Goal: Transaction & Acquisition: Purchase product/service

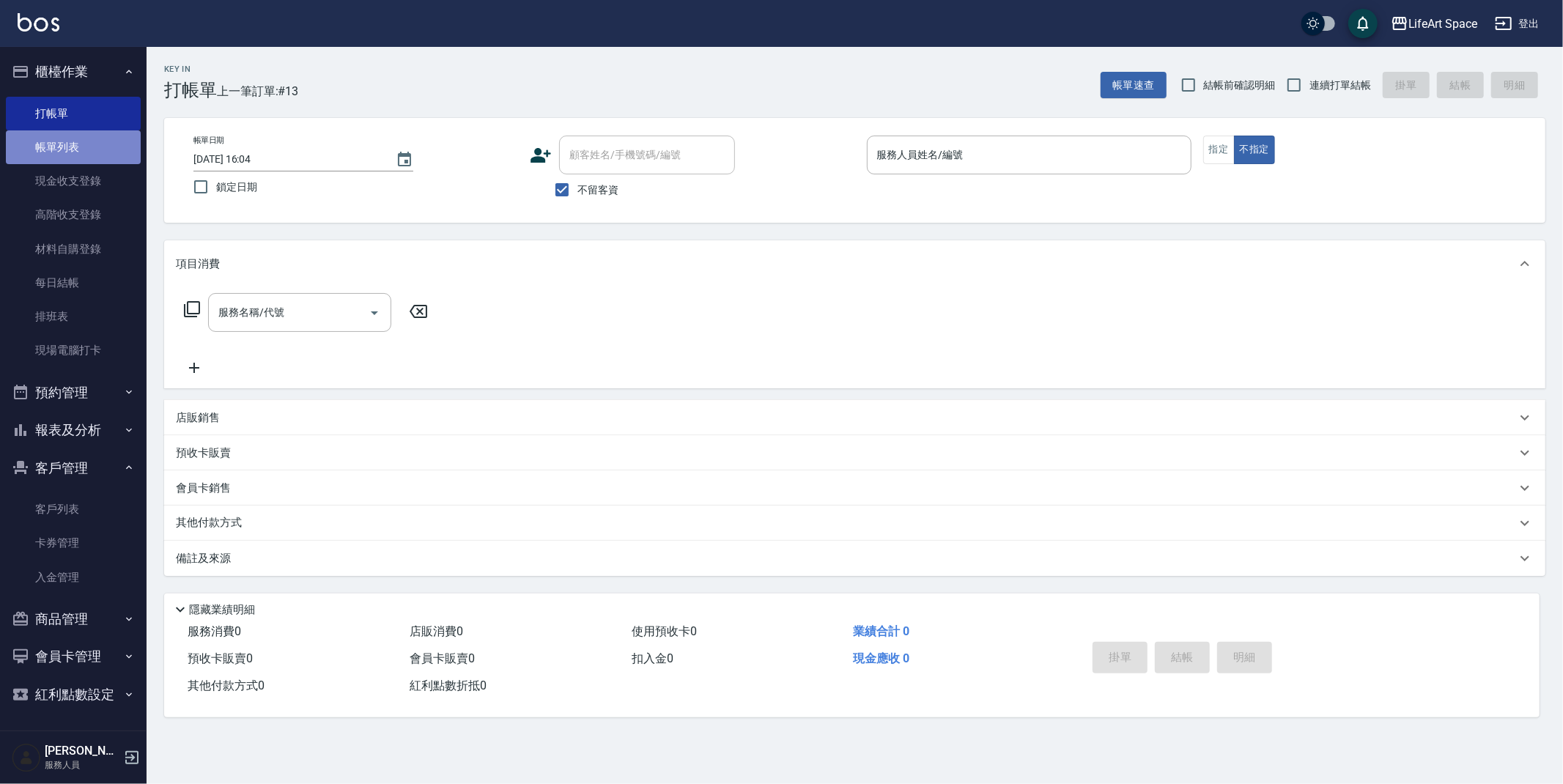
click at [84, 161] on link "帳單列表" at bounding box center [73, 147] width 135 height 33
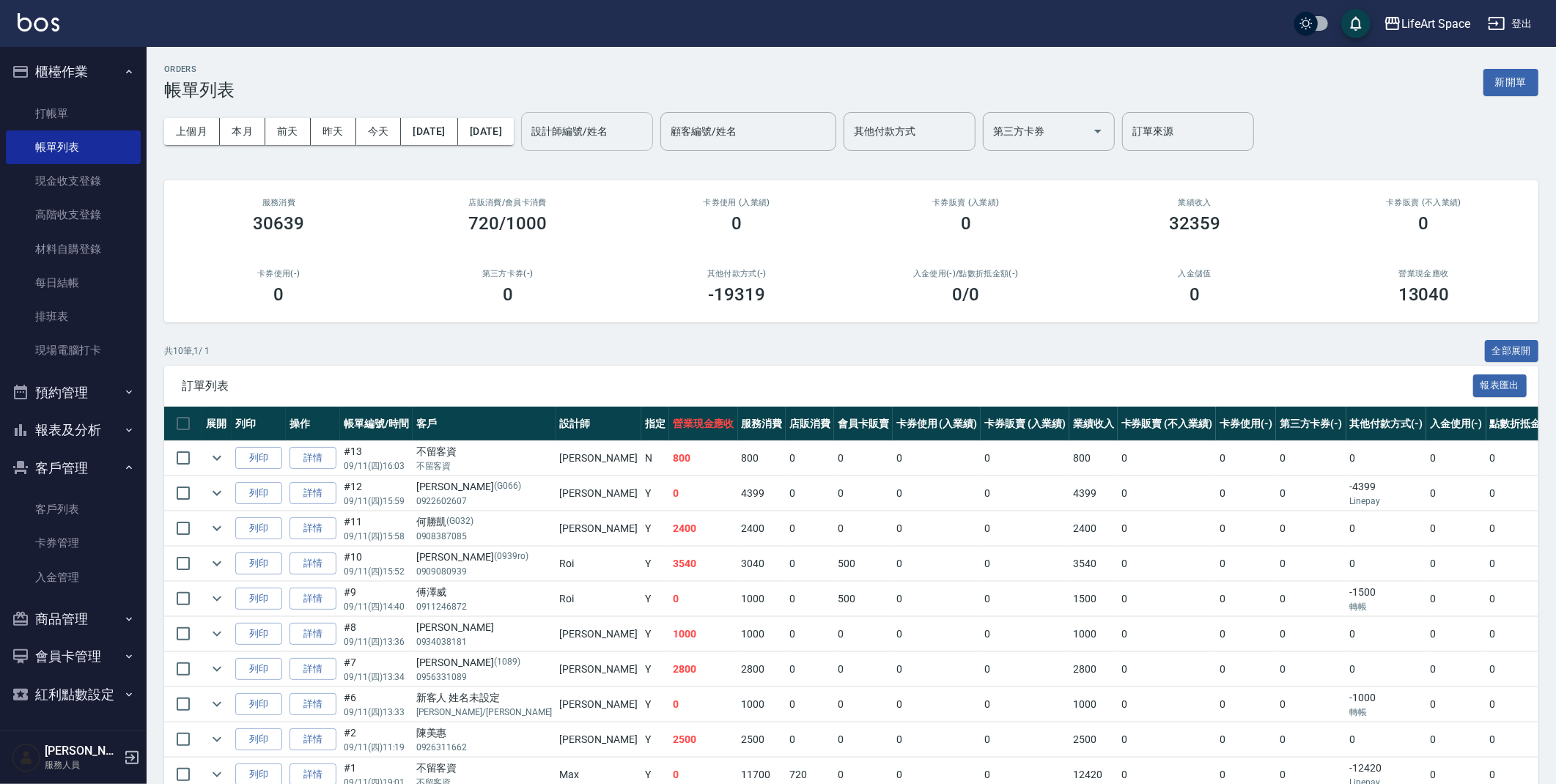
click at [612, 135] on input "設計師編號/姓名" at bounding box center [587, 132] width 119 height 26
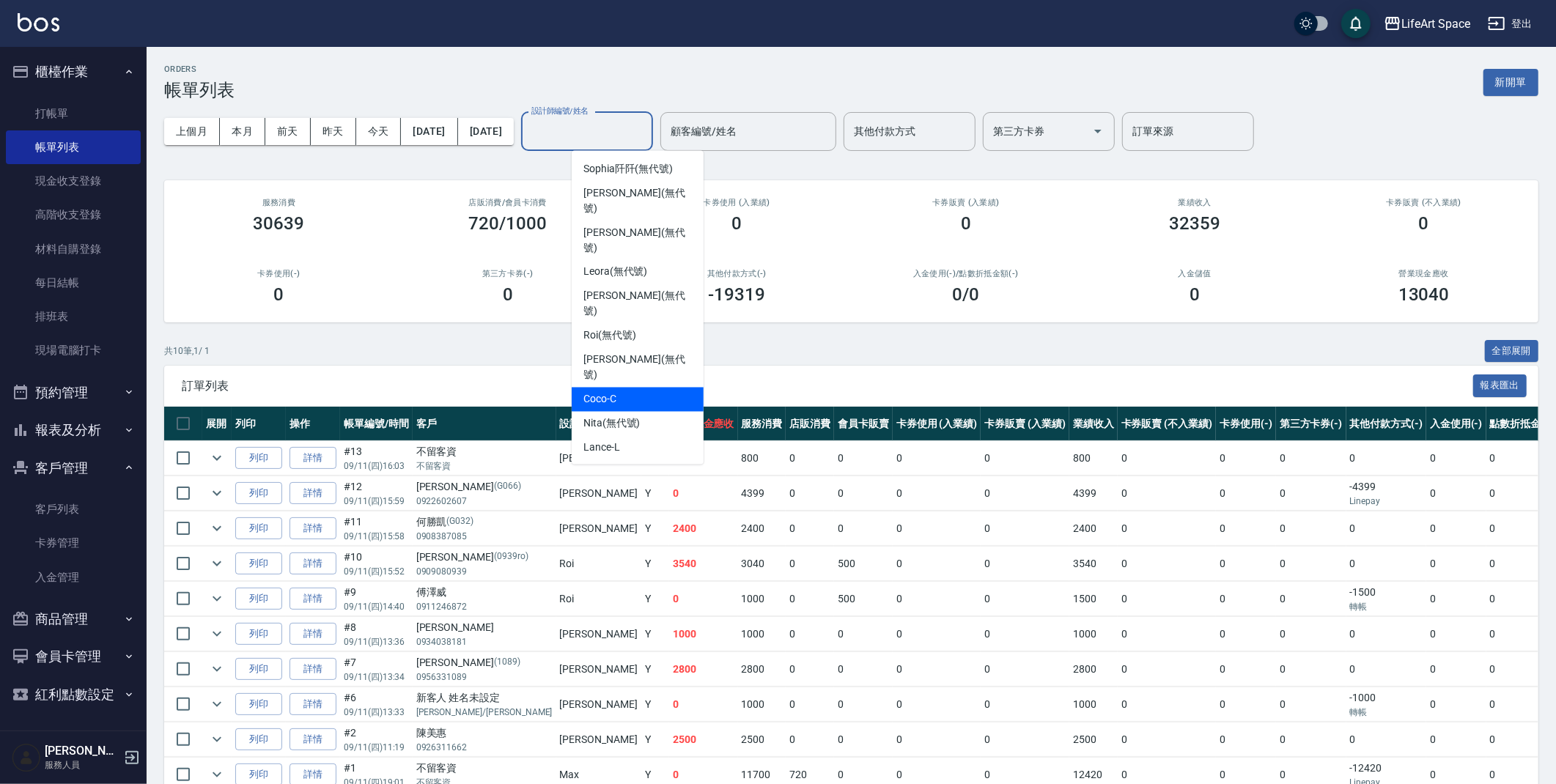
click at [601, 388] on div "Coco -C" at bounding box center [638, 400] width 132 height 24
type input "Coco-C"
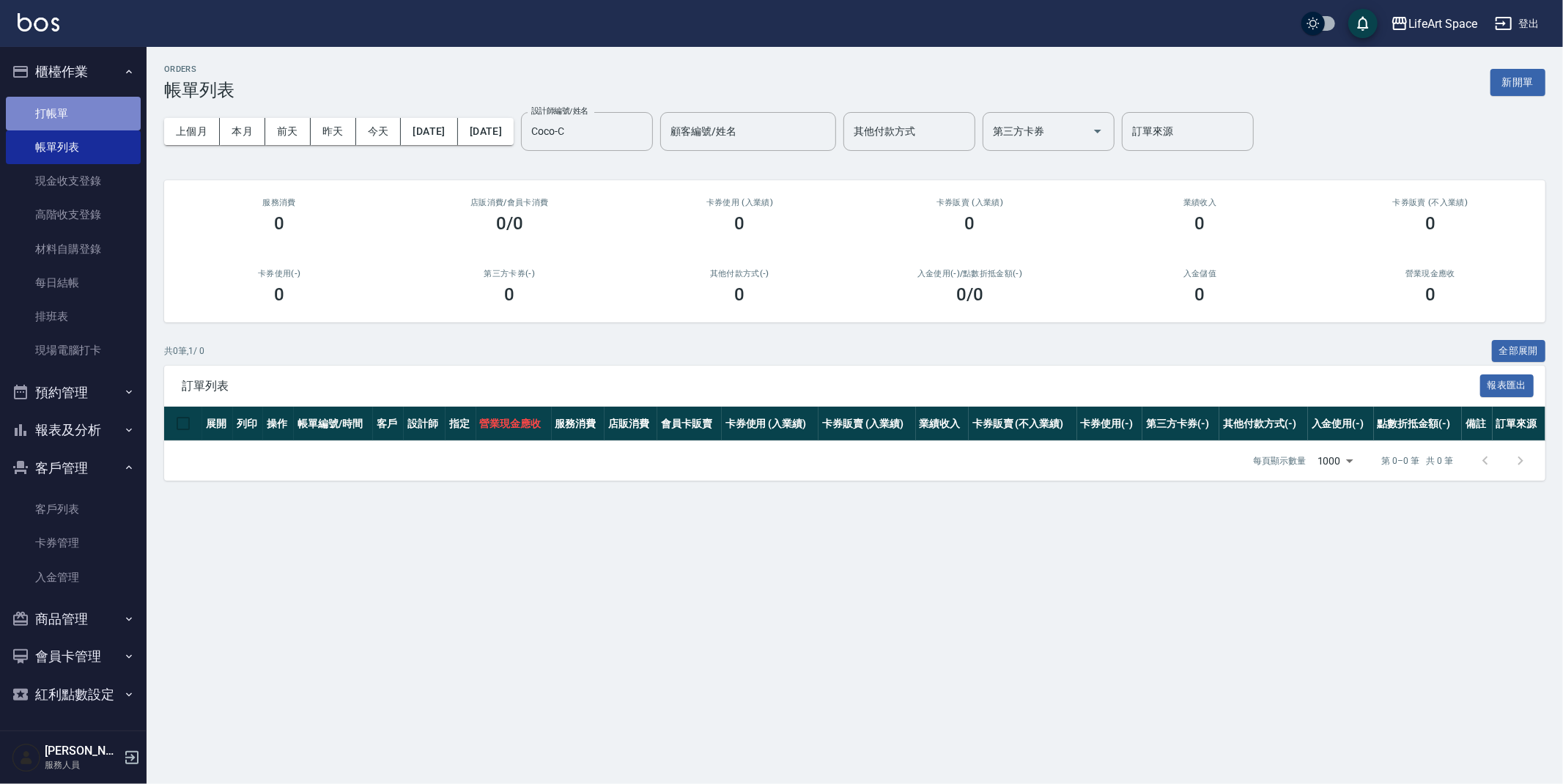
click at [45, 122] on link "打帳單" at bounding box center [73, 114] width 135 height 33
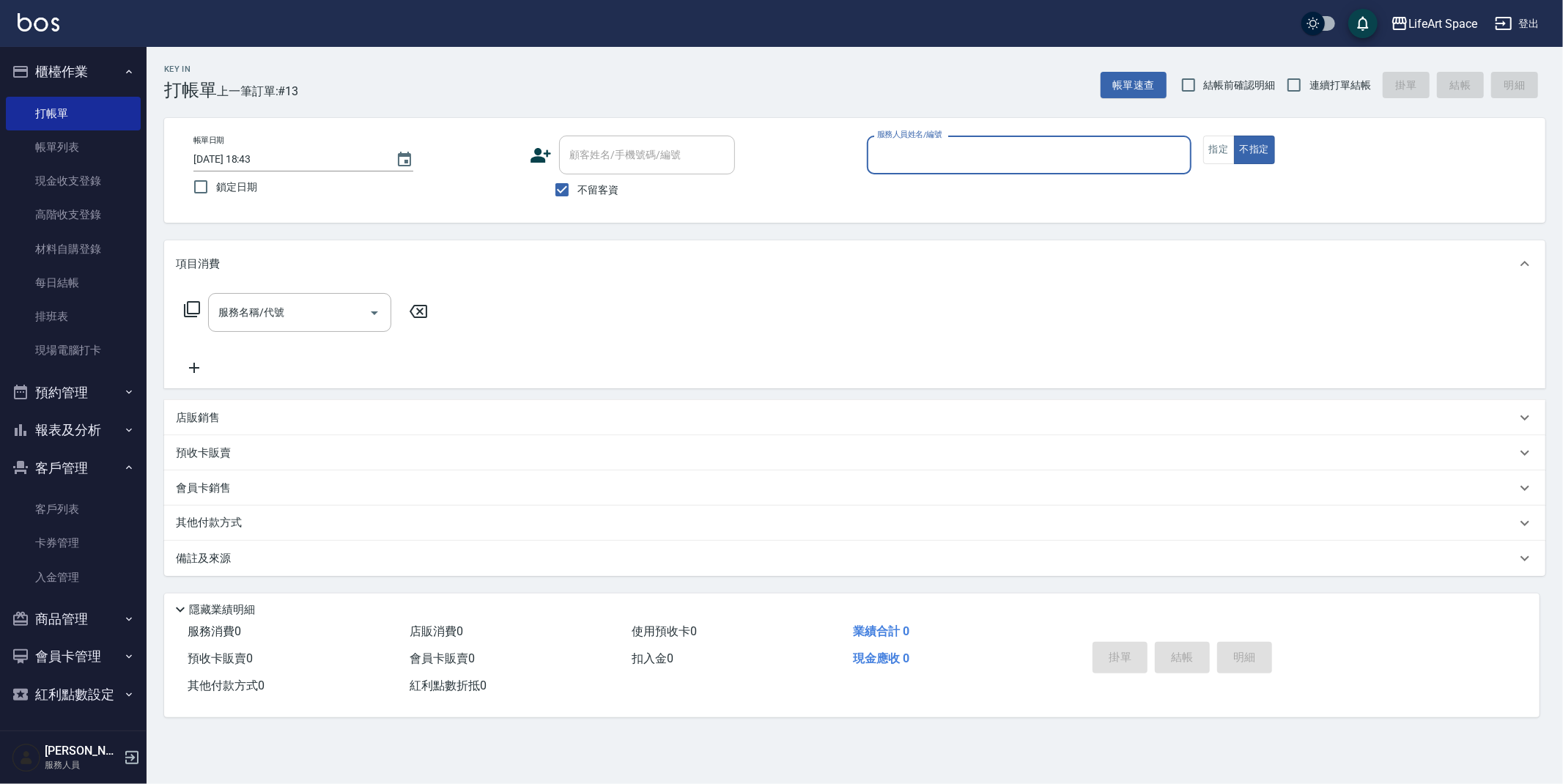
click at [578, 187] on span "不留客資" at bounding box center [598, 190] width 41 height 16
click at [577, 187] on input "不留客資" at bounding box center [562, 189] width 30 height 30
checkbox input "false"
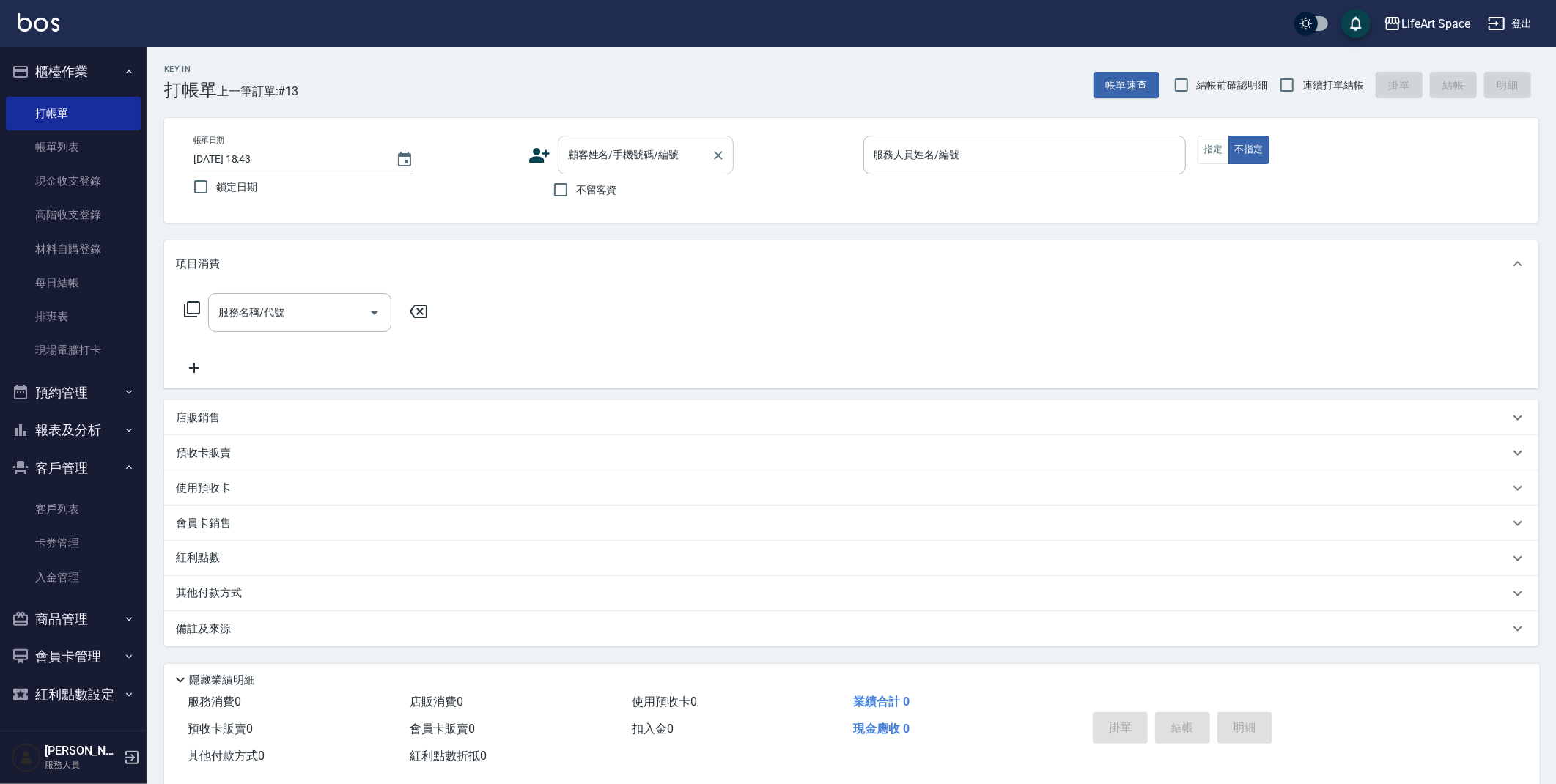
click at [608, 169] on div "顧客姓名/手機號碼/編號" at bounding box center [646, 155] width 176 height 39
type input "f"
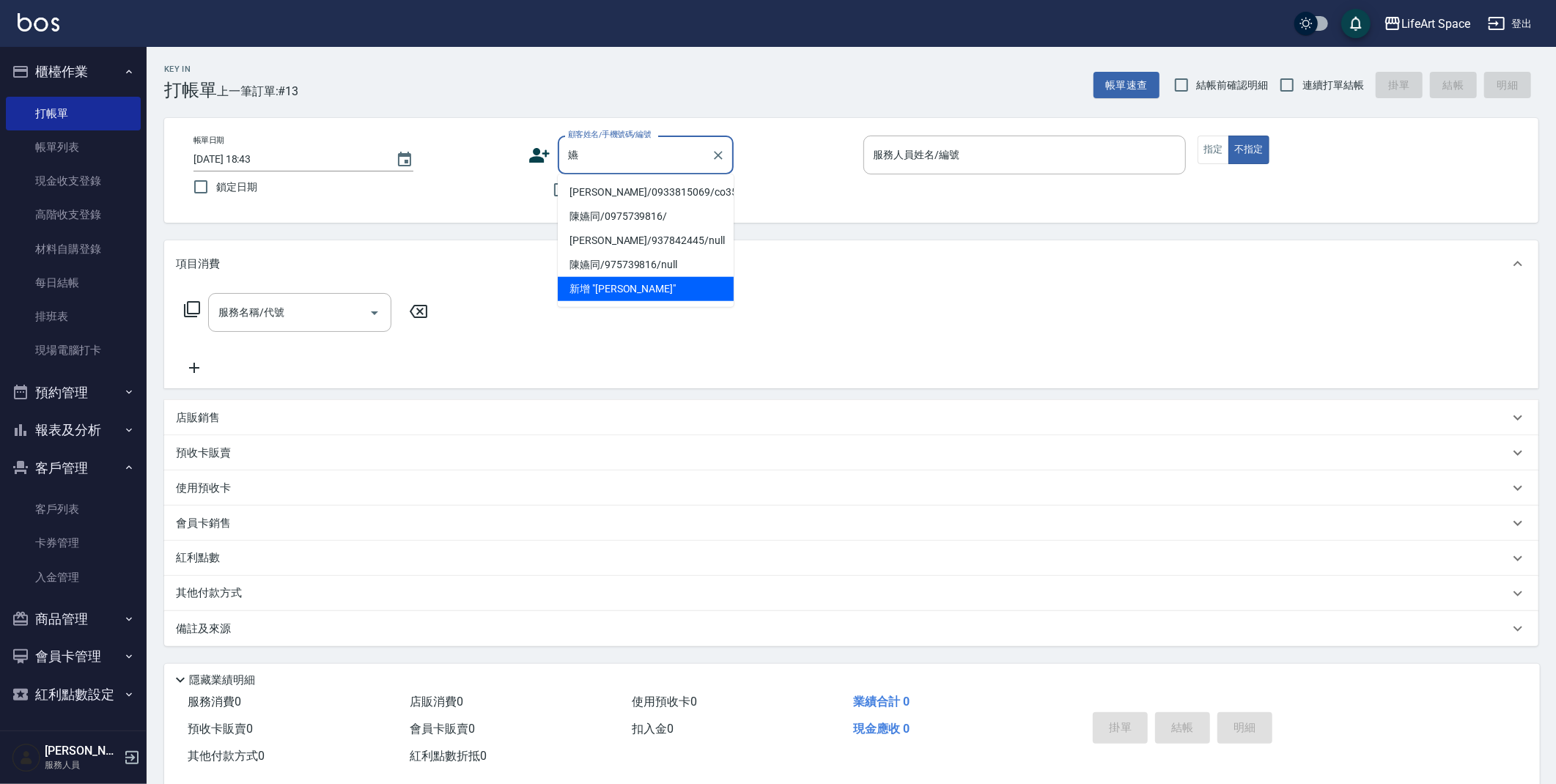
click at [609, 194] on li "[PERSON_NAME]/0933815069/co357*" at bounding box center [646, 192] width 176 height 24
type input "[PERSON_NAME]/0933815069/co357*"
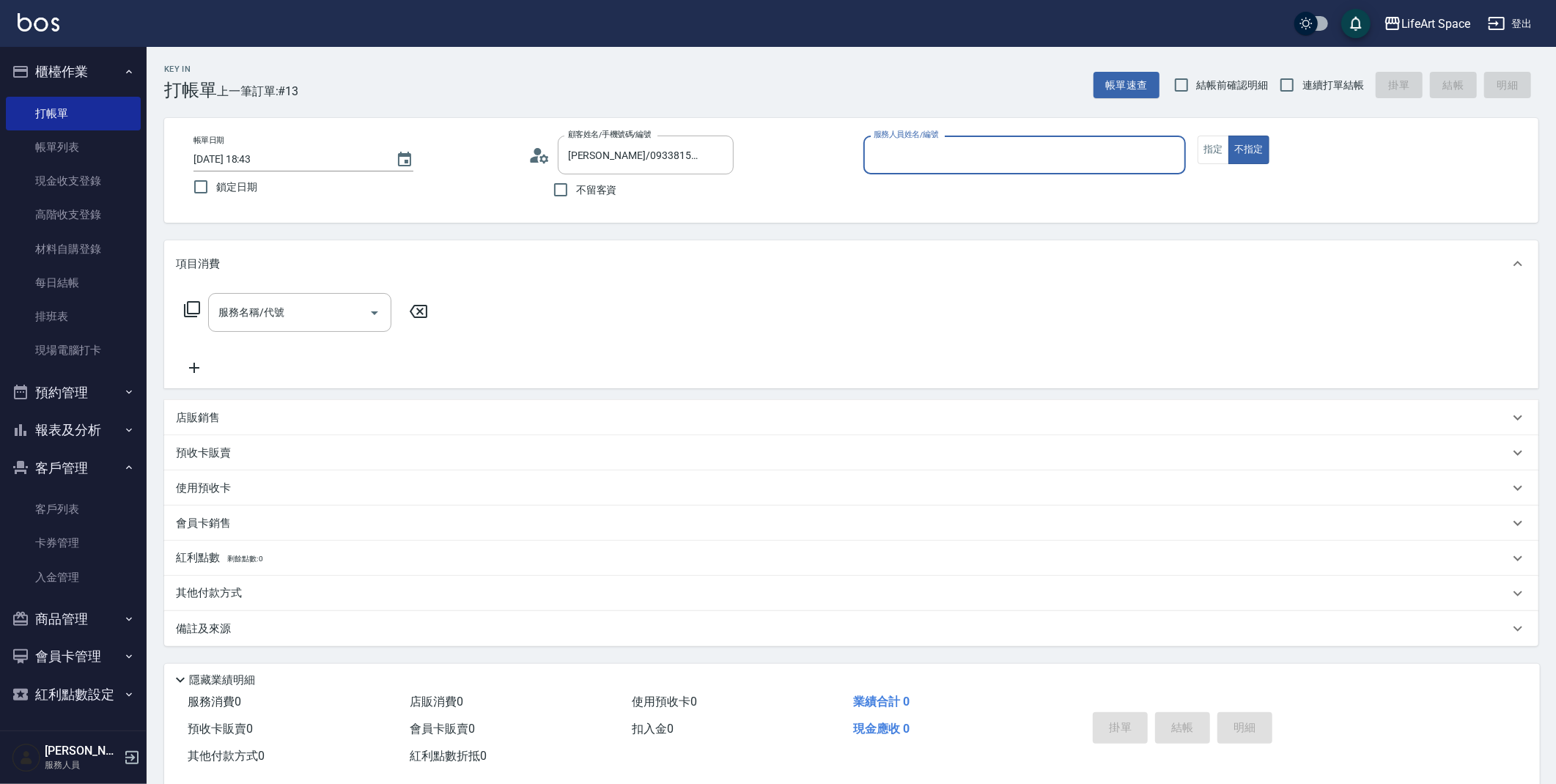
type input "Coco-C"
click at [282, 330] on div "服務名稱/代號" at bounding box center [299, 317] width 183 height 39
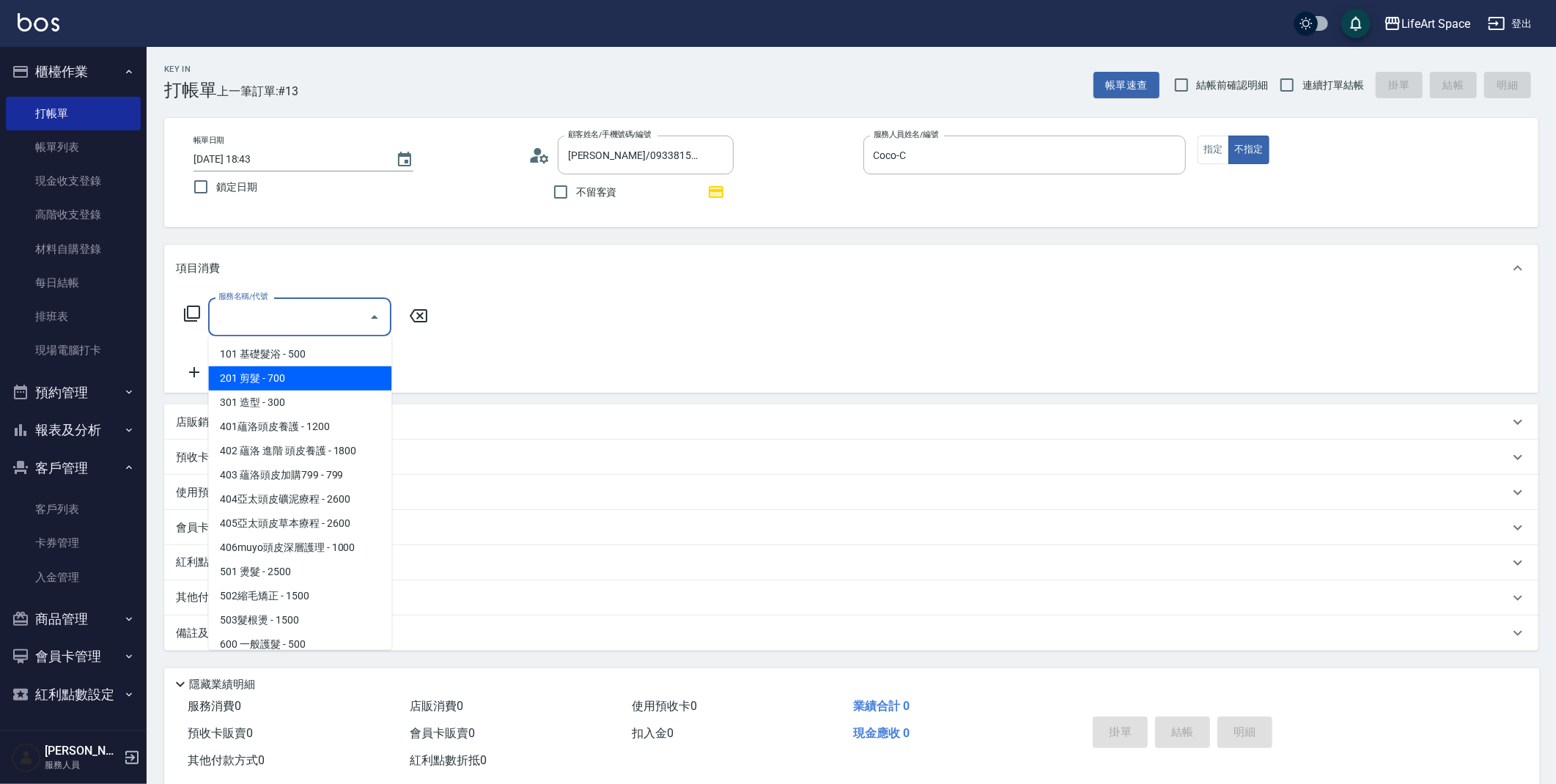
click at [301, 379] on span "201 剪髮 - 700" at bounding box center [299, 379] width 183 height 24
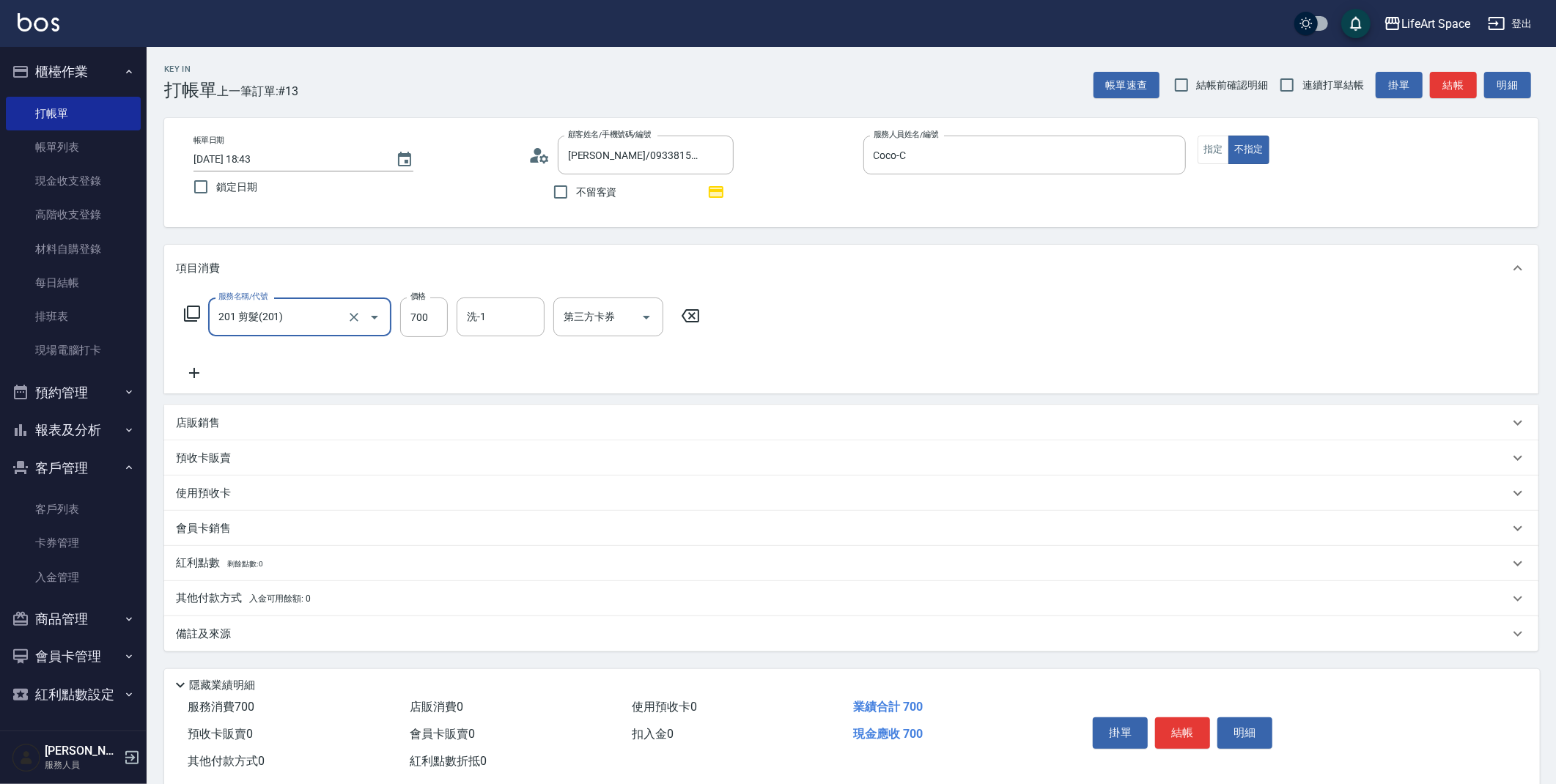
click at [323, 312] on input "201 剪髮(201)" at bounding box center [279, 317] width 129 height 26
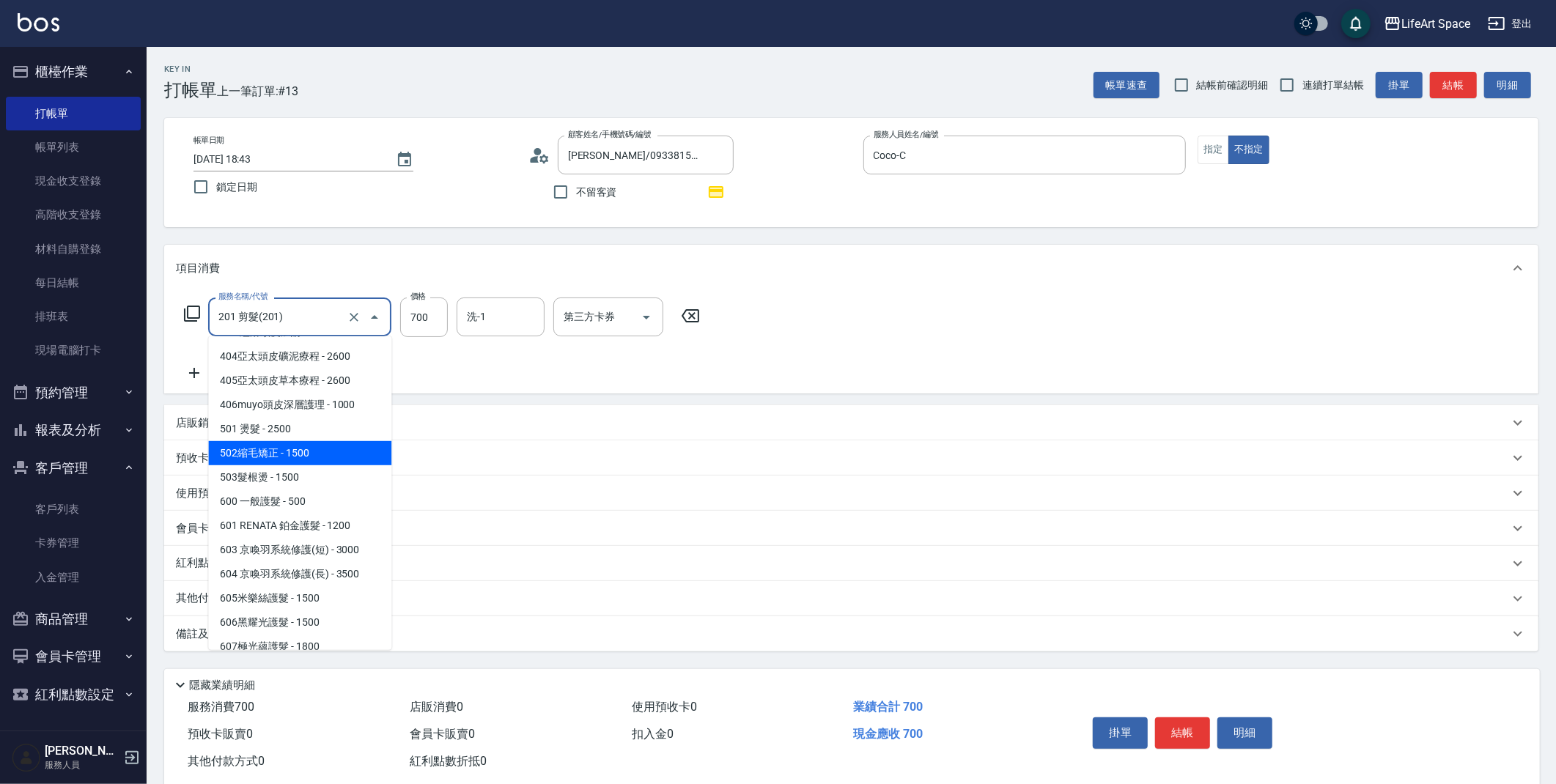
scroll to position [229, 0]
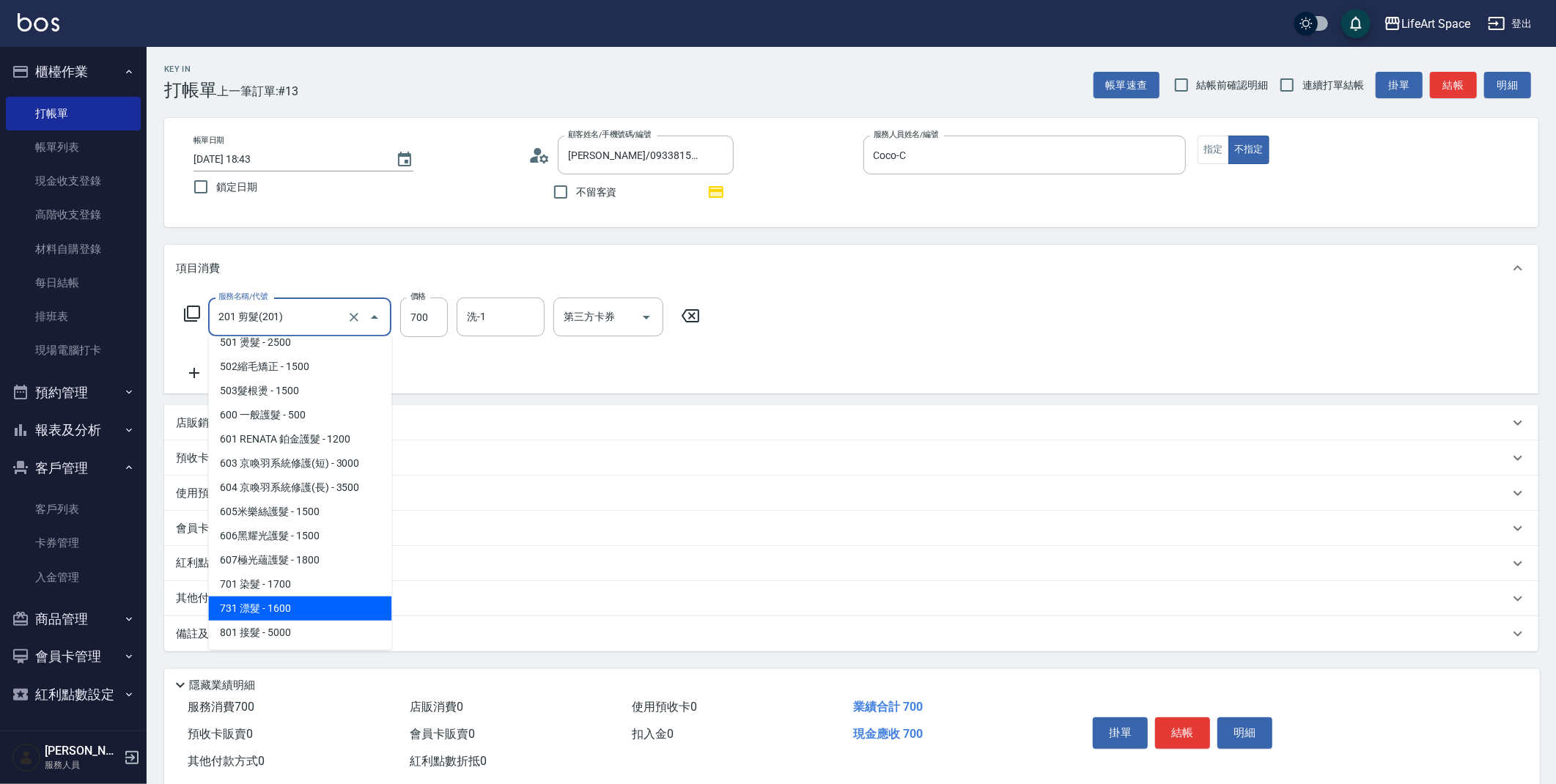
click at [289, 611] on span "731 漂髮 - 1600" at bounding box center [299, 609] width 183 height 24
type input "731 漂髮(731)"
type input "1600"
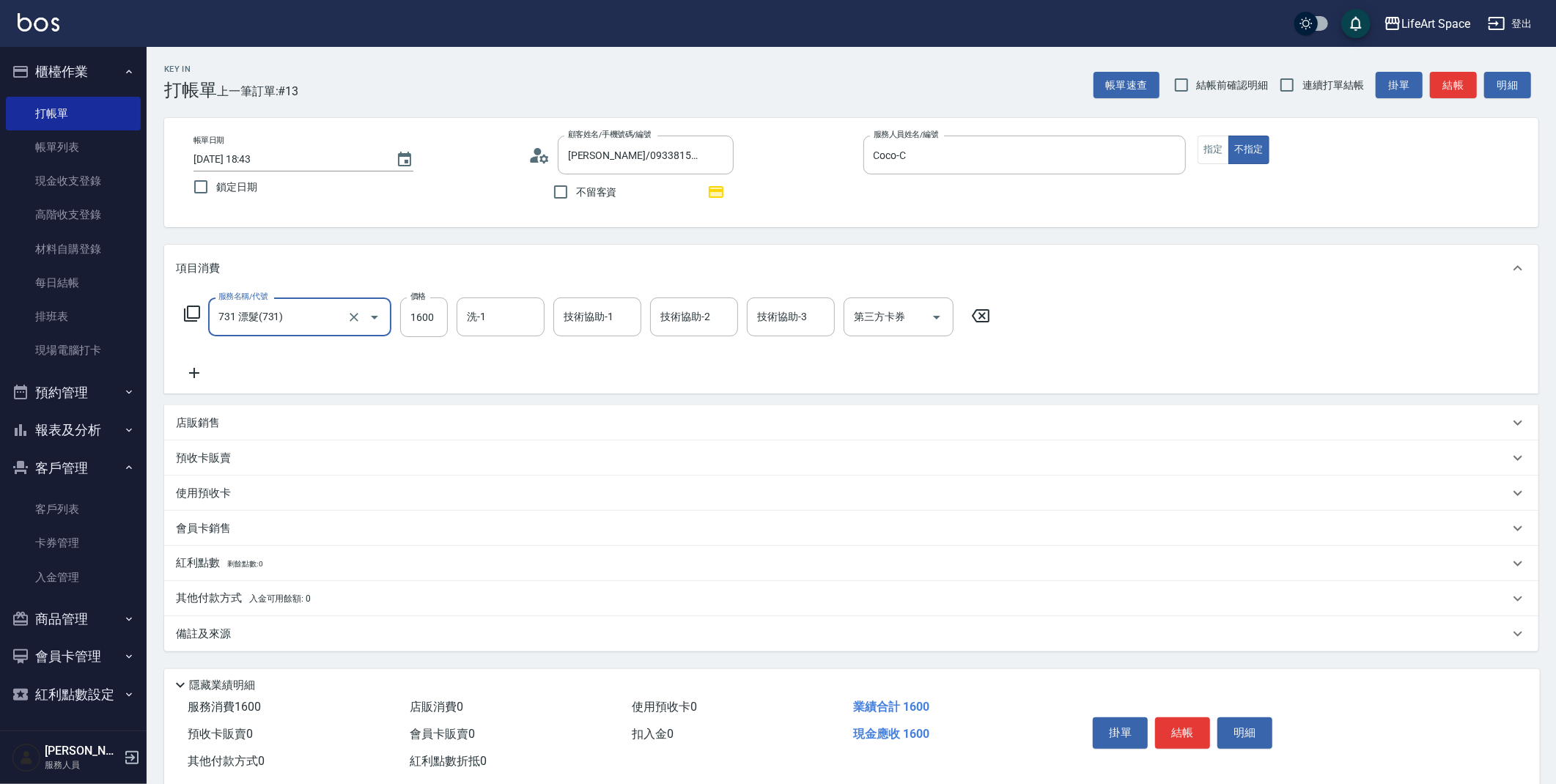
click at [184, 375] on icon at bounding box center [194, 372] width 37 height 18
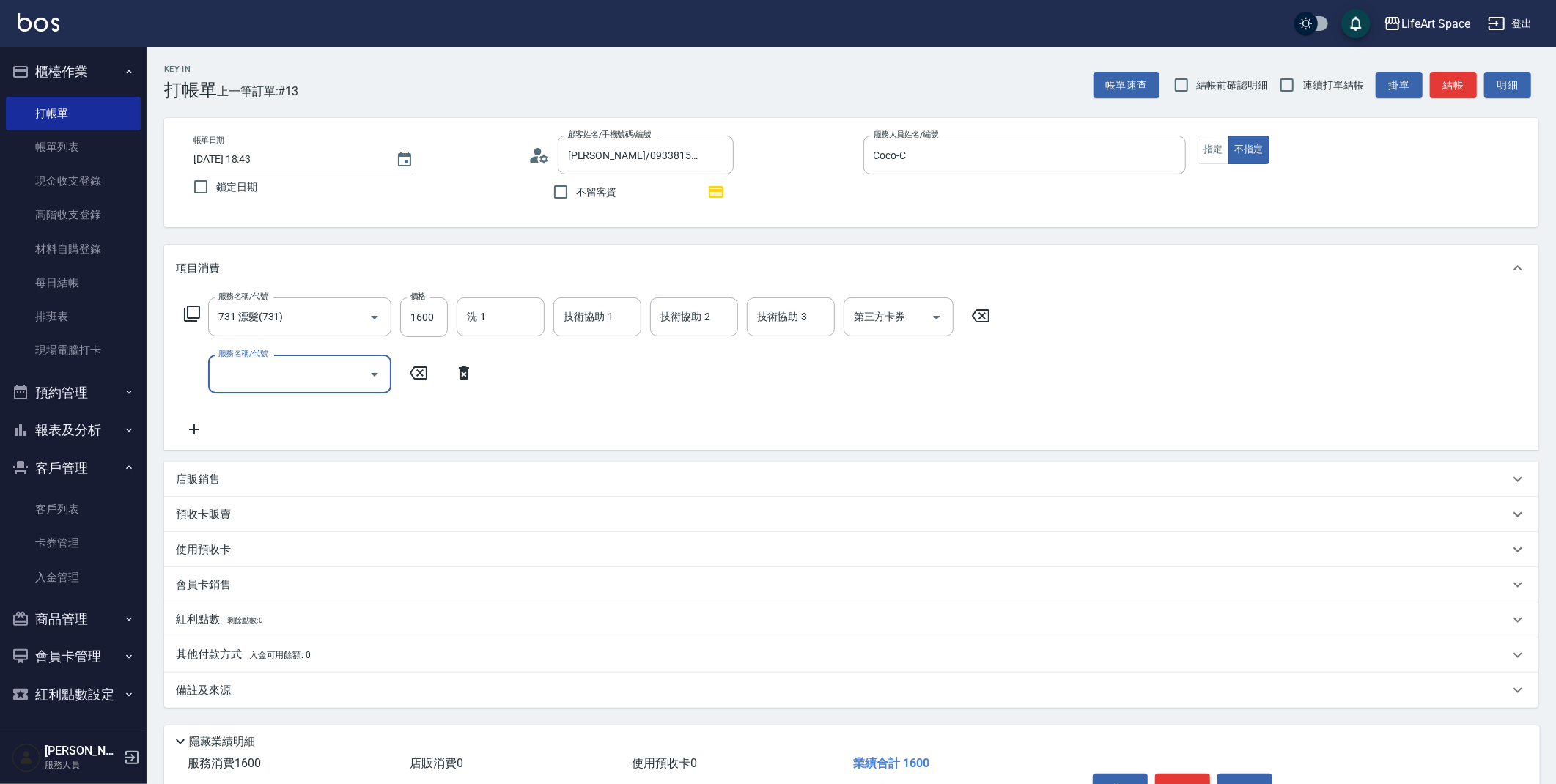
click at [276, 363] on input "服務名稱/代號" at bounding box center [288, 374] width 148 height 26
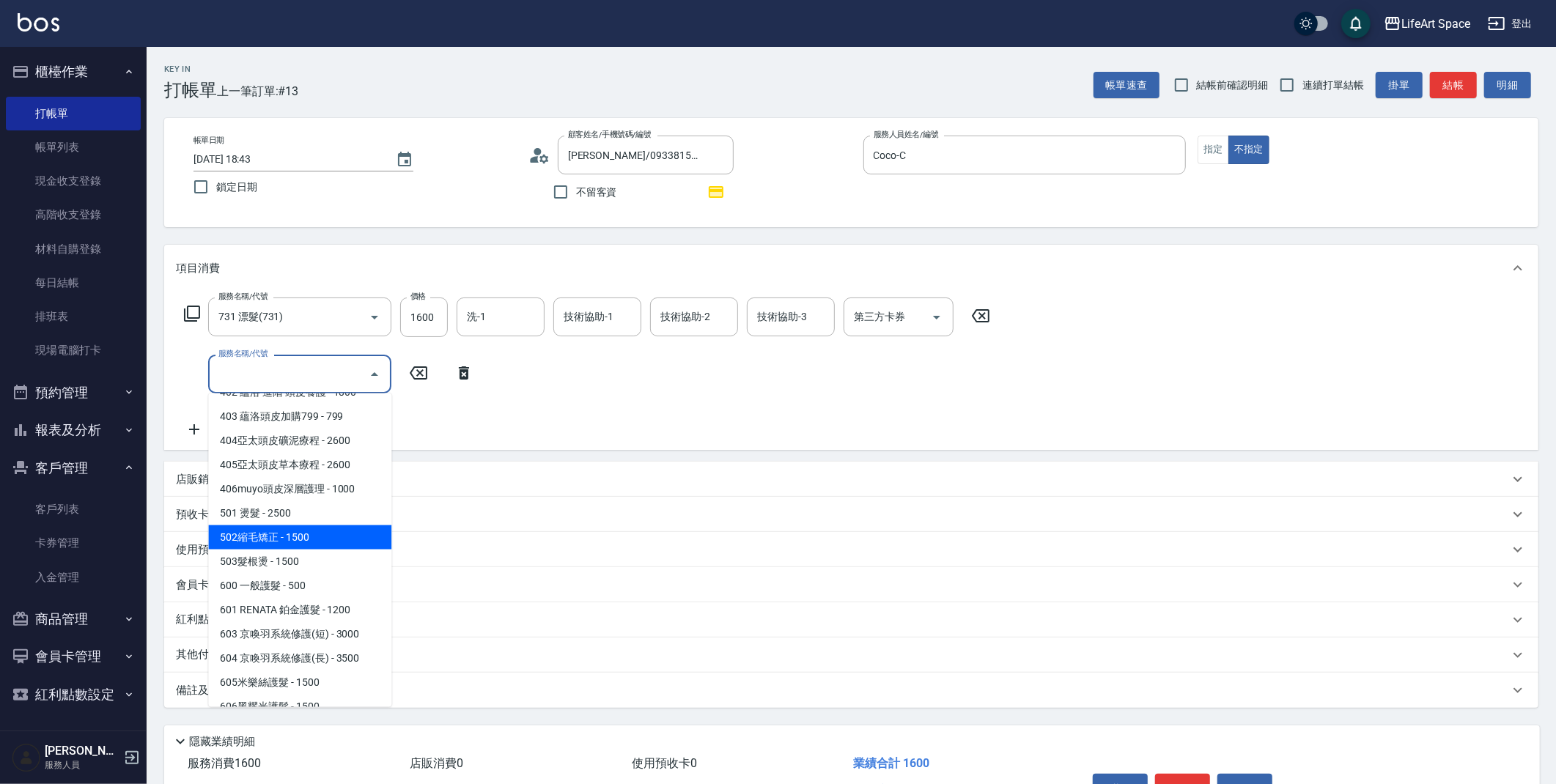
scroll to position [140, 0]
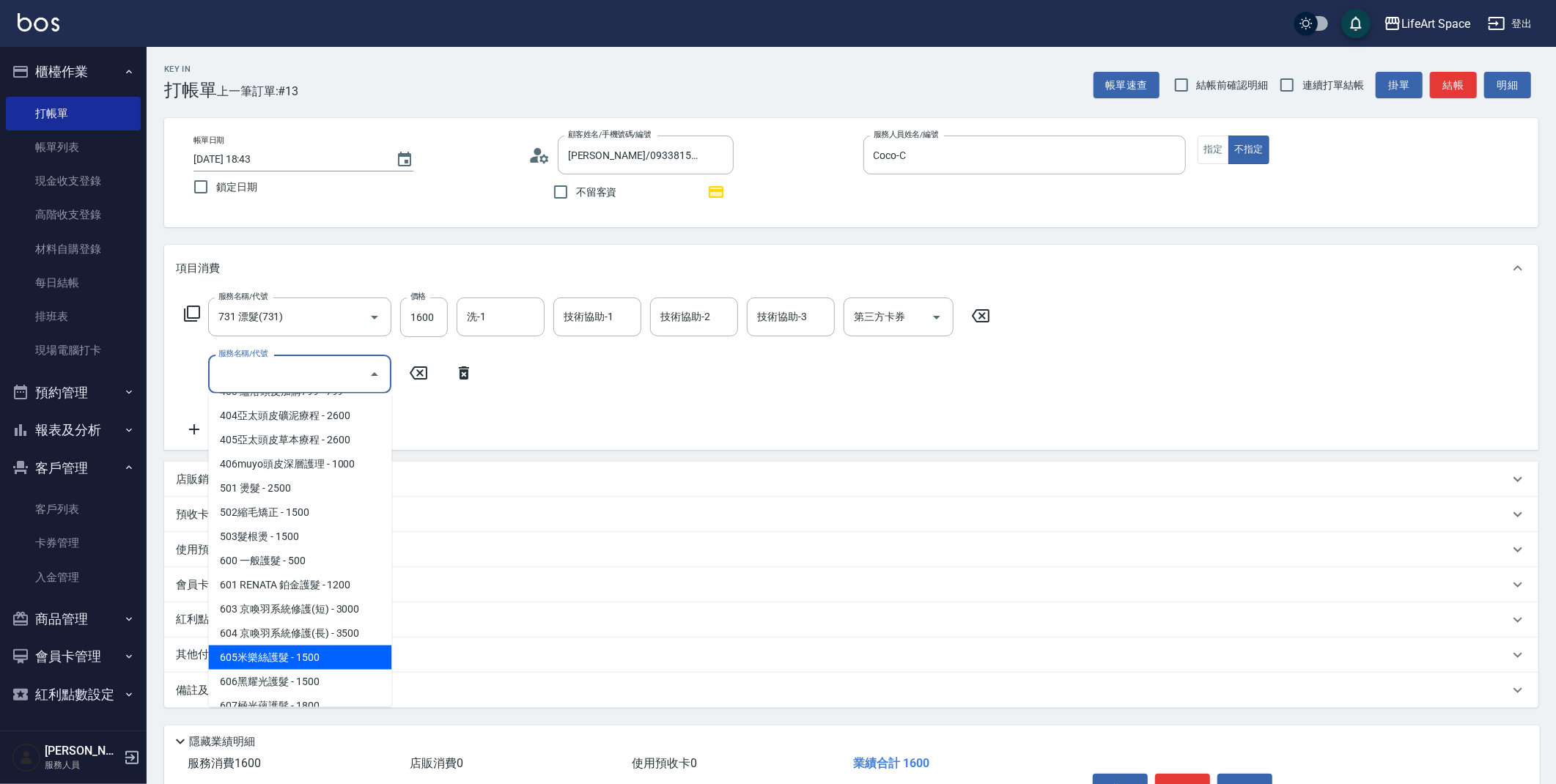
click at [281, 657] on span "605米樂絲護髮 - 1500" at bounding box center [299, 657] width 183 height 24
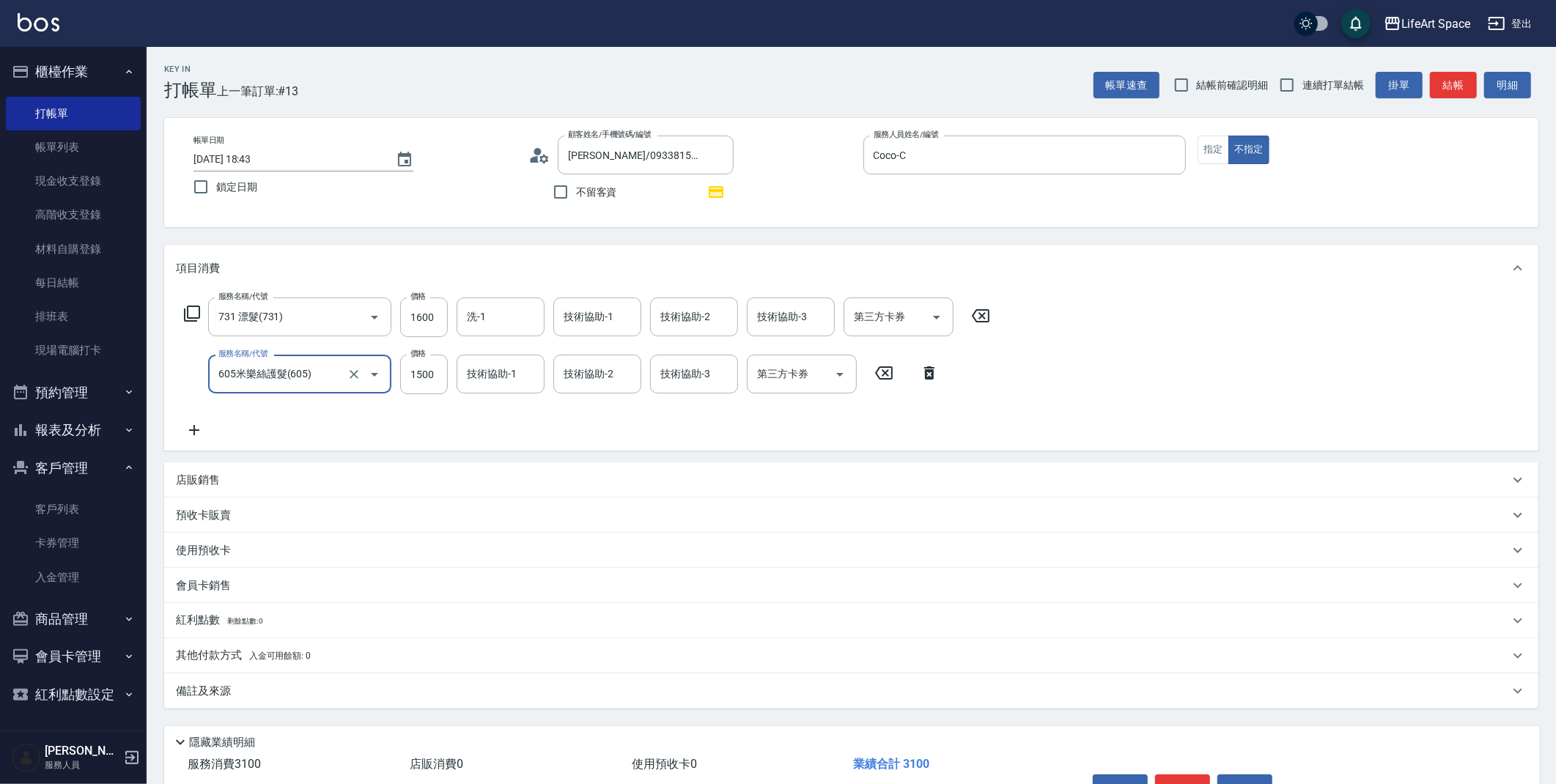
click at [317, 384] on input "605米樂絲護髮(605)" at bounding box center [279, 374] width 129 height 26
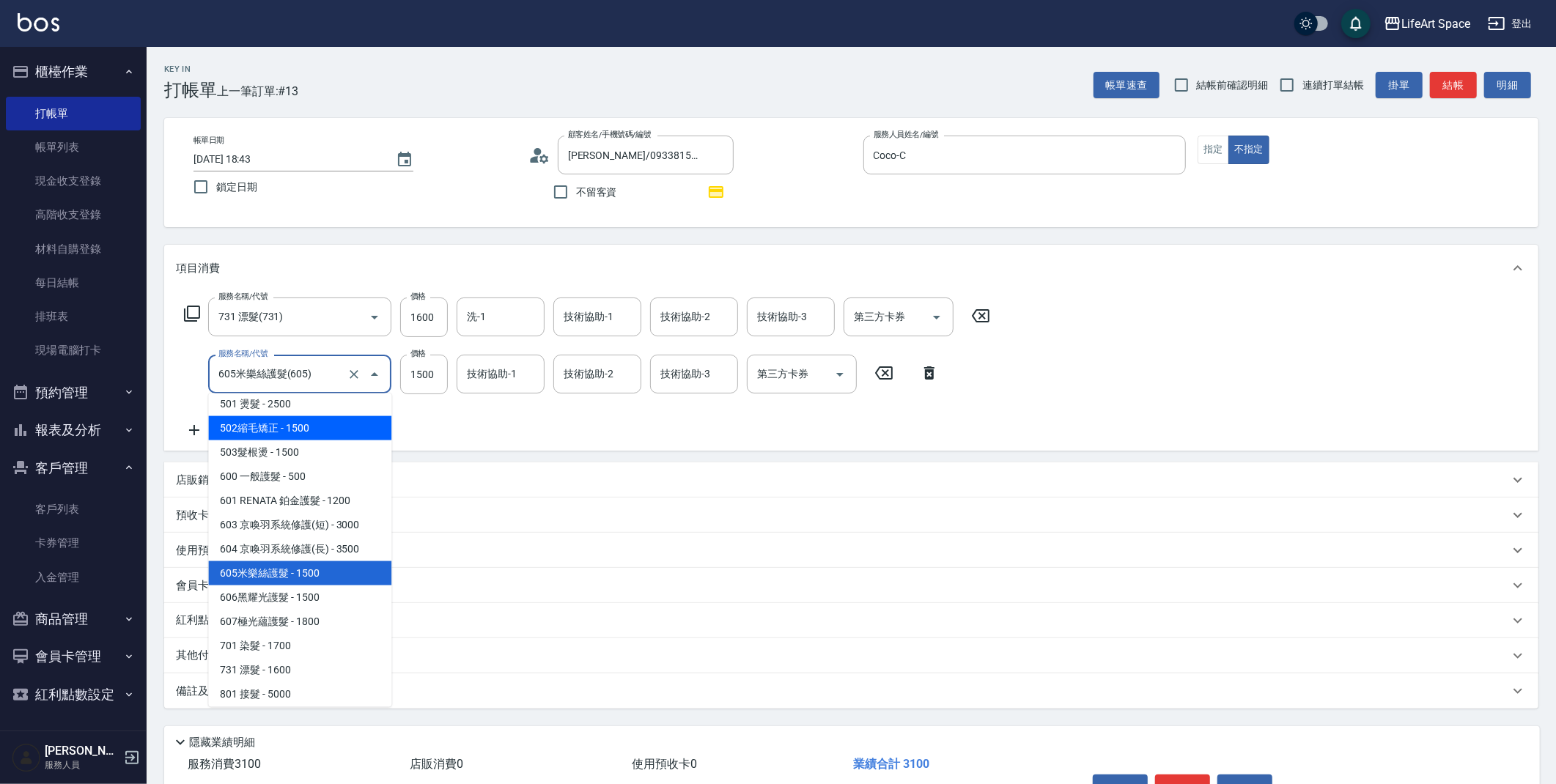
scroll to position [229, 0]
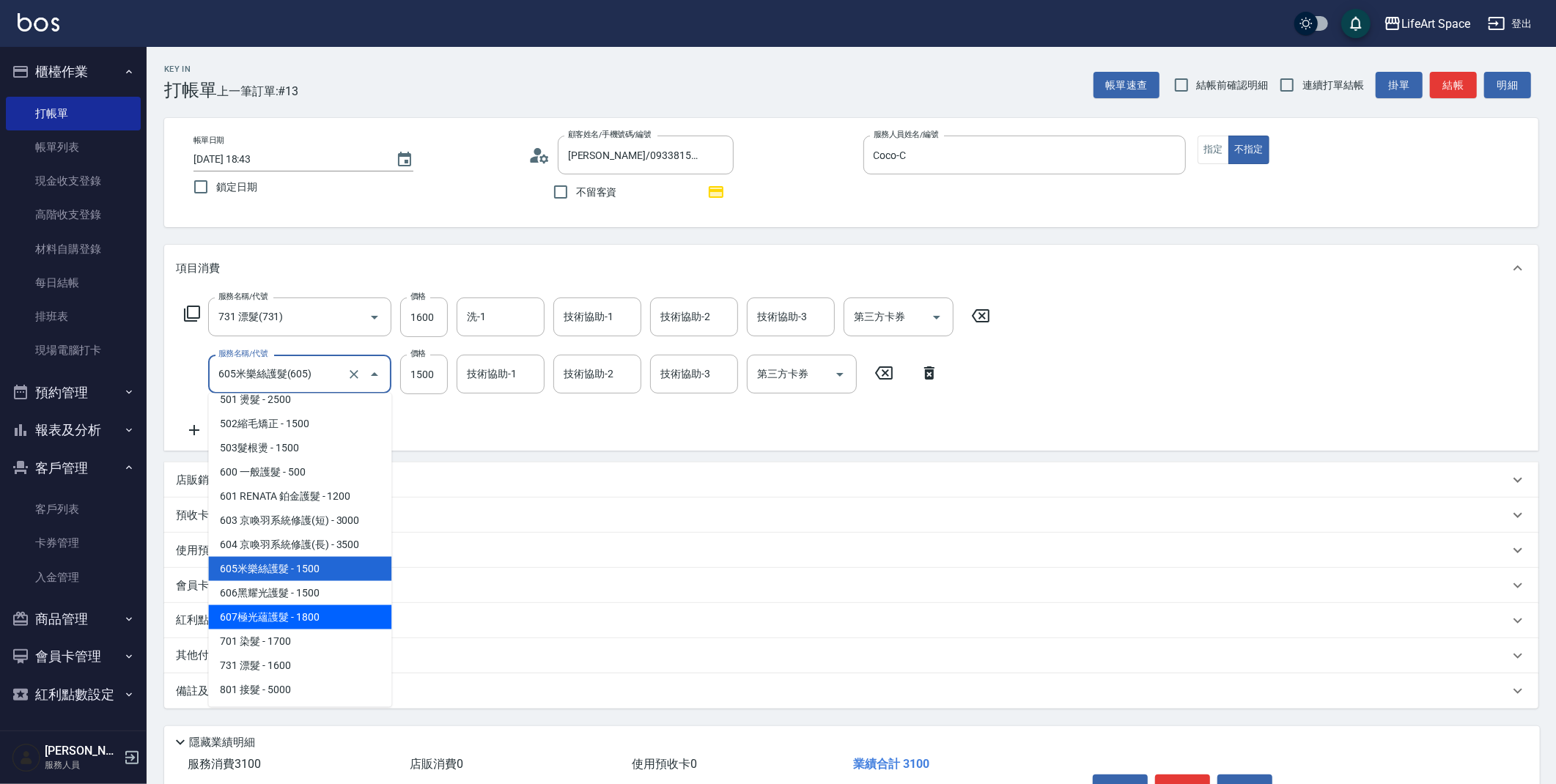
click at [278, 617] on span "607極光蘊護髮 - 1800" at bounding box center [299, 617] width 183 height 24
type input "607極光蘊護髮(607)"
type input "1800"
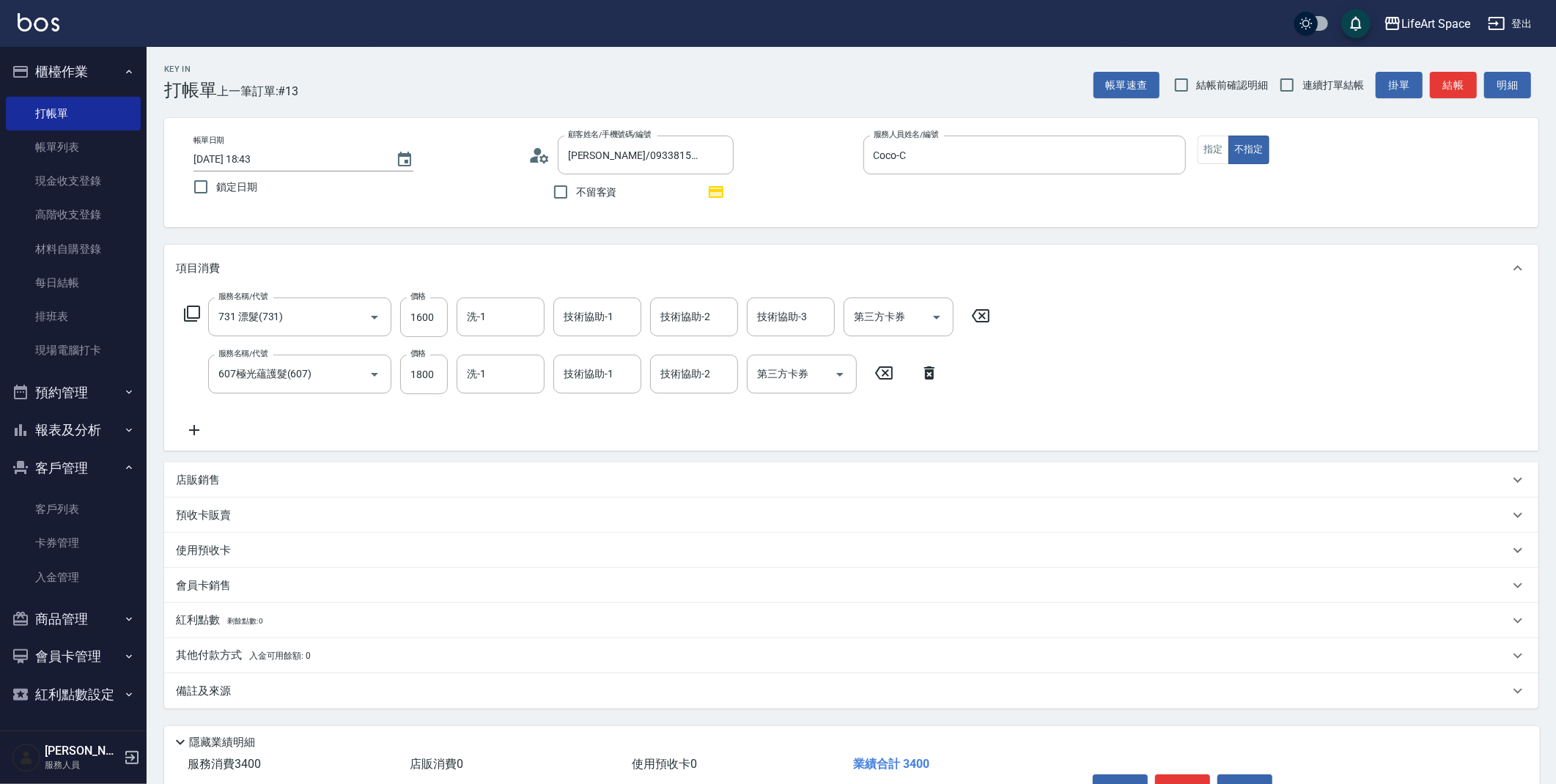
click at [193, 433] on icon at bounding box center [194, 429] width 37 height 18
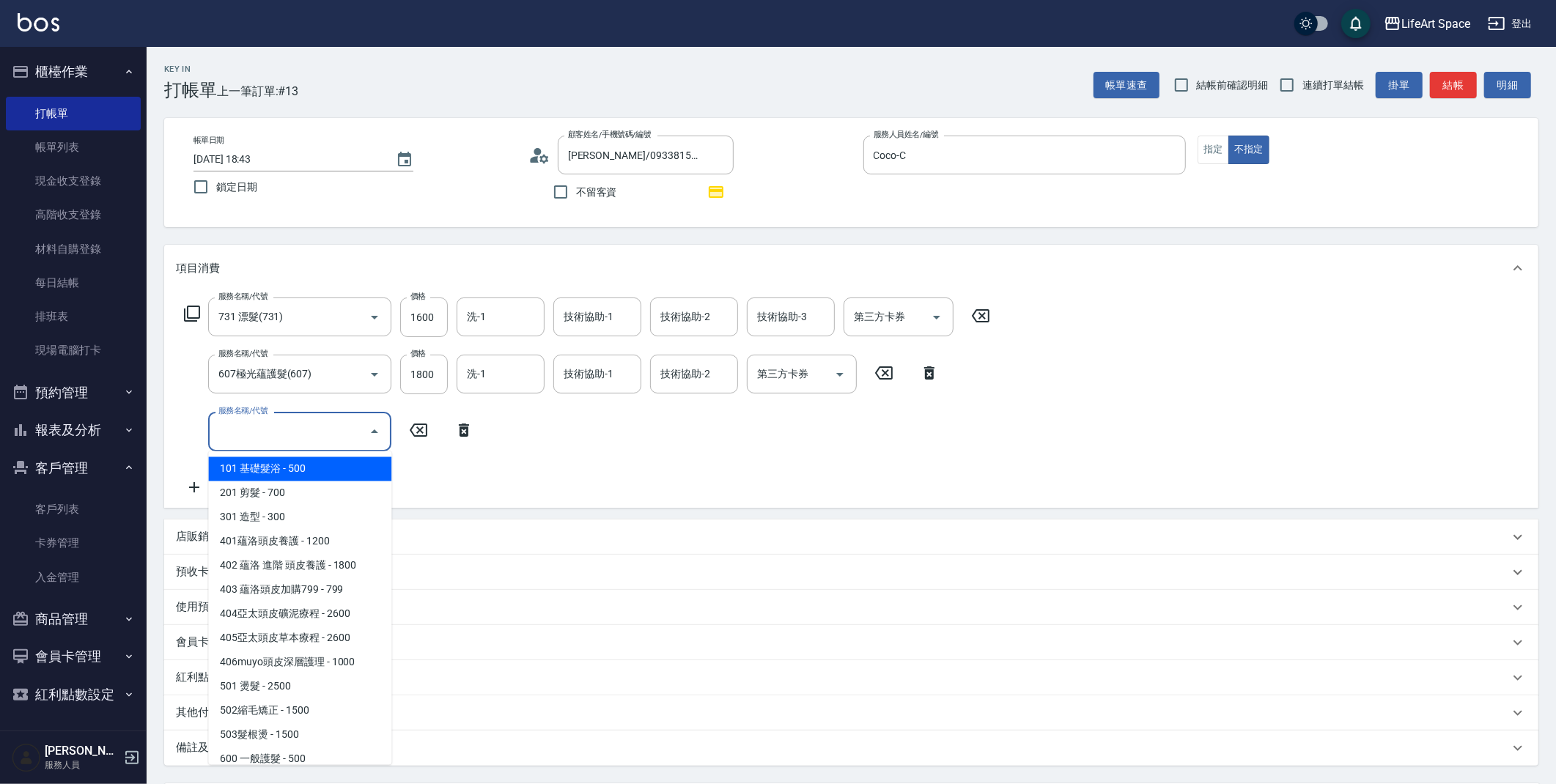
click at [278, 424] on input "服務名稱/代號" at bounding box center [288, 431] width 148 height 26
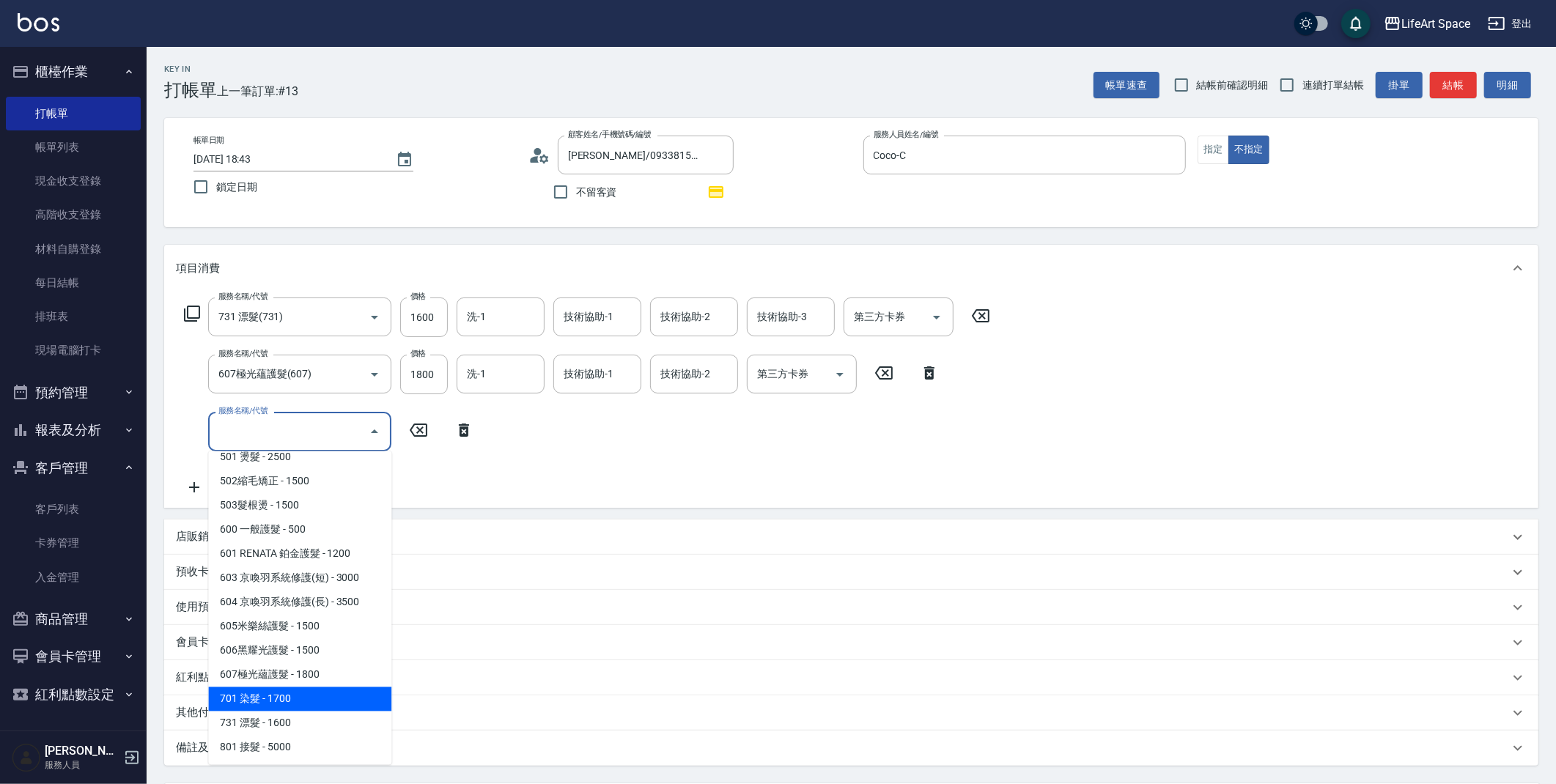
click at [300, 694] on span "701 染髮 - 1700" at bounding box center [299, 699] width 183 height 24
type input "701 染髮(701)"
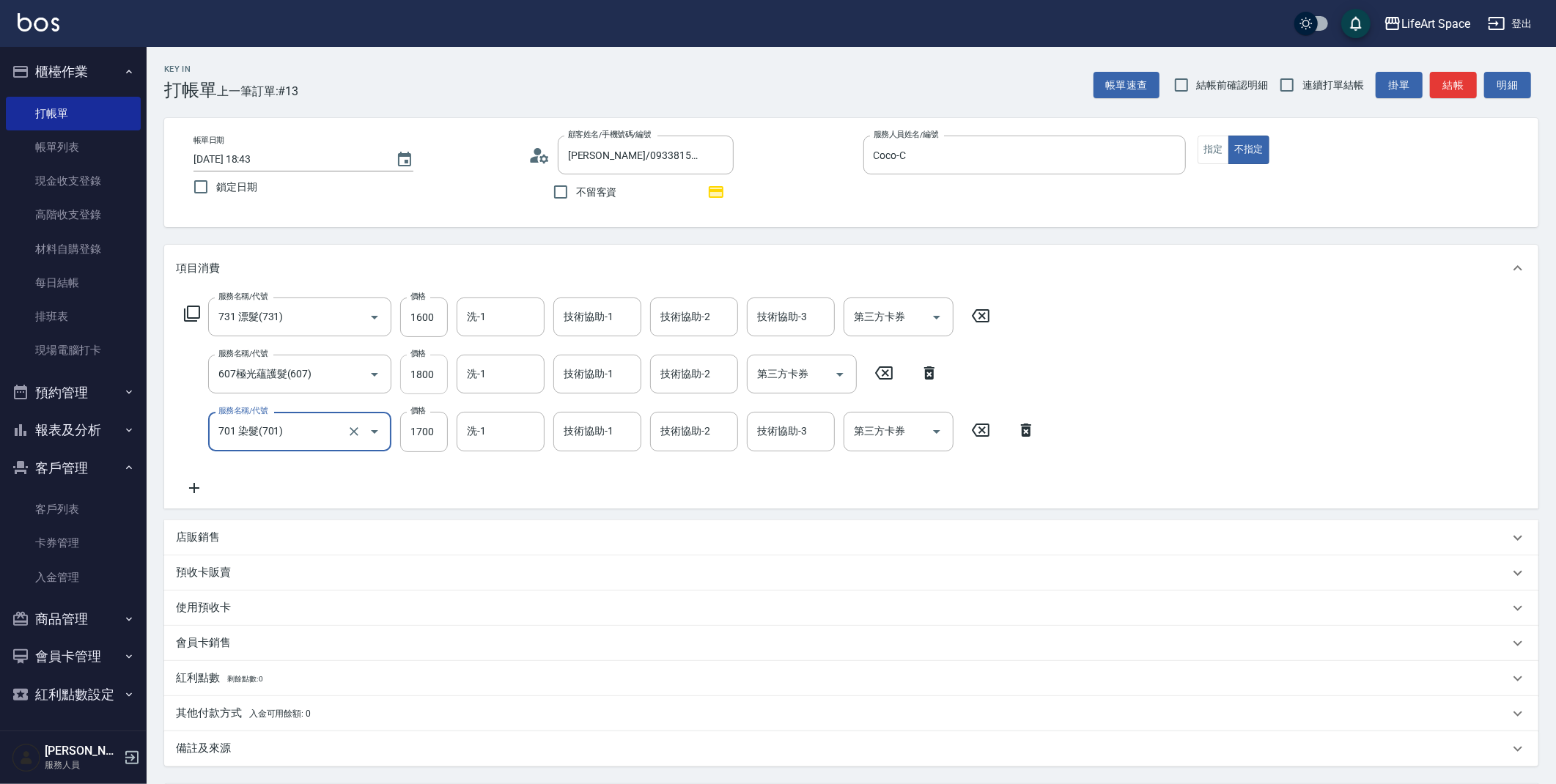
click at [424, 380] on input "1800" at bounding box center [424, 374] width 48 height 40
type input "2200"
click at [516, 382] on input "洗-1" at bounding box center [500, 374] width 75 height 26
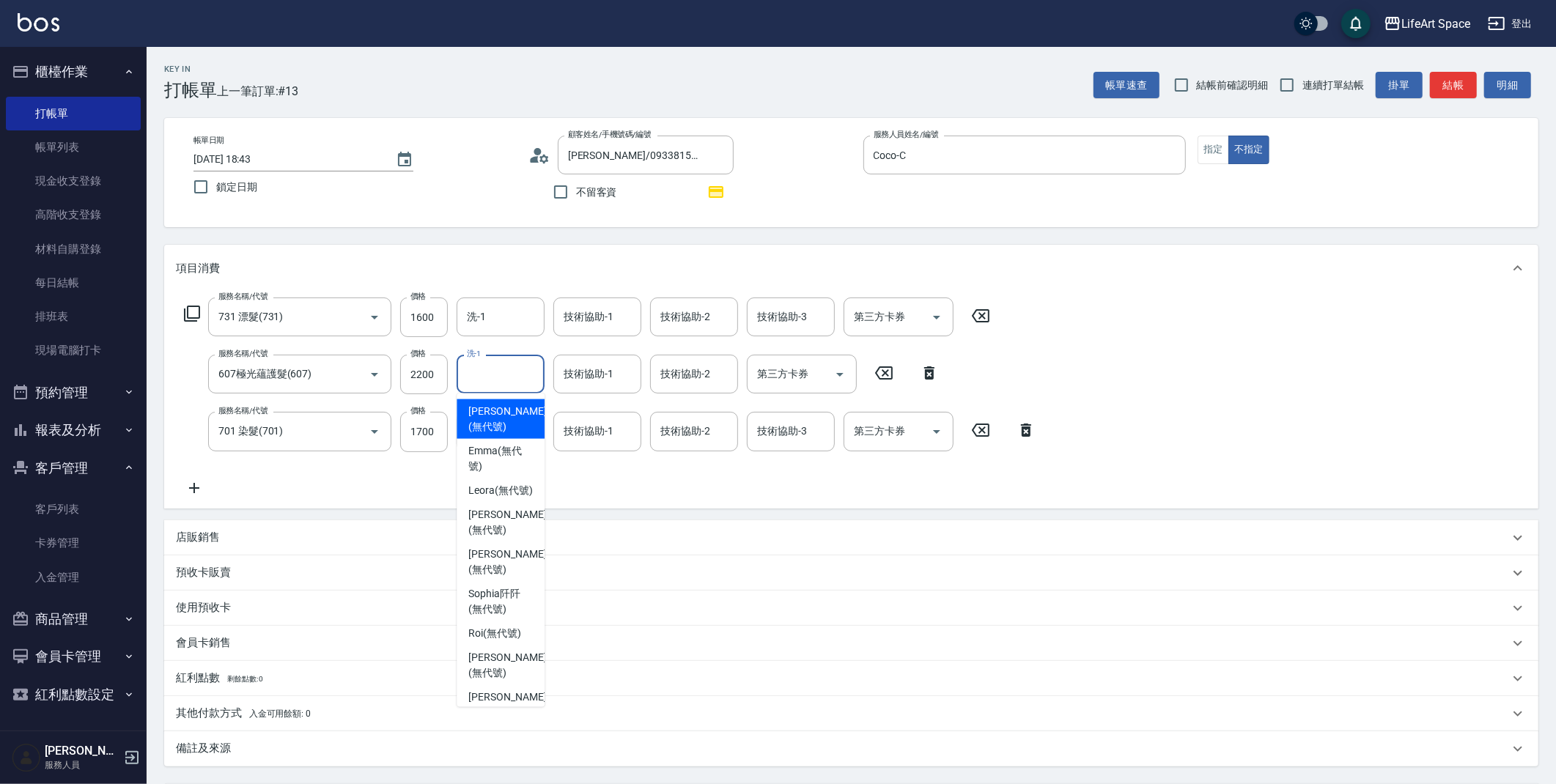
click at [449, 321] on div "服務名稱/代號 731 漂髮(731) 服務名稱/代號 價格 1600 價格 洗-1 洗-1 技術協助-1 技術協助-1 技術協助-2 技術協助-2 技術協助…" at bounding box center [587, 317] width 823 height 40
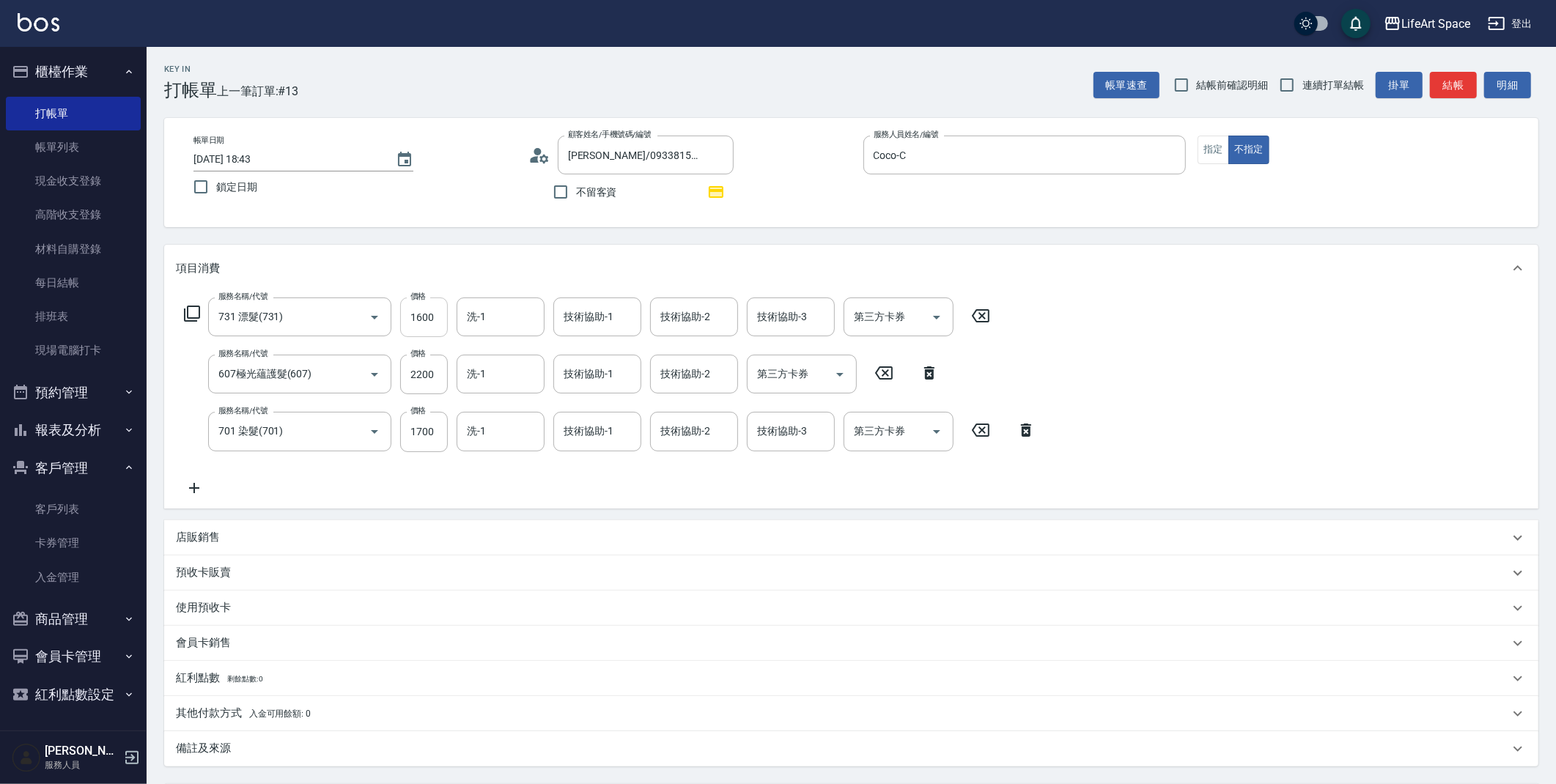
click at [439, 320] on input "1600" at bounding box center [424, 317] width 48 height 40
click at [1033, 430] on icon at bounding box center [1027, 429] width 37 height 18
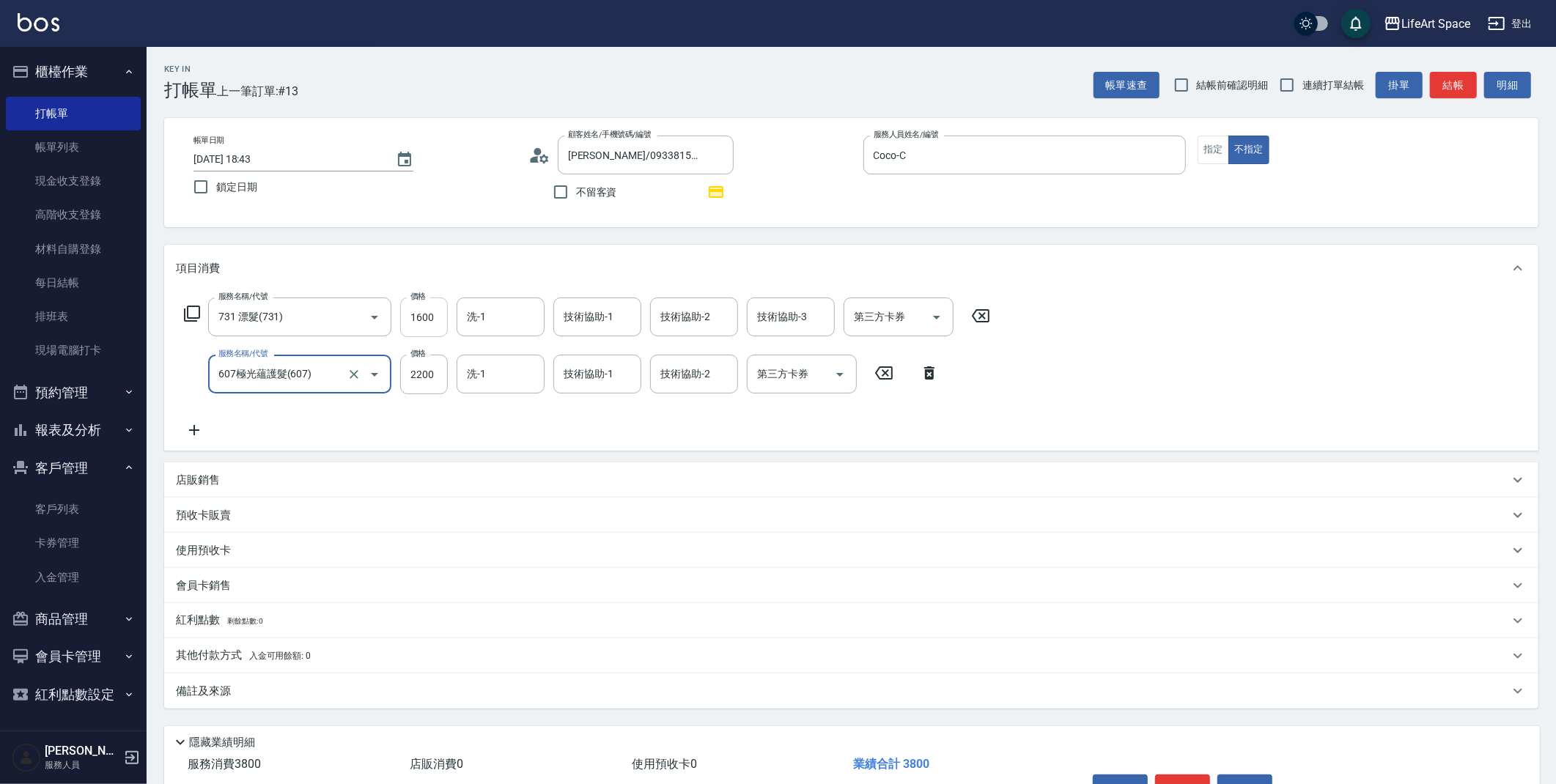
click at [423, 318] on input "1600" at bounding box center [424, 317] width 48 height 40
type input "1950"
click at [297, 700] on div "備註及來源" at bounding box center [851, 691] width 1374 height 35
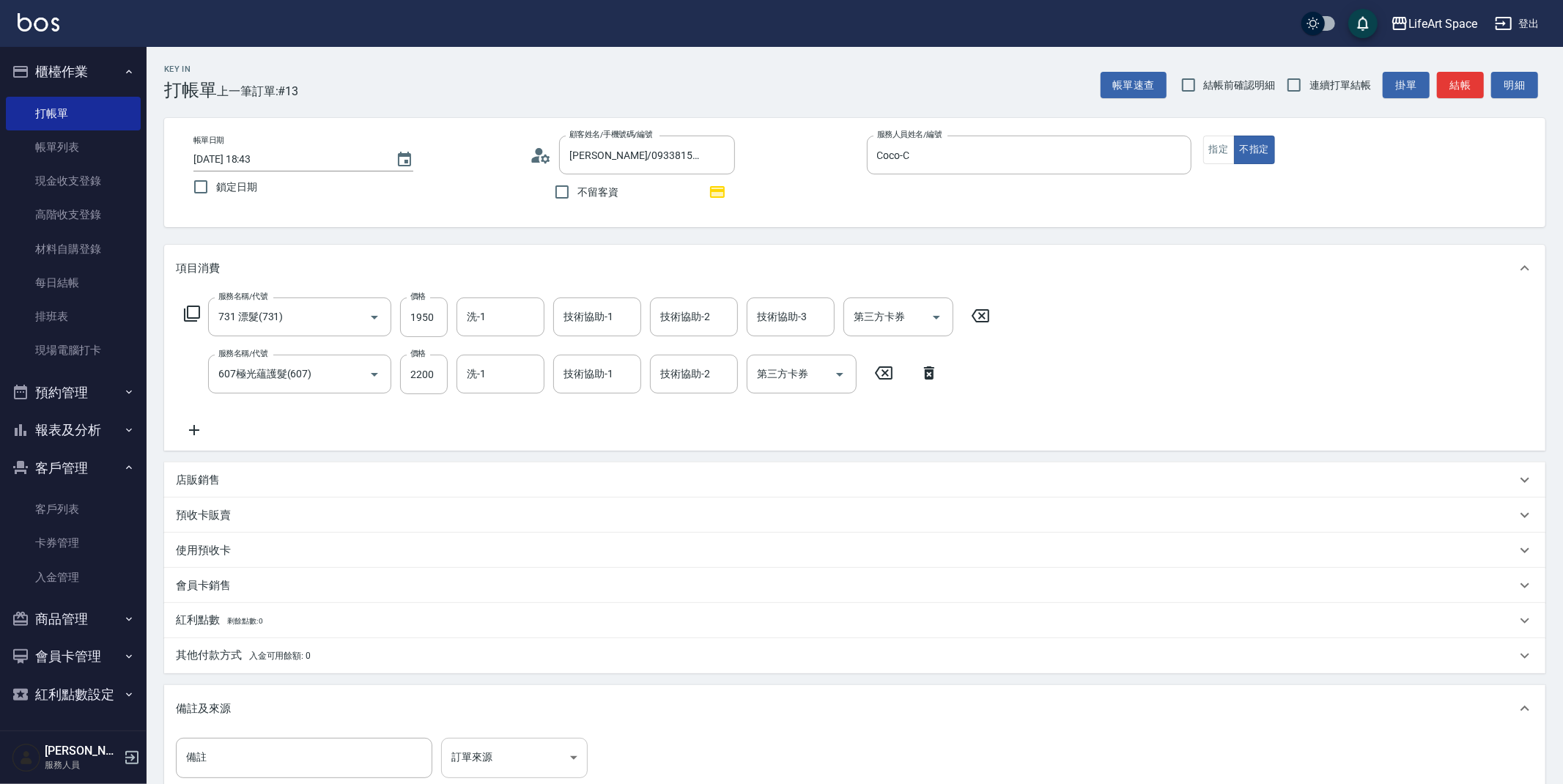
click at [531, 753] on body "LifeArt Space 登出 櫃檯作業 打帳單 帳單列表 現金收支登錄 高階收支登錄 材料自購登錄 每日結帳 排班表 現場電腦打卡 預約管理 預約管理 單…" at bounding box center [782, 483] width 1563 height 966
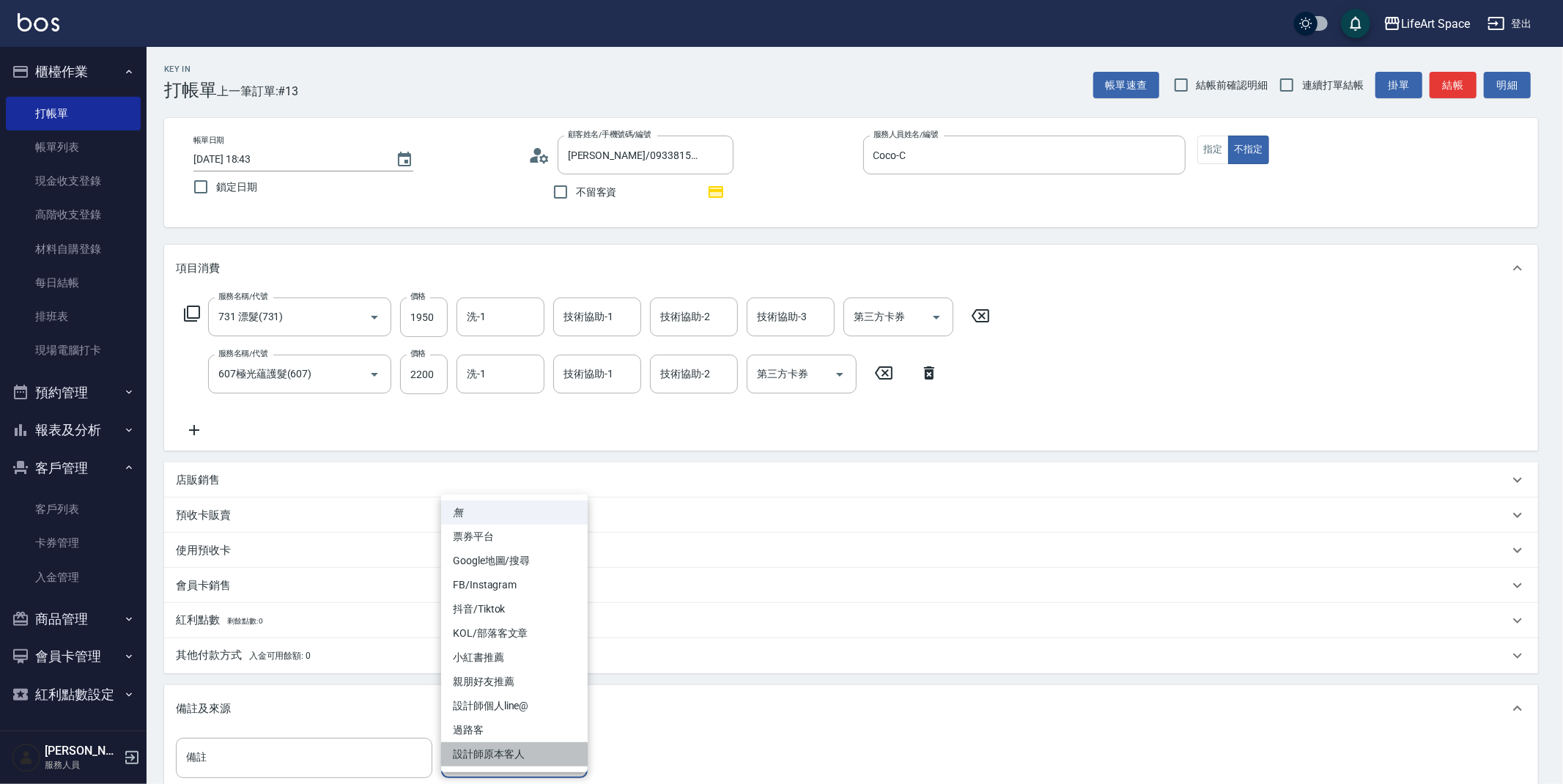
click at [534, 752] on li "設計師原本客人" at bounding box center [515, 754] width 147 height 24
type input "設計師原本客人"
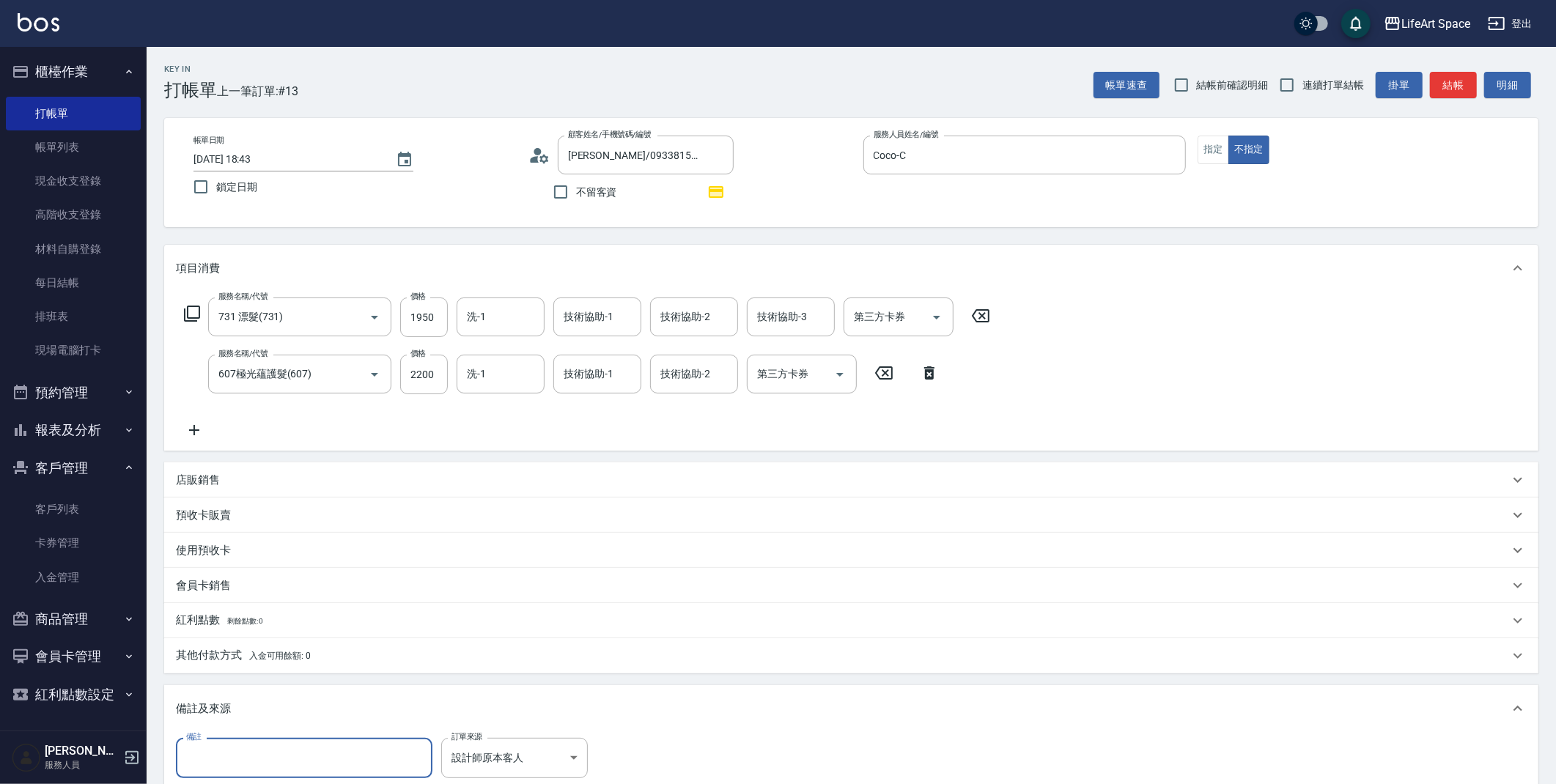
click at [321, 760] on input "備註" at bounding box center [304, 757] width 257 height 40
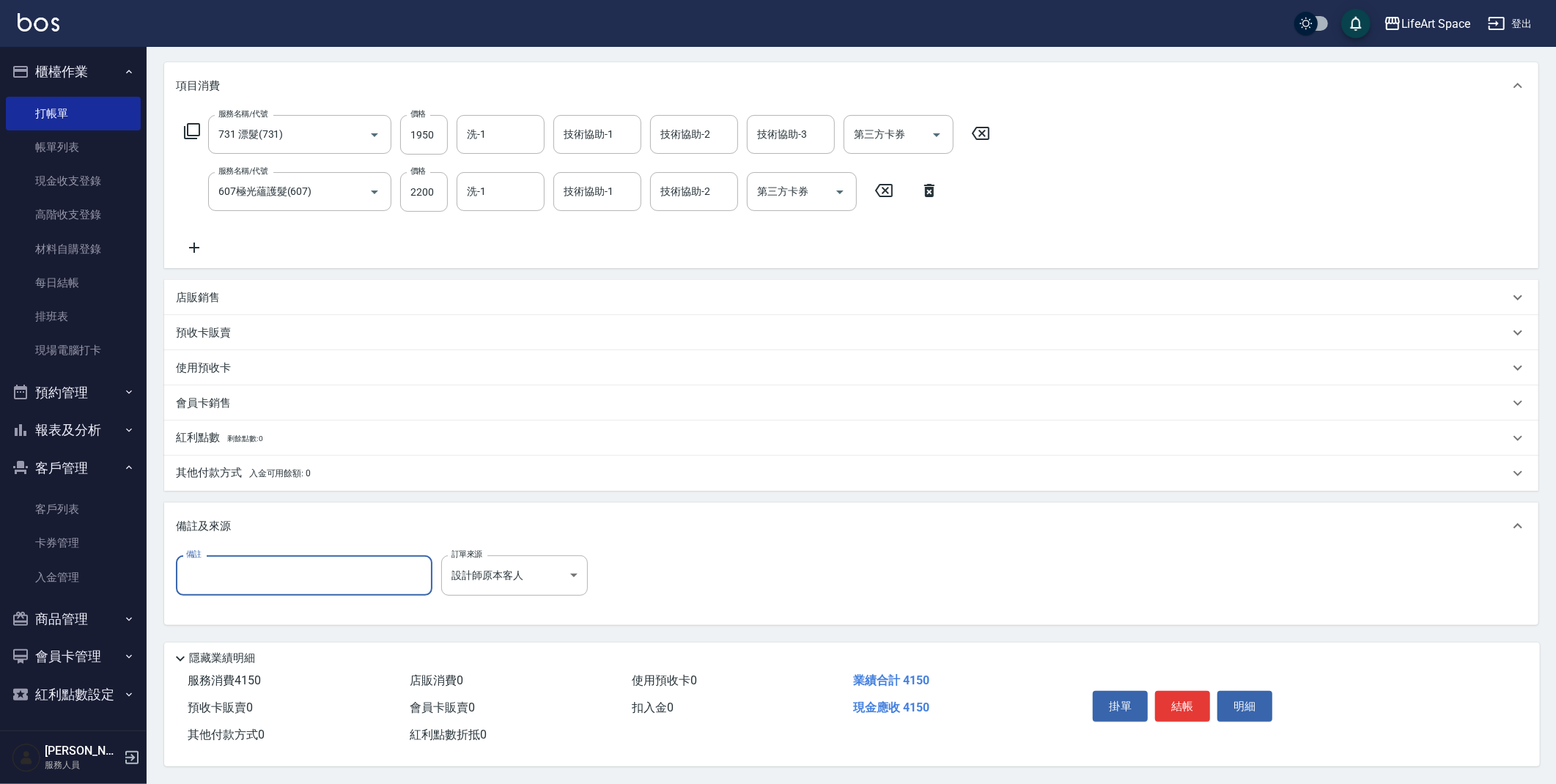
scroll to position [187, 0]
type input ":9 9/11"
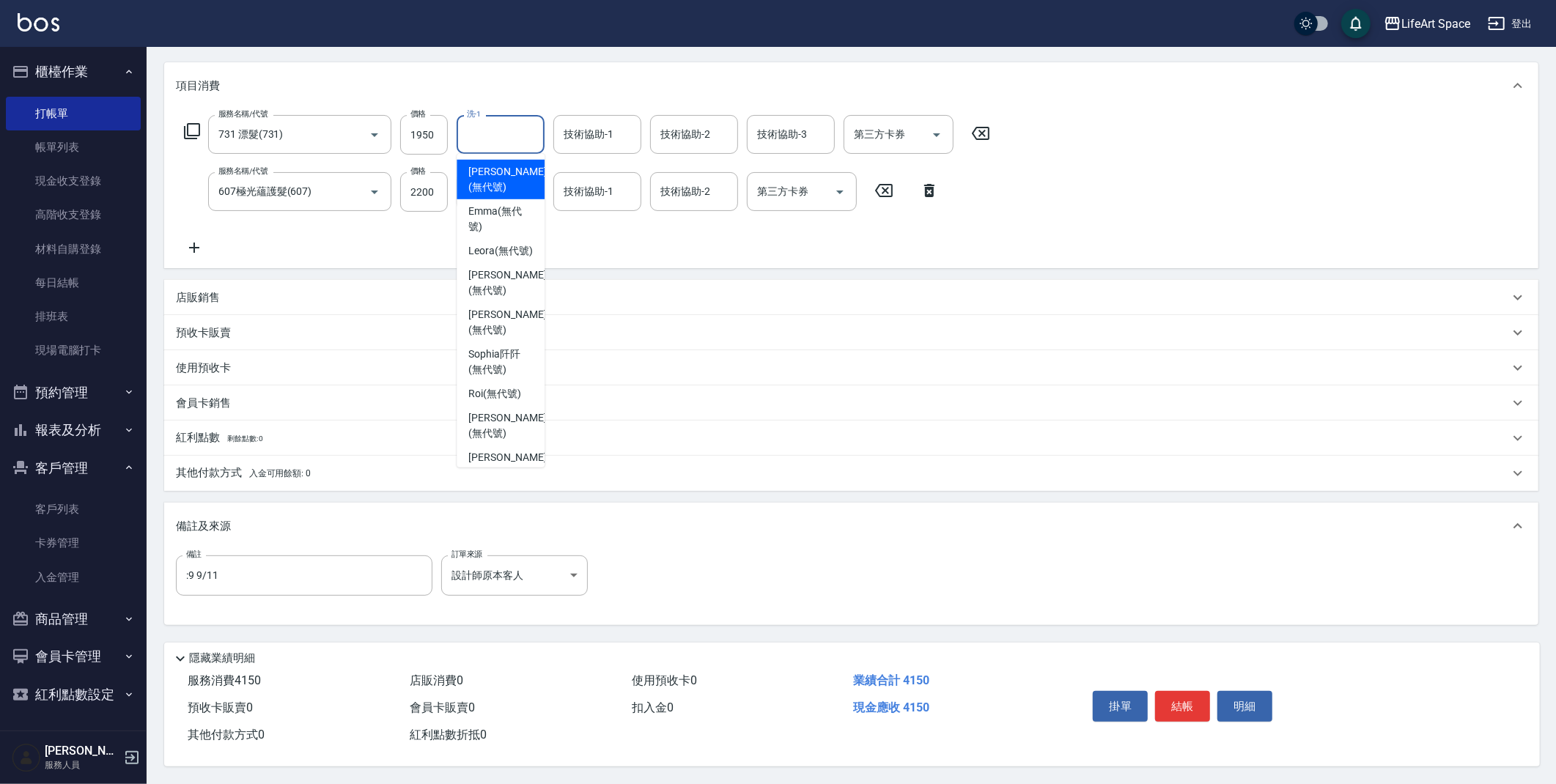
click at [492, 122] on input "洗-1" at bounding box center [500, 135] width 75 height 26
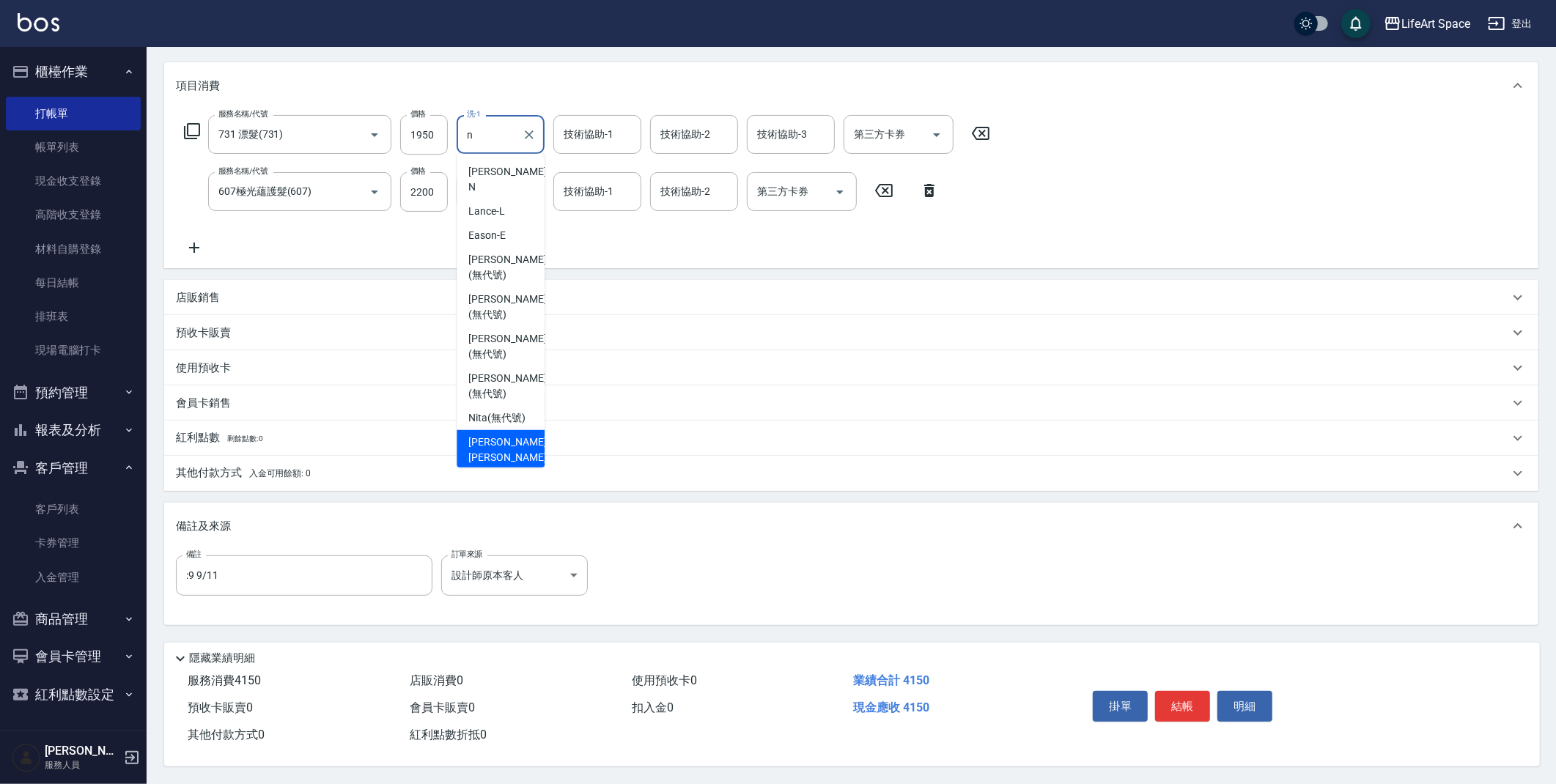
drag, startPoint x: 502, startPoint y: 425, endPoint x: 518, endPoint y: 399, distance: 30.5
click at [503, 434] on span "[PERSON_NAME] [PERSON_NAME] (無代號)" at bounding box center [507, 457] width 78 height 46
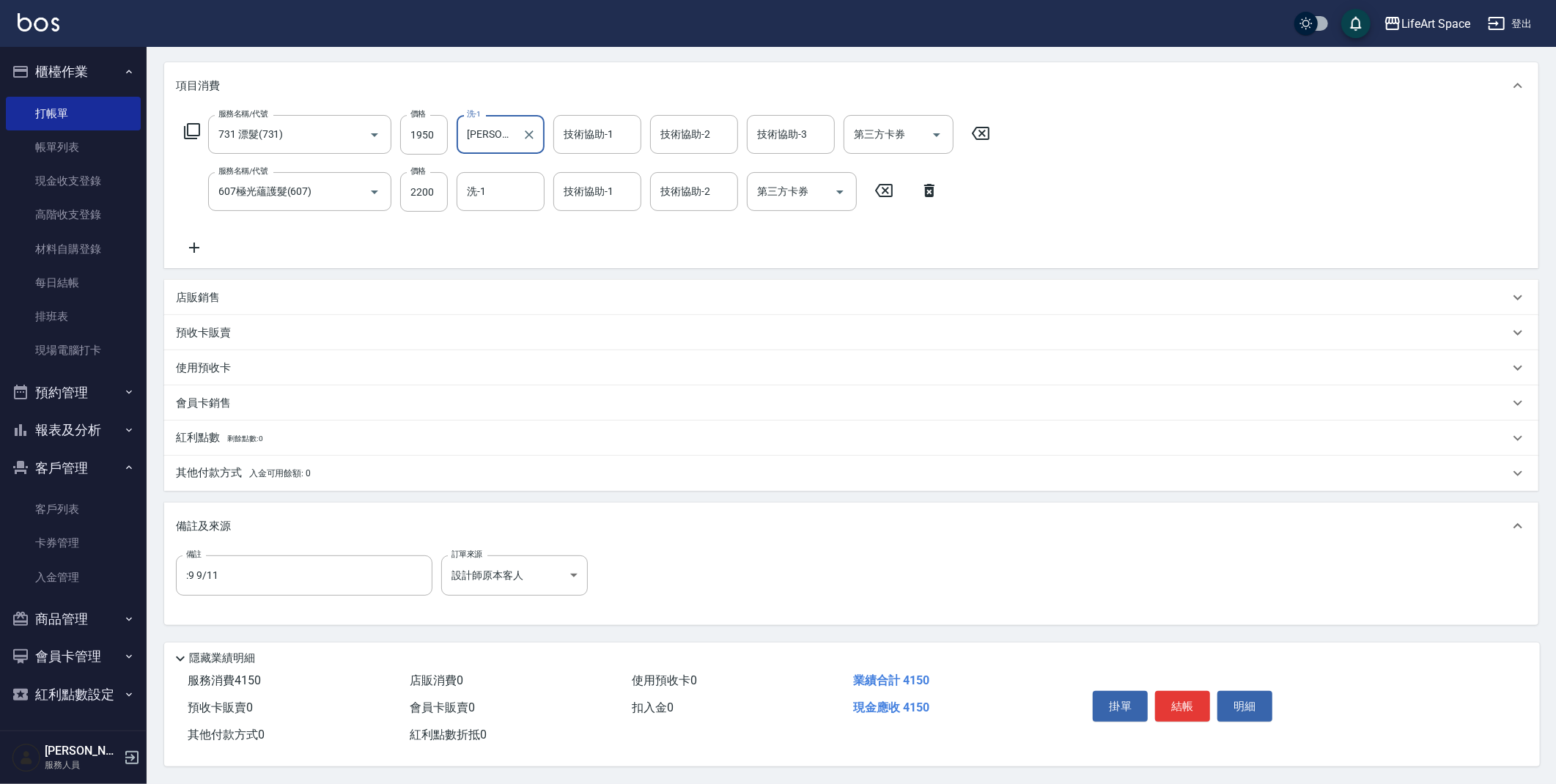
type input "[PERSON_NAME] [PERSON_NAME](無代號)"
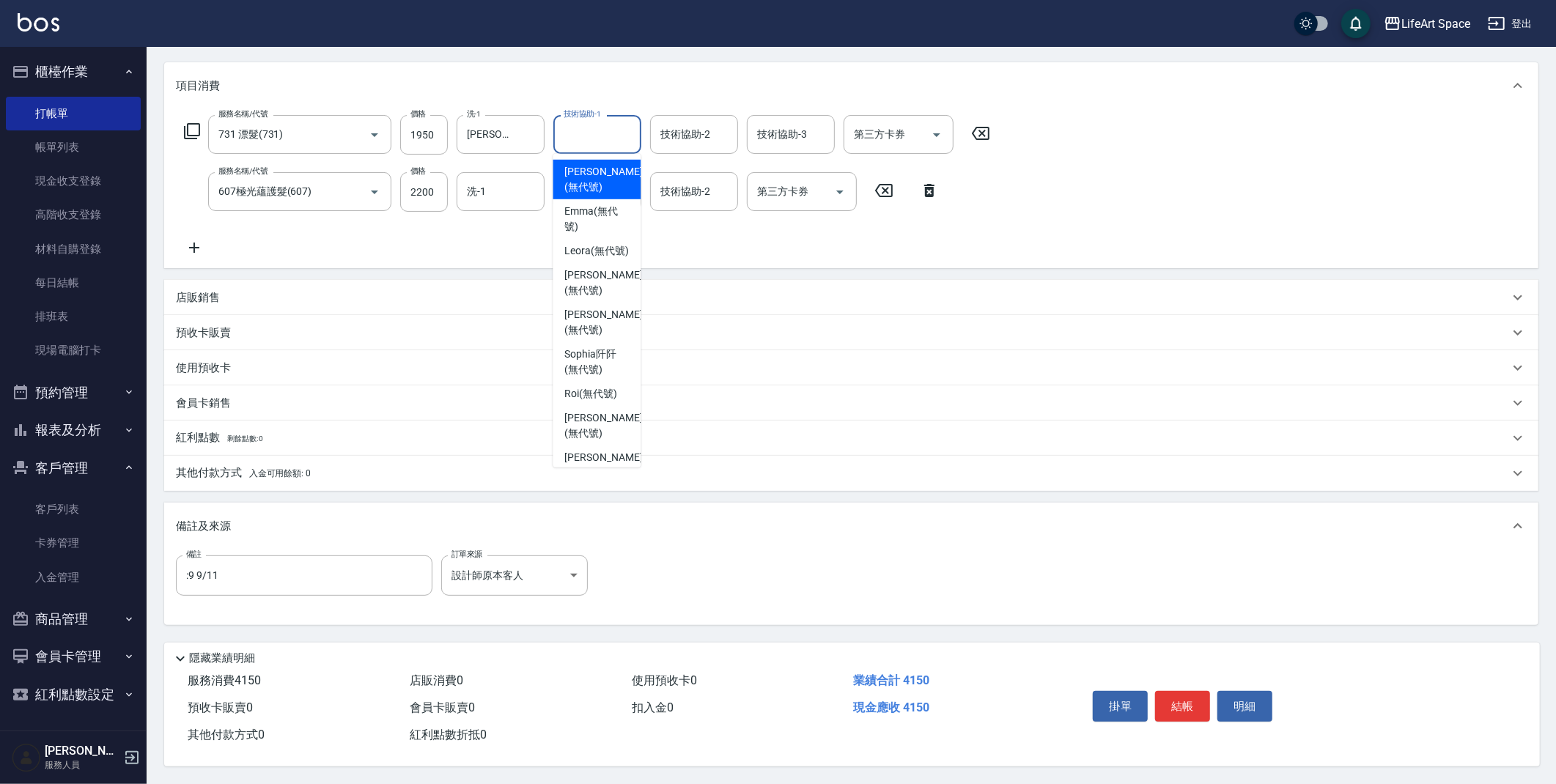
click at [588, 133] on input "技術協助-1" at bounding box center [597, 135] width 75 height 26
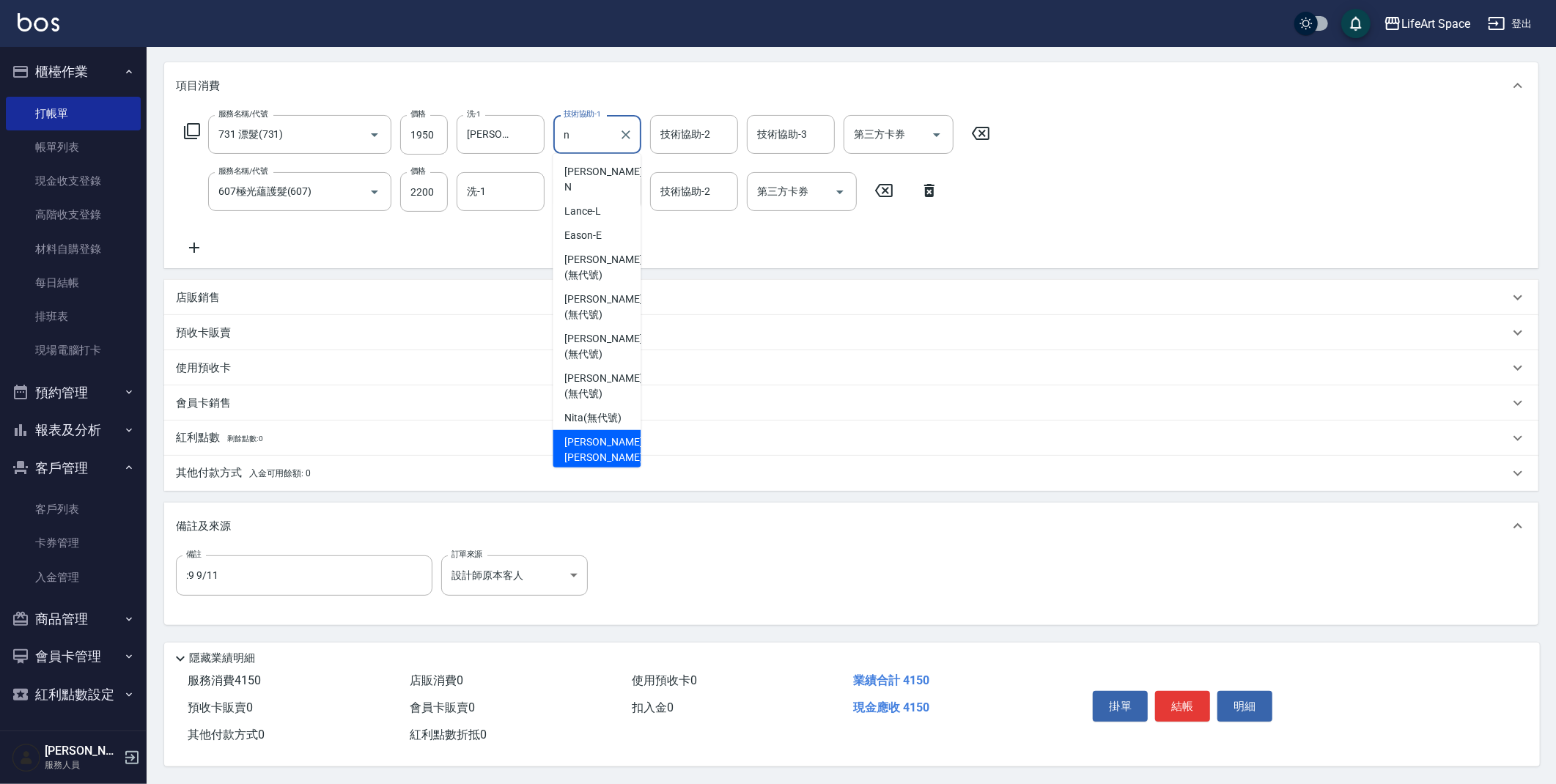
drag, startPoint x: 589, startPoint y: 414, endPoint x: 654, endPoint y: 235, distance: 190.4
click at [590, 434] on span "[PERSON_NAME] [PERSON_NAME] (無代號)" at bounding box center [603, 457] width 78 height 46
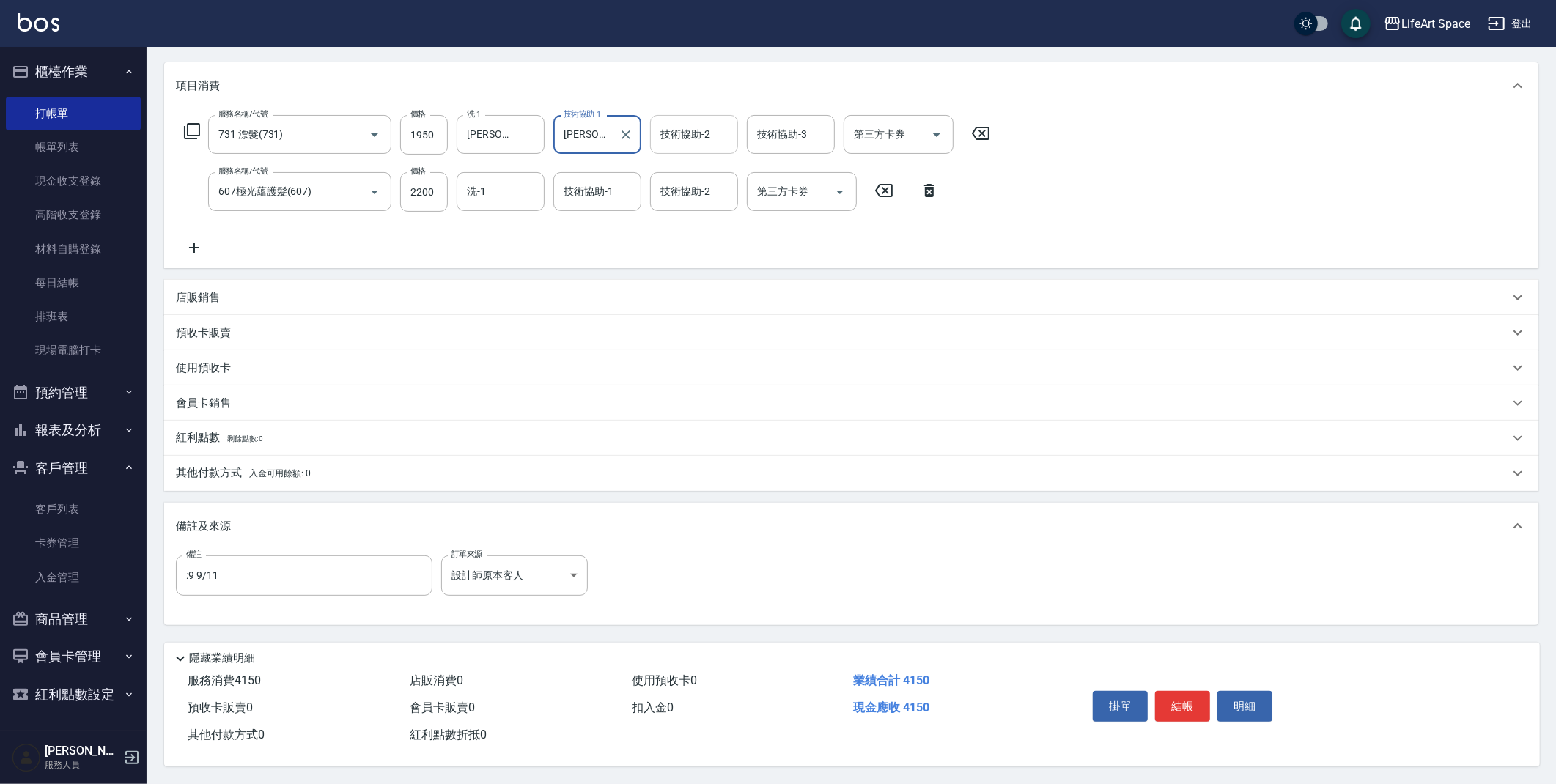
type input "[PERSON_NAME] [PERSON_NAME](無代號)"
click at [691, 134] on input "技術協助-2" at bounding box center [694, 135] width 75 height 26
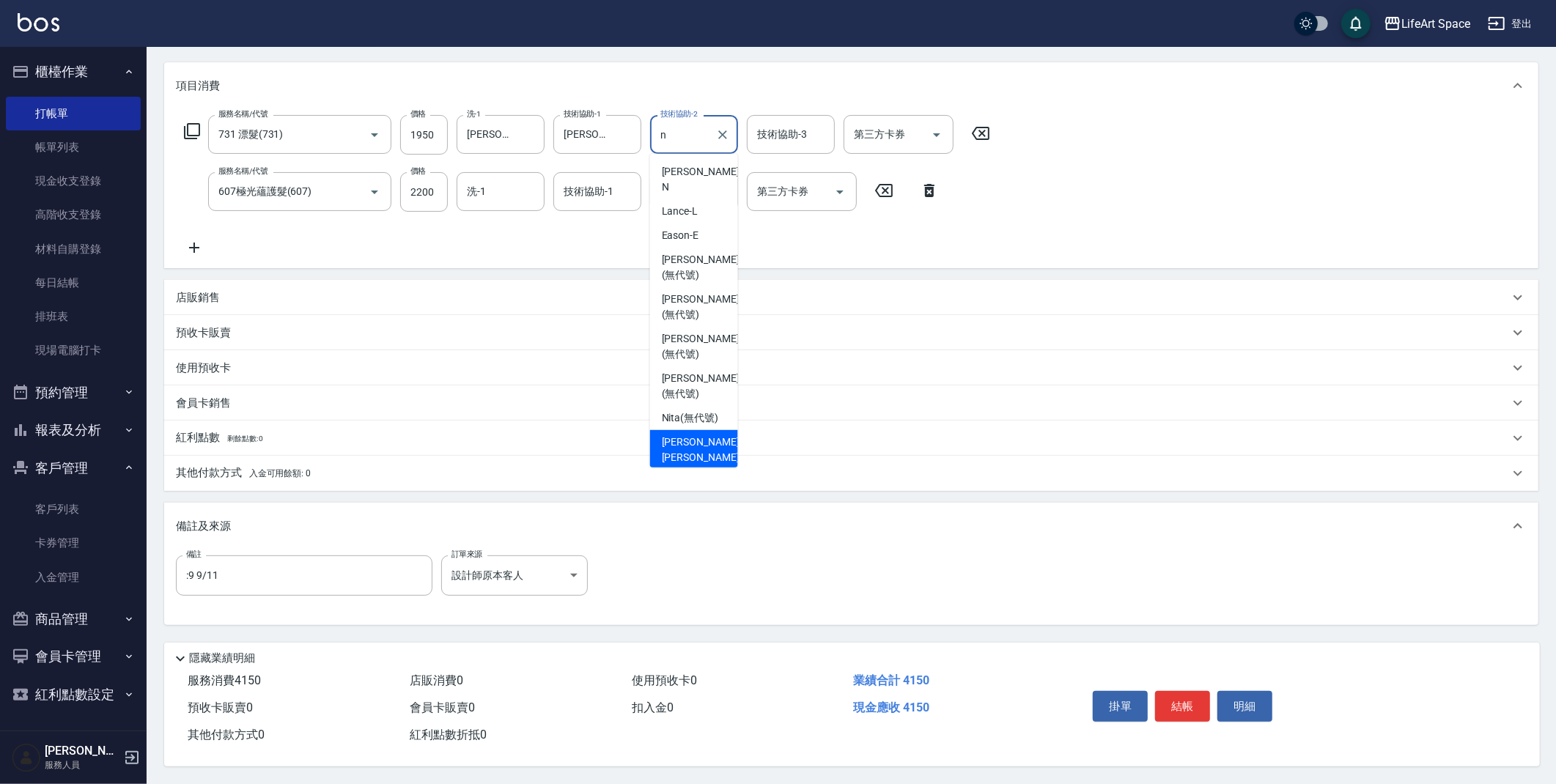
drag, startPoint x: 705, startPoint y: 424, endPoint x: 788, endPoint y: 180, distance: 257.7
click at [706, 434] on span "[PERSON_NAME] [PERSON_NAME] (無代號)" at bounding box center [700, 457] width 78 height 46
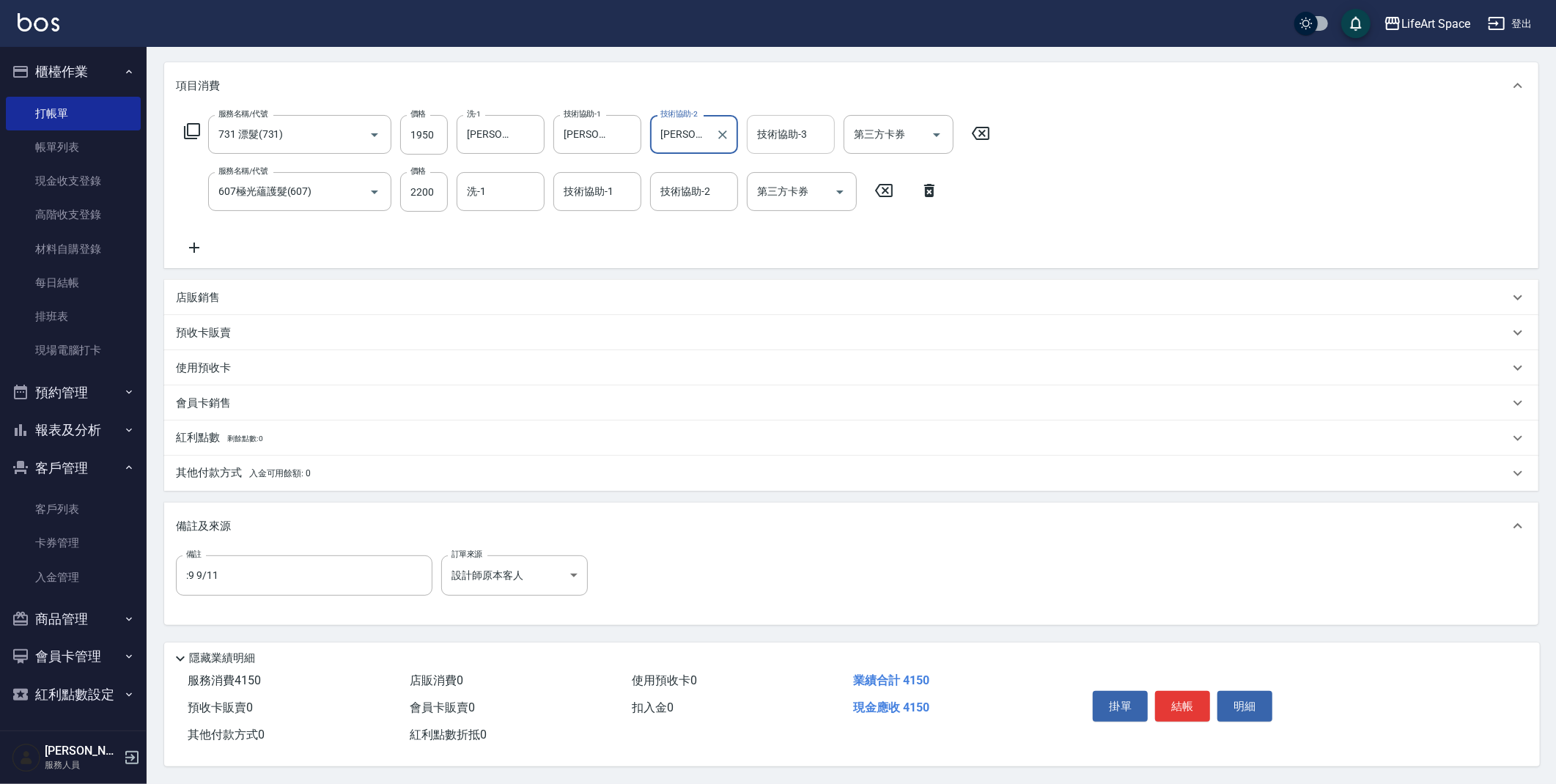
type input "[PERSON_NAME] [PERSON_NAME](無代號)"
click at [796, 134] on div "技術協助-3 技術協助-3" at bounding box center [790, 135] width 88 height 39
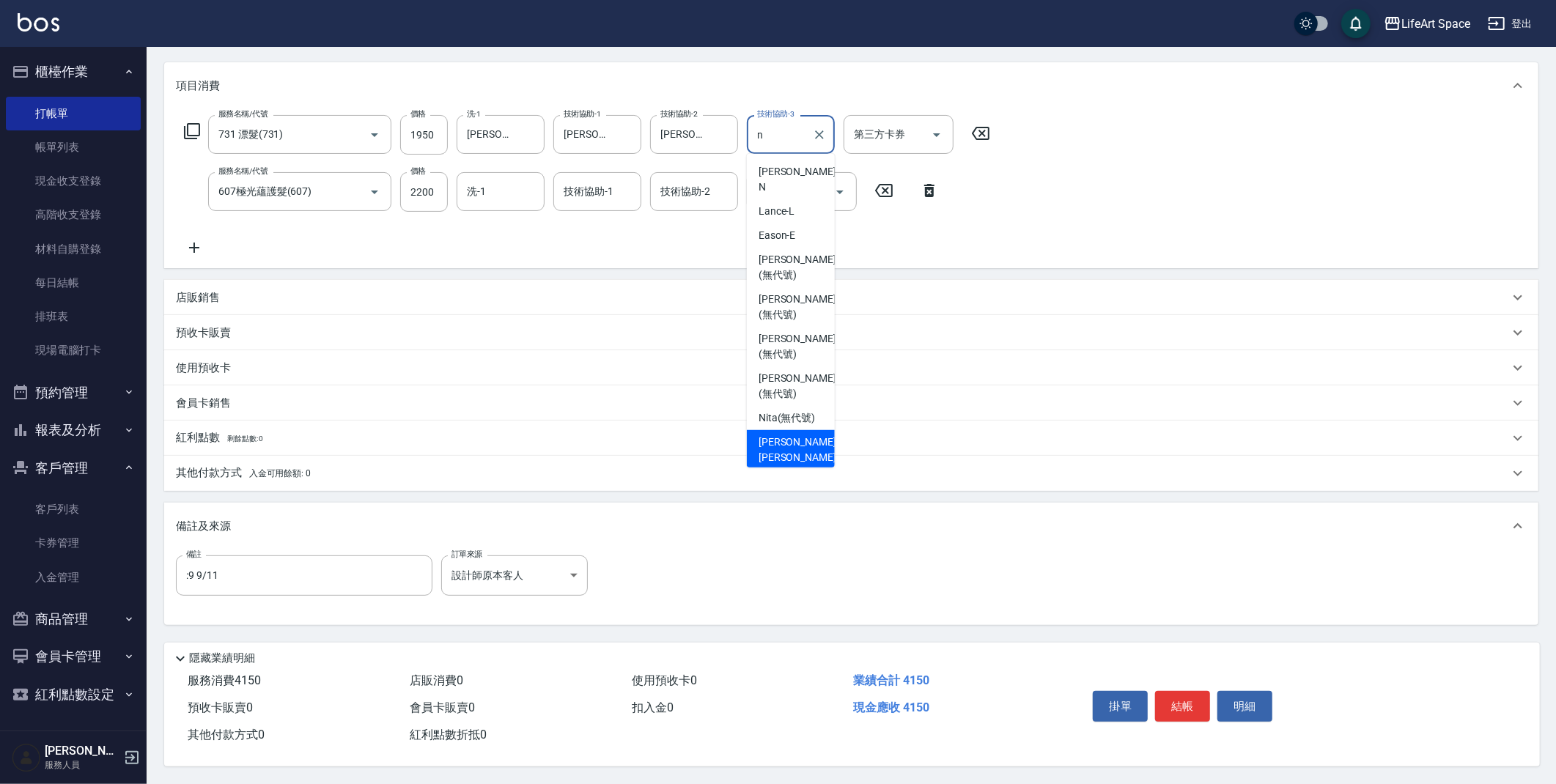
click at [785, 434] on span "[PERSON_NAME] [PERSON_NAME] (無代號)" at bounding box center [797, 457] width 78 height 46
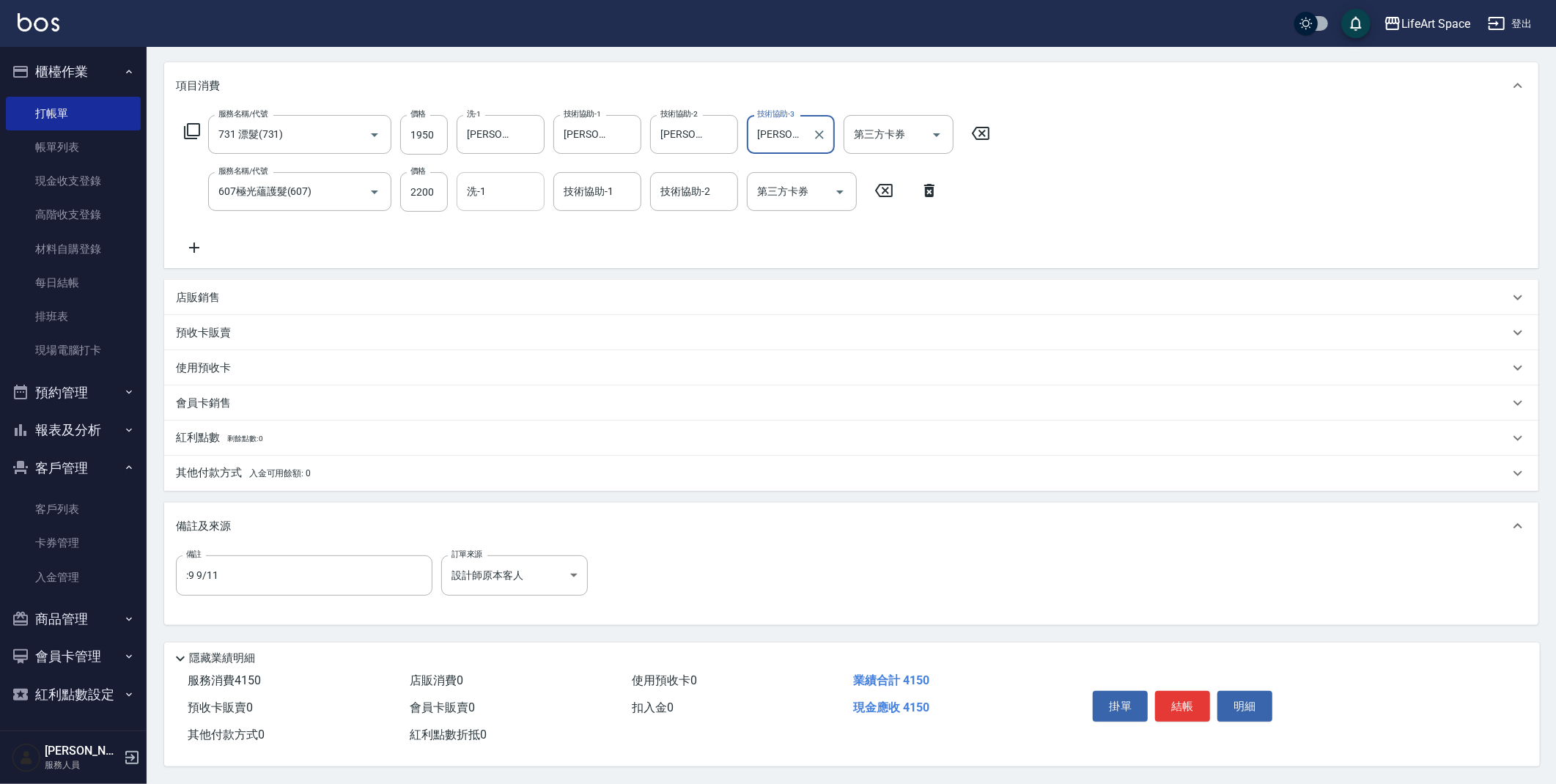
type input "[PERSON_NAME] [PERSON_NAME](無代號)"
click at [505, 198] on input "洗-1" at bounding box center [500, 192] width 75 height 26
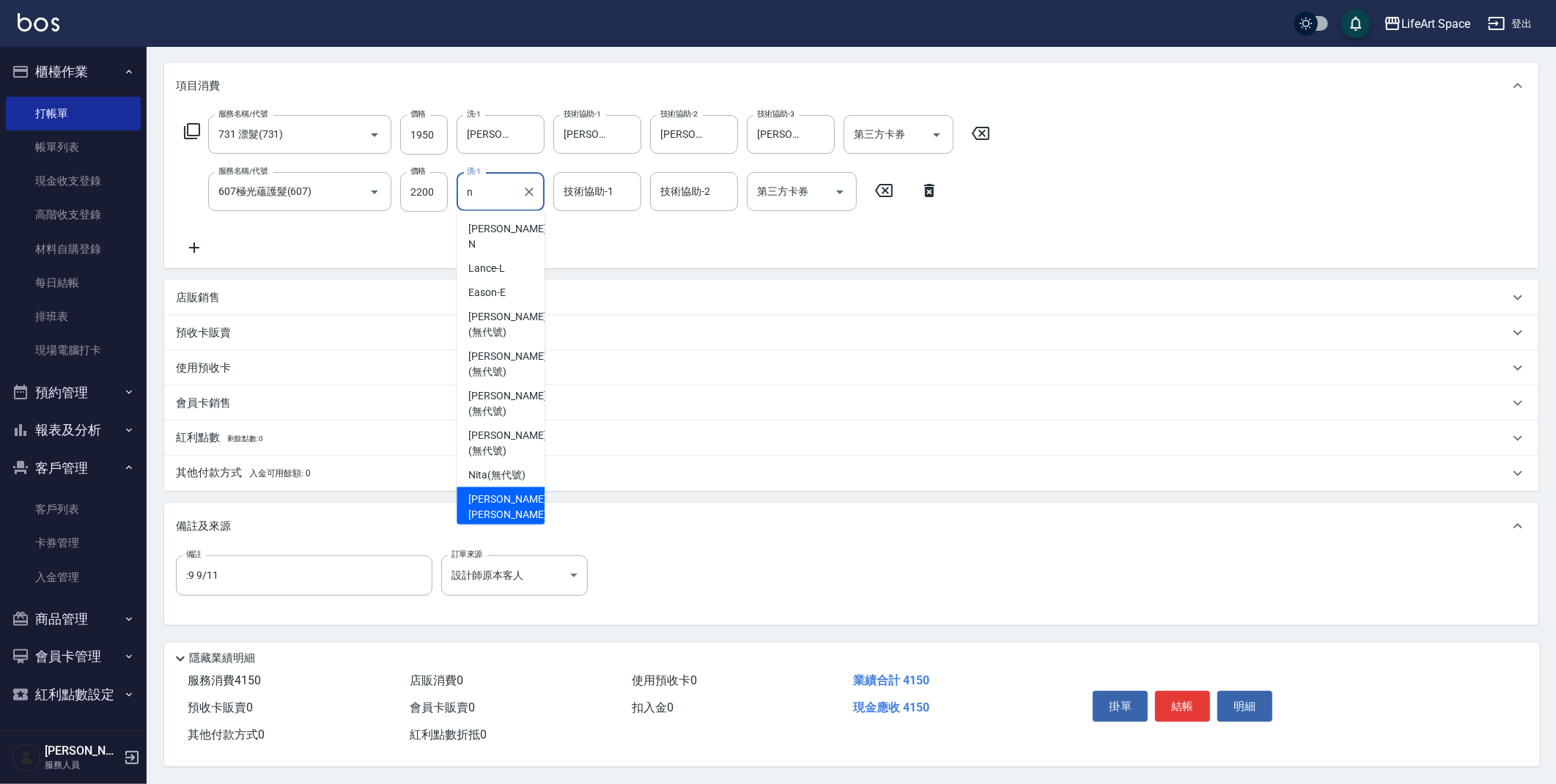
click at [480, 491] on span "[PERSON_NAME] [PERSON_NAME] (無代號)" at bounding box center [507, 514] width 78 height 46
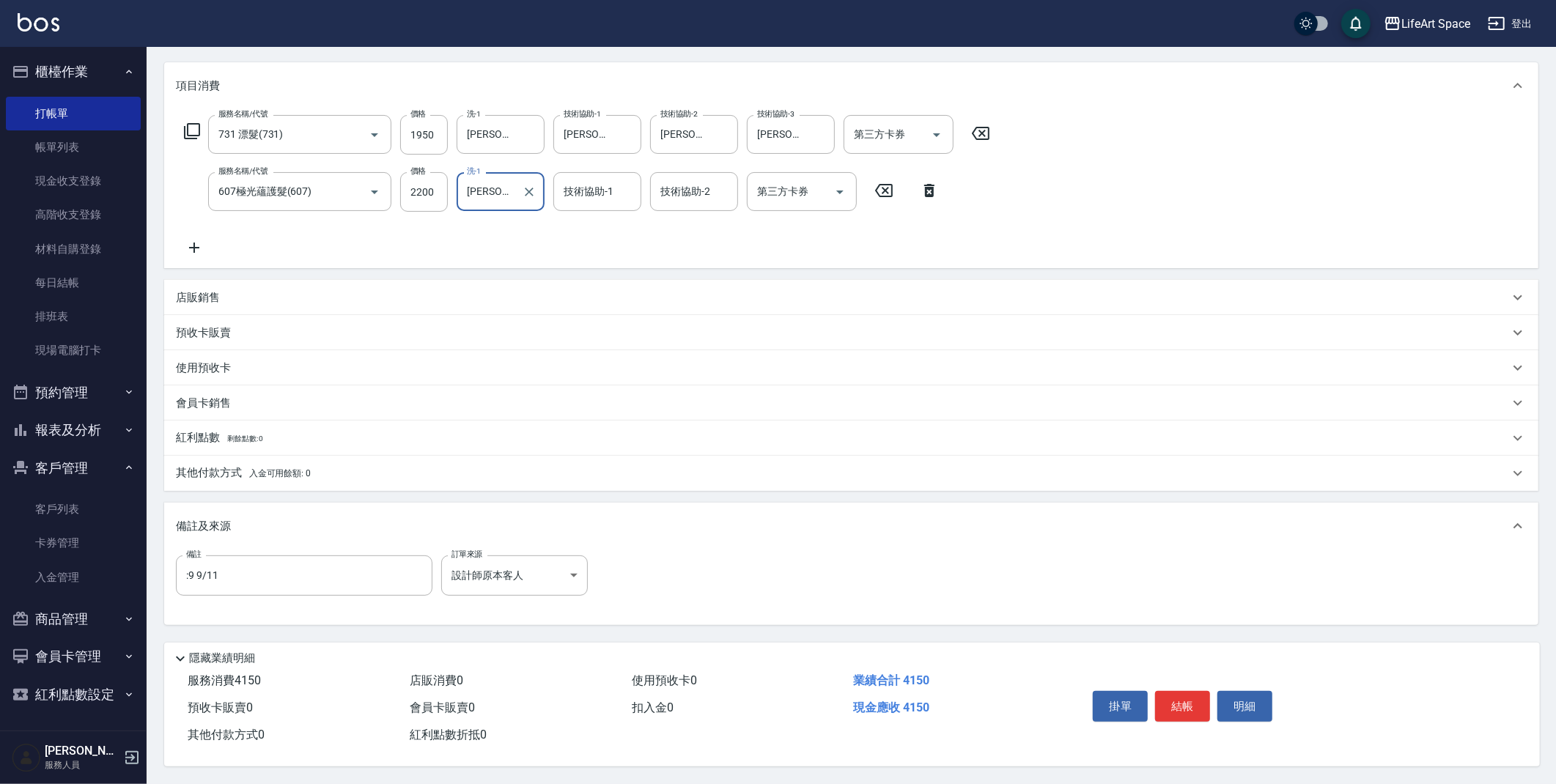
type input "[PERSON_NAME] [PERSON_NAME](無代號)"
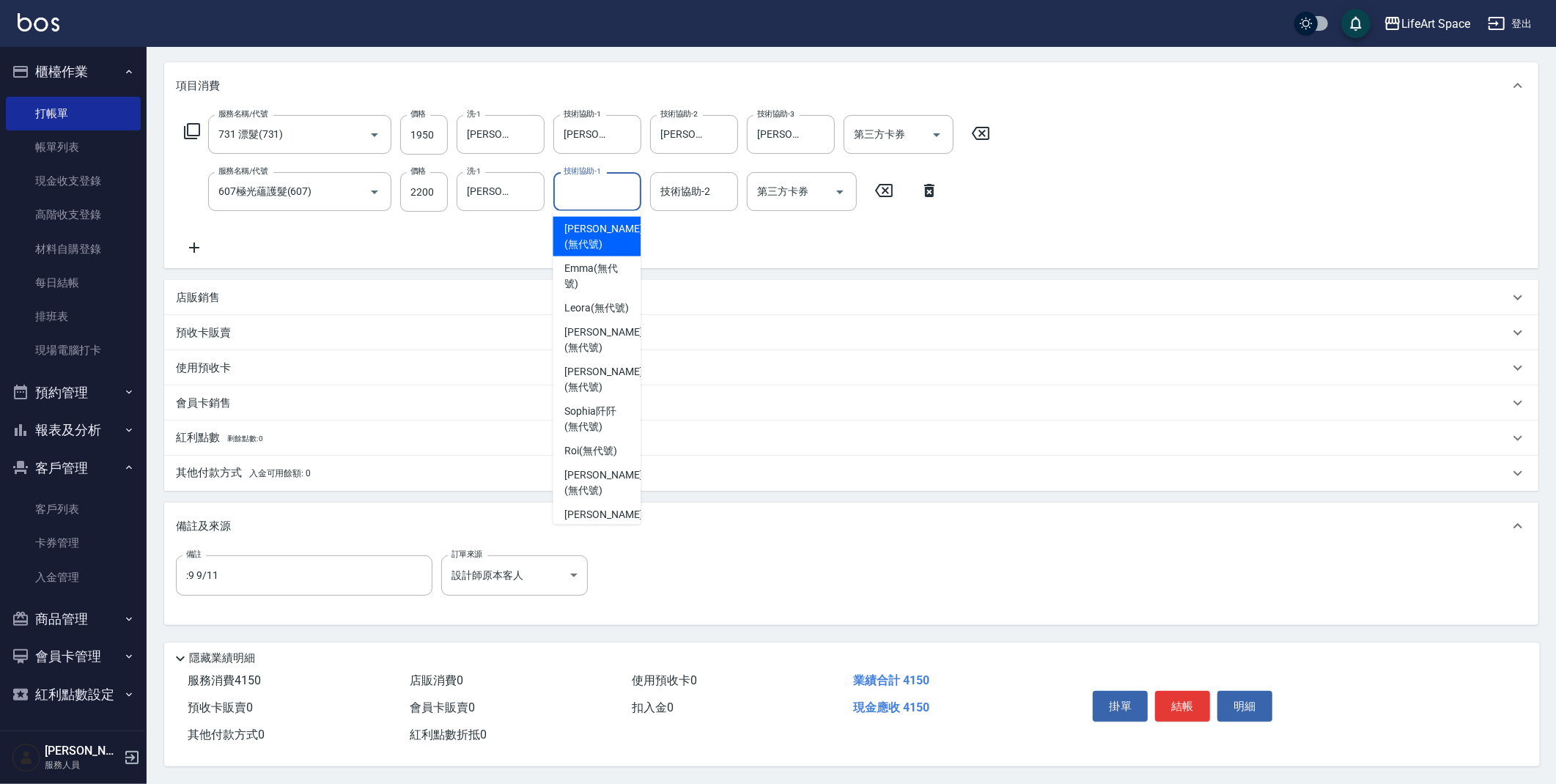
click at [594, 186] on div "技術協助-1 技術協助-1" at bounding box center [597, 191] width 88 height 39
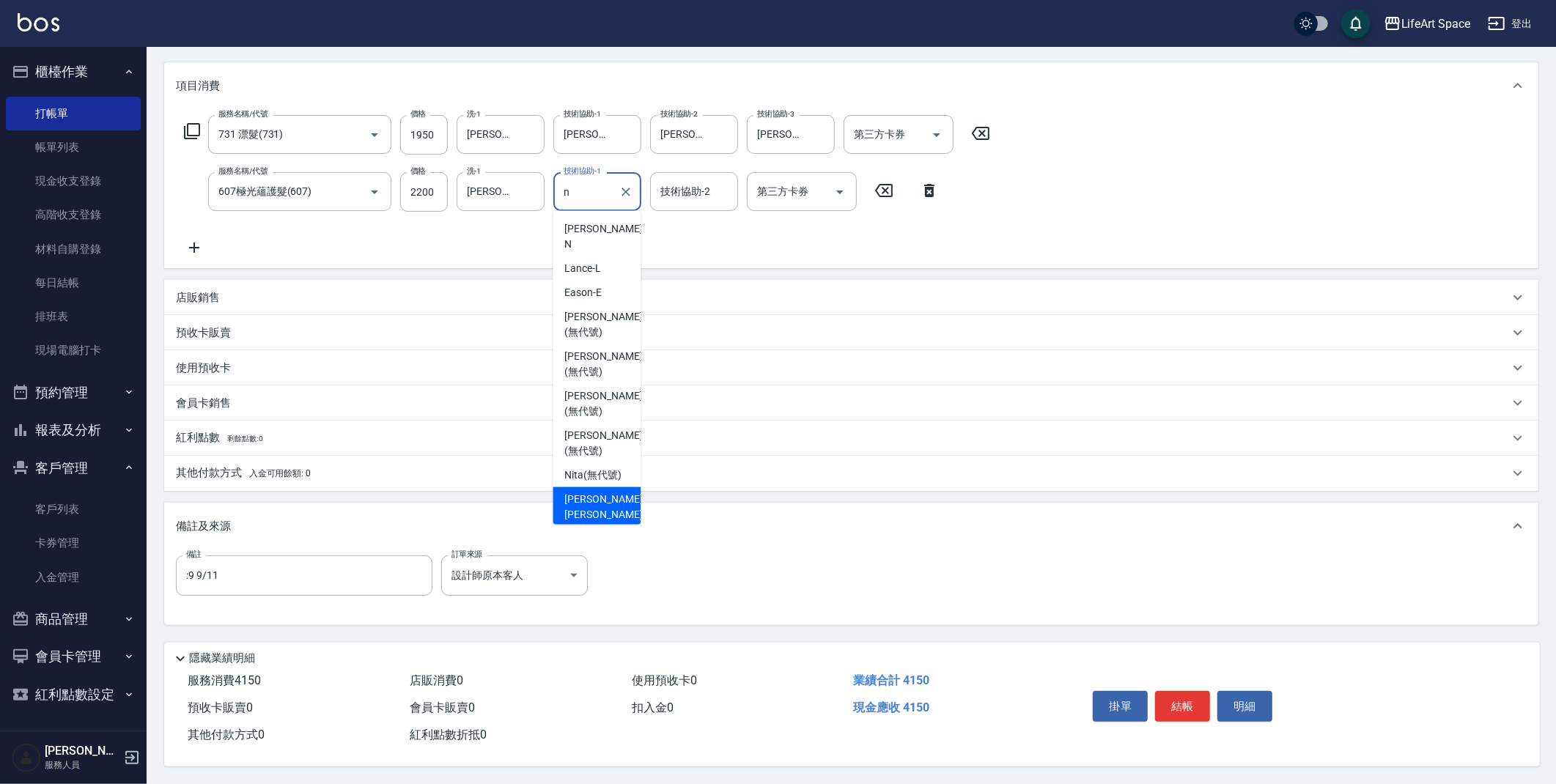
click at [587, 491] on span "[PERSON_NAME] [PERSON_NAME] (無代號)" at bounding box center [603, 514] width 78 height 46
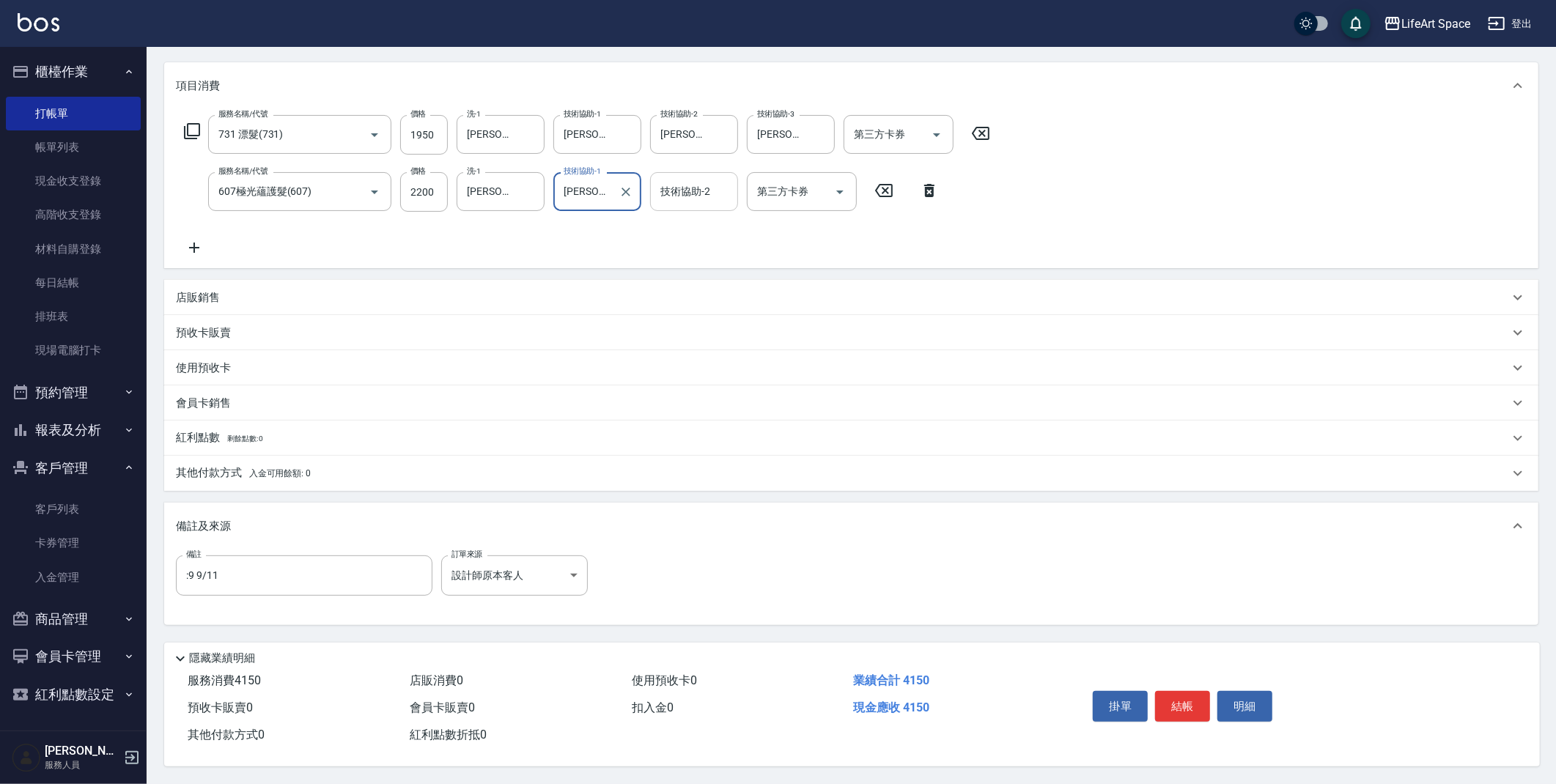
type input "[PERSON_NAME] [PERSON_NAME](無代號)"
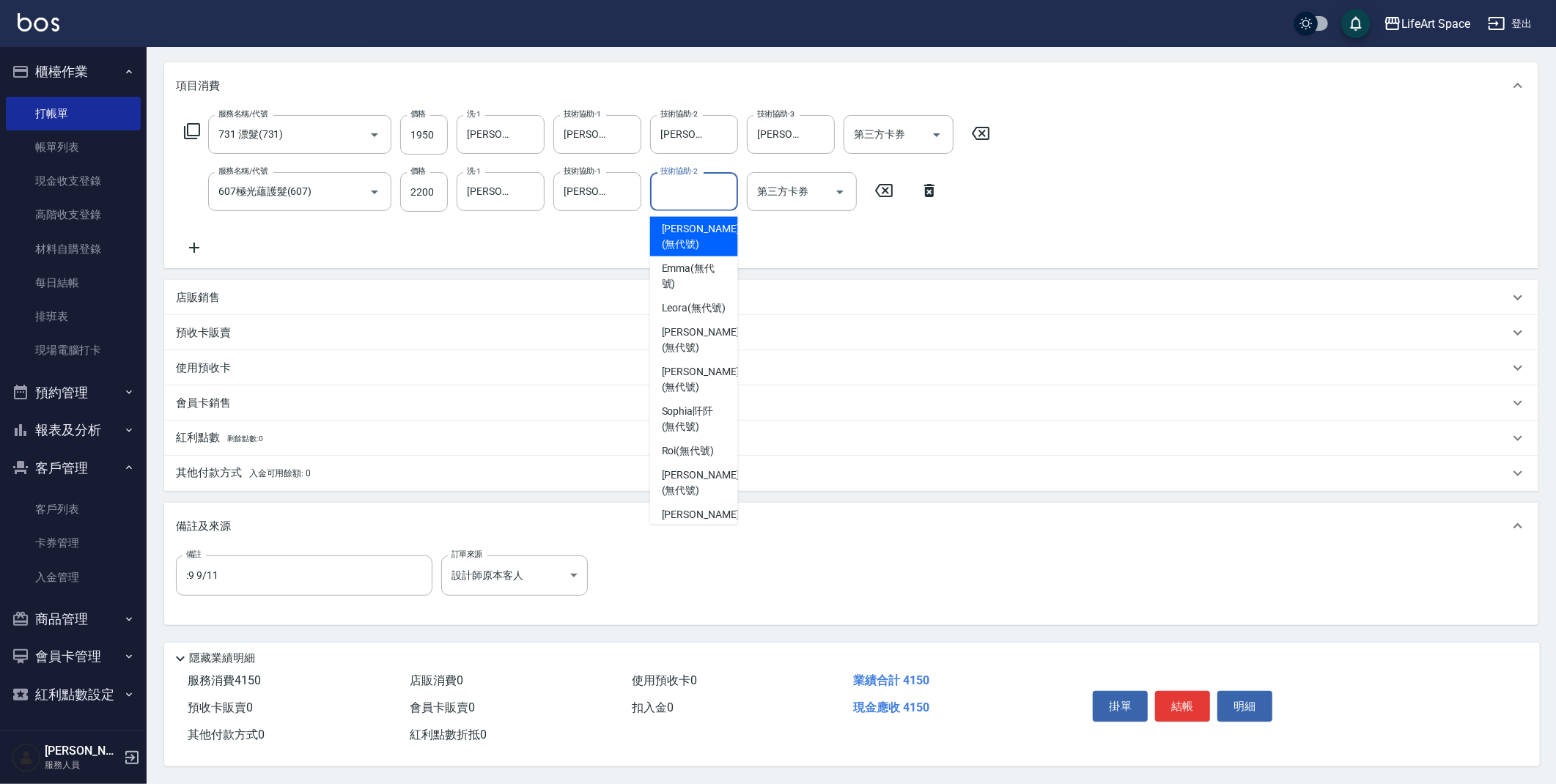
click at [678, 193] on div "技術協助-2 技術協助-2" at bounding box center [694, 191] width 88 height 39
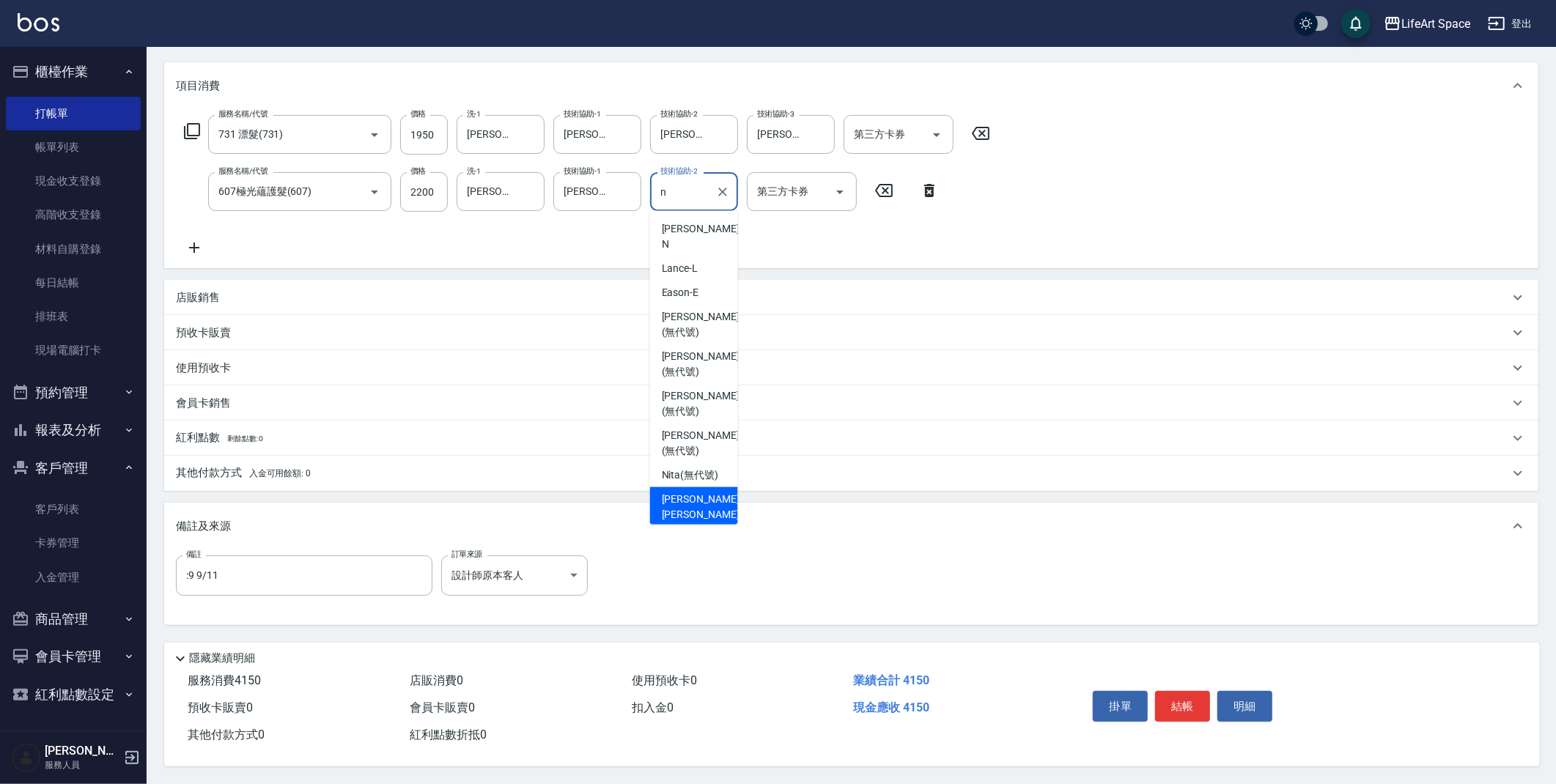
click at [698, 491] on span "[PERSON_NAME] [PERSON_NAME] (無代號)" at bounding box center [700, 514] width 78 height 46
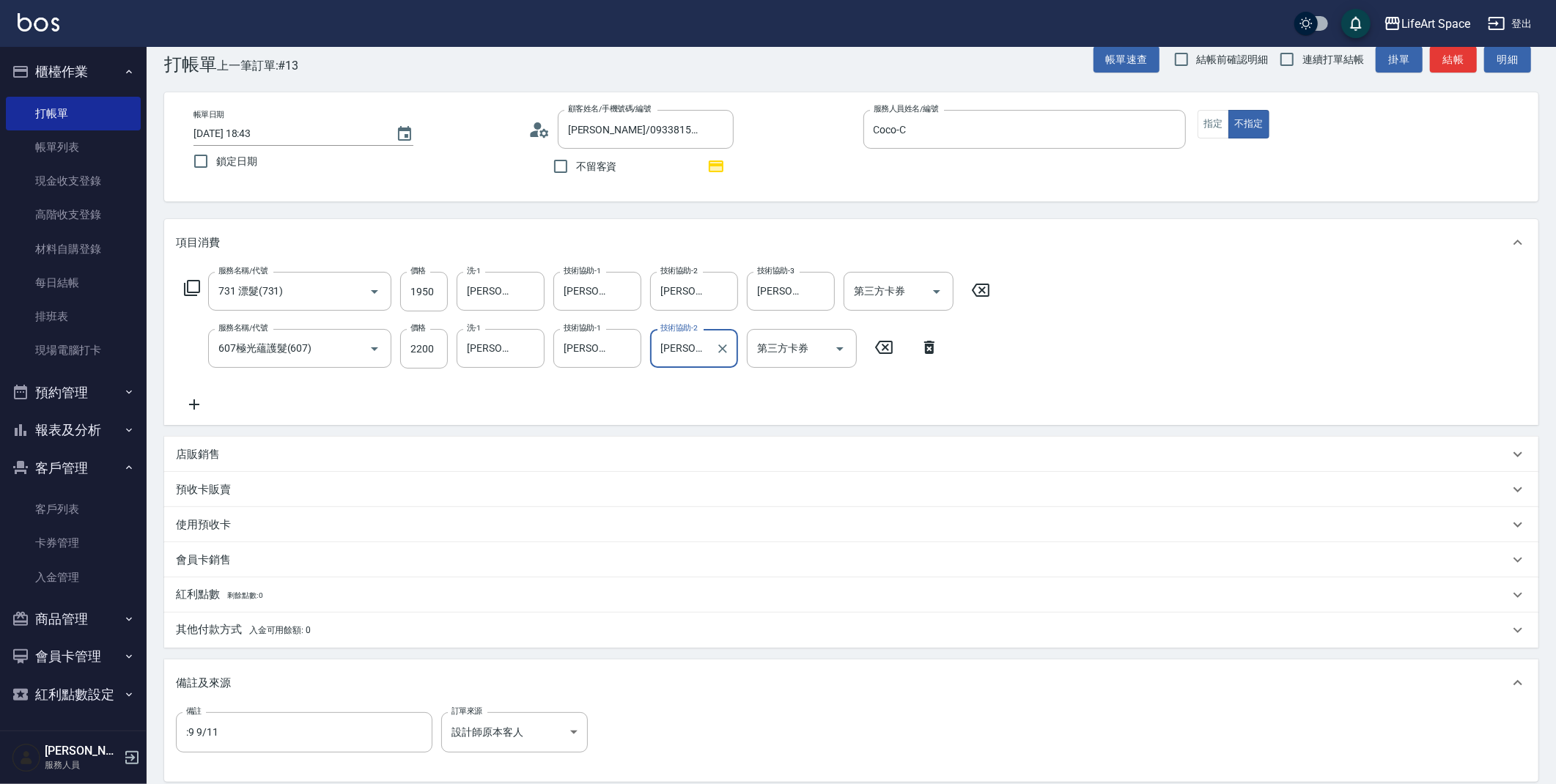
scroll to position [0, 0]
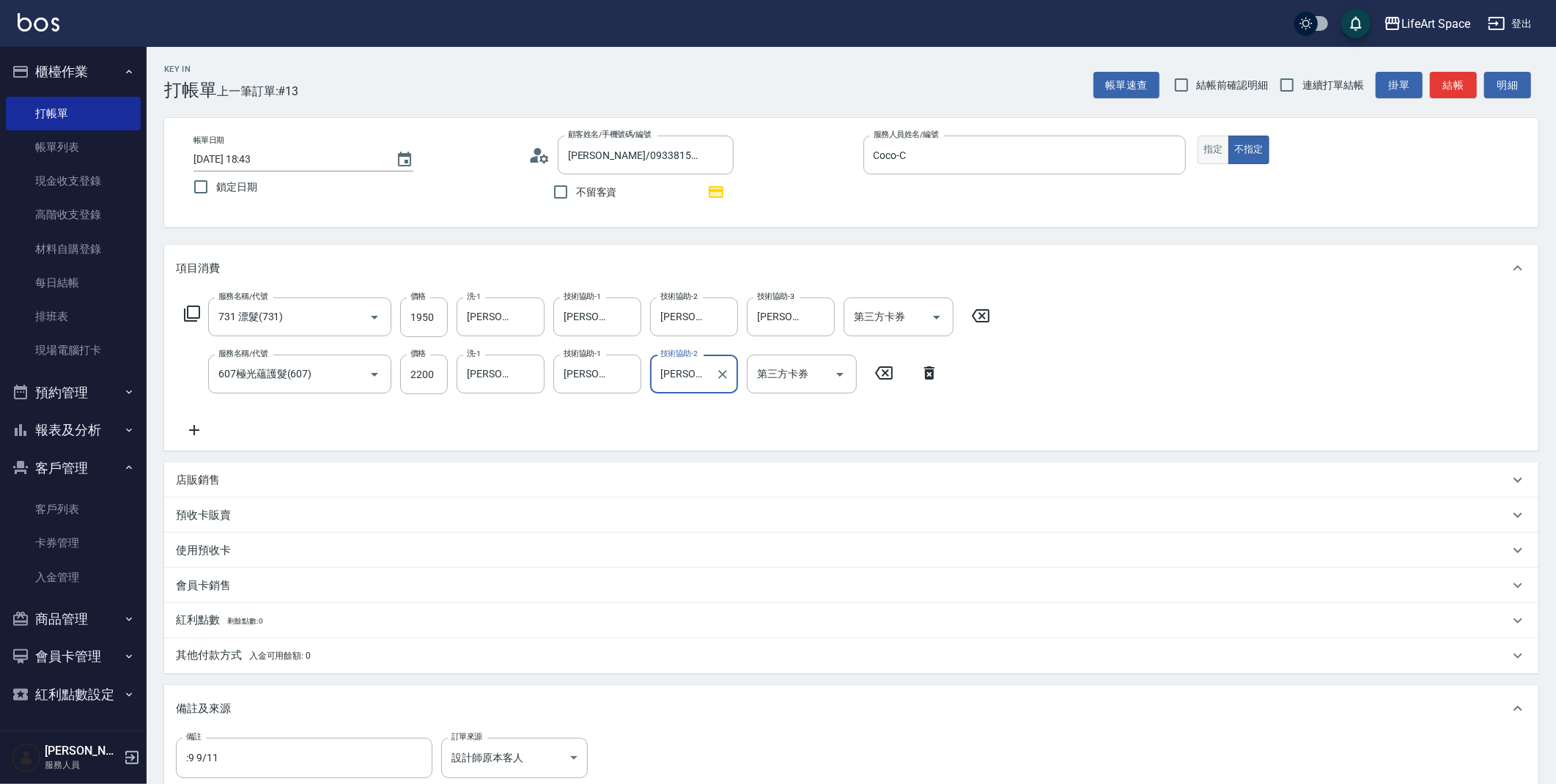
type input "[PERSON_NAME] [PERSON_NAME](無代號)"
click at [1204, 154] on button "指定" at bounding box center [1213, 150] width 31 height 29
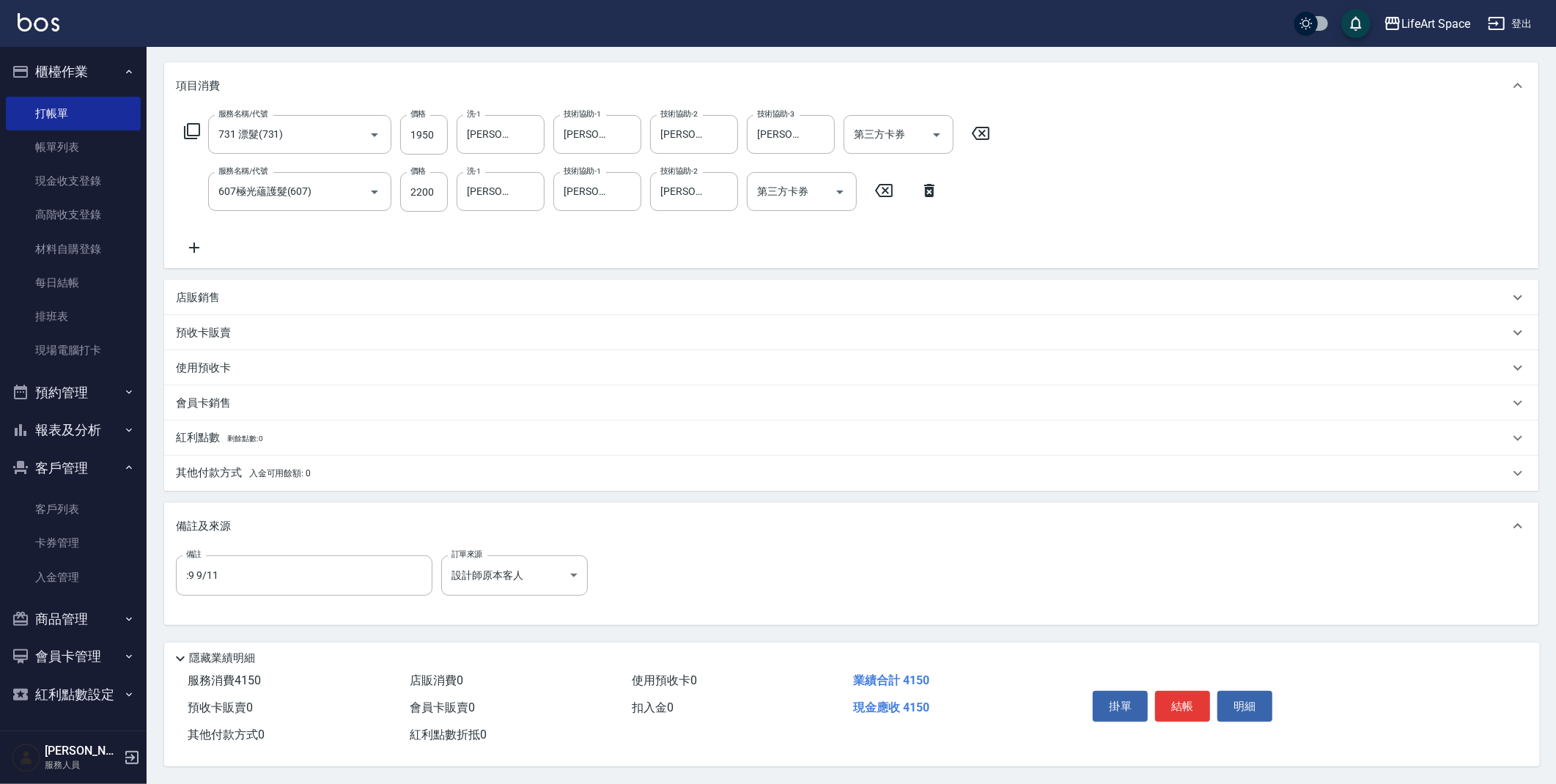
scroll to position [187, 0]
click at [225, 404] on p "會員卡銷售" at bounding box center [202, 403] width 55 height 16
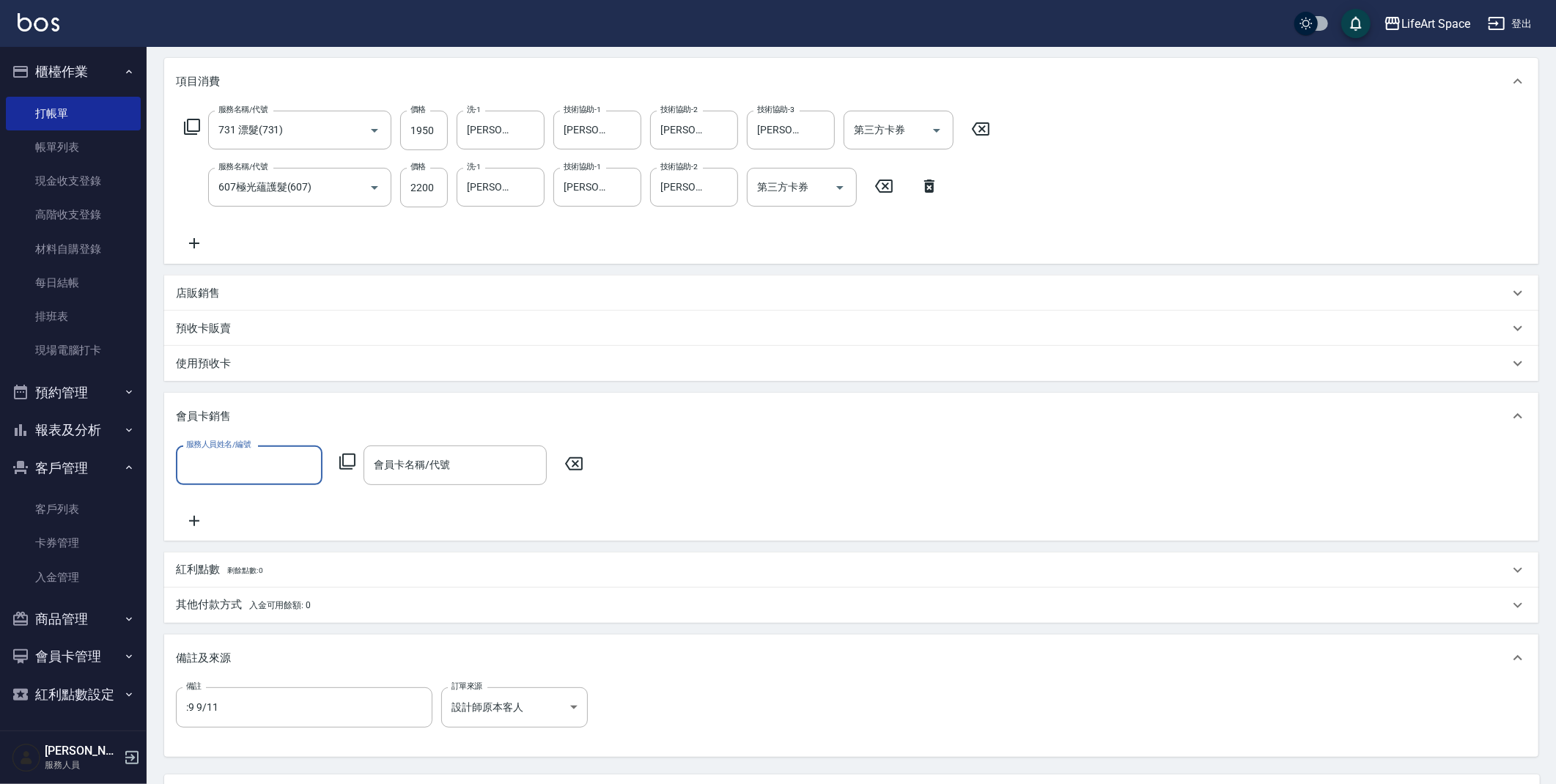
scroll to position [0, 0]
click at [239, 459] on input "服務人員姓名/編號" at bounding box center [249, 464] width 133 height 26
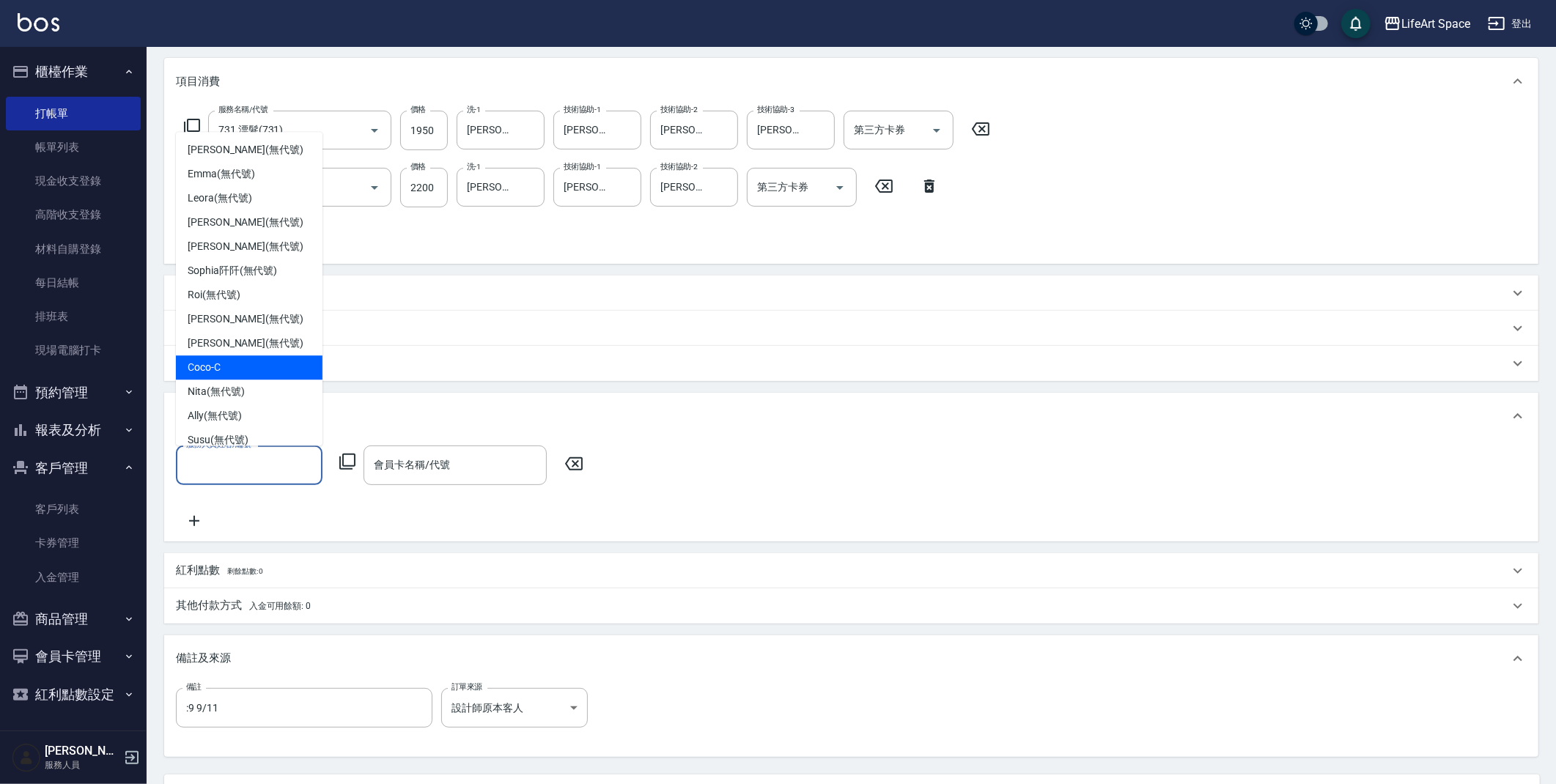
click at [224, 371] on div "Coco -C" at bounding box center [249, 368] width 147 height 24
type input "Coco-C"
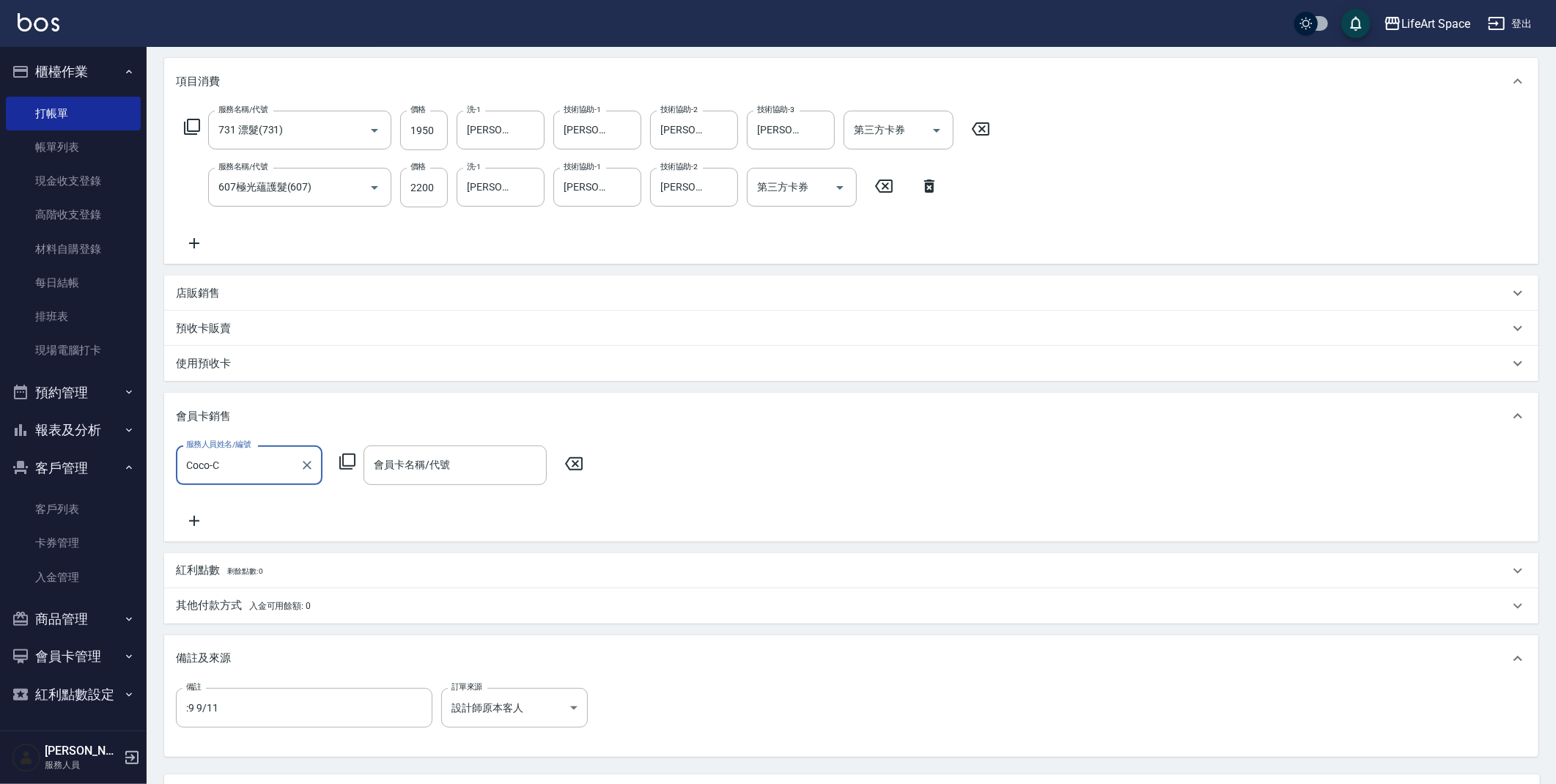
click at [419, 467] on input "會員卡名稱/代號" at bounding box center [456, 464] width 170 height 26
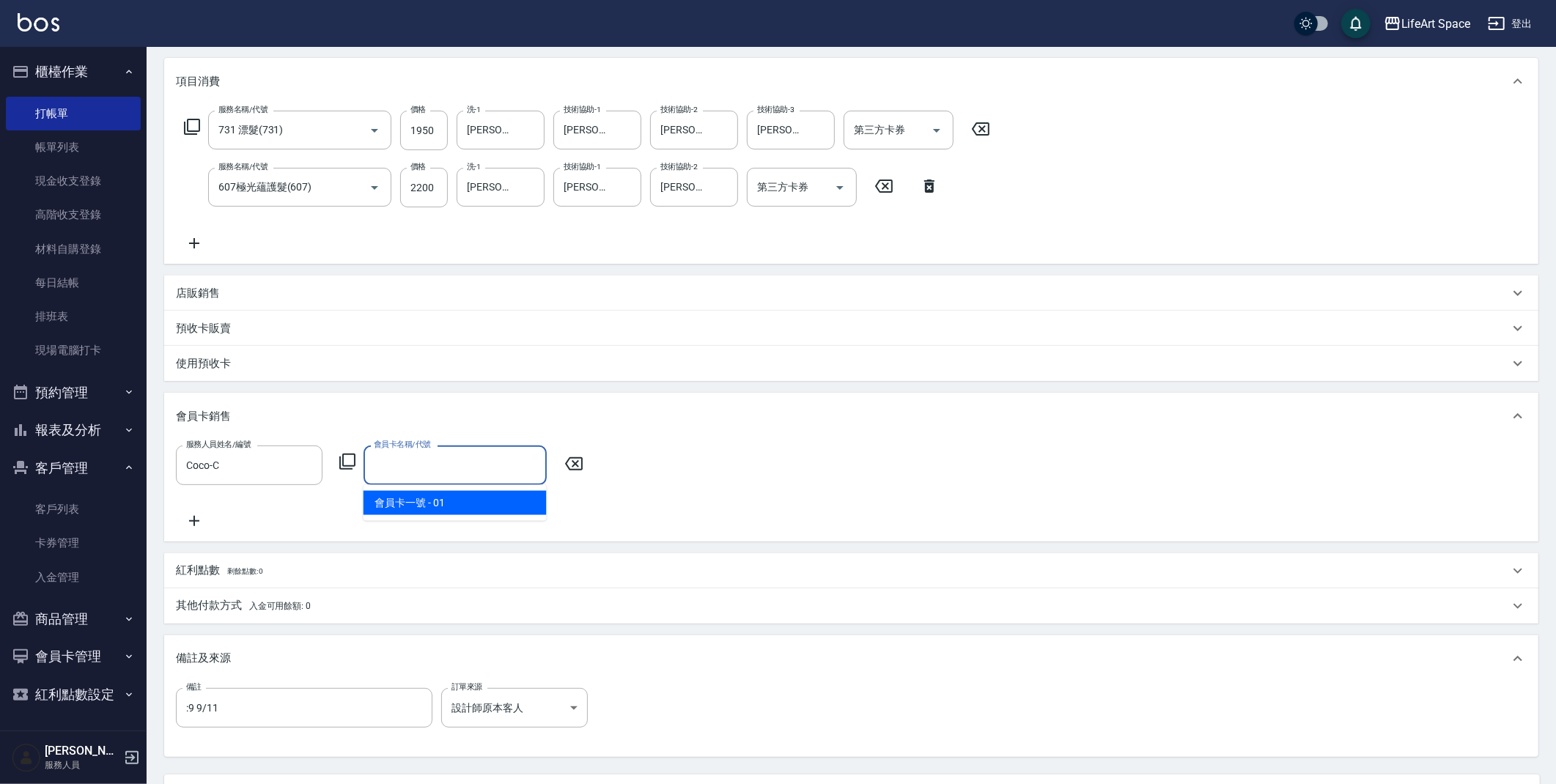
click at [421, 502] on span "會員卡一號 - 01" at bounding box center [455, 503] width 183 height 24
type input "會員卡一號-0天"
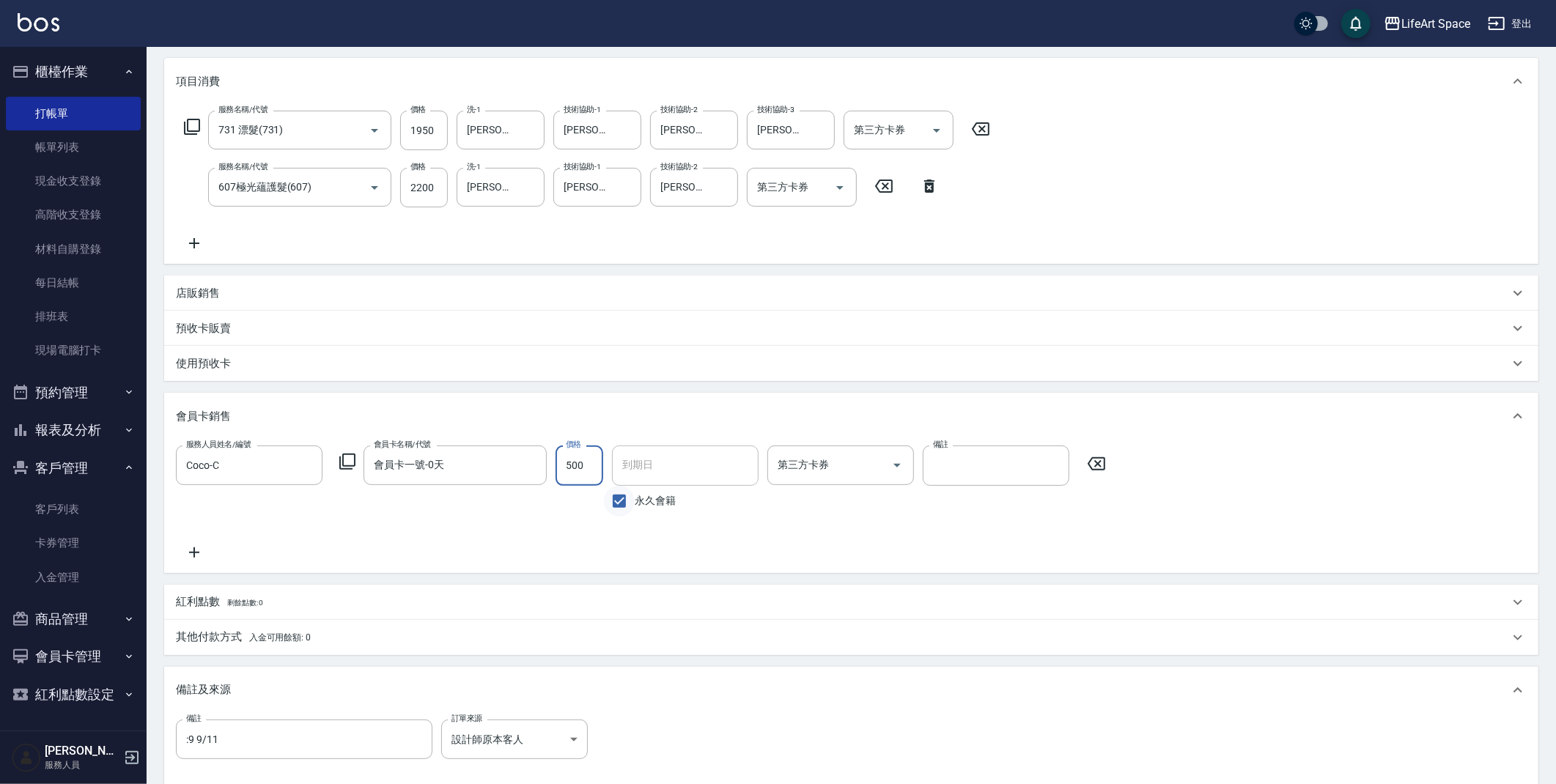
type input "500"
click at [629, 501] on input "永久會籍" at bounding box center [619, 501] width 30 height 30
checkbox input "false"
click at [644, 460] on input "[DATE]" at bounding box center [680, 464] width 137 height 40
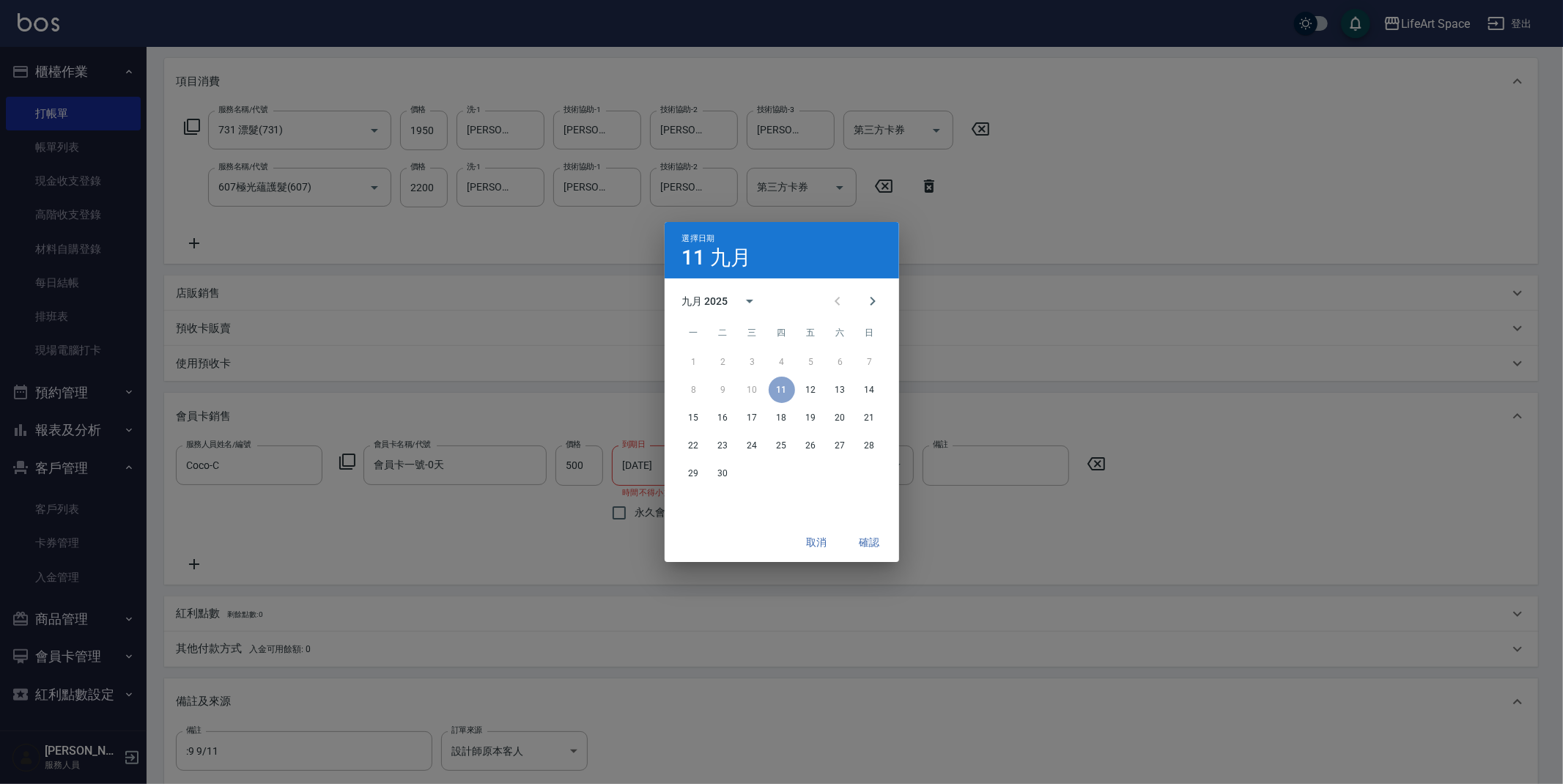
click at [711, 303] on div "九月 2025" at bounding box center [706, 301] width 46 height 16
click at [779, 339] on button "2026" at bounding box center [781, 335] width 53 height 27
type input "[DATE]"
click at [858, 544] on button "確認" at bounding box center [869, 542] width 47 height 27
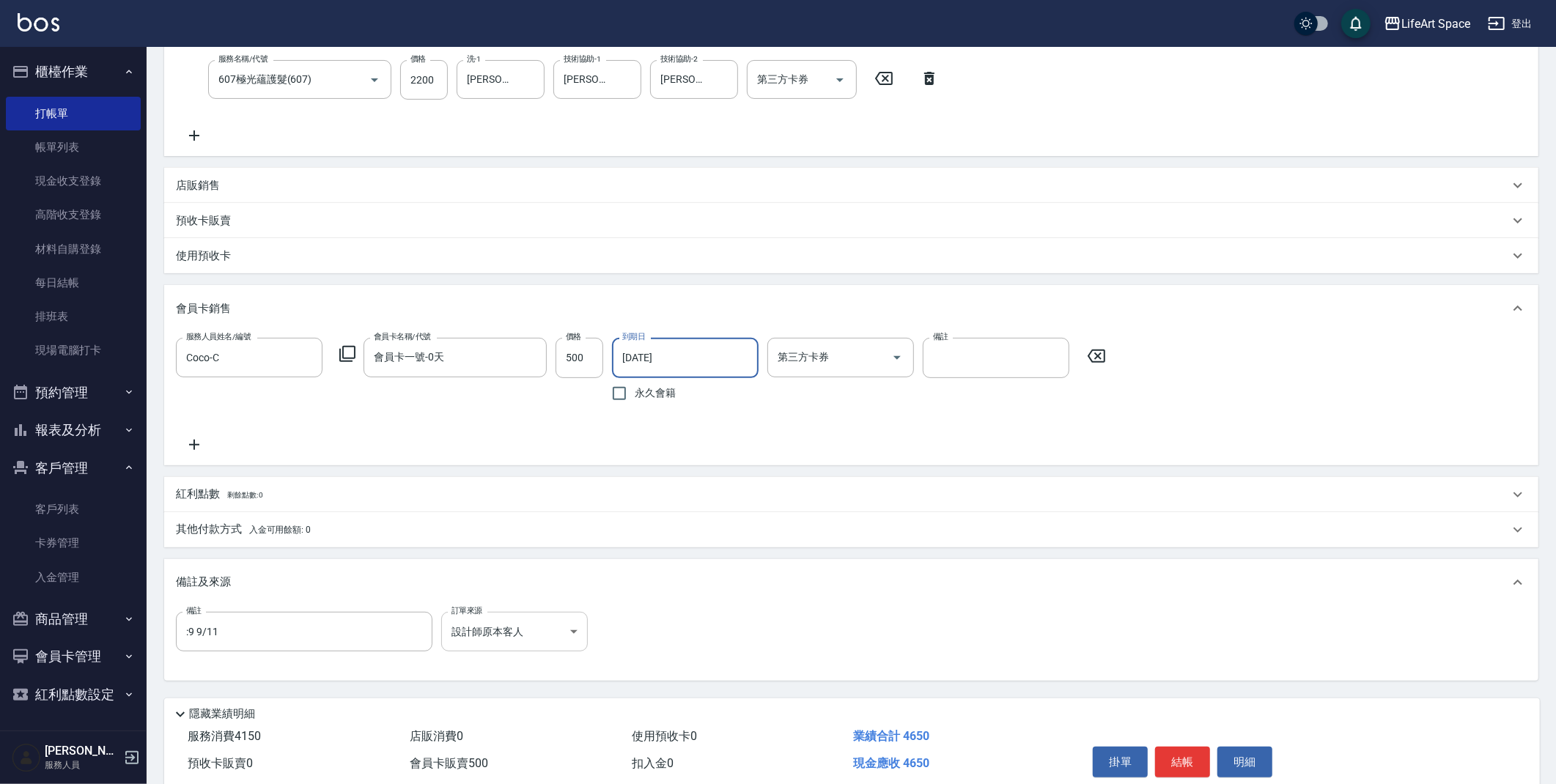
scroll to position [355, 0]
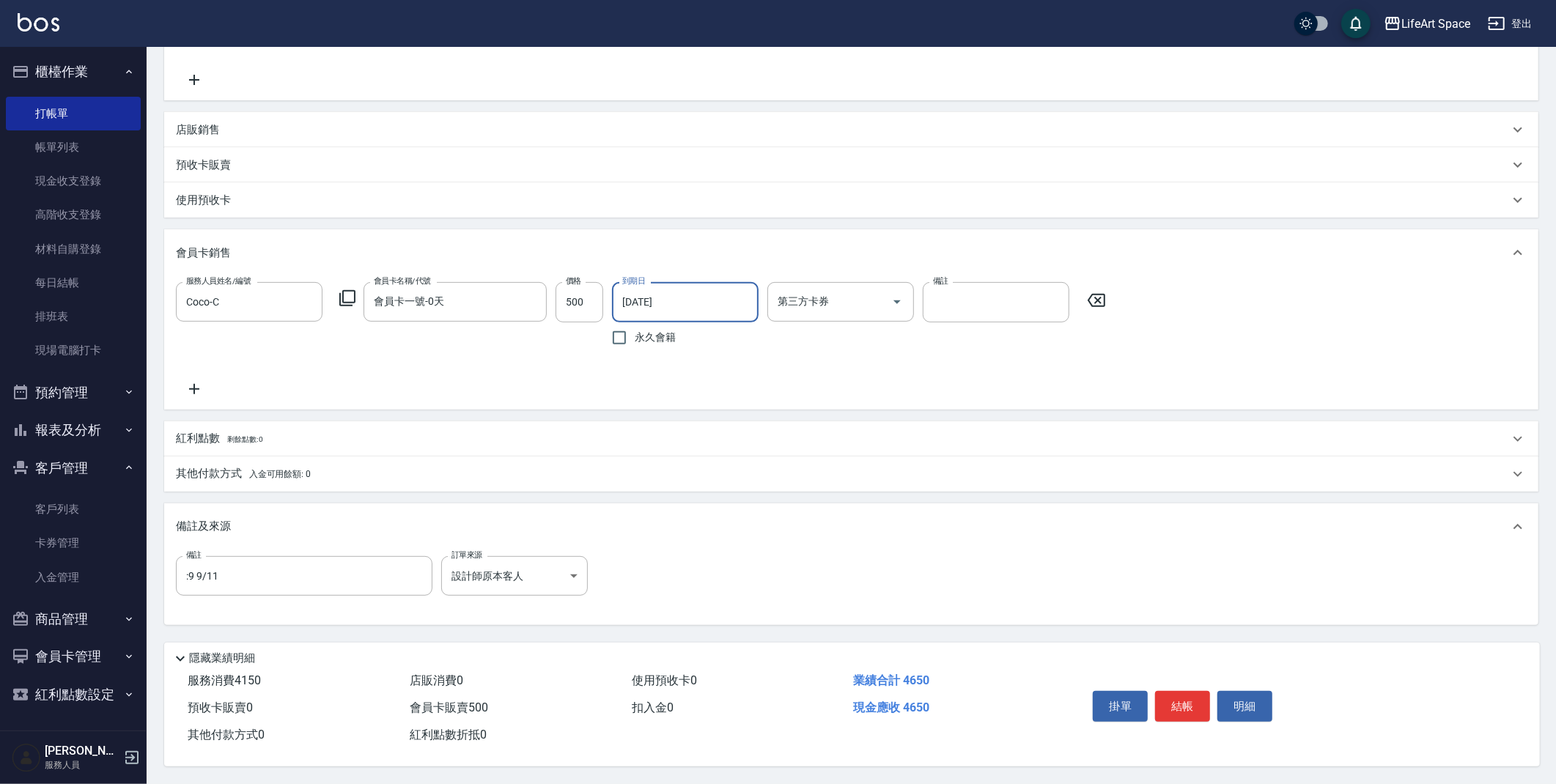
click at [209, 466] on p "其他付款方式 入金可用餘額: 0" at bounding box center [243, 474] width 135 height 16
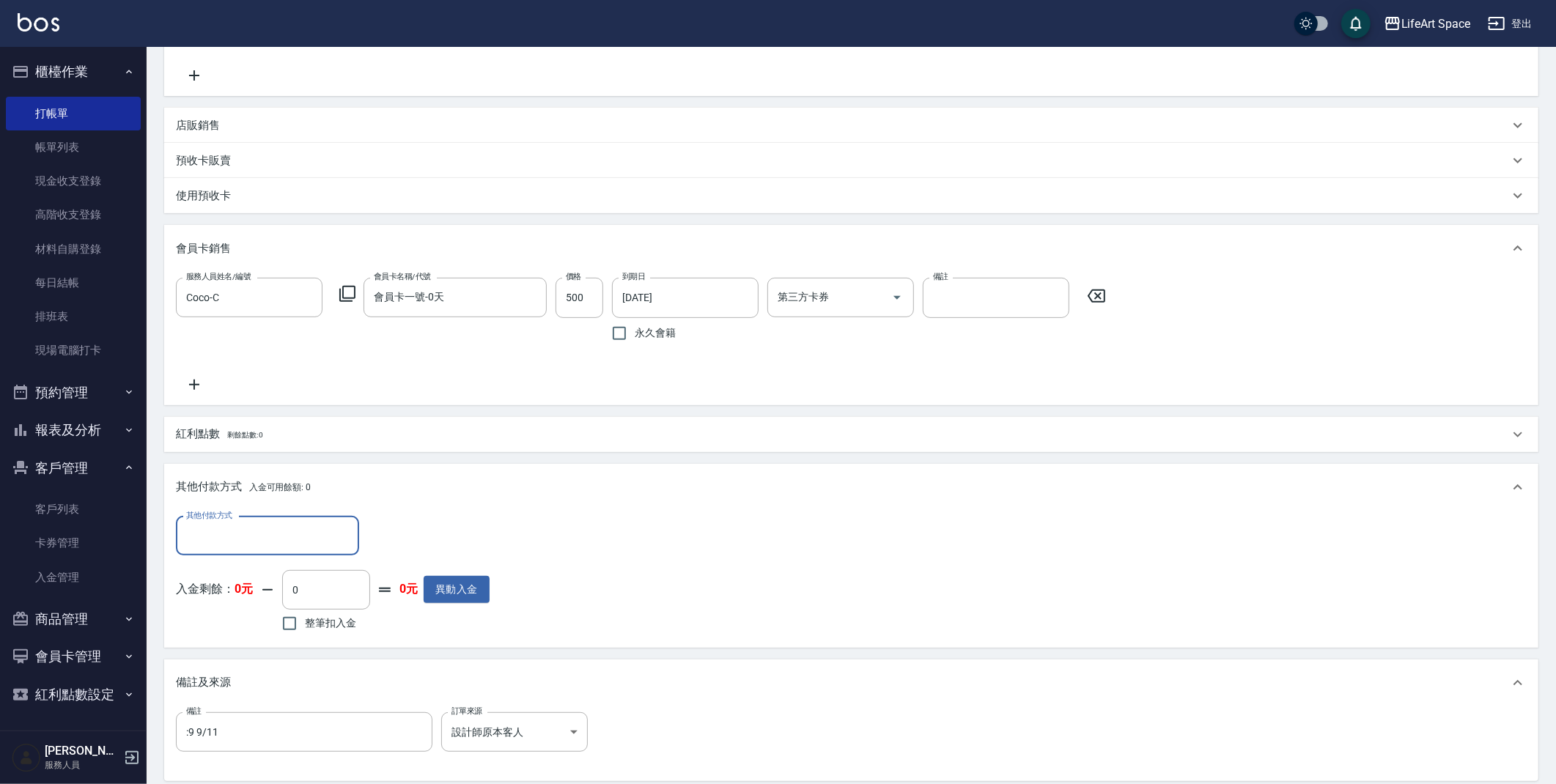
scroll to position [0, 0]
click at [257, 543] on input "其他付款方式" at bounding box center [268, 536] width 170 height 26
drag, startPoint x: 254, startPoint y: 572, endPoint x: 260, endPoint y: 602, distance: 30.6
click at [260, 602] on ul "轉帳 Linepay 信用卡 資料轉移" at bounding box center [267, 609] width 183 height 108
click at [259, 601] on span "Linepay" at bounding box center [267, 597] width 183 height 24
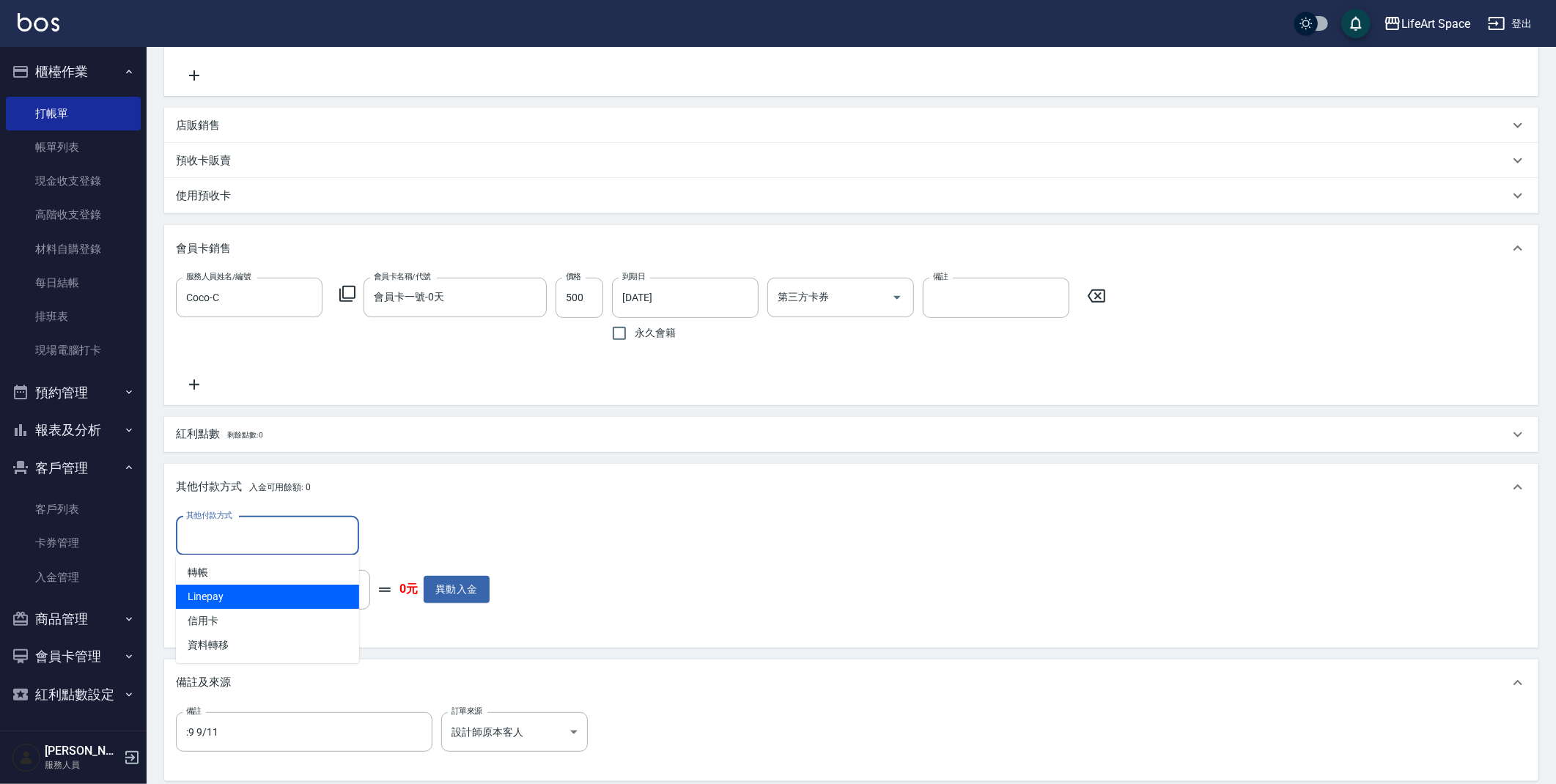
type input "Linepay"
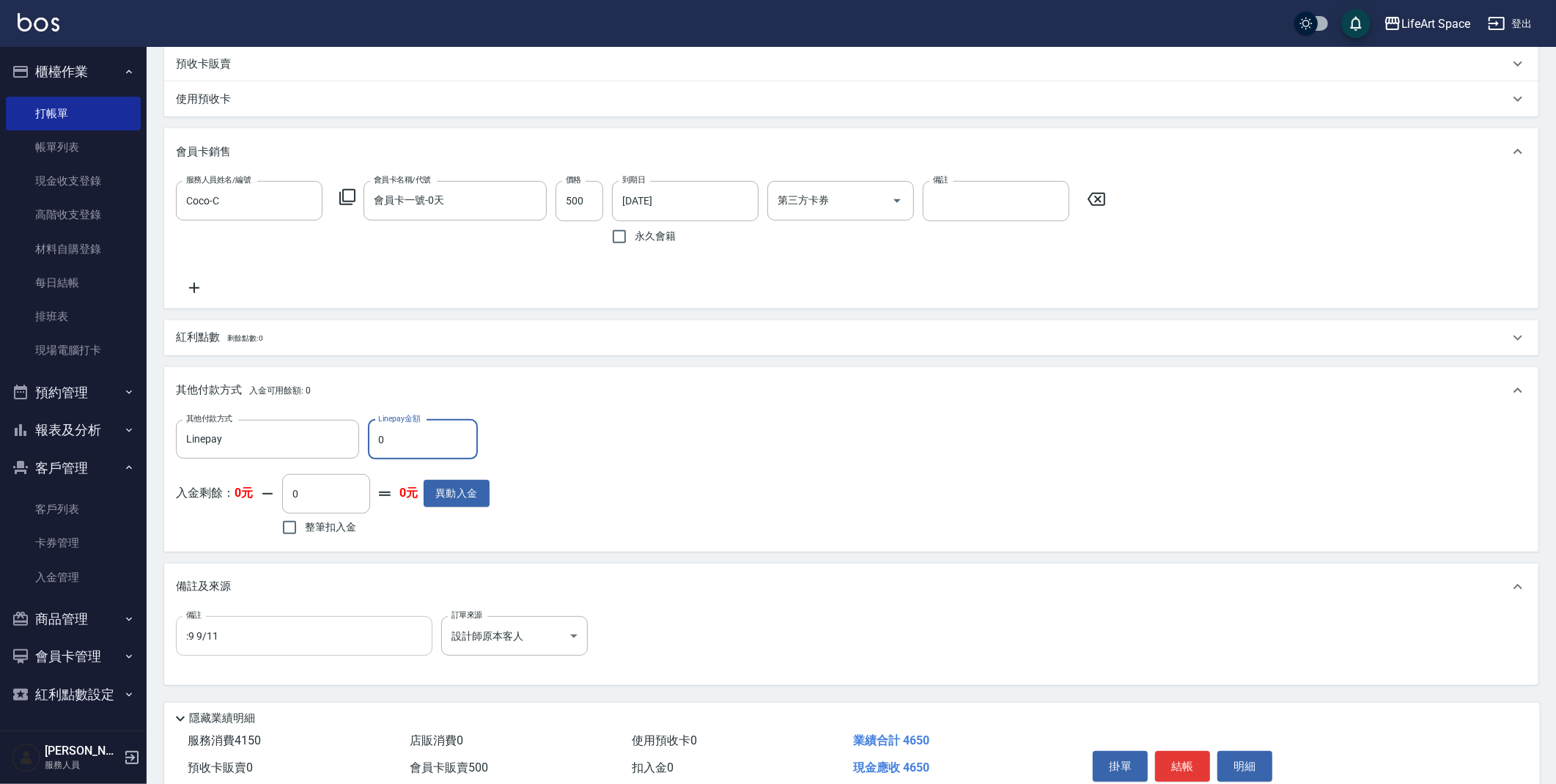
scroll to position [515, 0]
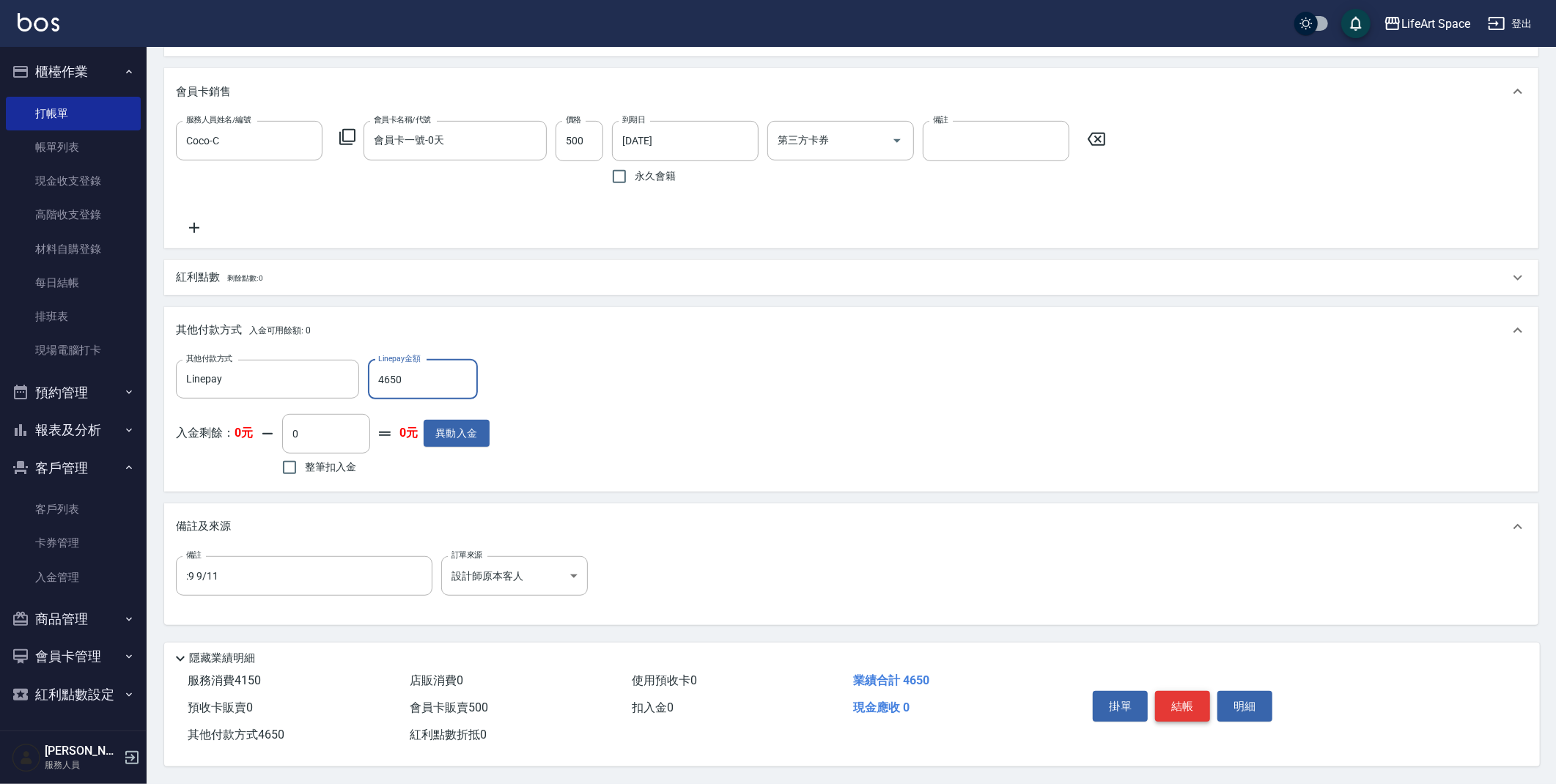
type input "4650"
click at [1177, 704] on button "結帳" at bounding box center [1182, 706] width 55 height 30
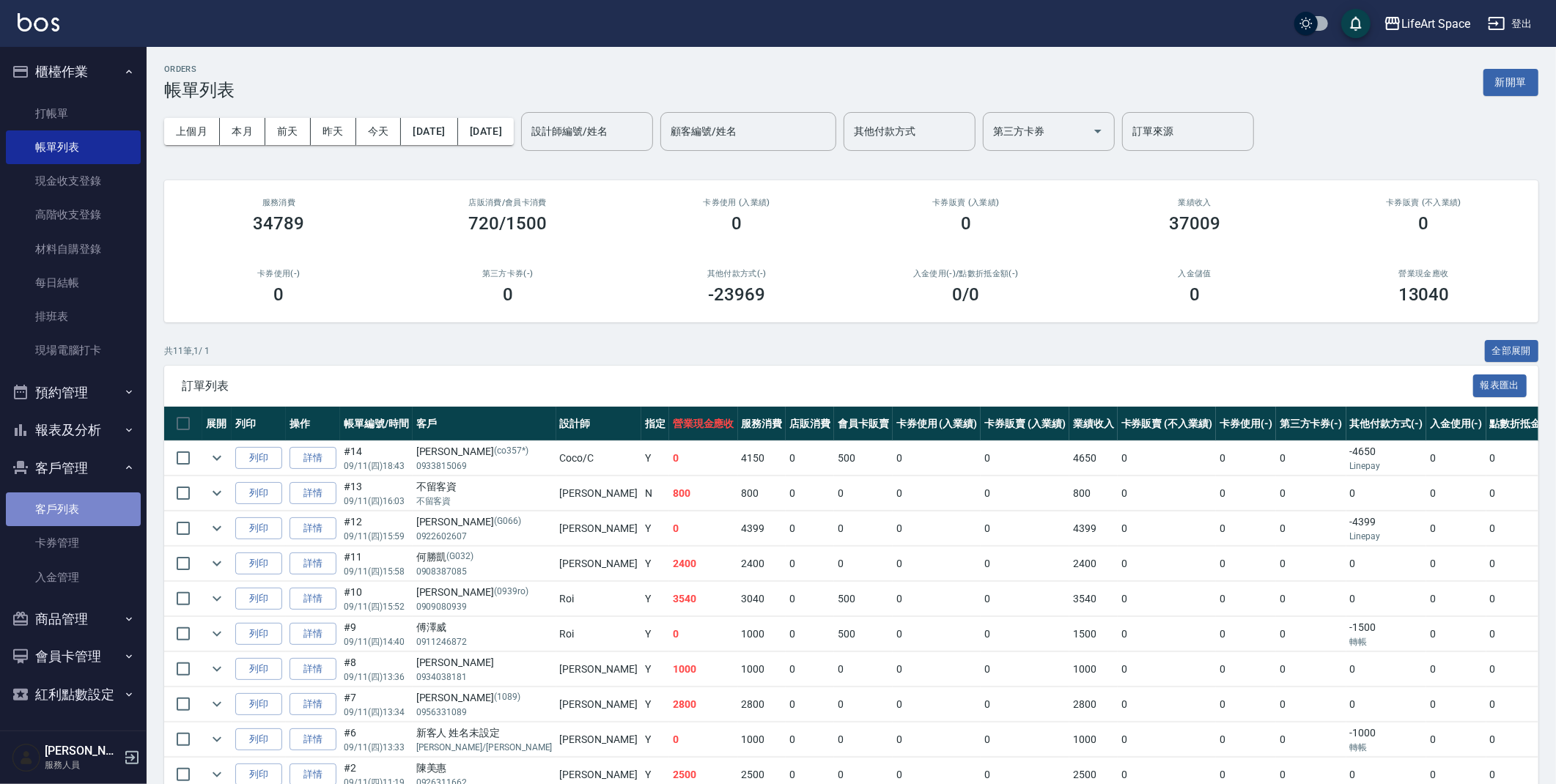
click at [81, 507] on link "客戶列表" at bounding box center [73, 509] width 135 height 33
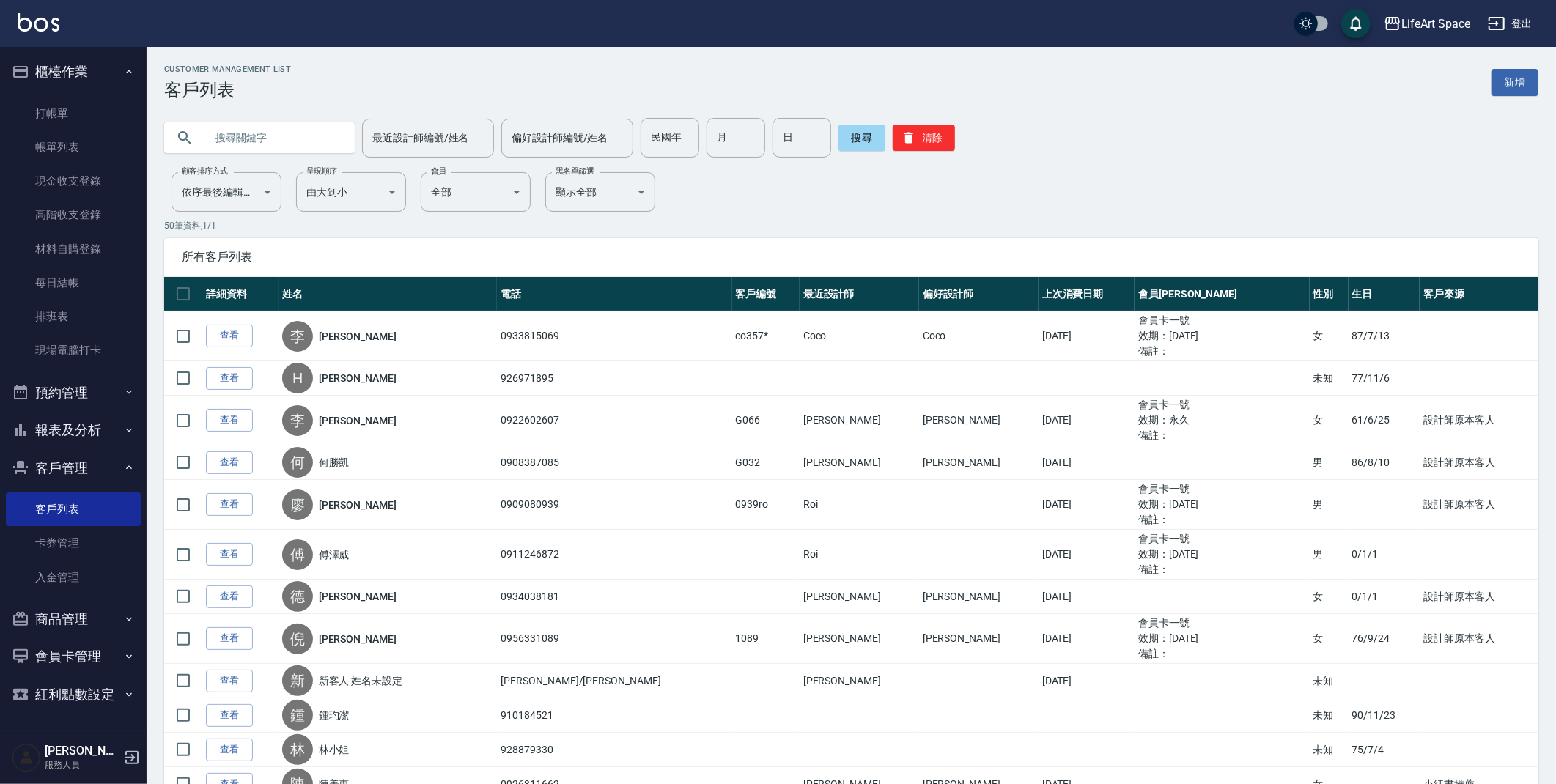
click at [286, 135] on input "text" at bounding box center [274, 138] width 138 height 40
type input "5"
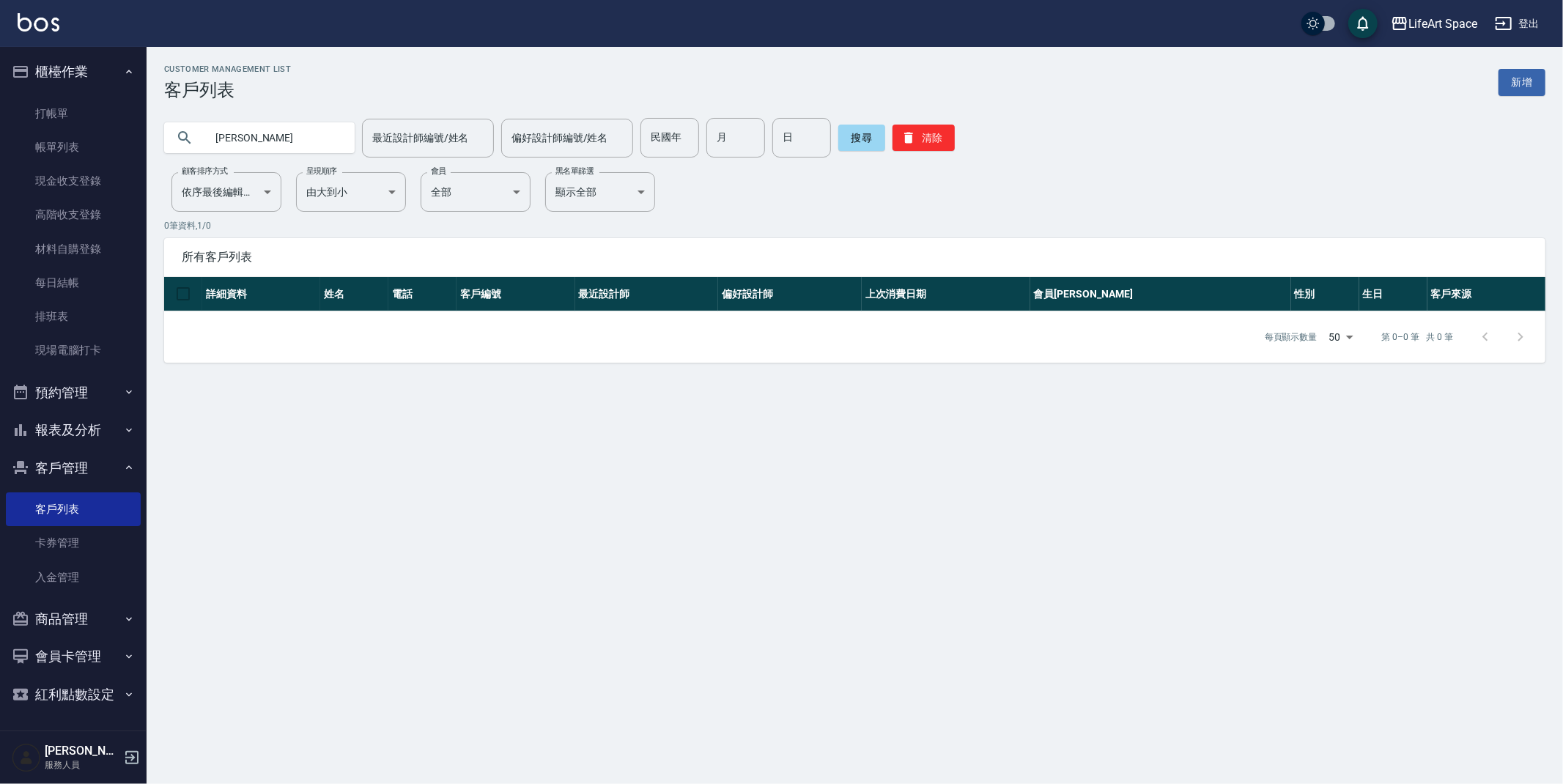
type input "志"
type input "致"
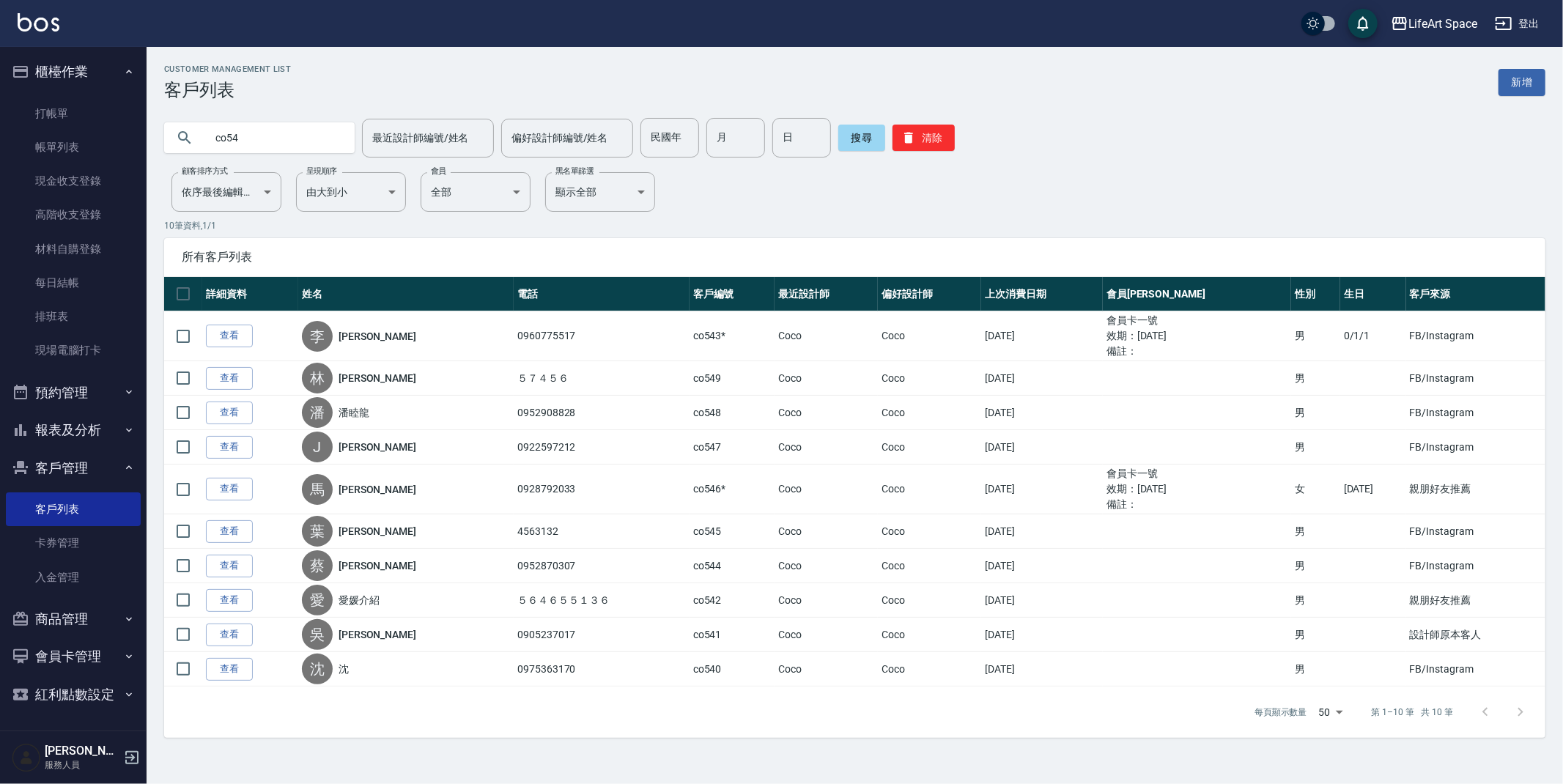
click at [297, 140] on input "co54" at bounding box center [273, 138] width 138 height 40
type input "co55"
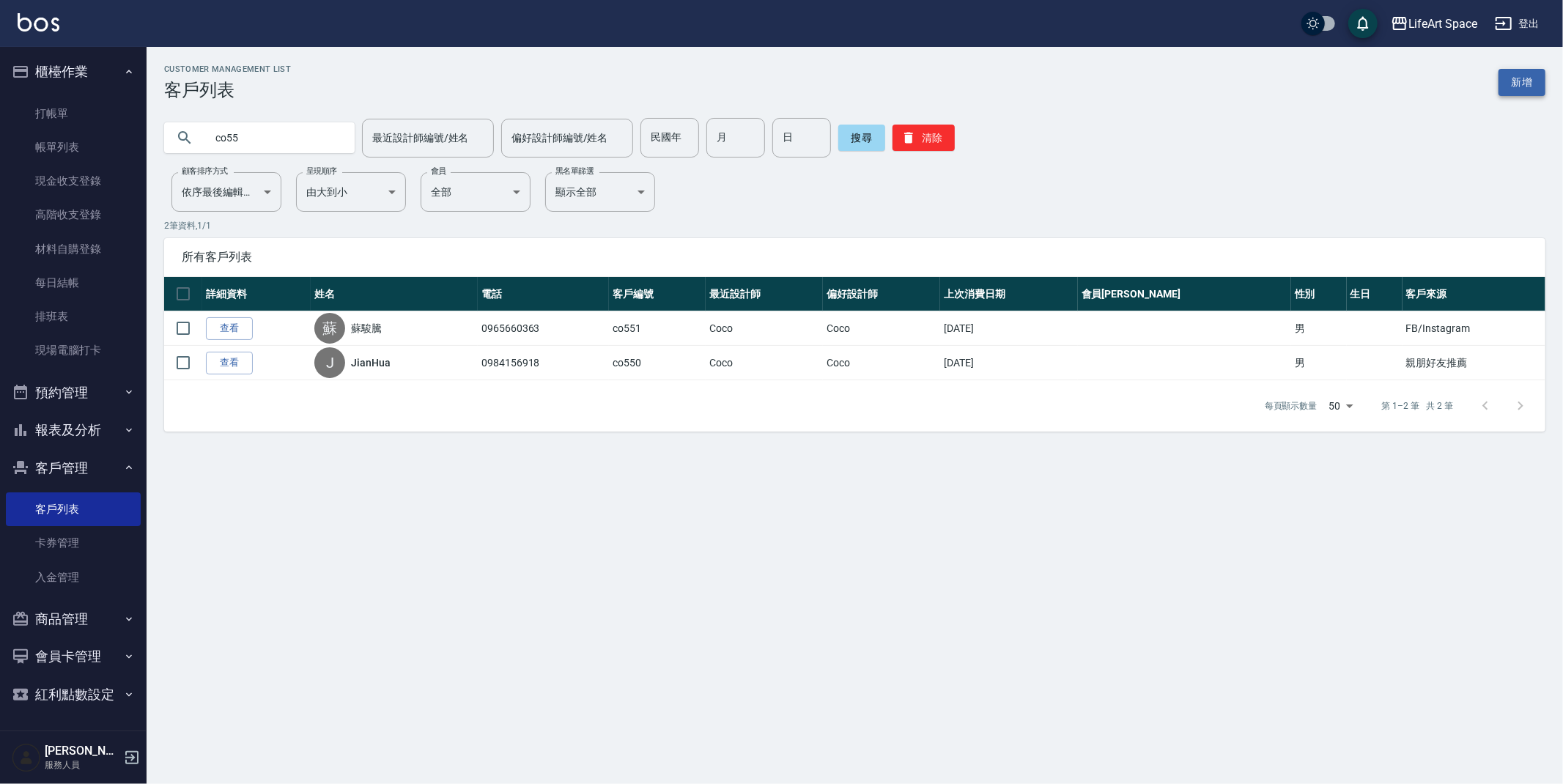
click at [1535, 80] on link "新增" at bounding box center [1521, 82] width 47 height 27
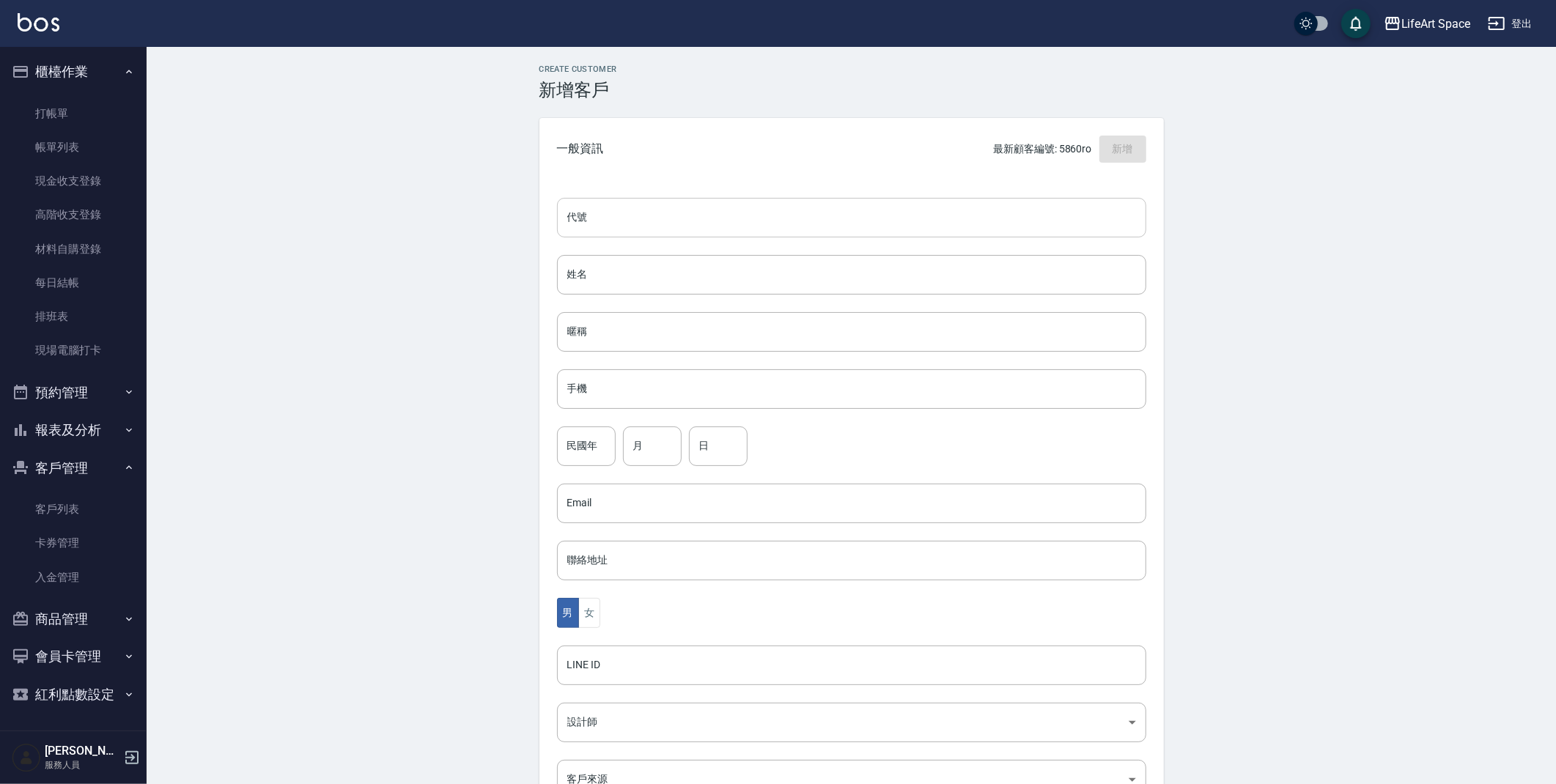
click at [678, 217] on input "代號" at bounding box center [852, 217] width 590 height 40
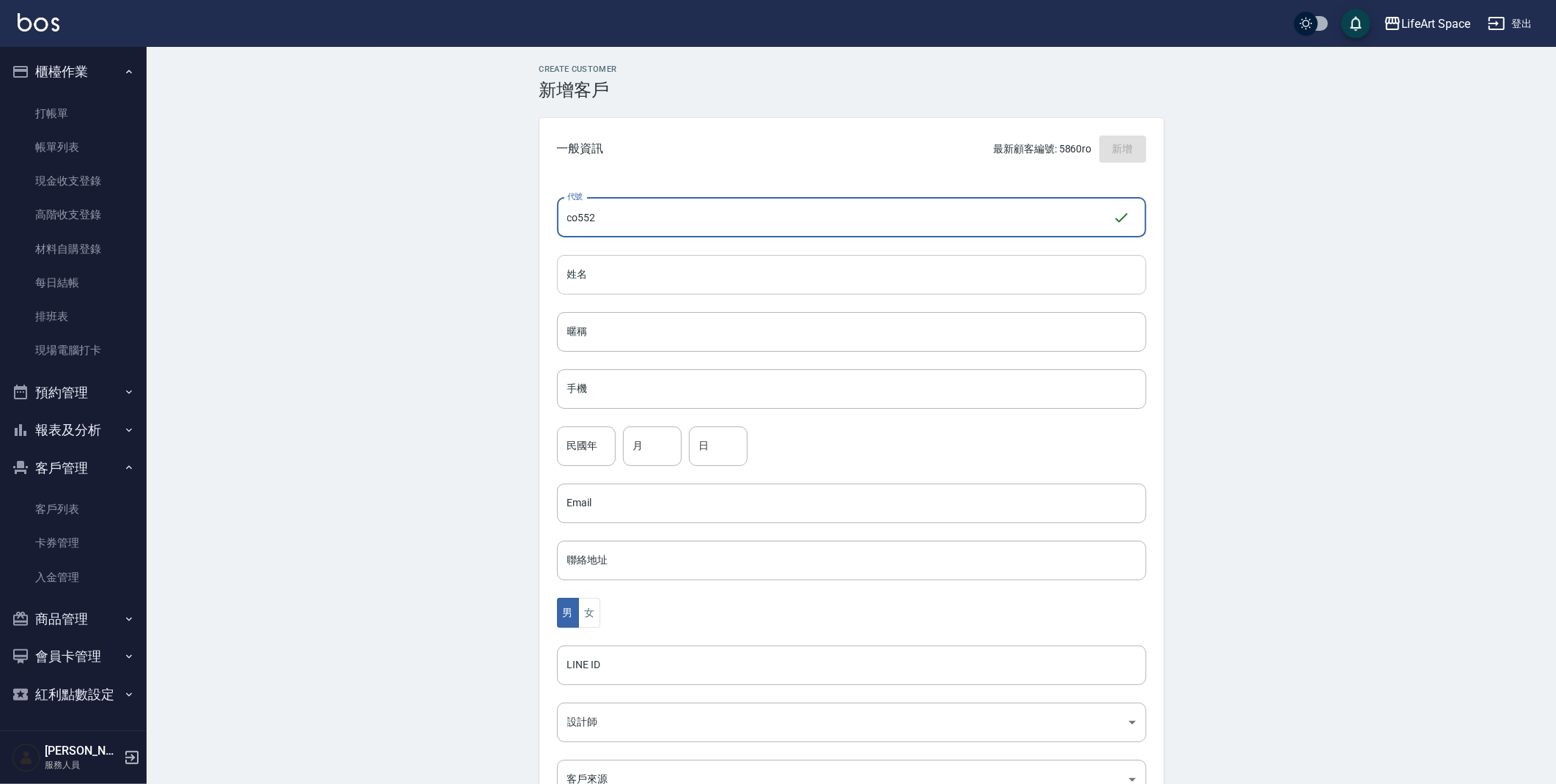
type input "co552"
click at [675, 280] on input "姓名" at bounding box center [852, 274] width 590 height 40
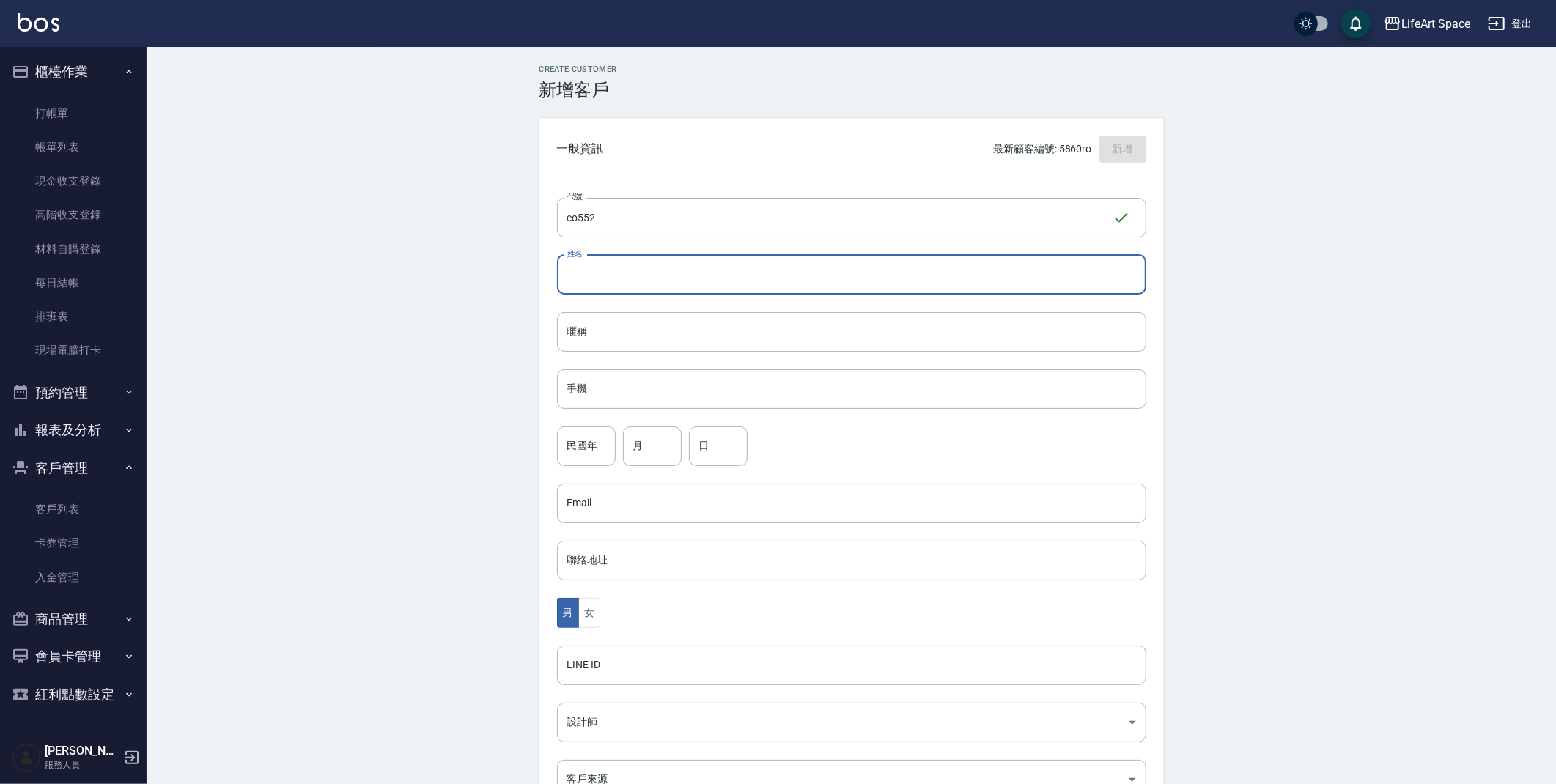
type input "d"
type input "致均爸爸"
click at [681, 378] on input "手機" at bounding box center [852, 389] width 590 height 40
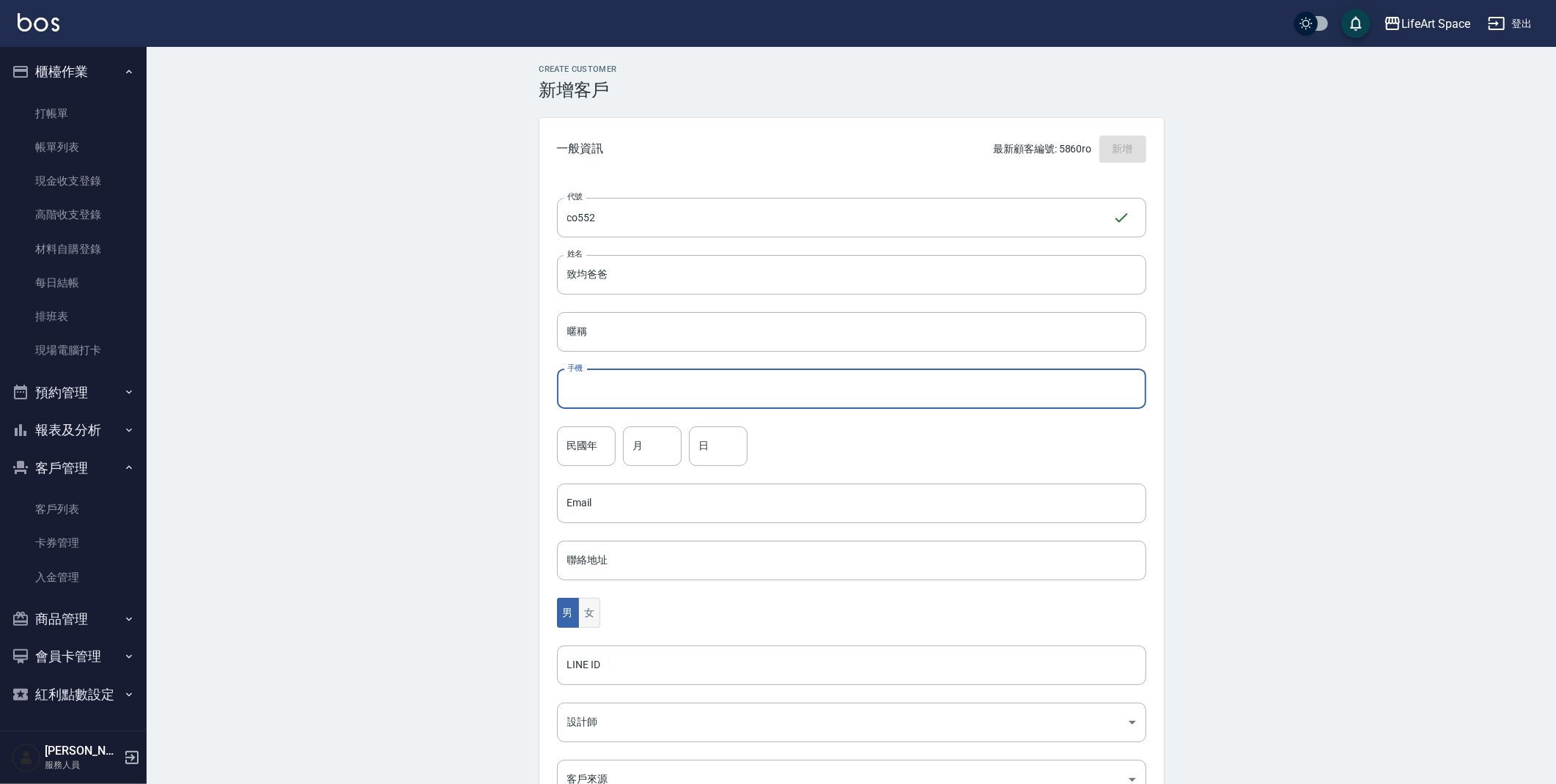
scroll to position [54, 0]
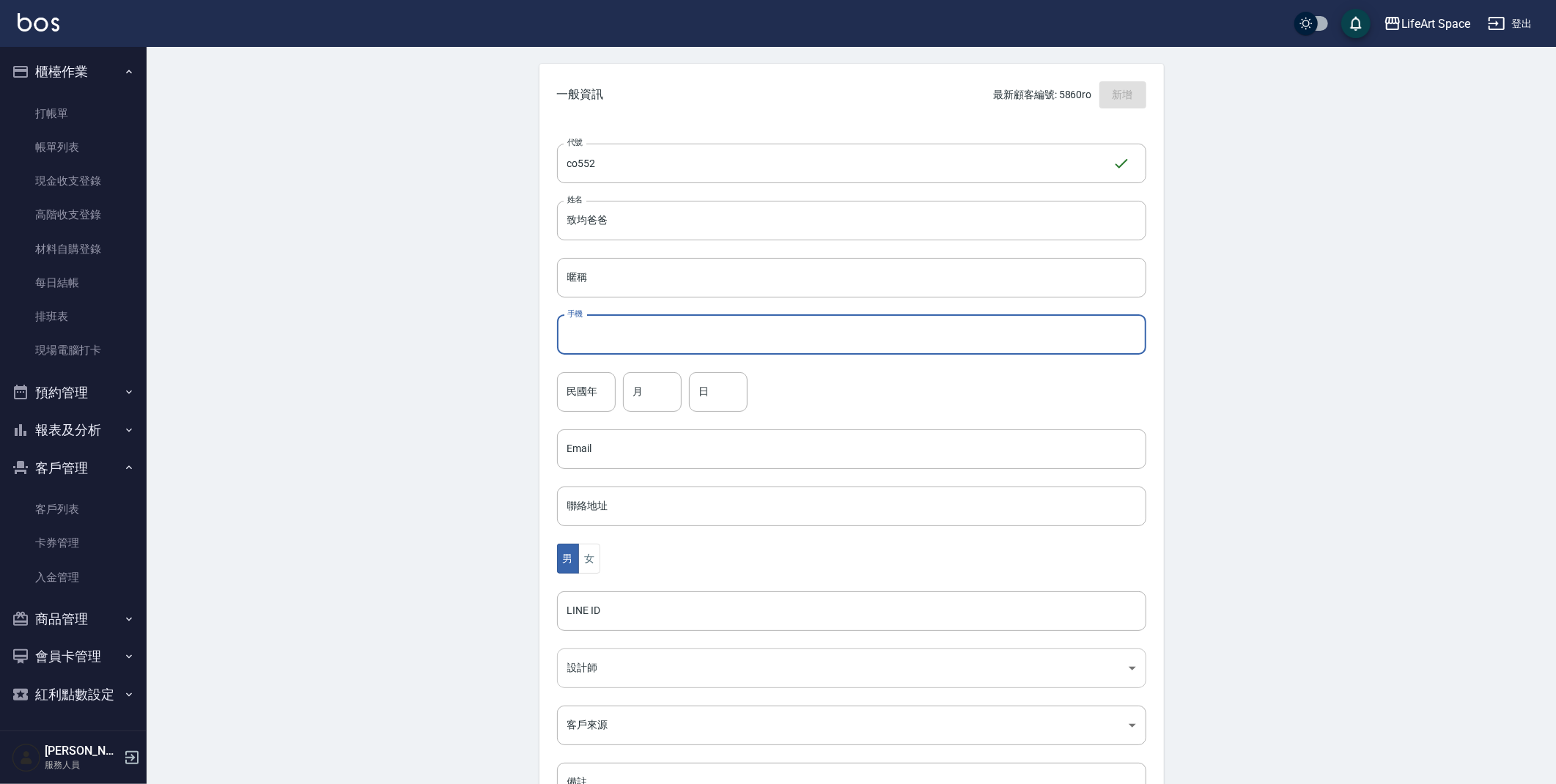
click at [634, 673] on body "LifeArt Space 登出 櫃檯作業 打帳單 帳單列表 現金收支登錄 高階收支登錄 材料自購登錄 每日結帳 排班表 現場電腦打卡 預約管理 預約管理 單…" at bounding box center [778, 422] width 1556 height 954
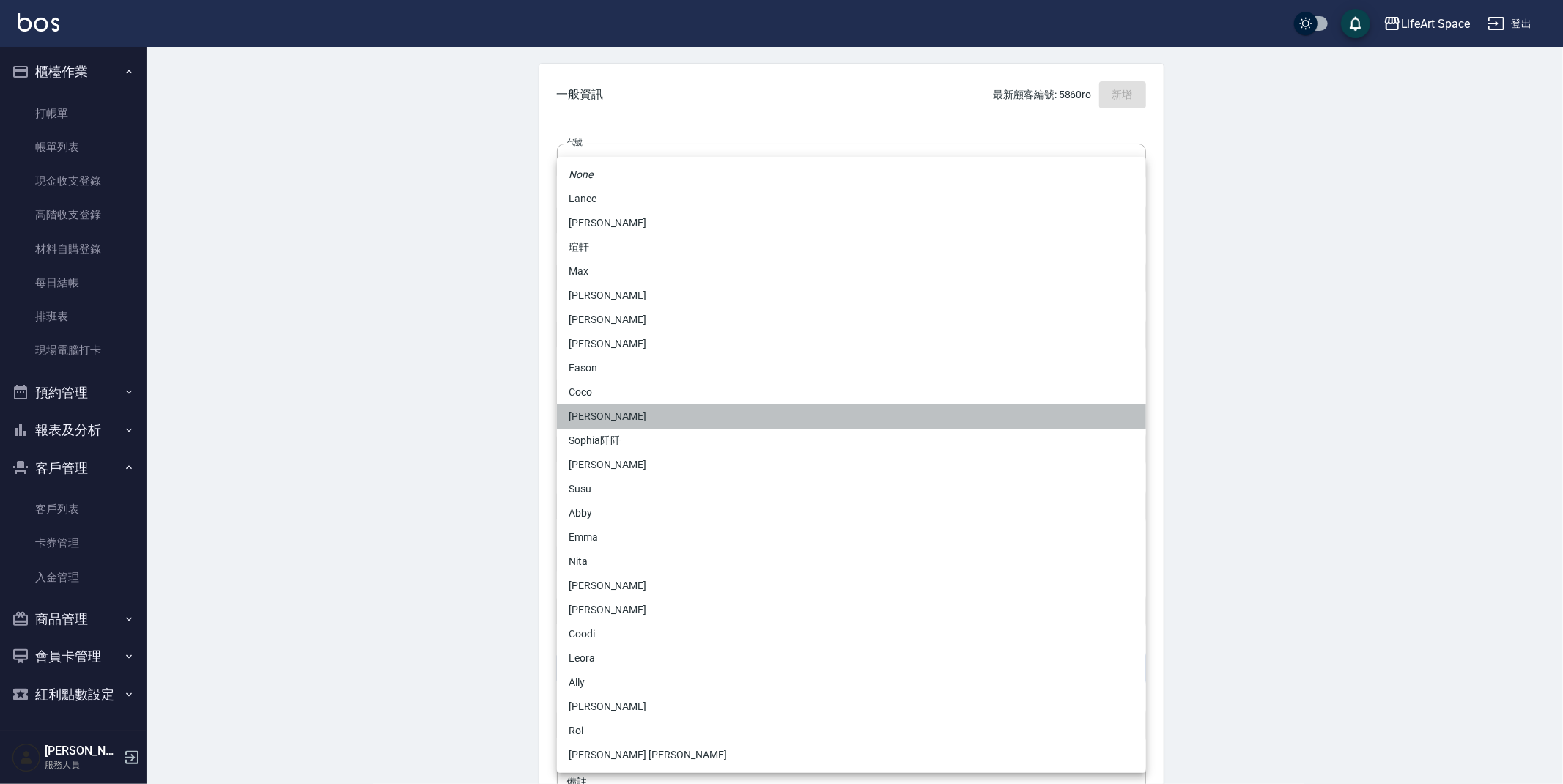
click at [612, 404] on li "[PERSON_NAME]" at bounding box center [852, 416] width 589 height 24
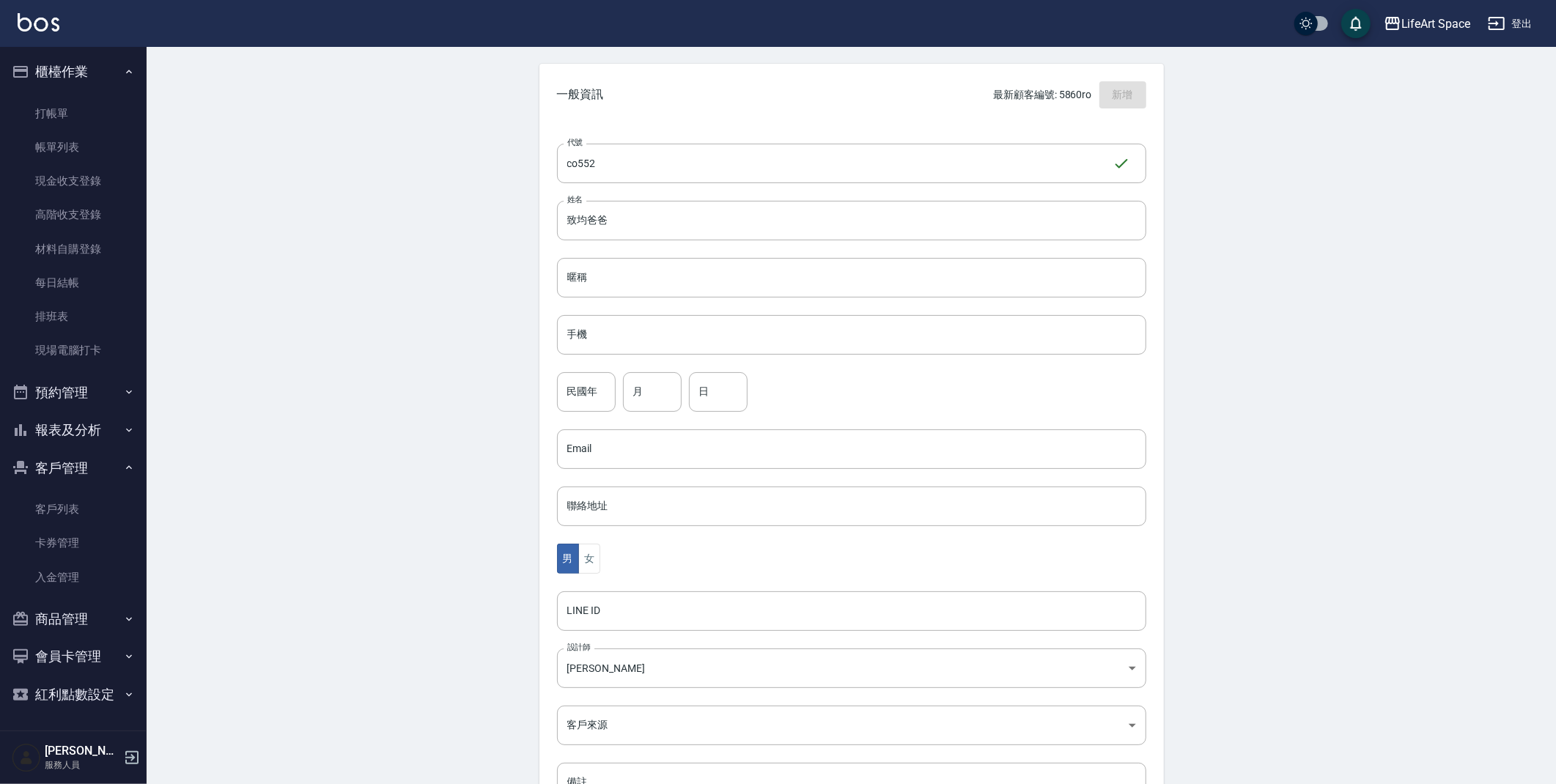
click at [631, 404] on ul "None [PERSON_NAME]軒 [PERSON_NAME] Nikki [PERSON_NAME] [PERSON_NAME] Coco [PERSO…" at bounding box center [852, 561] width 442 height 346
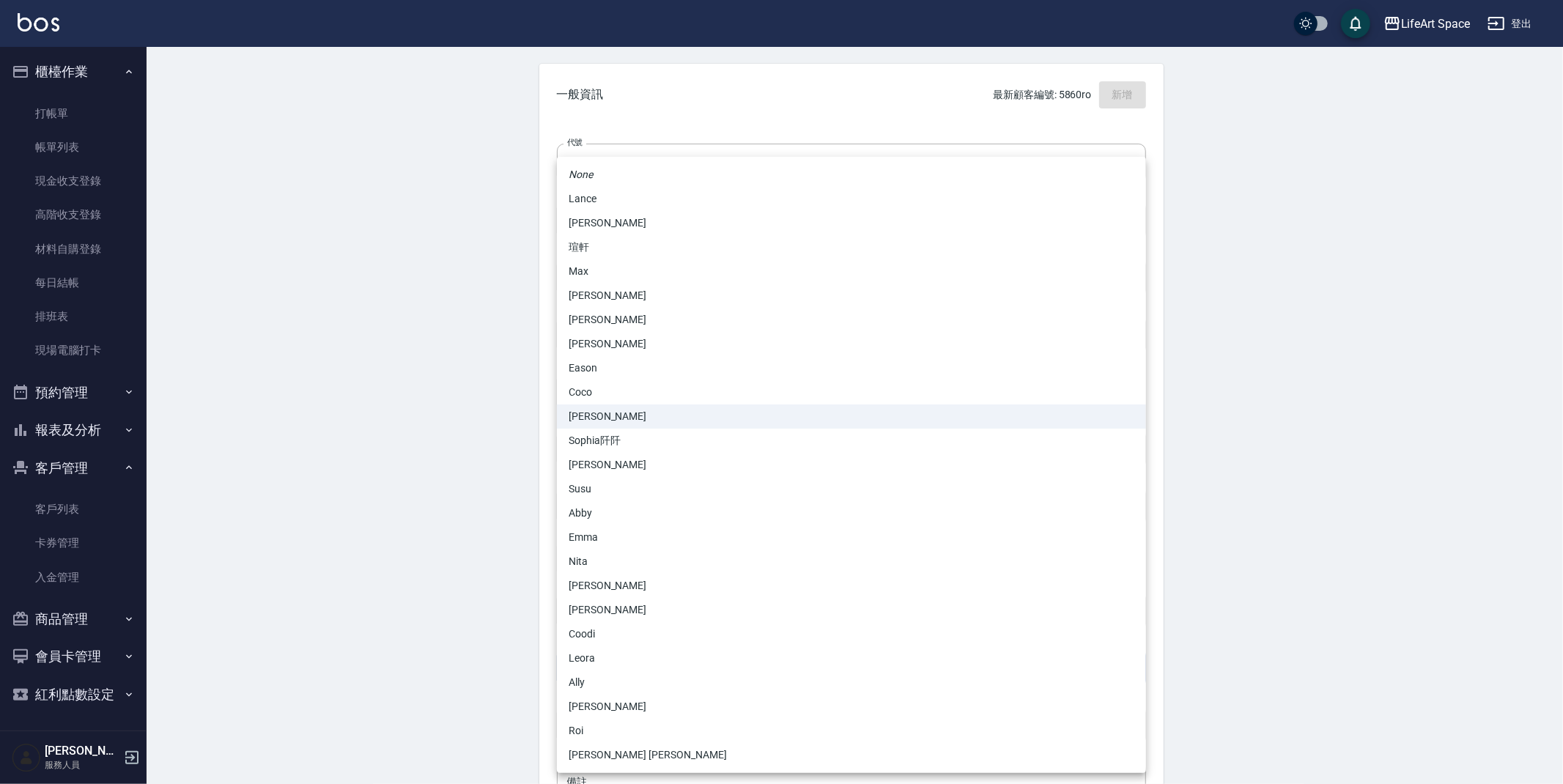
click at [648, 681] on body "LifeArt Space 登出 櫃檯作業 打帳單 帳單列表 現金收支登錄 高階收支登錄 材料自購登錄 每日結帳 排班表 現場電腦打卡 預約管理 預約管理 單…" at bounding box center [782, 422] width 1563 height 954
click at [604, 399] on li "Coco" at bounding box center [852, 392] width 589 height 24
type input "cda1efc3-0924-40dc-b120-f8115da55f2e"
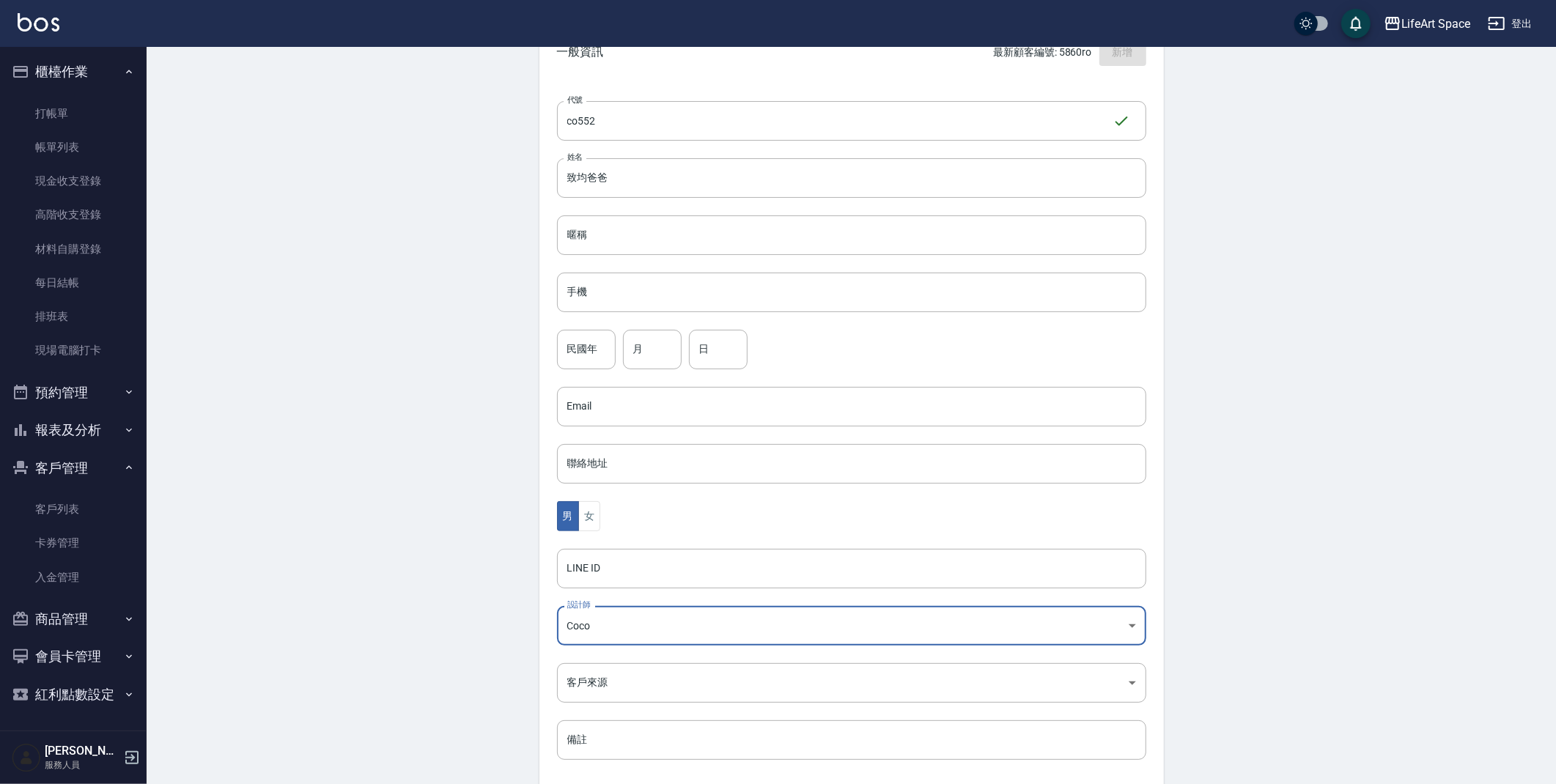
scroll to position [103, 0]
click at [636, 692] on body "LifeArt Space 登出 櫃檯作業 打帳單 帳單列表 現金收支登錄 高階收支登錄 材料自購登錄 每日結帳 排班表 現場電腦打卡 預約管理 預約管理 單…" at bounding box center [782, 374] width 1563 height 954
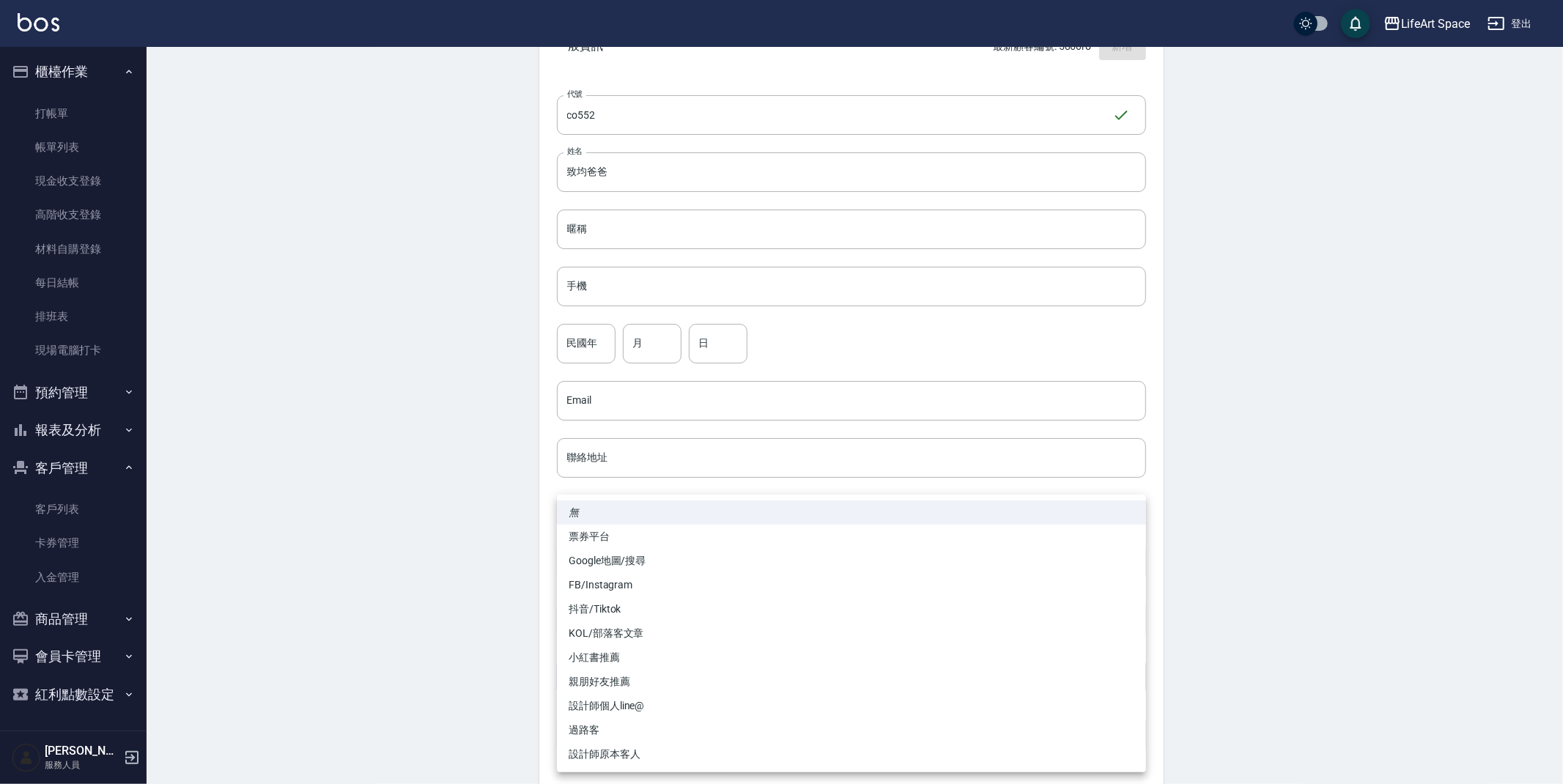
click at [619, 685] on li "親朋好友推薦" at bounding box center [852, 681] width 589 height 24
type input "親朋好友推薦"
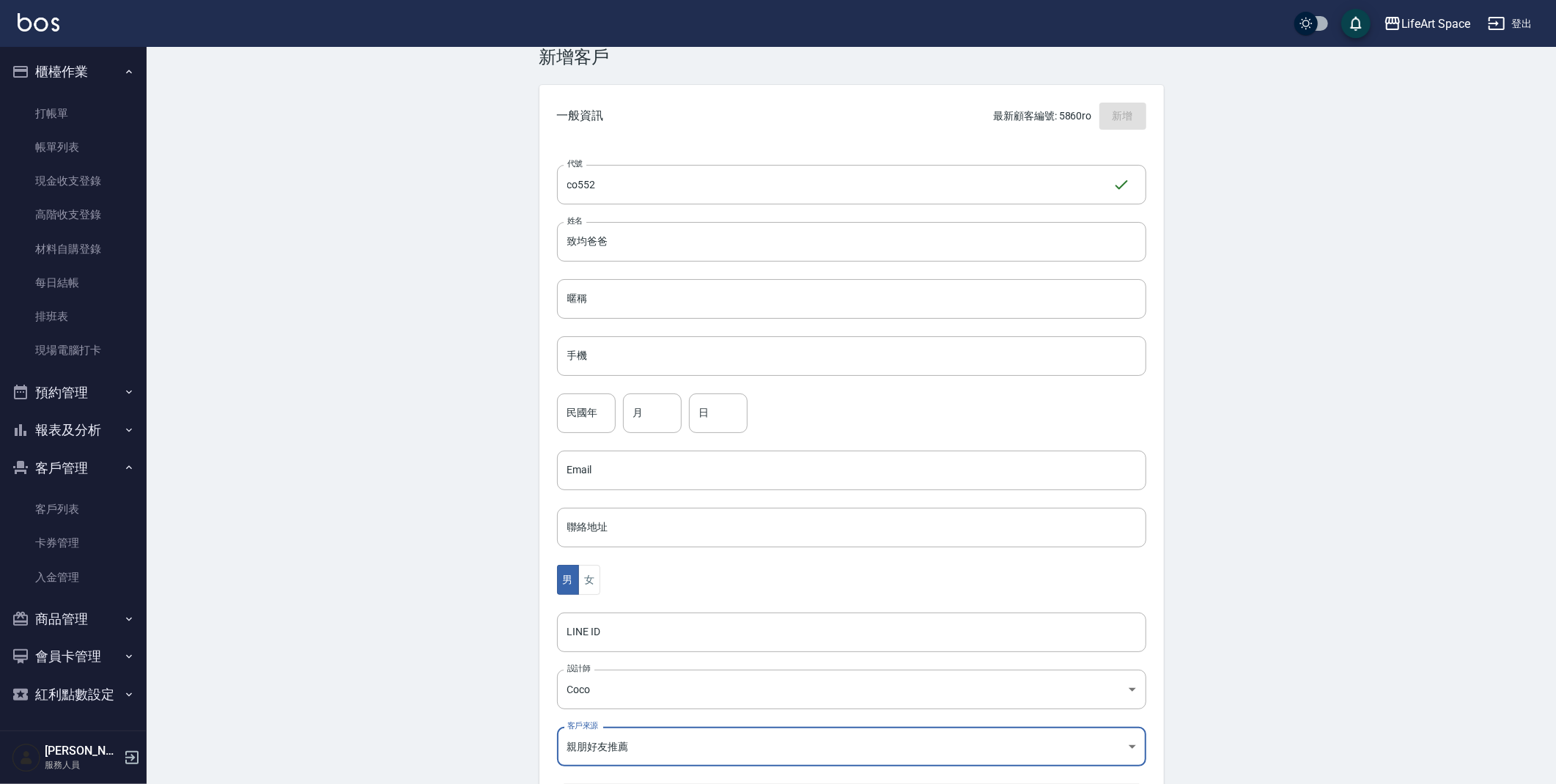
scroll to position [0, 0]
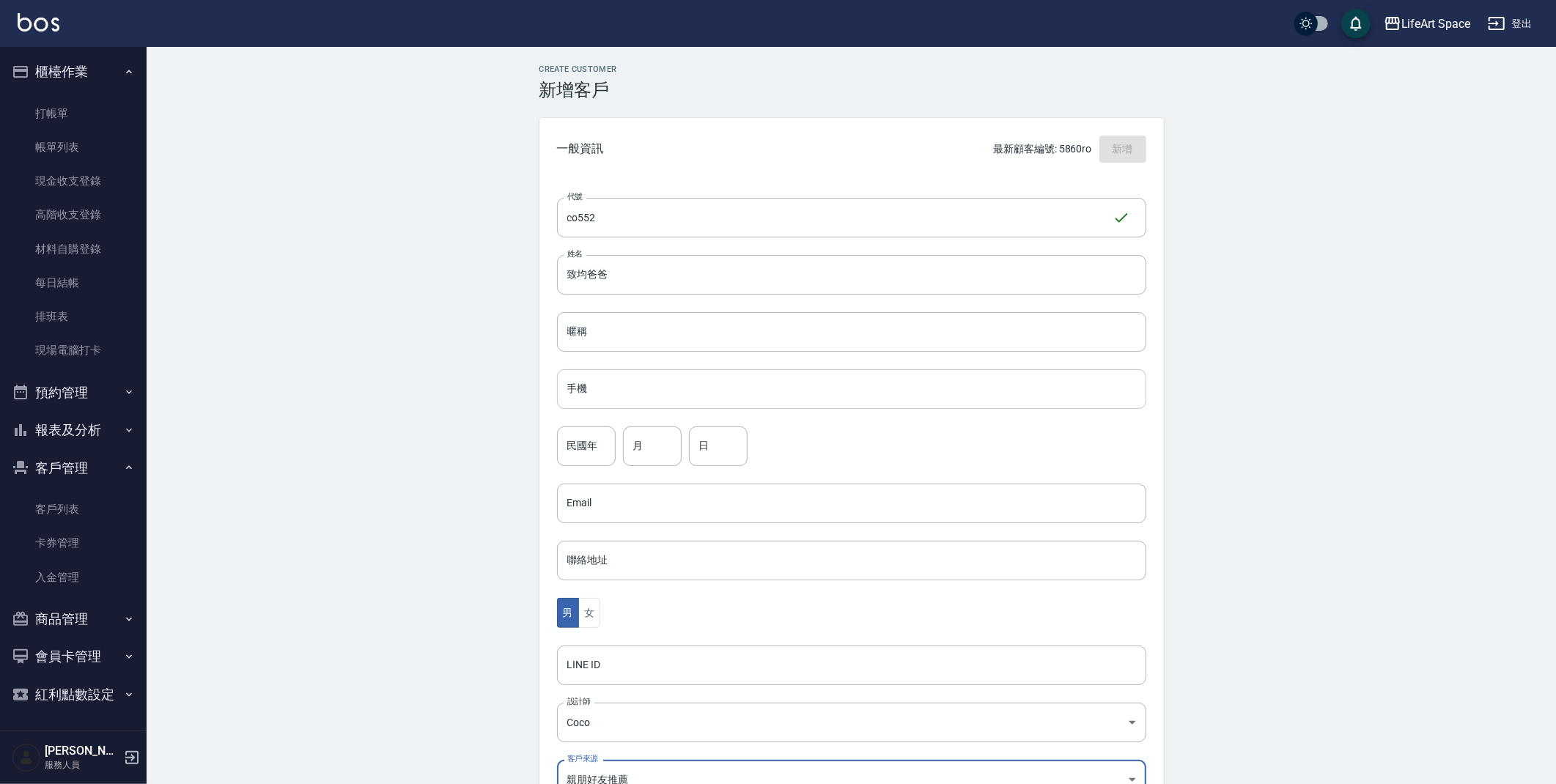
click at [621, 376] on input "手機" at bounding box center [852, 389] width 590 height 40
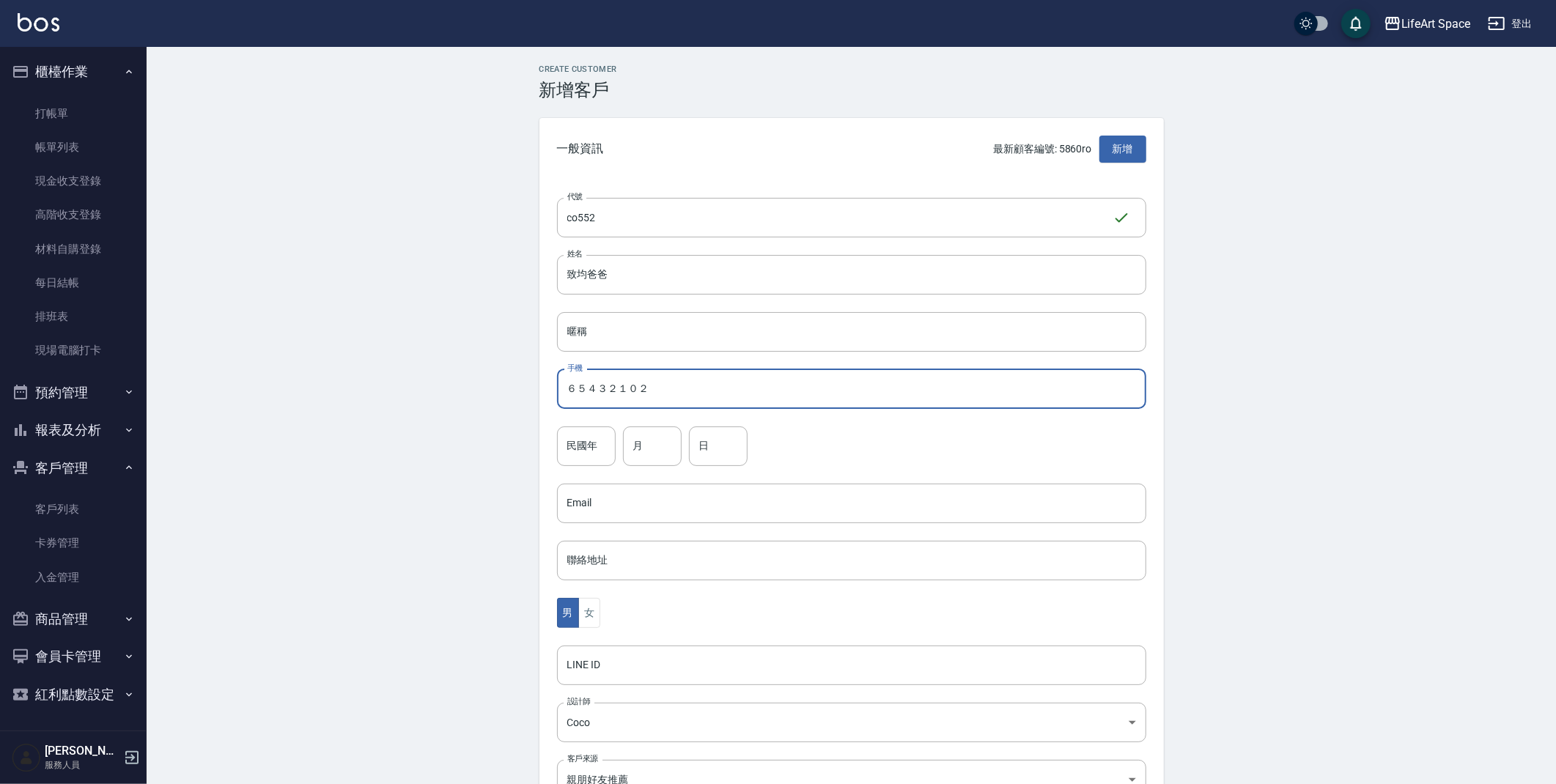
type input "６５４３２１０２"
click at [466, 387] on div "Create Customer 新增客戶 一般資訊 最新顧客編號: 5860ro 新增 代號 co552 ​ 代號 姓名 致均爸爸 姓名 暱稱 暱稱 手機 ６…" at bounding box center [852, 501] width 1410 height 907
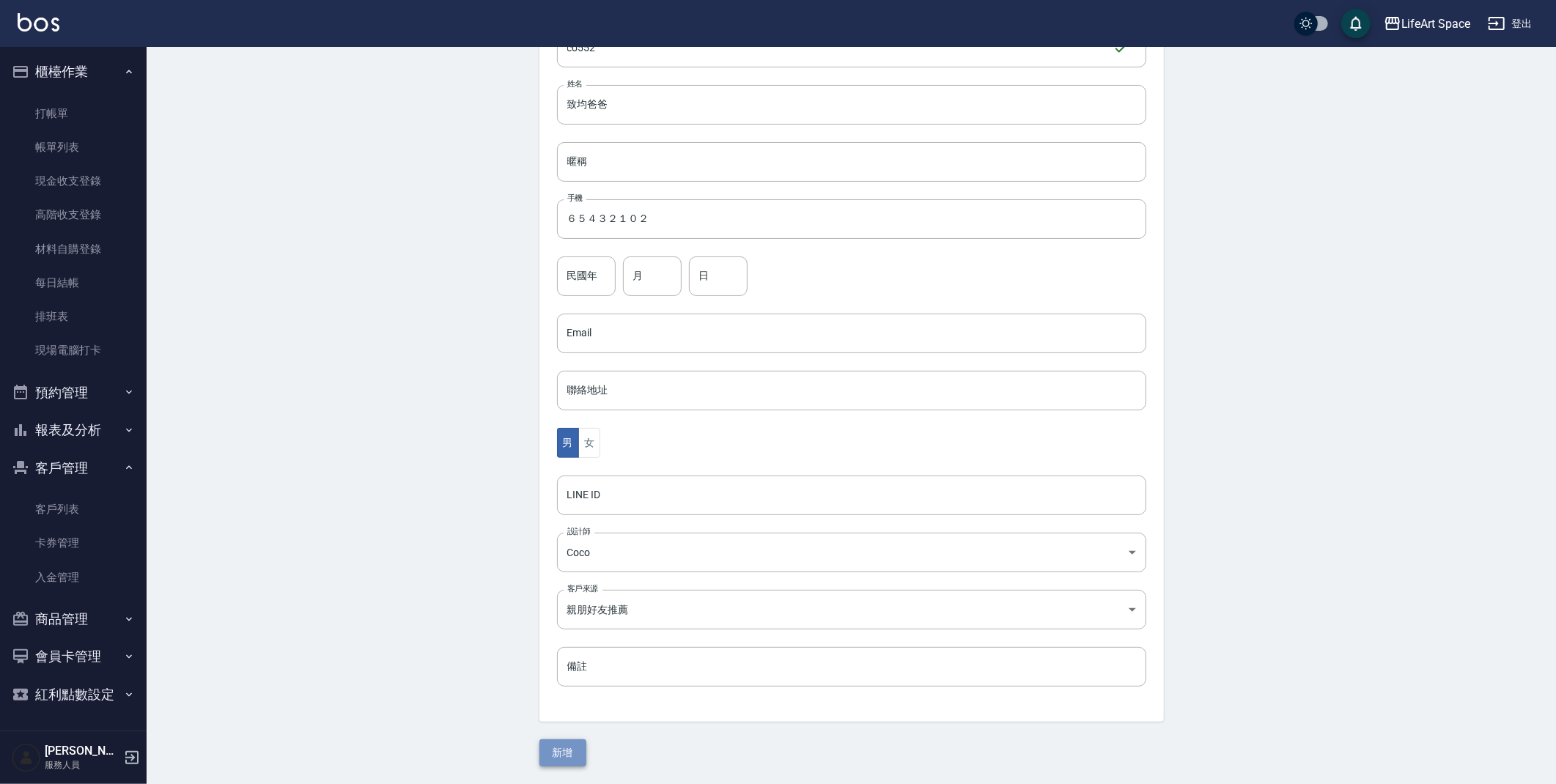
click at [559, 749] on button "新增" at bounding box center [563, 752] width 47 height 27
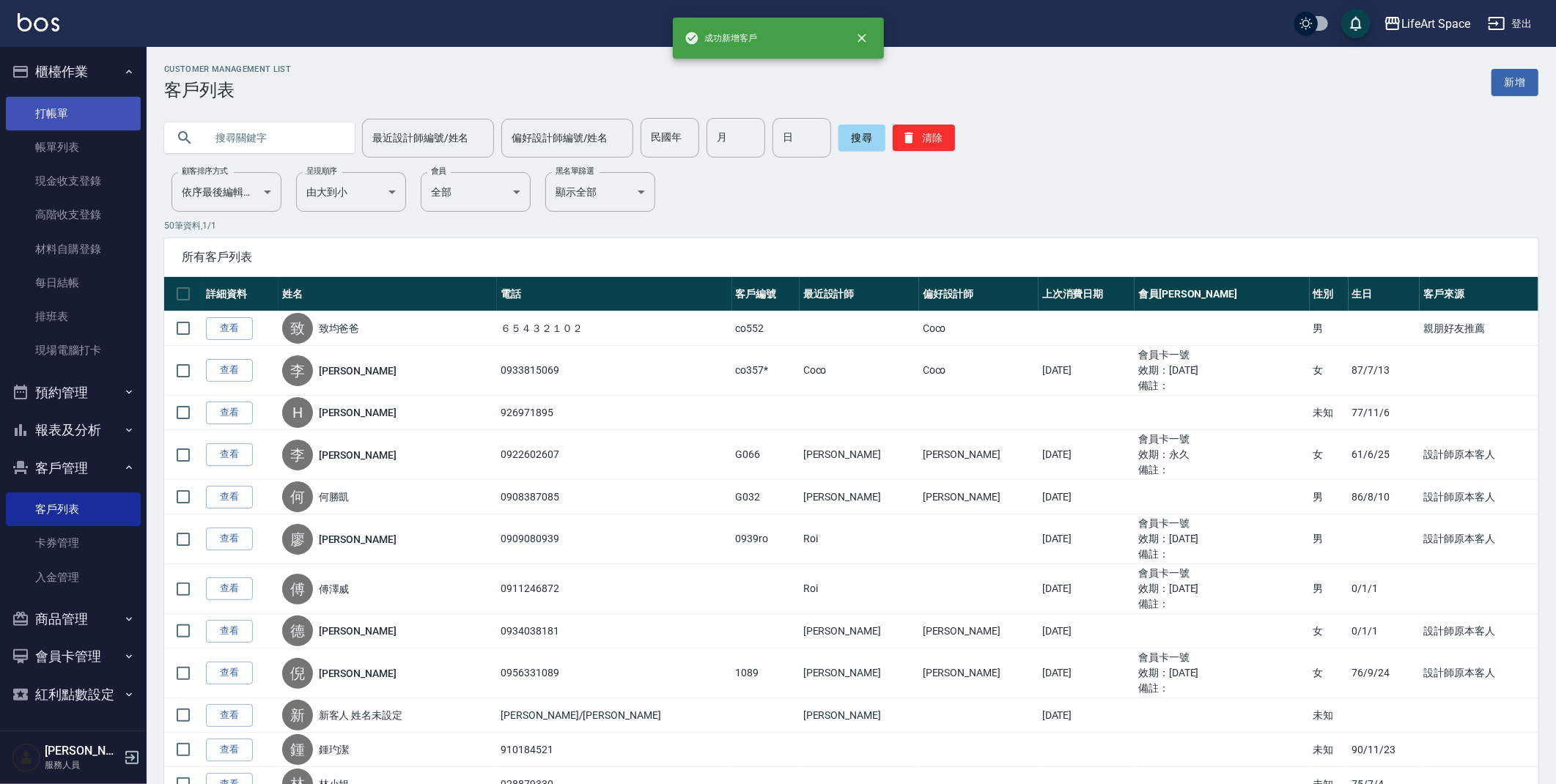
click at [107, 115] on link "打帳單" at bounding box center [73, 114] width 135 height 33
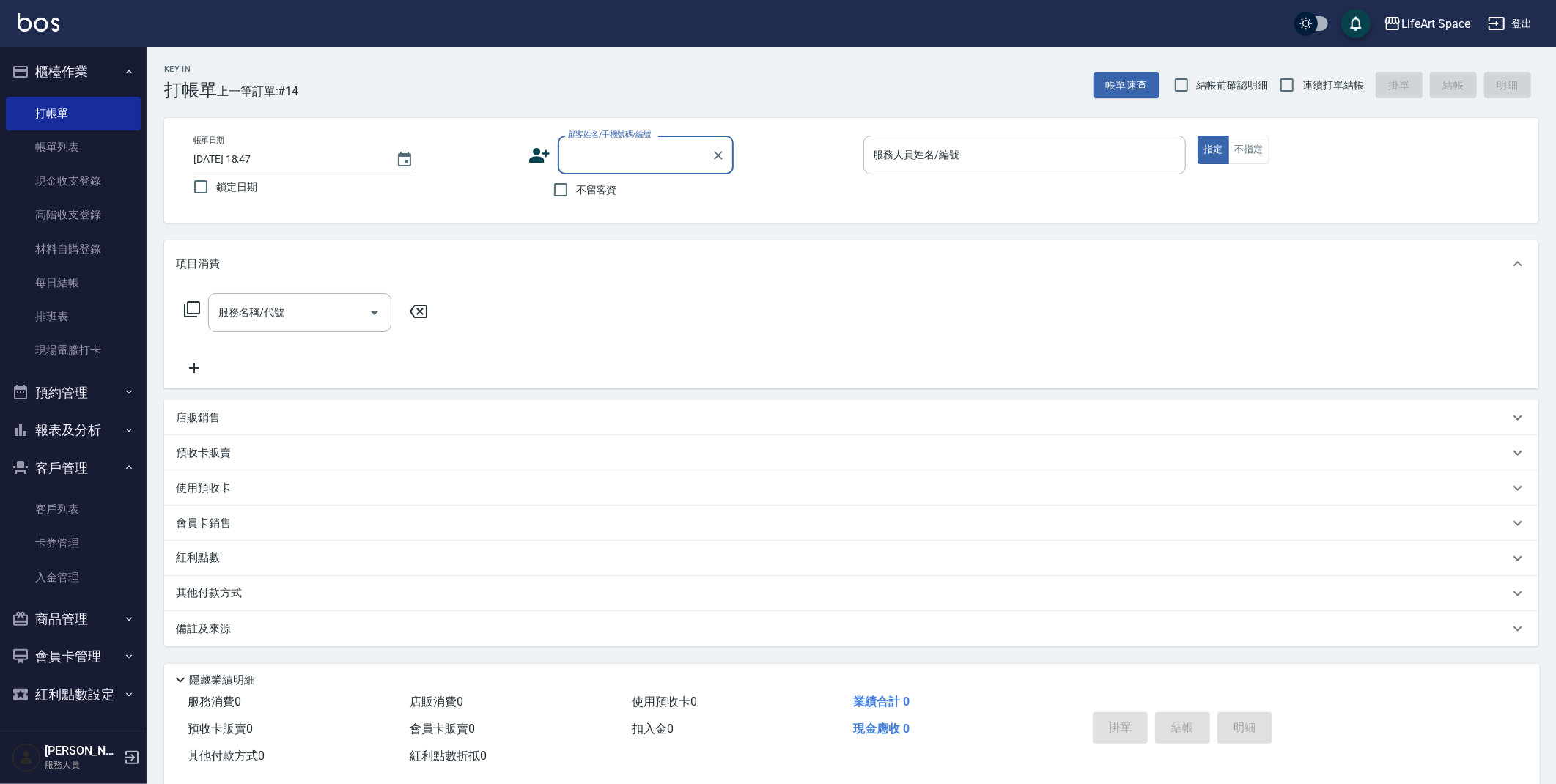
click at [629, 137] on label "顧客姓名/手機號碼/編號" at bounding box center [610, 135] width 83 height 11
click at [629, 142] on input "顧客姓名/手機號碼/編號" at bounding box center [635, 155] width 140 height 26
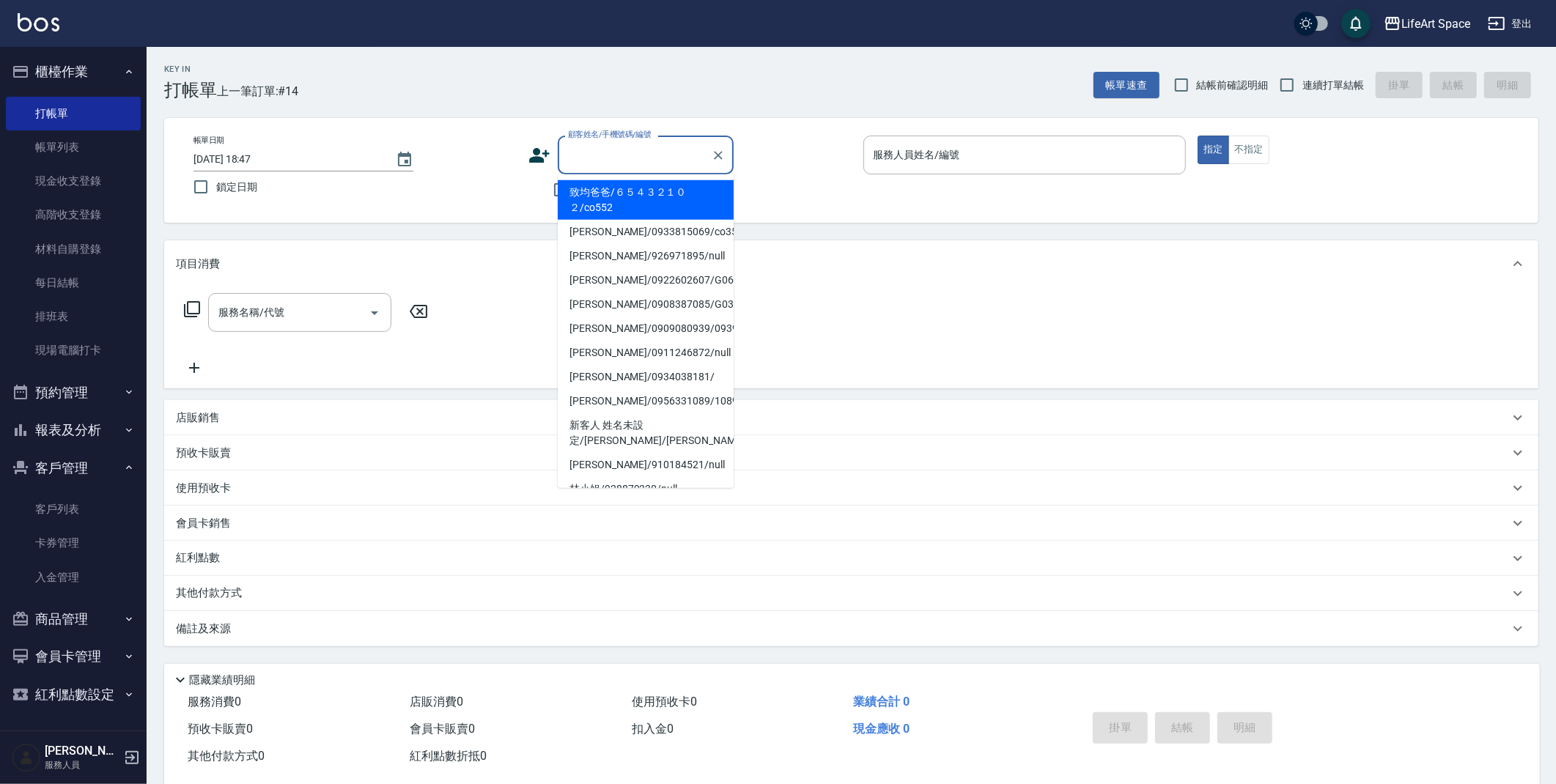
click at [626, 160] on input "顧客姓名/手機號碼/編號" at bounding box center [635, 155] width 140 height 26
drag, startPoint x: 610, startPoint y: 202, endPoint x: 392, endPoint y: 302, distance: 239.8
click at [609, 202] on li "致均爸爸/６５４３２１０２/co552" at bounding box center [646, 199] width 176 height 40
type input "致均爸爸/６５４３２１０２/co552"
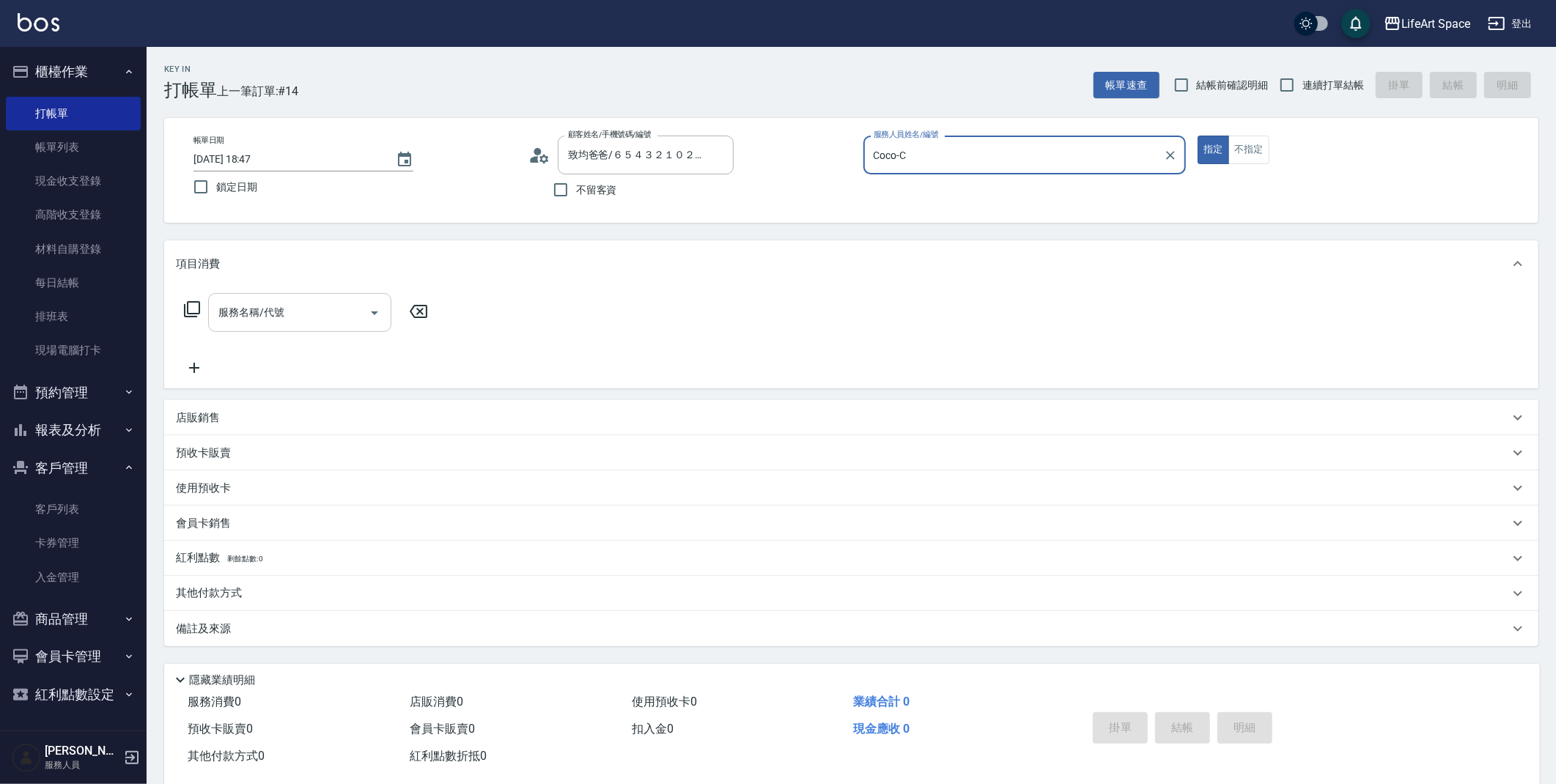
type input "Coco-C"
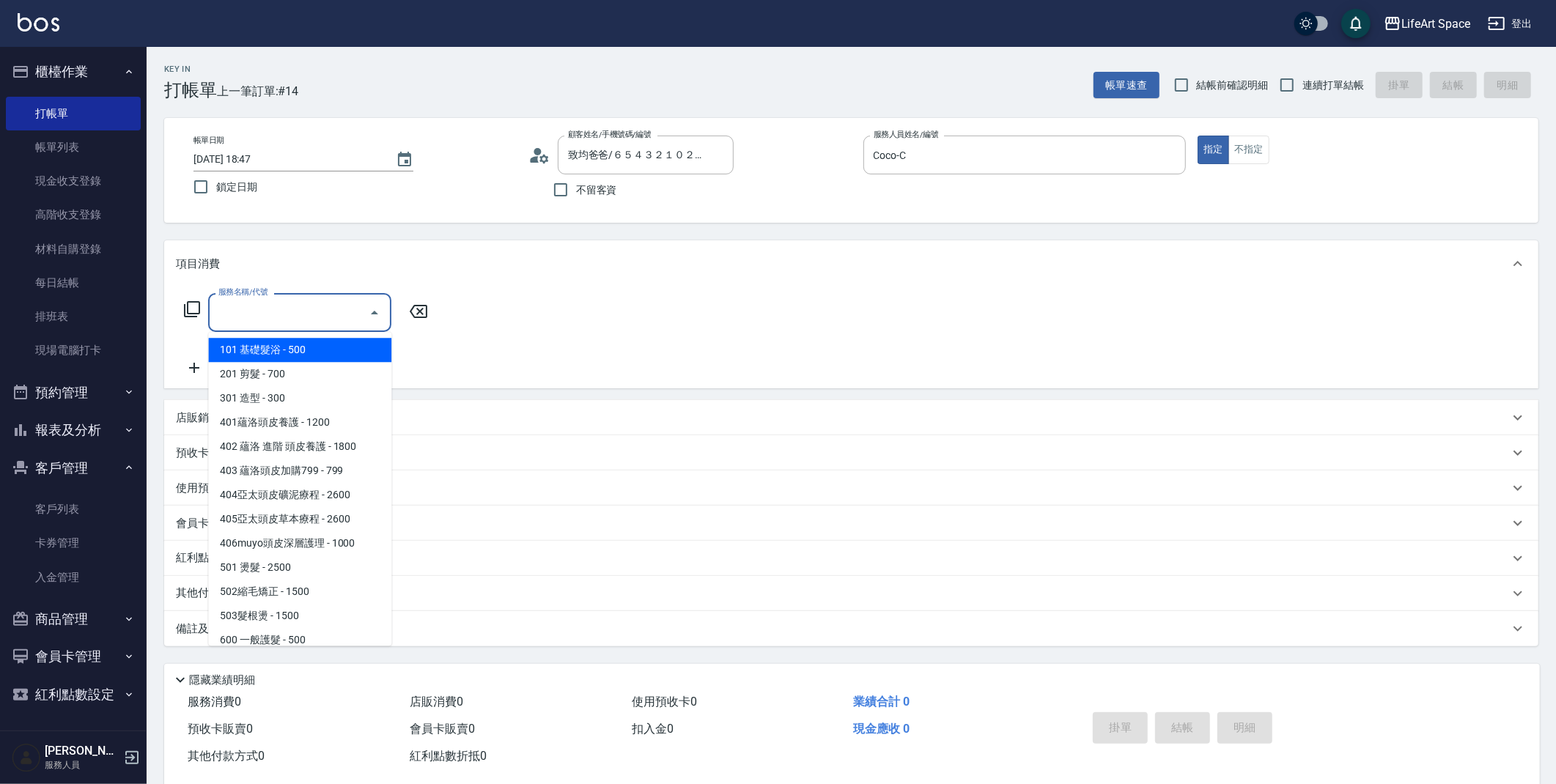
click at [288, 320] on input "服務名稱/代號" at bounding box center [288, 312] width 148 height 26
click at [305, 368] on span "201 剪髮 - 700" at bounding box center [299, 374] width 183 height 24
type input "201 剪髮(201)"
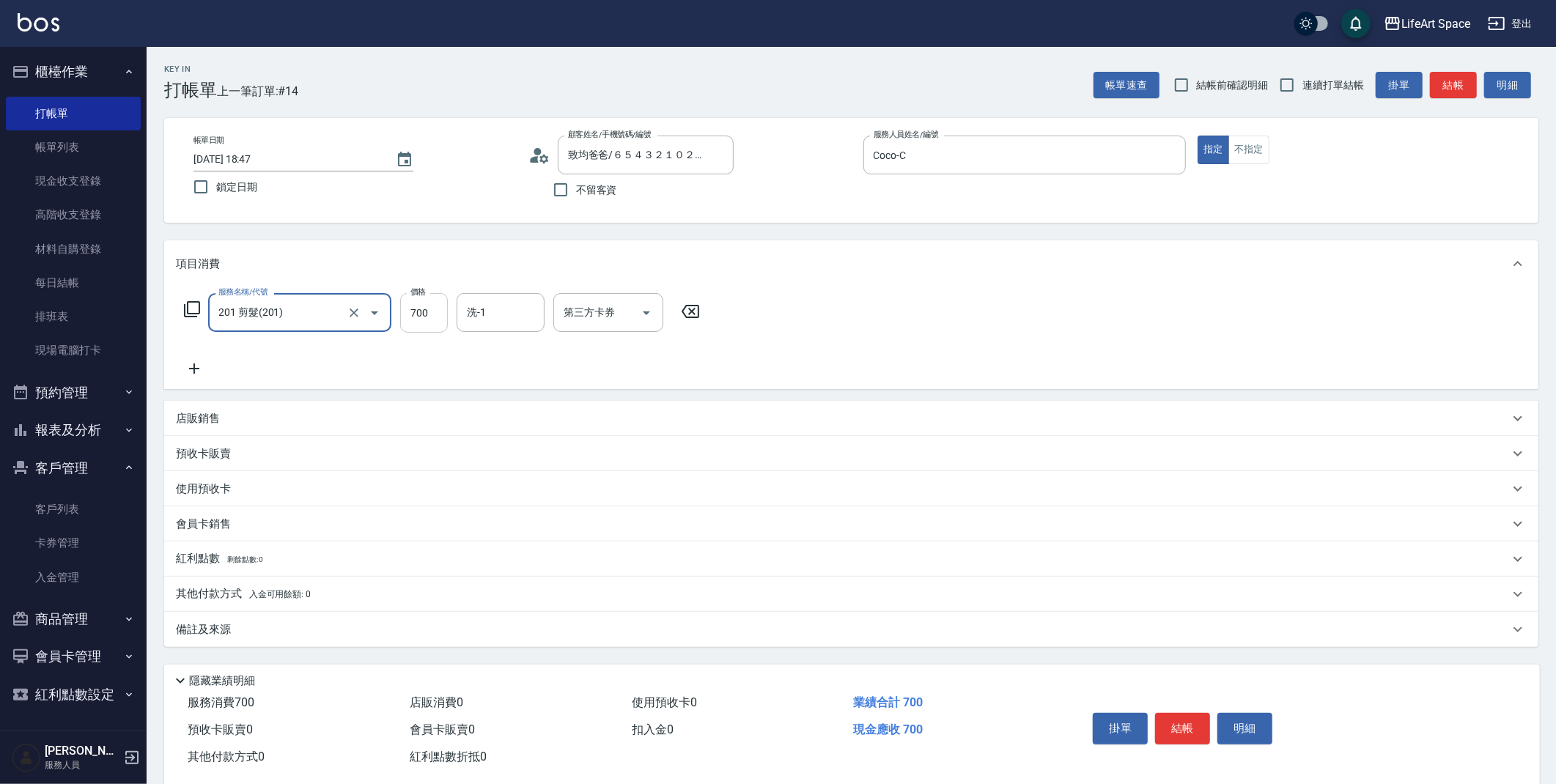
click at [428, 308] on input "700" at bounding box center [424, 312] width 48 height 40
type input "800"
click at [193, 367] on icon at bounding box center [194, 368] width 10 height 10
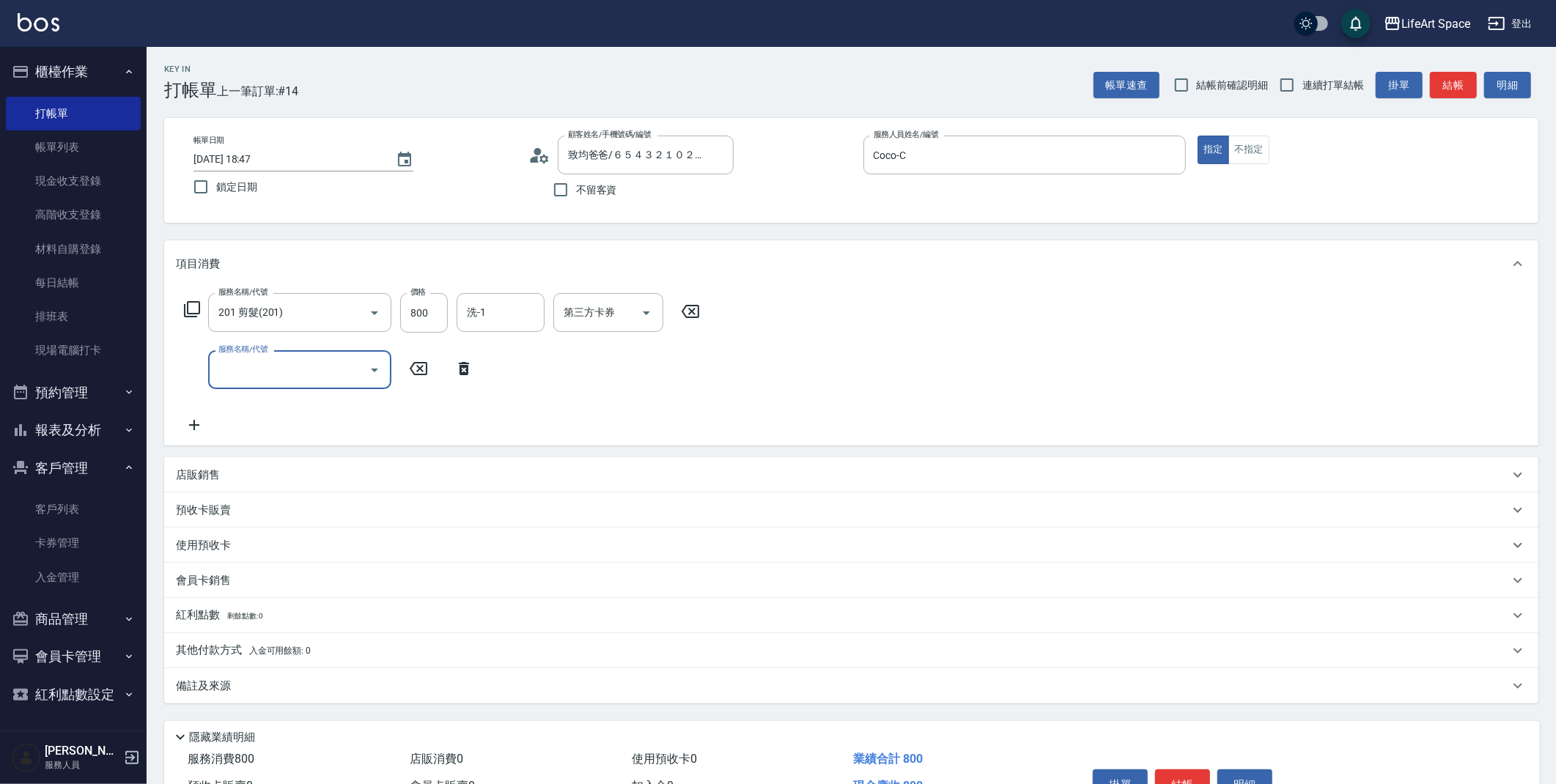
click at [324, 378] on input "服務名稱/代號" at bounding box center [288, 369] width 148 height 26
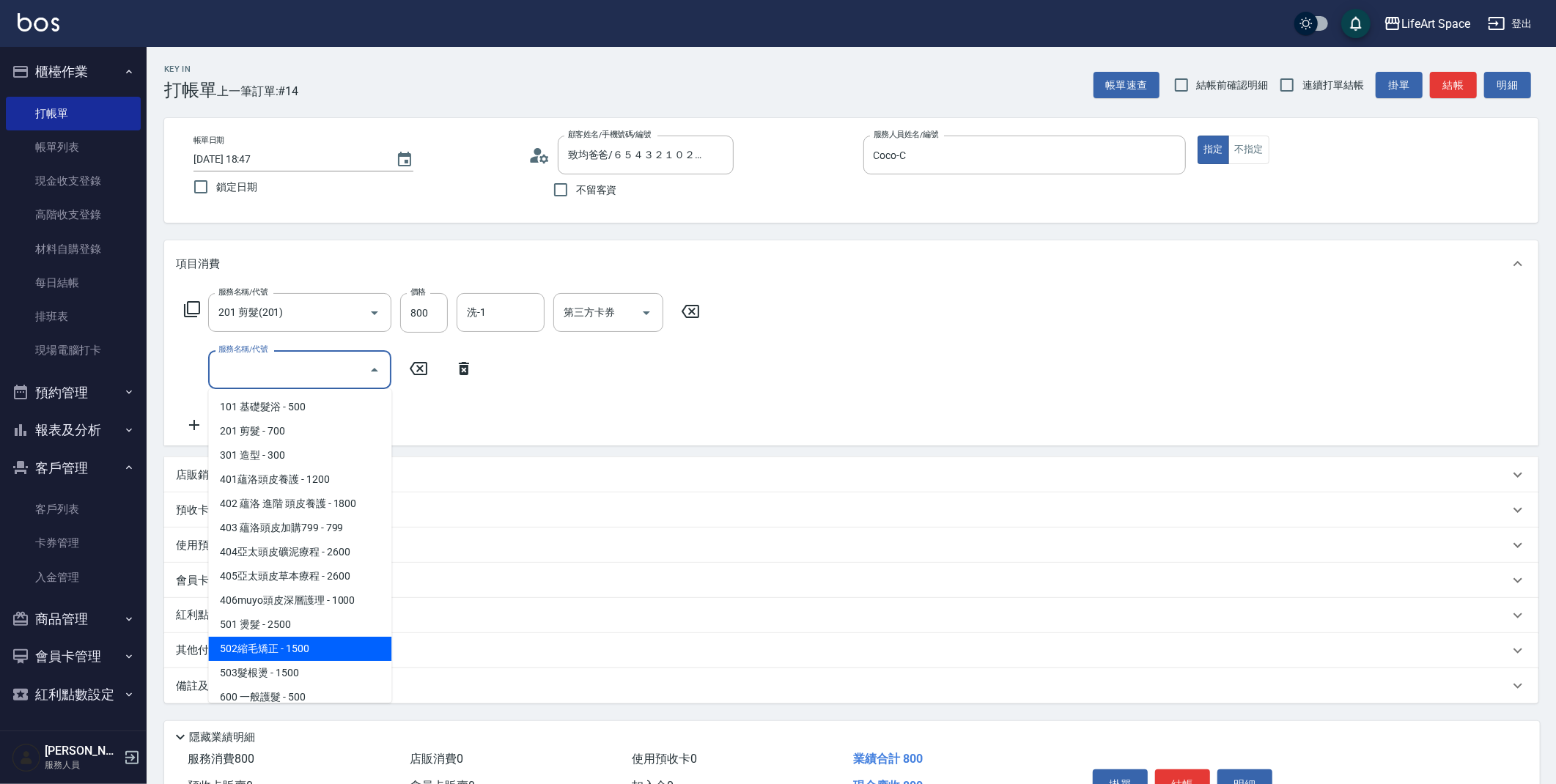
scroll to position [229, 0]
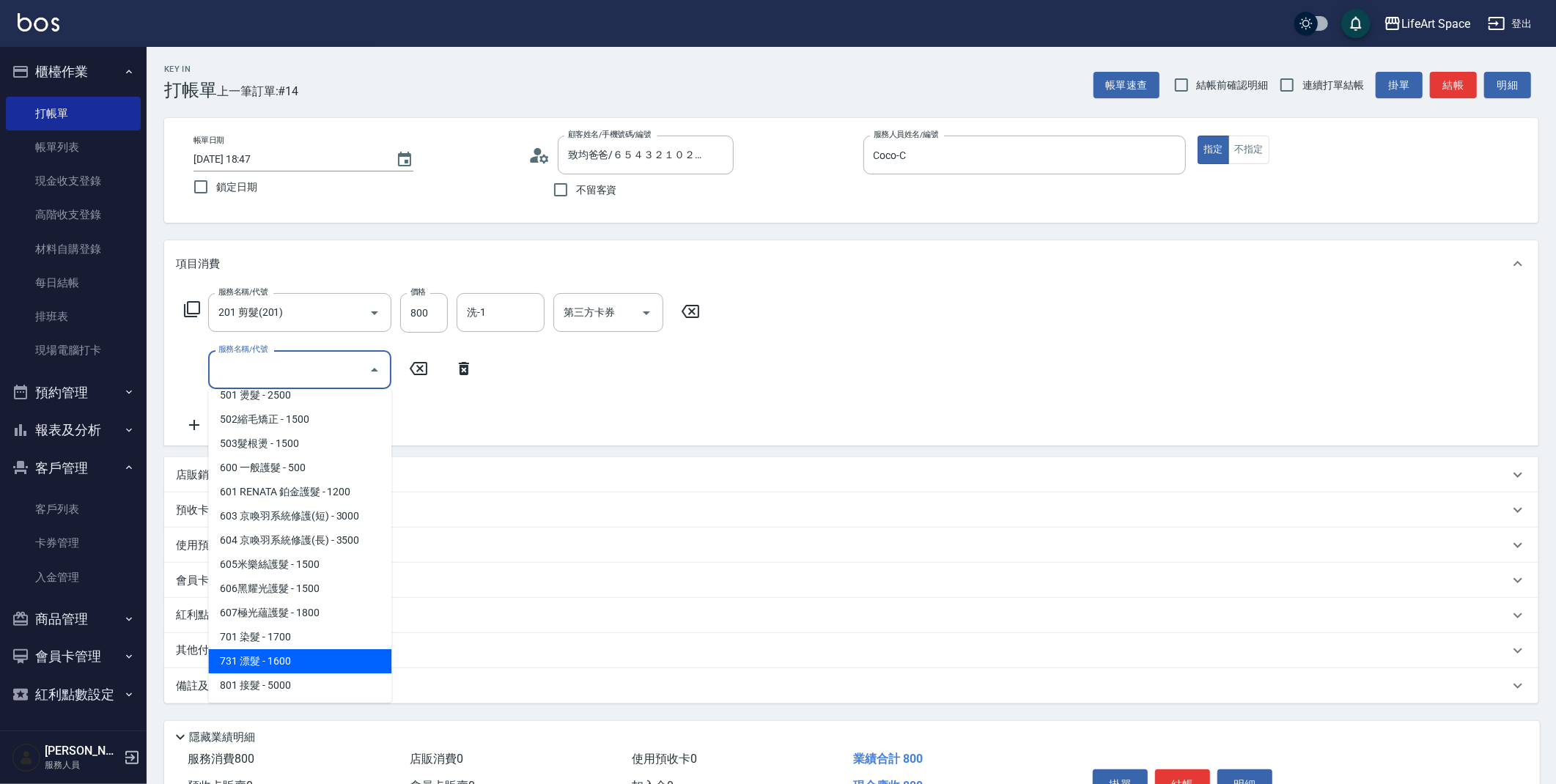
click at [291, 650] on span "731 漂髮 - 1600" at bounding box center [299, 661] width 183 height 24
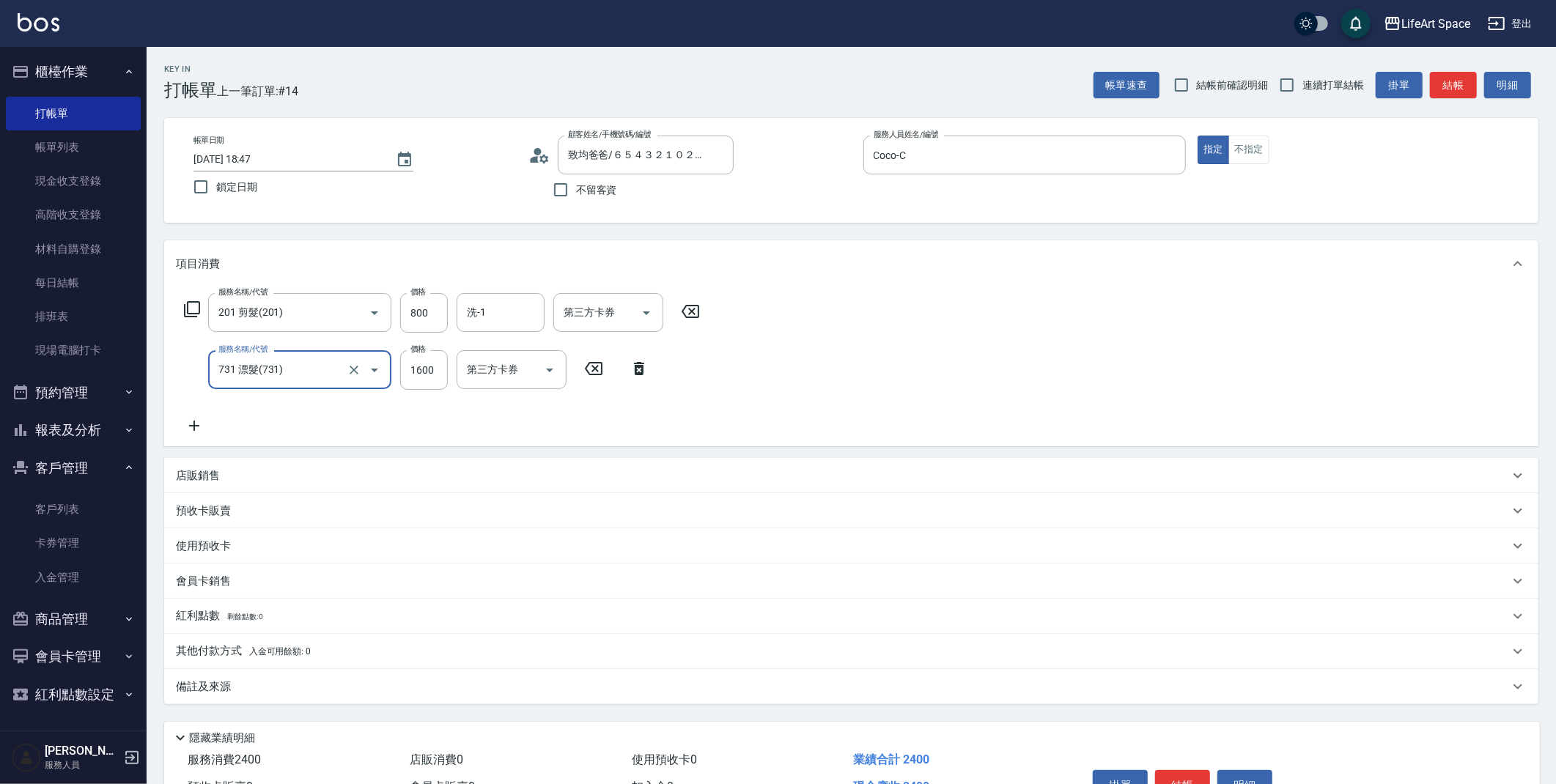
type input "731 漂髮(731)"
click at [189, 434] on icon at bounding box center [194, 425] width 37 height 18
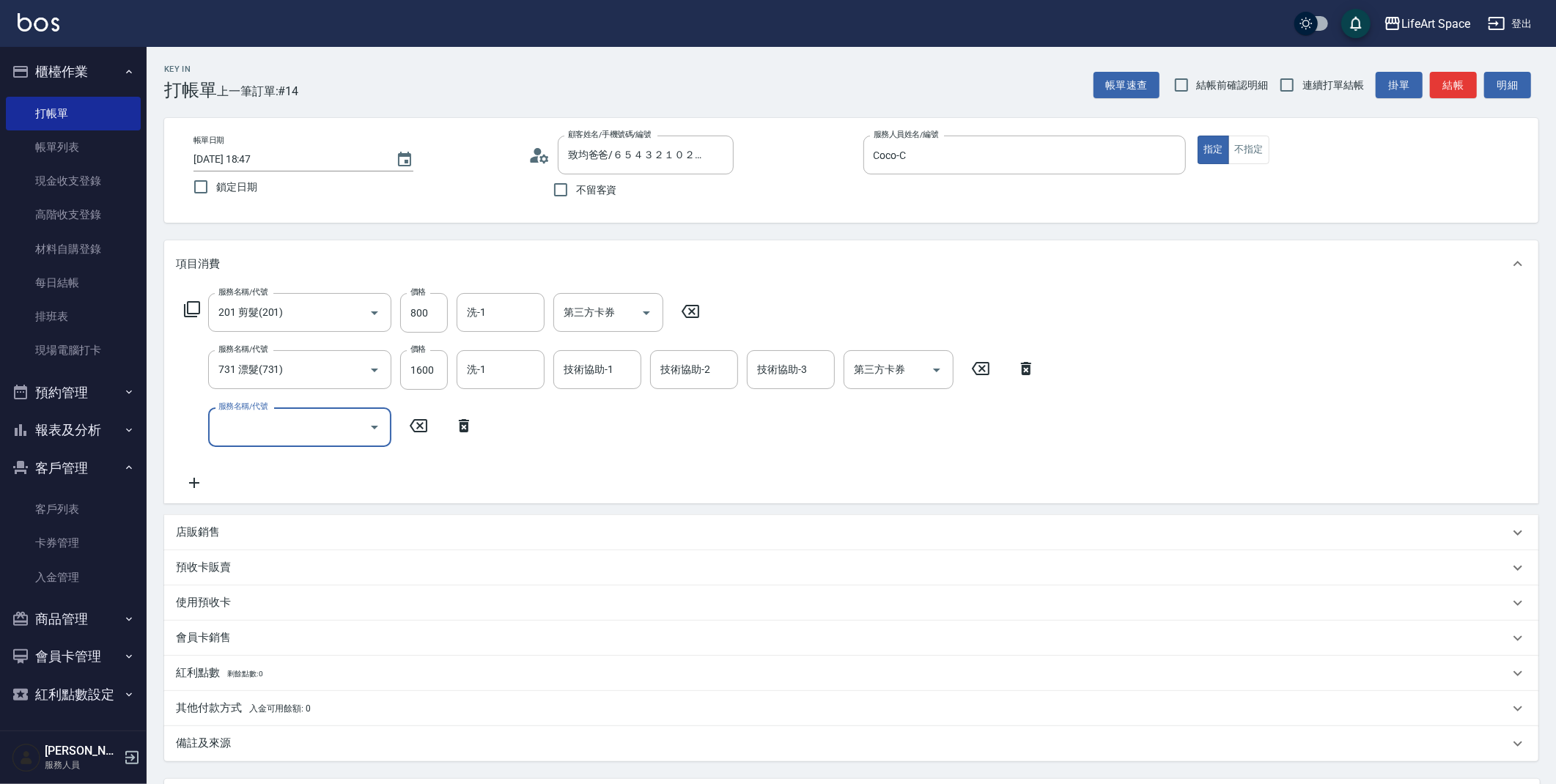
click at [243, 428] on input "服務名稱/代號" at bounding box center [288, 427] width 148 height 26
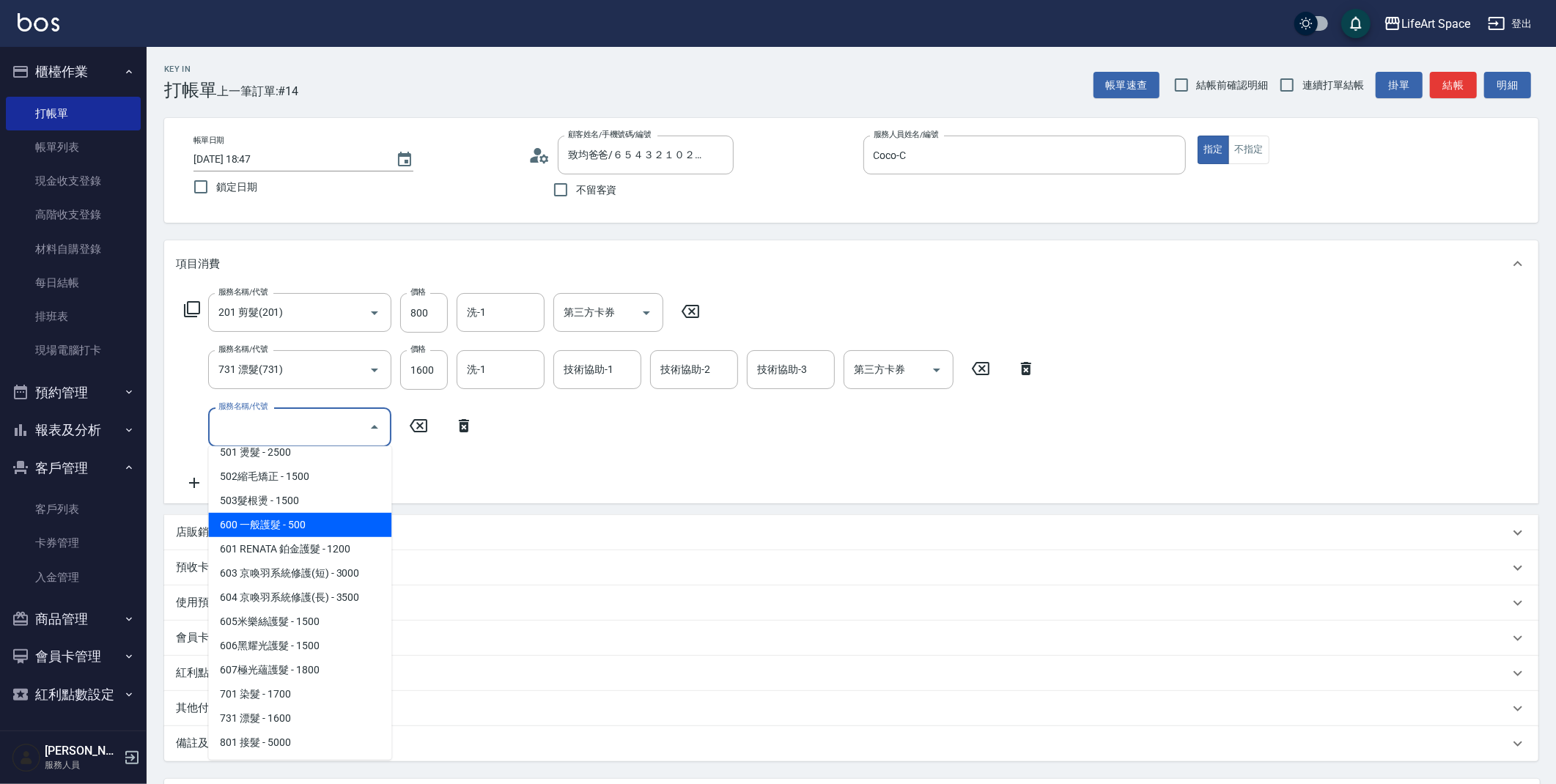
click at [274, 693] on span "701 染髮 - 1700" at bounding box center [299, 694] width 183 height 24
type input "701 染髮(701)"
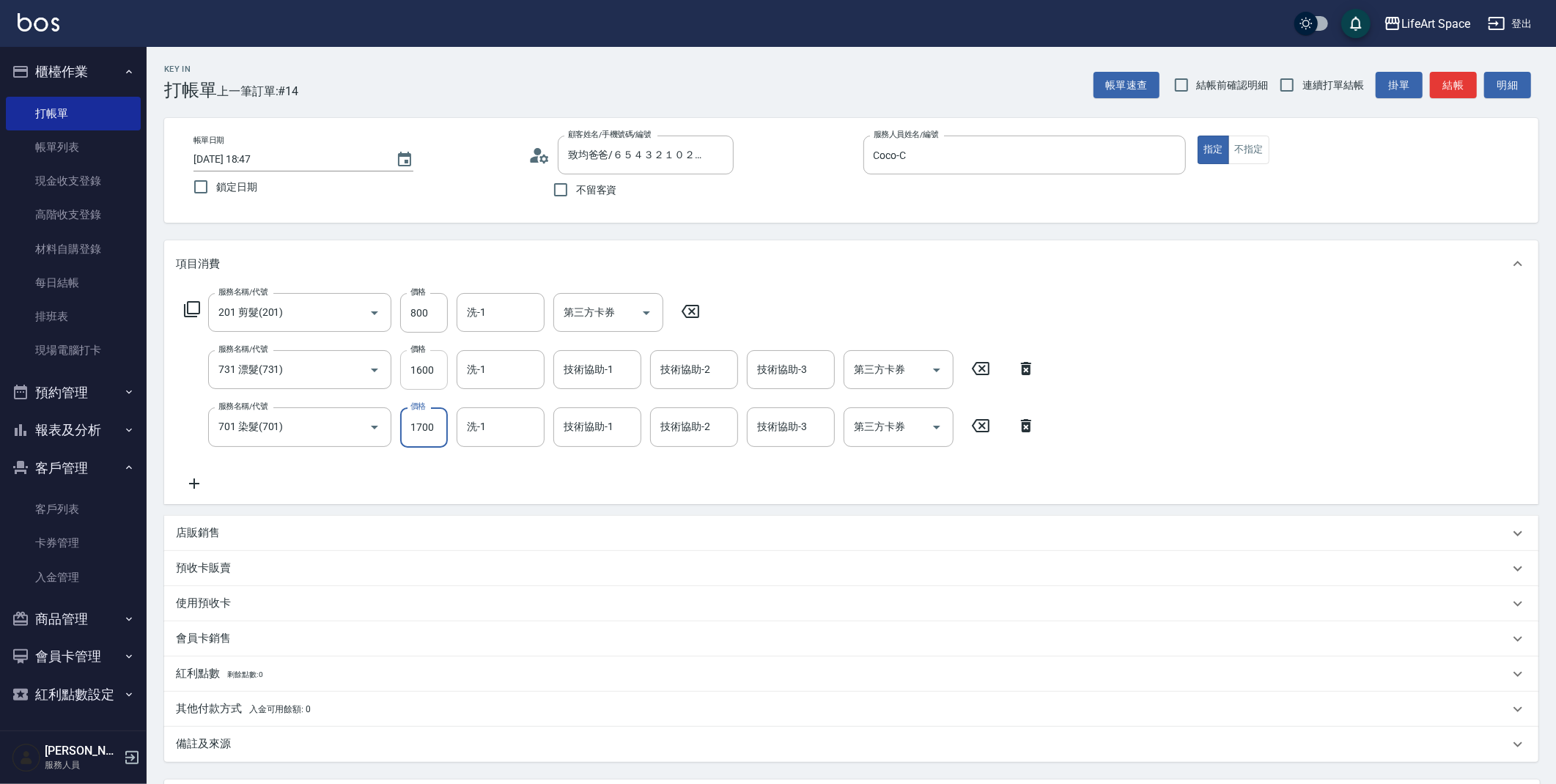
click at [431, 376] on input "1600" at bounding box center [424, 369] width 48 height 40
type input "1300"
click at [426, 375] on input "1600" at bounding box center [424, 369] width 48 height 40
type input "1500"
click at [371, 737] on div "備註及來源" at bounding box center [842, 743] width 1333 height 16
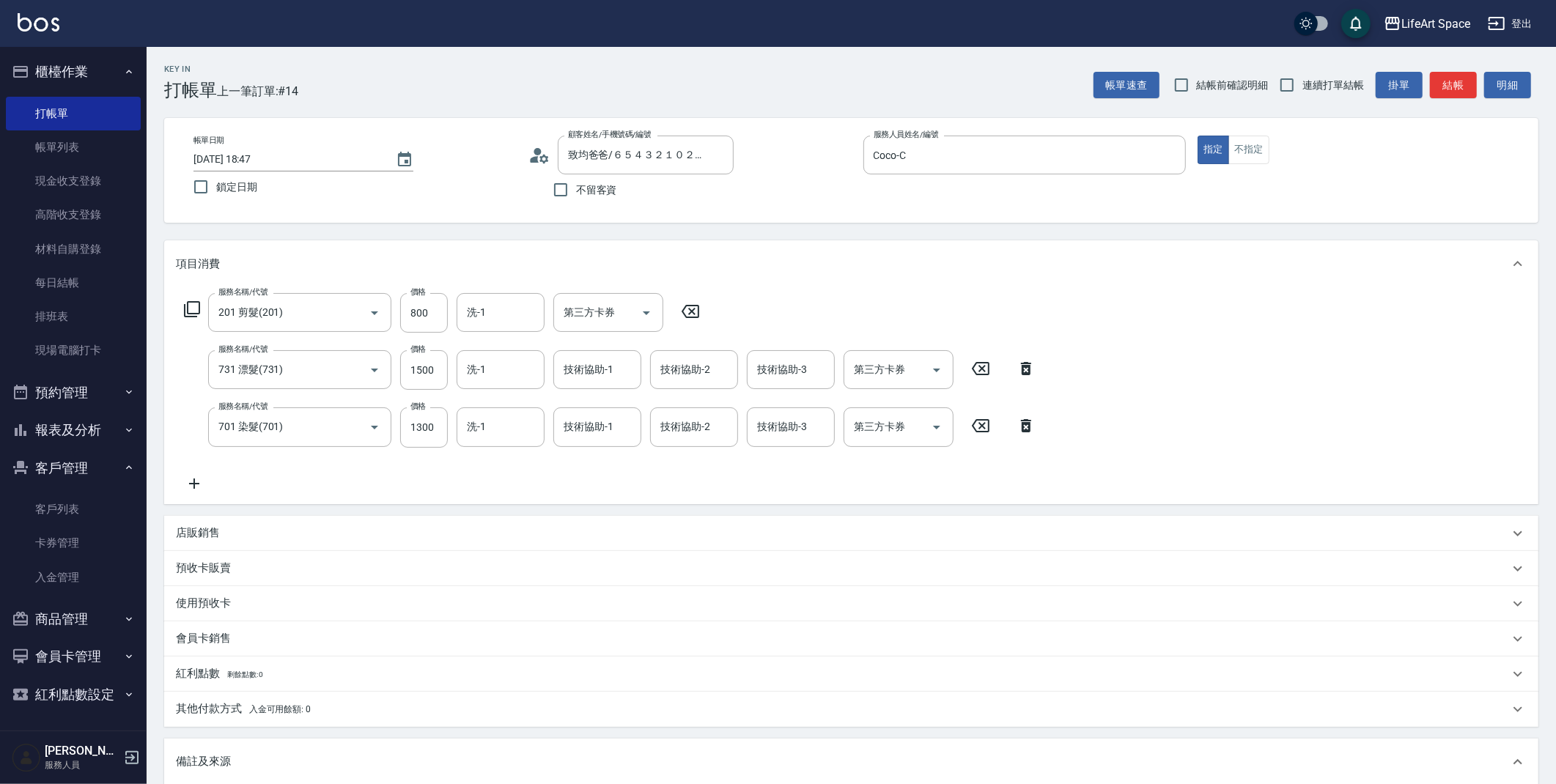
click at [453, 752] on div "備註及來源" at bounding box center [851, 762] width 1374 height 47
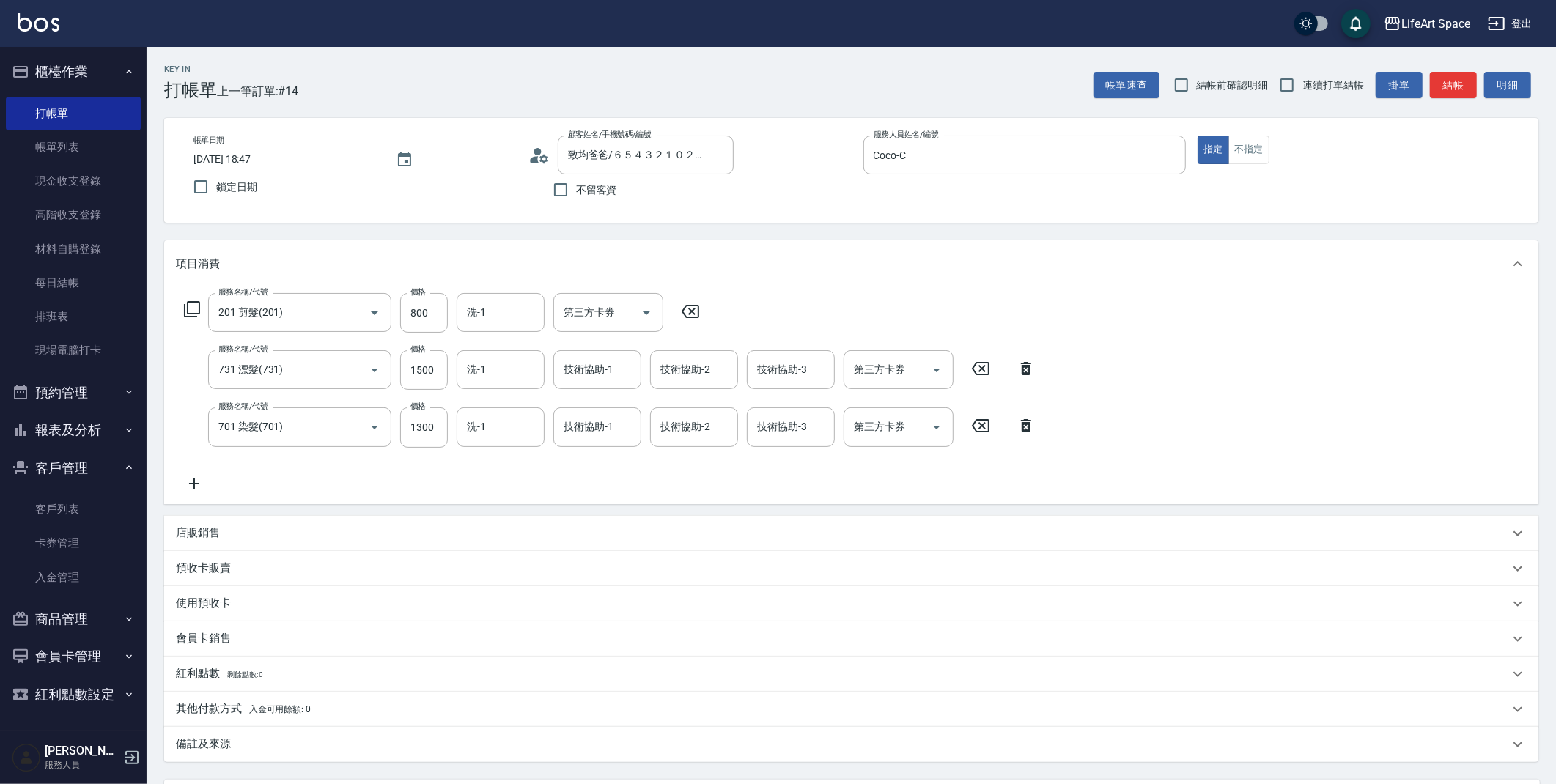
click at [456, 745] on div "備註及來源" at bounding box center [842, 743] width 1333 height 16
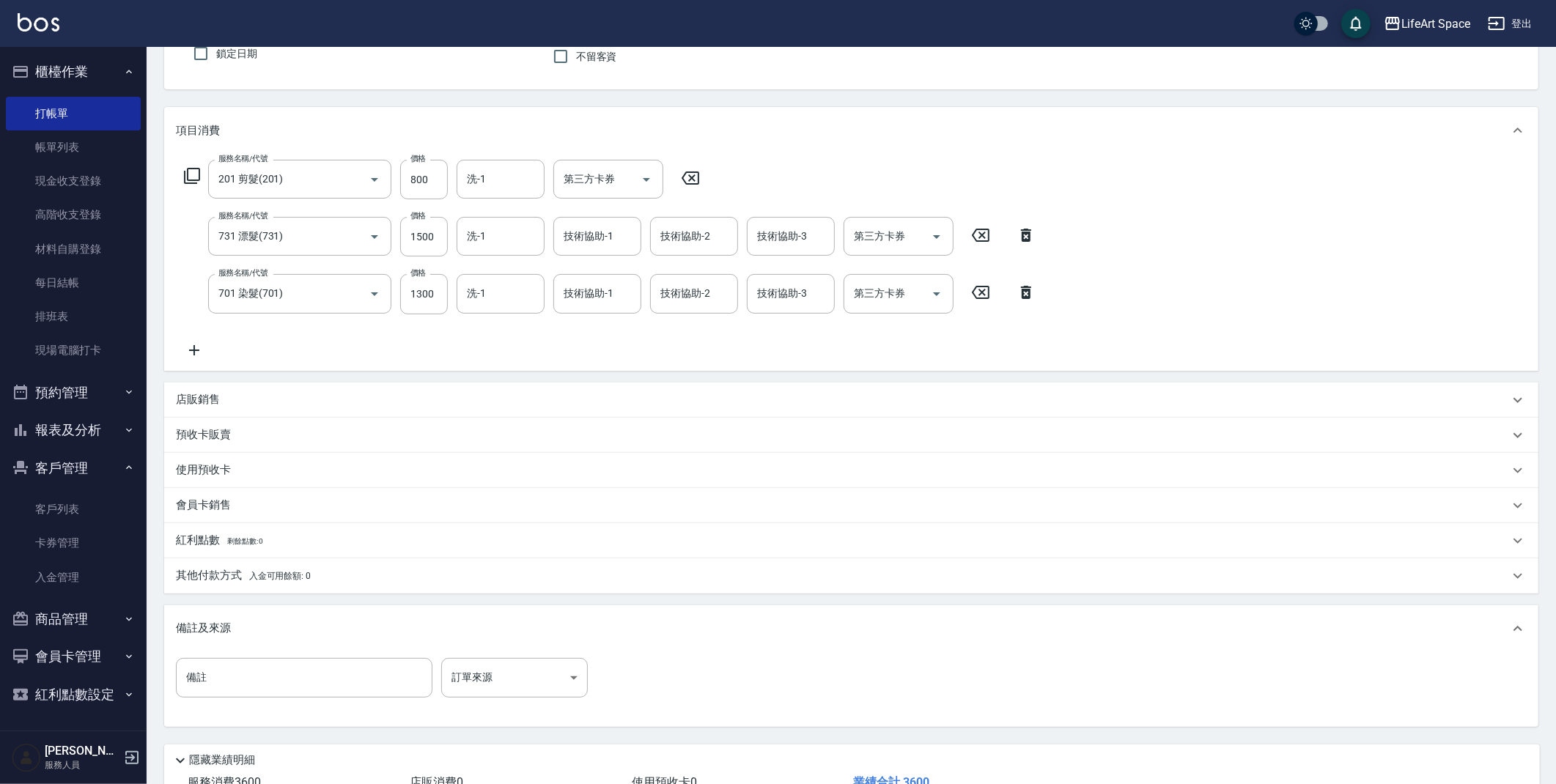
scroll to position [239, 0]
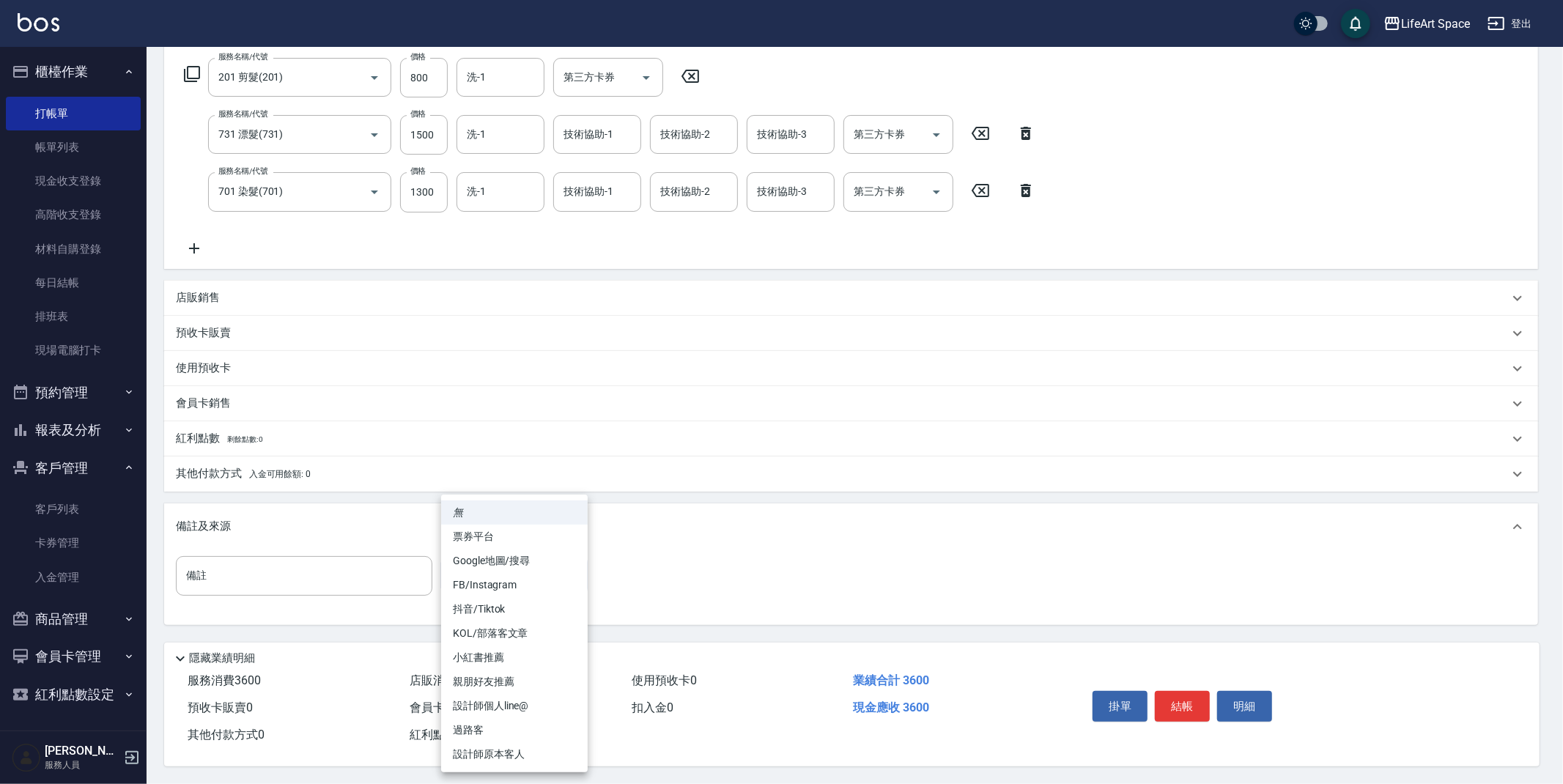
click at [493, 576] on body "LifeArt Space 登出 櫃檯作業 打帳單 帳單列表 現金收支登錄 高階收支登錄 材料自購登錄 每日結帳 排班表 現場電腦打卡 預約管理 預約管理 單…" at bounding box center [782, 274] width 1563 height 1019
click at [492, 683] on li "親朋好友推薦" at bounding box center [515, 681] width 147 height 24
type input "親朋好友推薦"
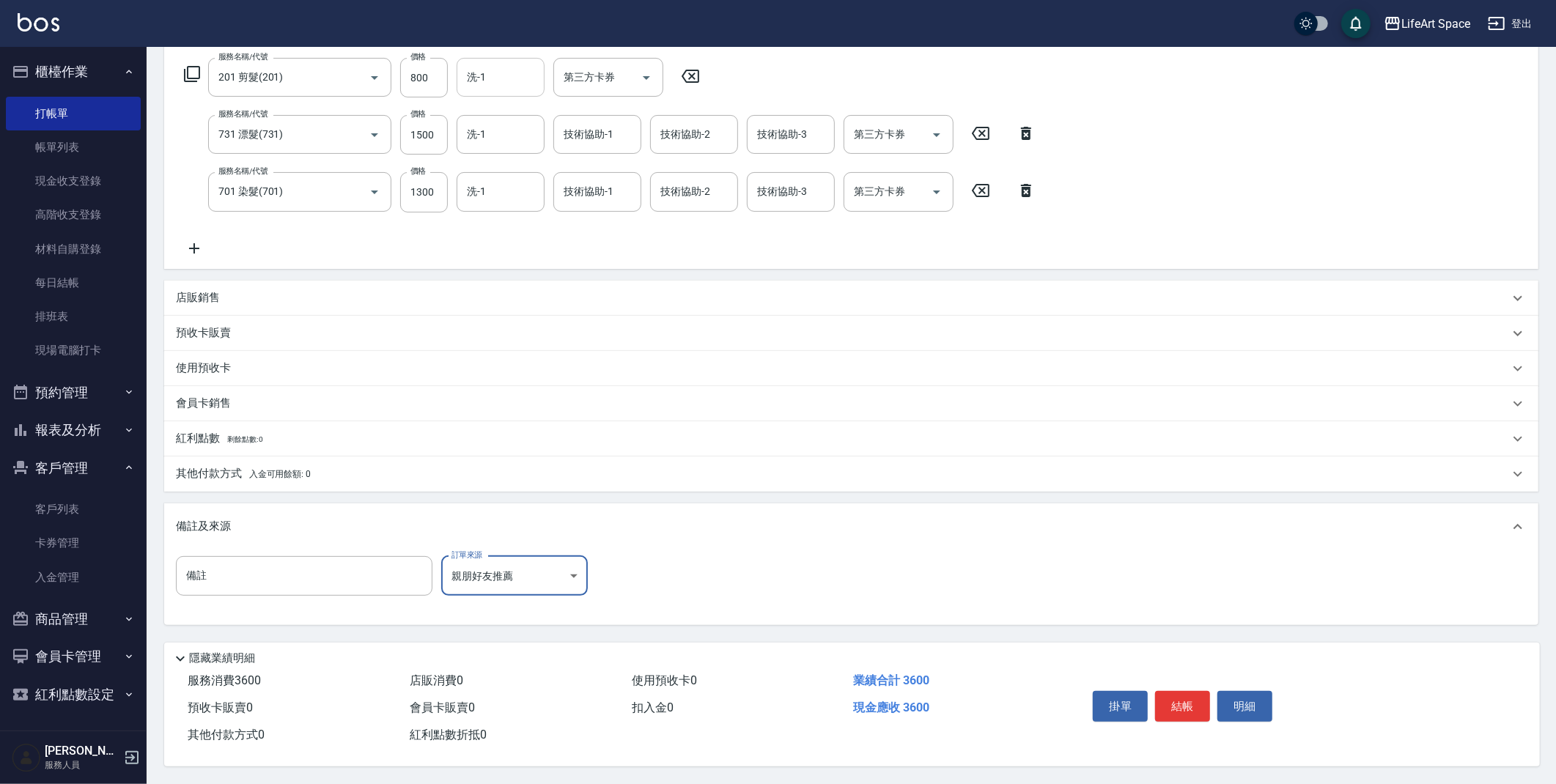
click at [480, 90] on div "洗-1" at bounding box center [500, 78] width 88 height 39
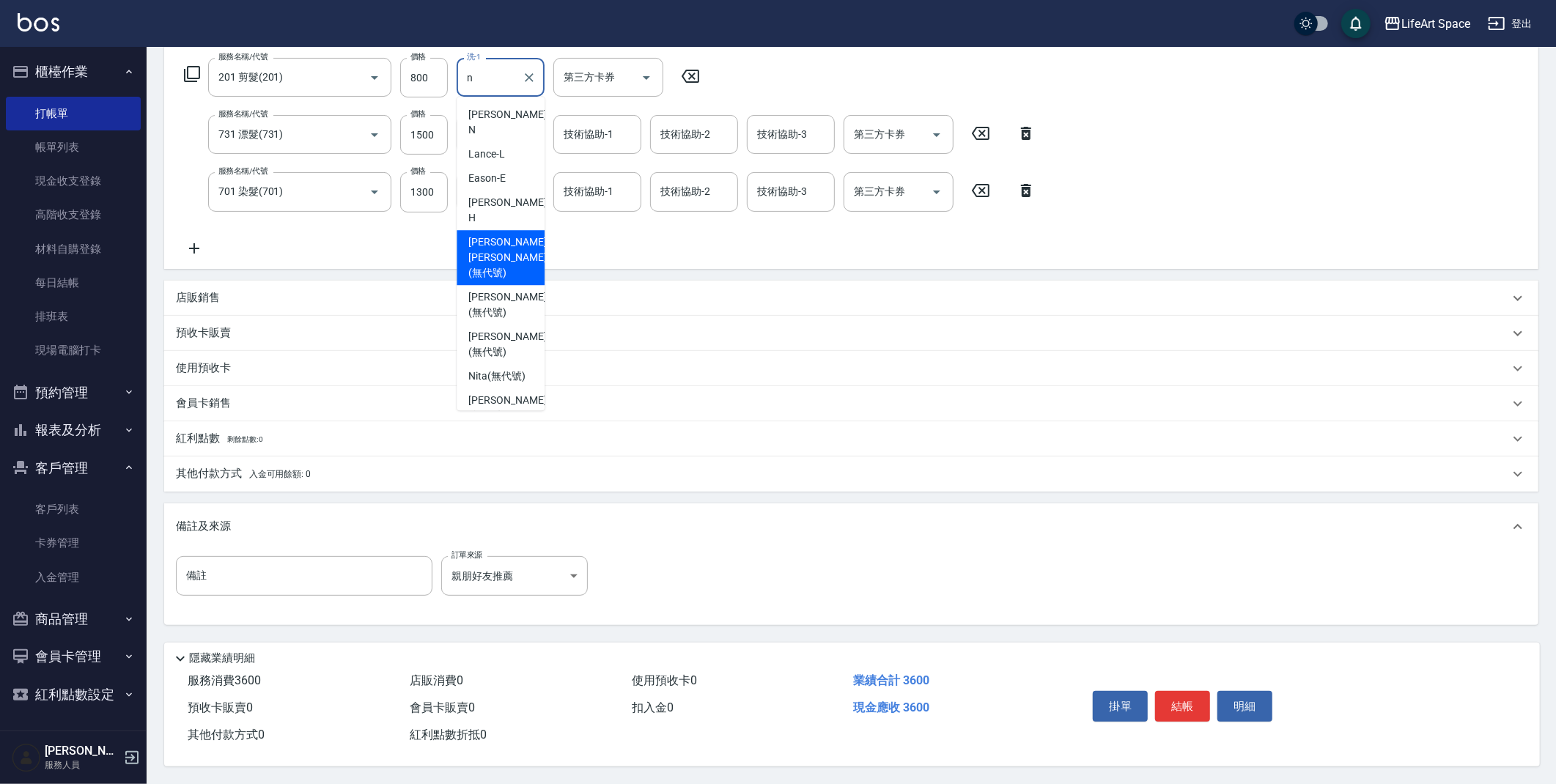
click at [527, 230] on div "[PERSON_NAME] [PERSON_NAME] (無代號)" at bounding box center [500, 257] width 88 height 54
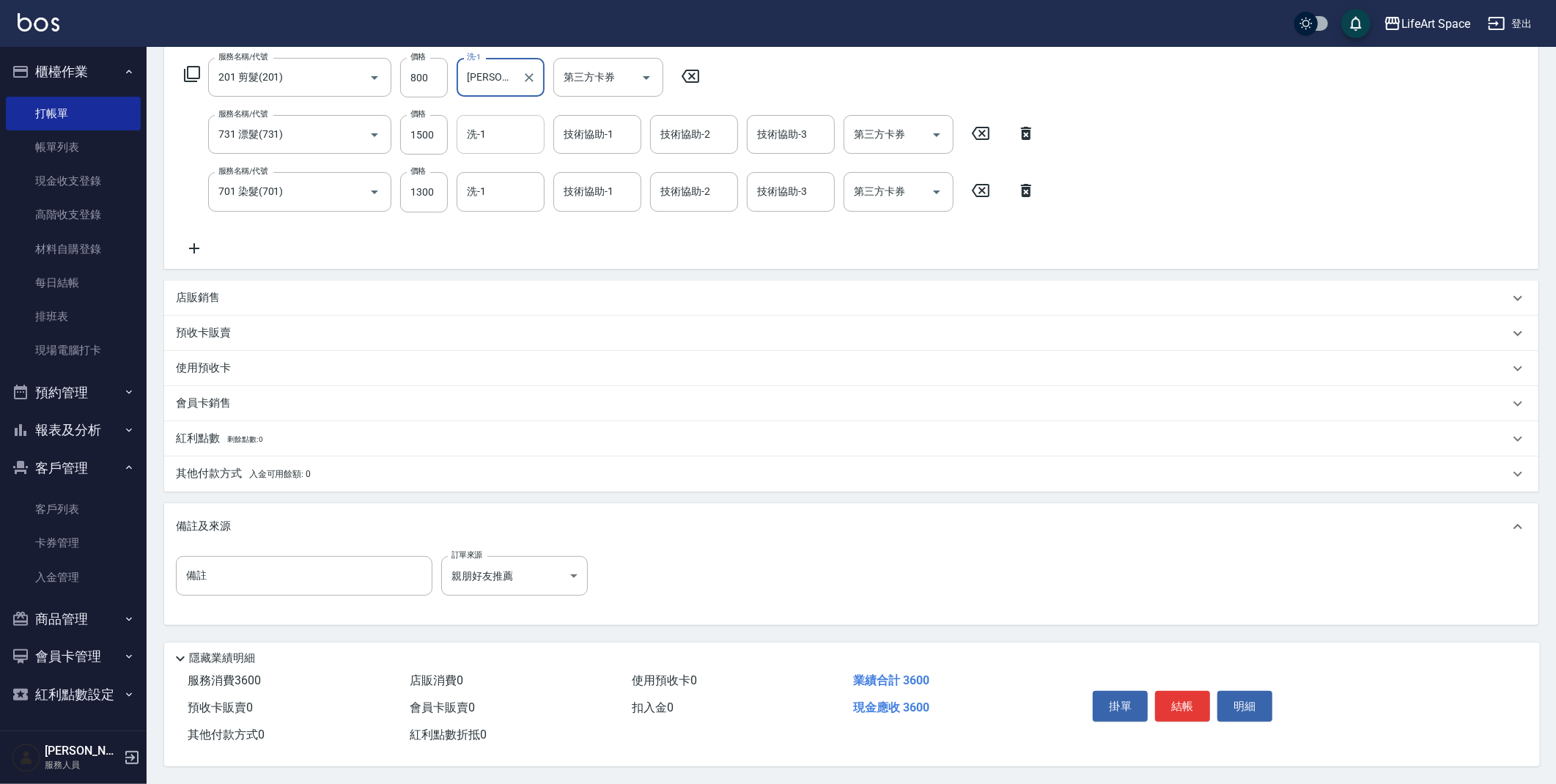
type input "[PERSON_NAME] [PERSON_NAME](無代號)"
click at [516, 130] on div "n 洗-1" at bounding box center [500, 135] width 88 height 39
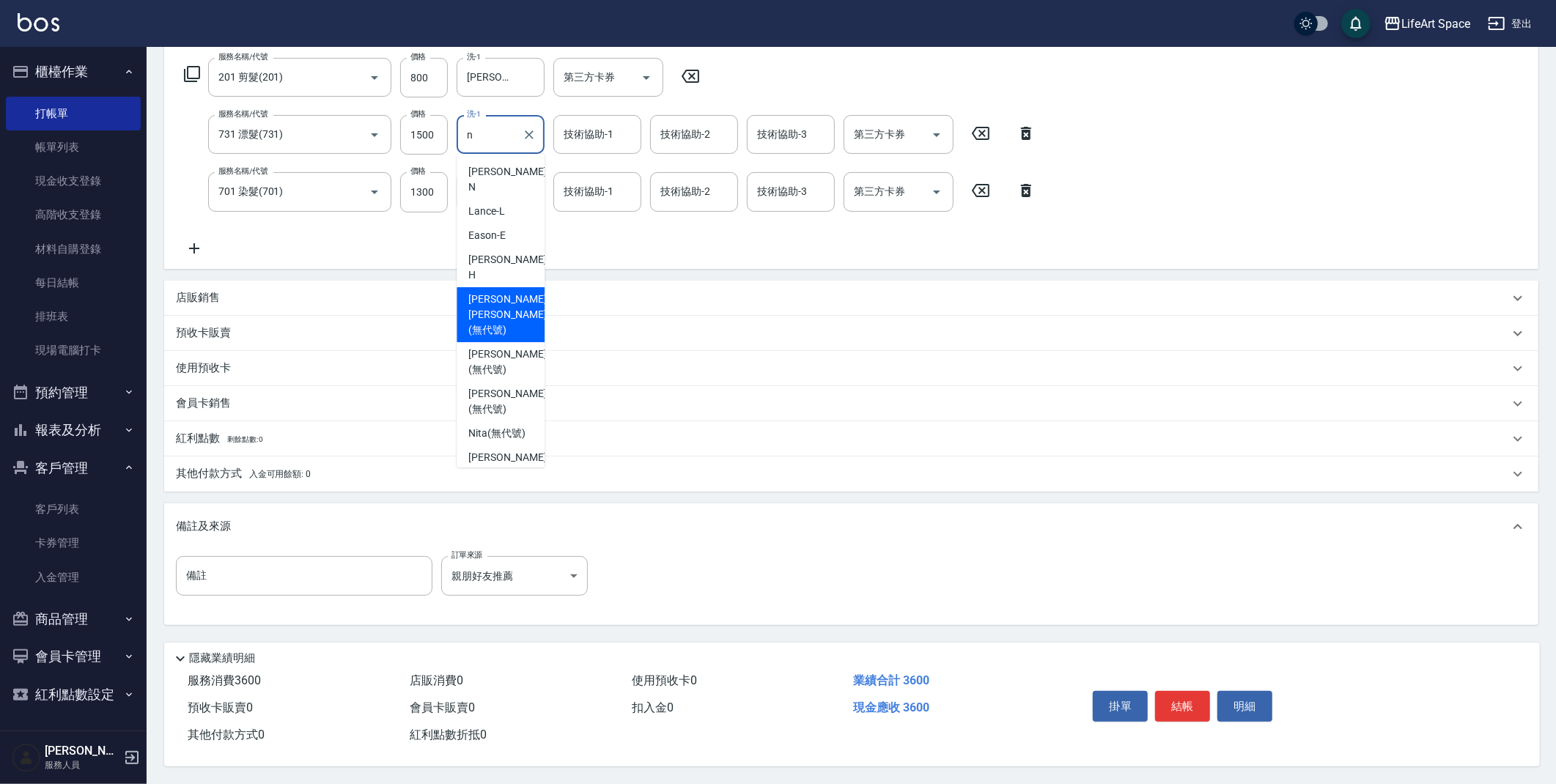
click at [500, 292] on span "[PERSON_NAME] [PERSON_NAME] (無代號)" at bounding box center [507, 315] width 78 height 46
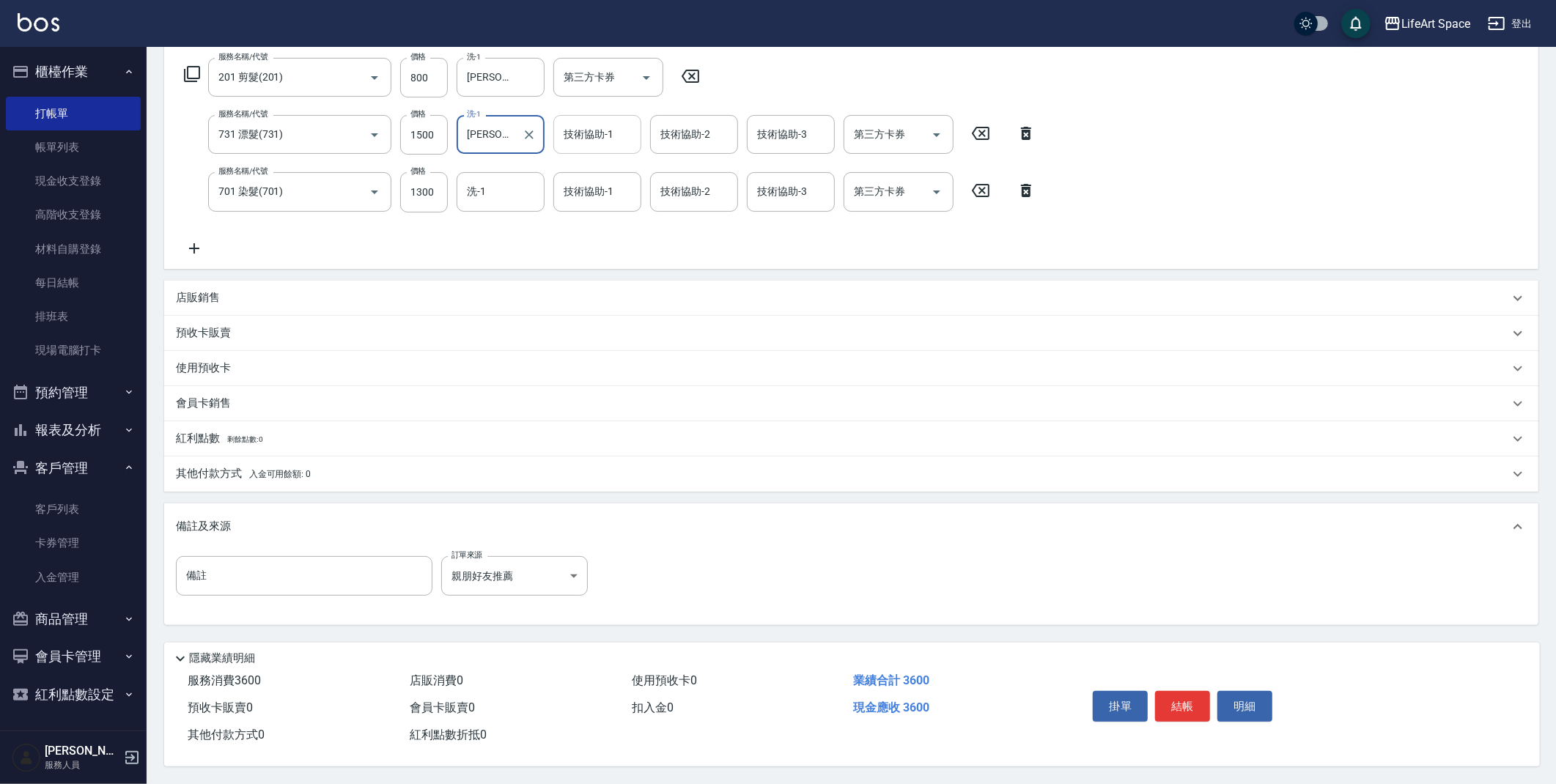
type input "[PERSON_NAME] [PERSON_NAME](無代號)"
click at [605, 137] on div "技術協助-1 技術協助-1" at bounding box center [597, 135] width 88 height 39
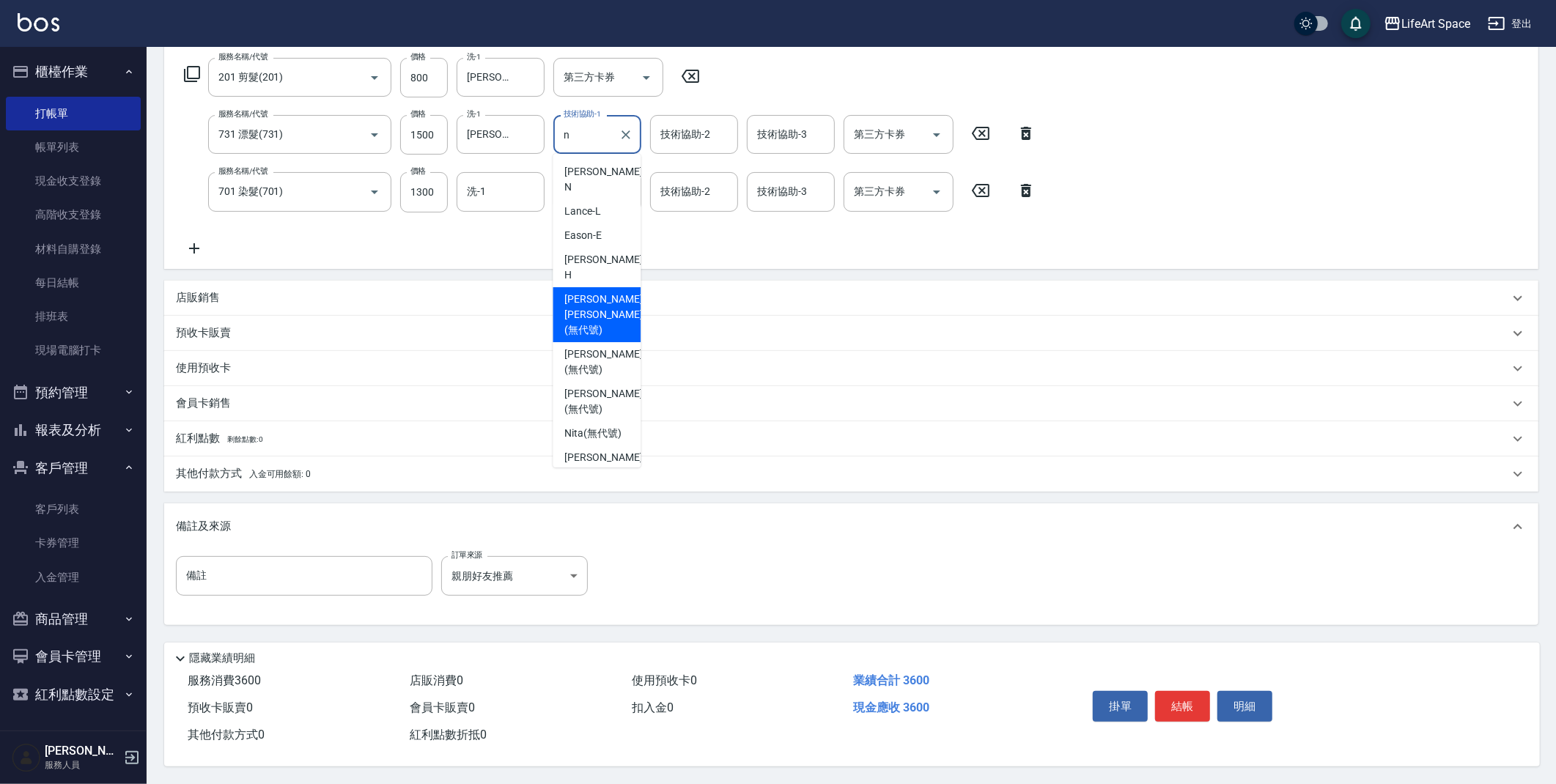
click at [596, 292] on span "[PERSON_NAME] [PERSON_NAME] (無代號)" at bounding box center [603, 315] width 78 height 46
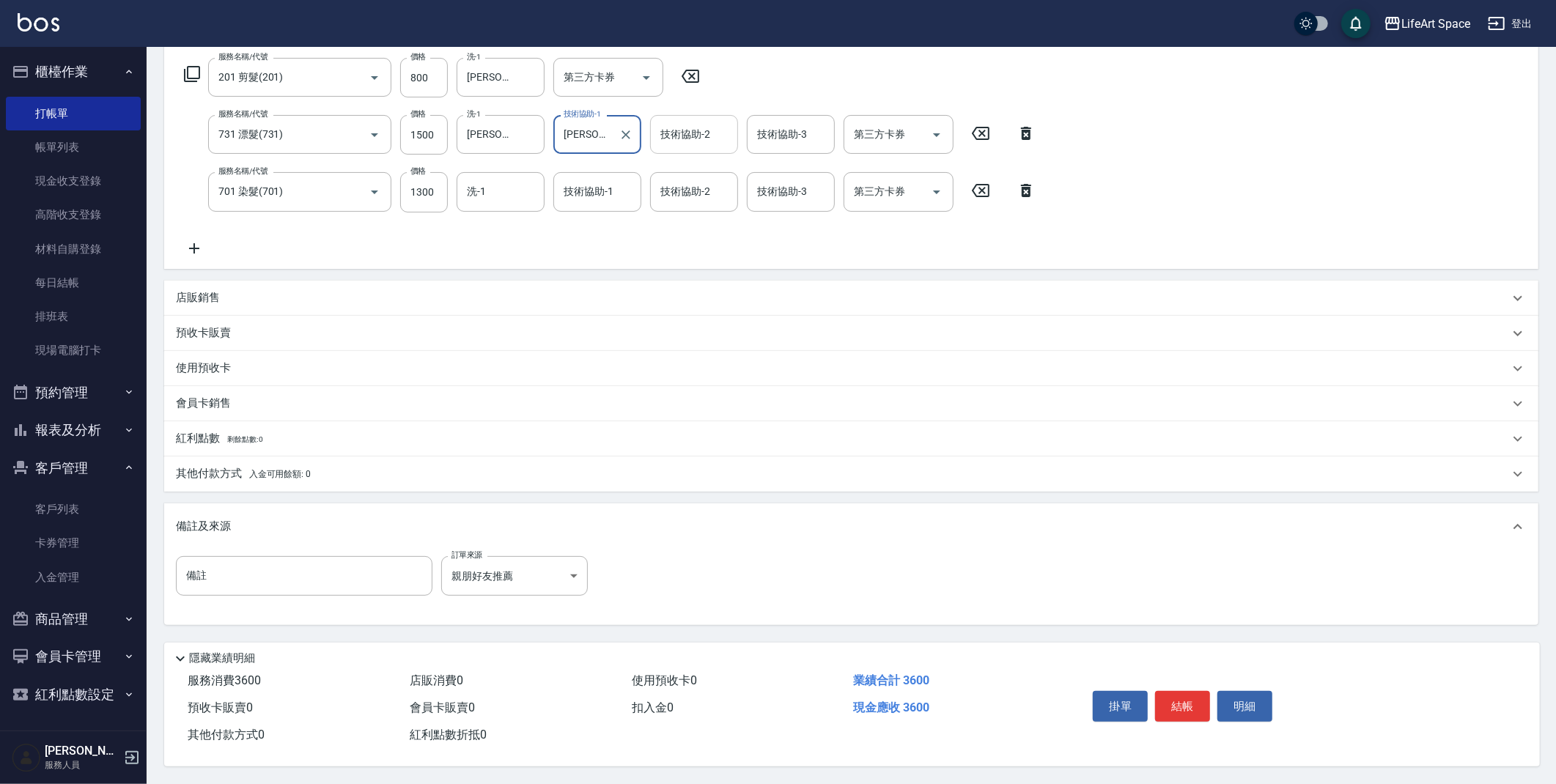
type input "[PERSON_NAME] [PERSON_NAME](無代號)"
click at [704, 135] on div "技術協助-2 技術協助-2" at bounding box center [694, 135] width 88 height 39
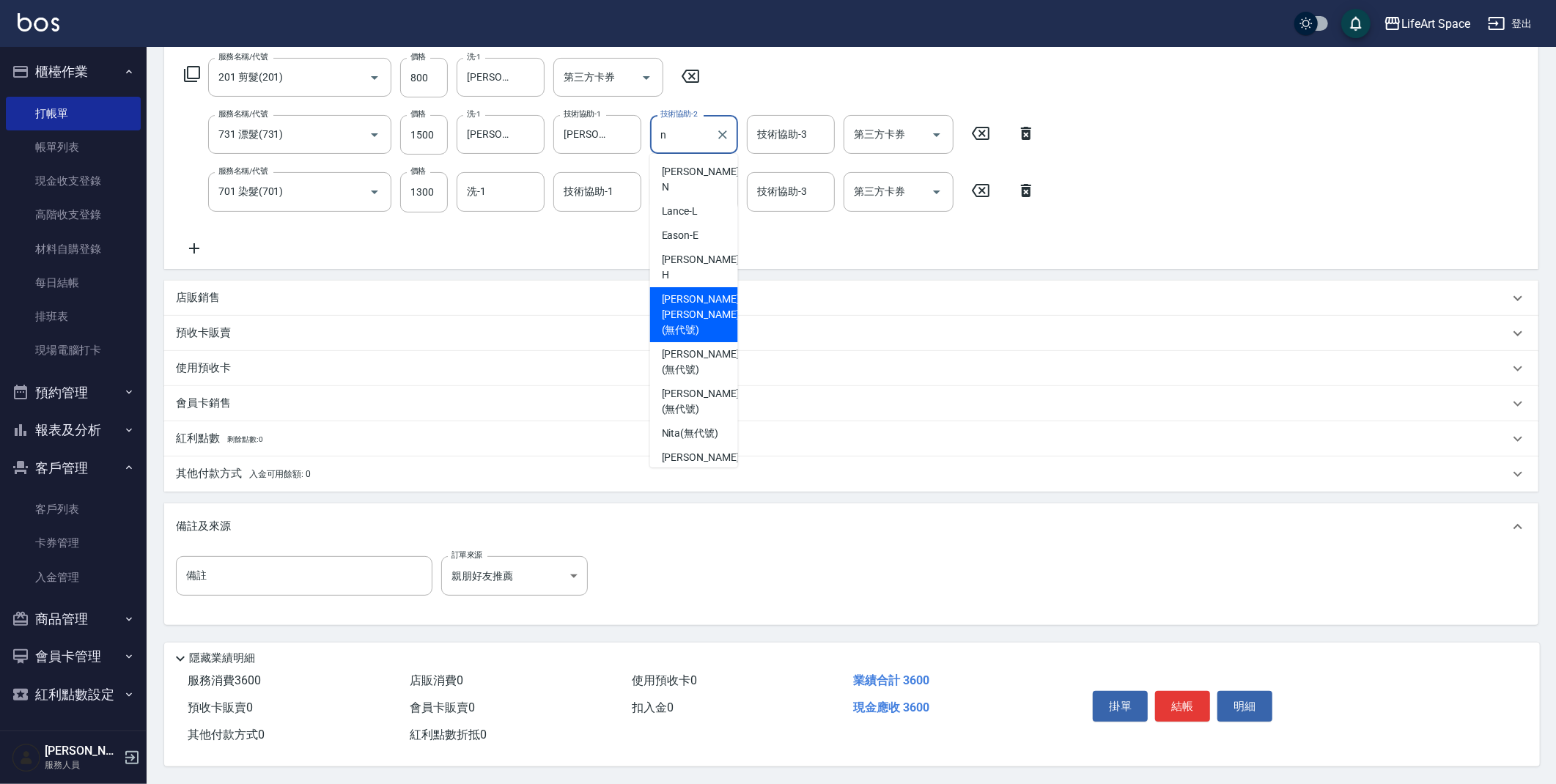
click at [696, 292] on span "[PERSON_NAME] [PERSON_NAME] (無代號)" at bounding box center [700, 315] width 78 height 46
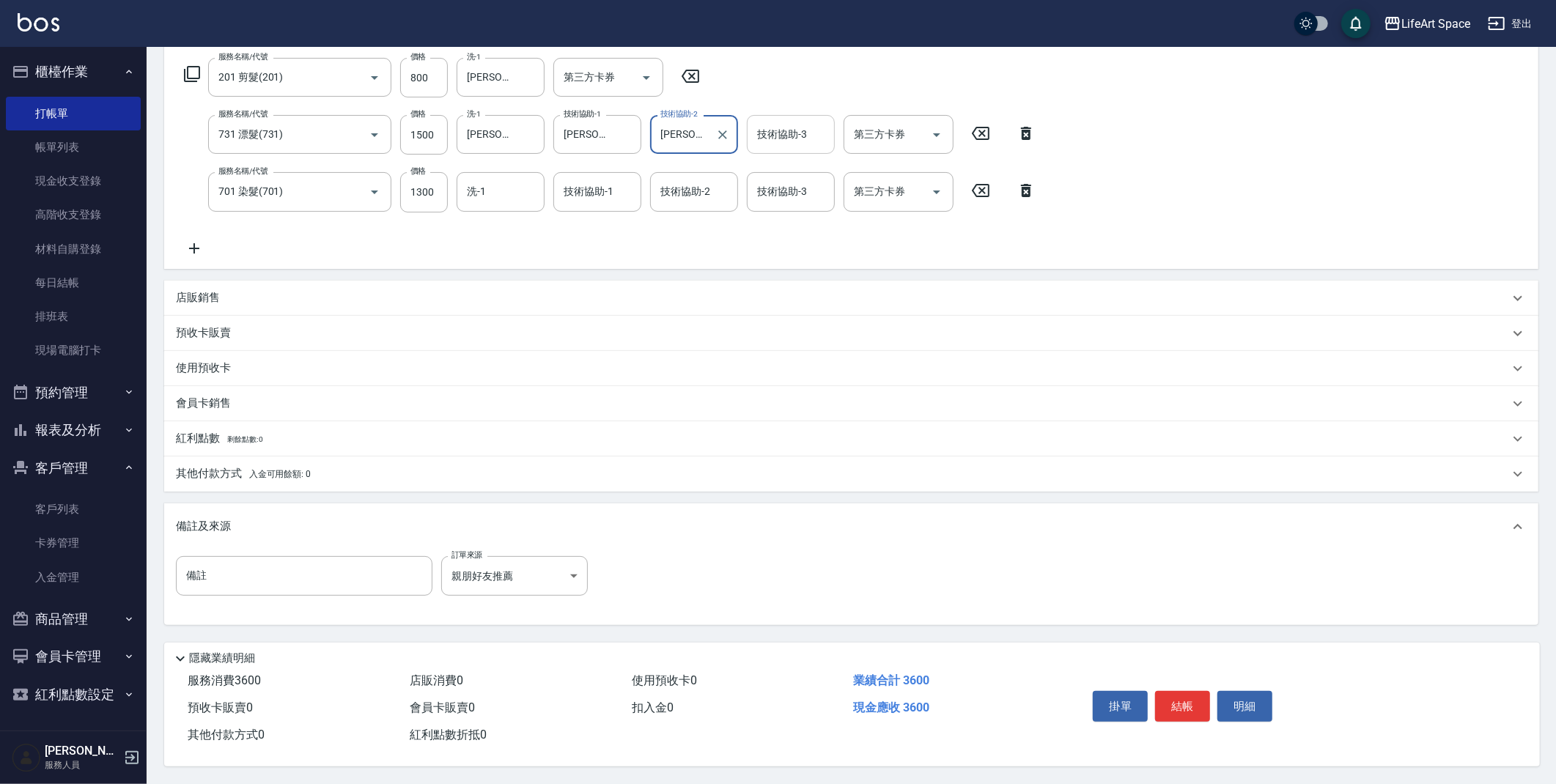
type input "[PERSON_NAME] [PERSON_NAME](無代號)"
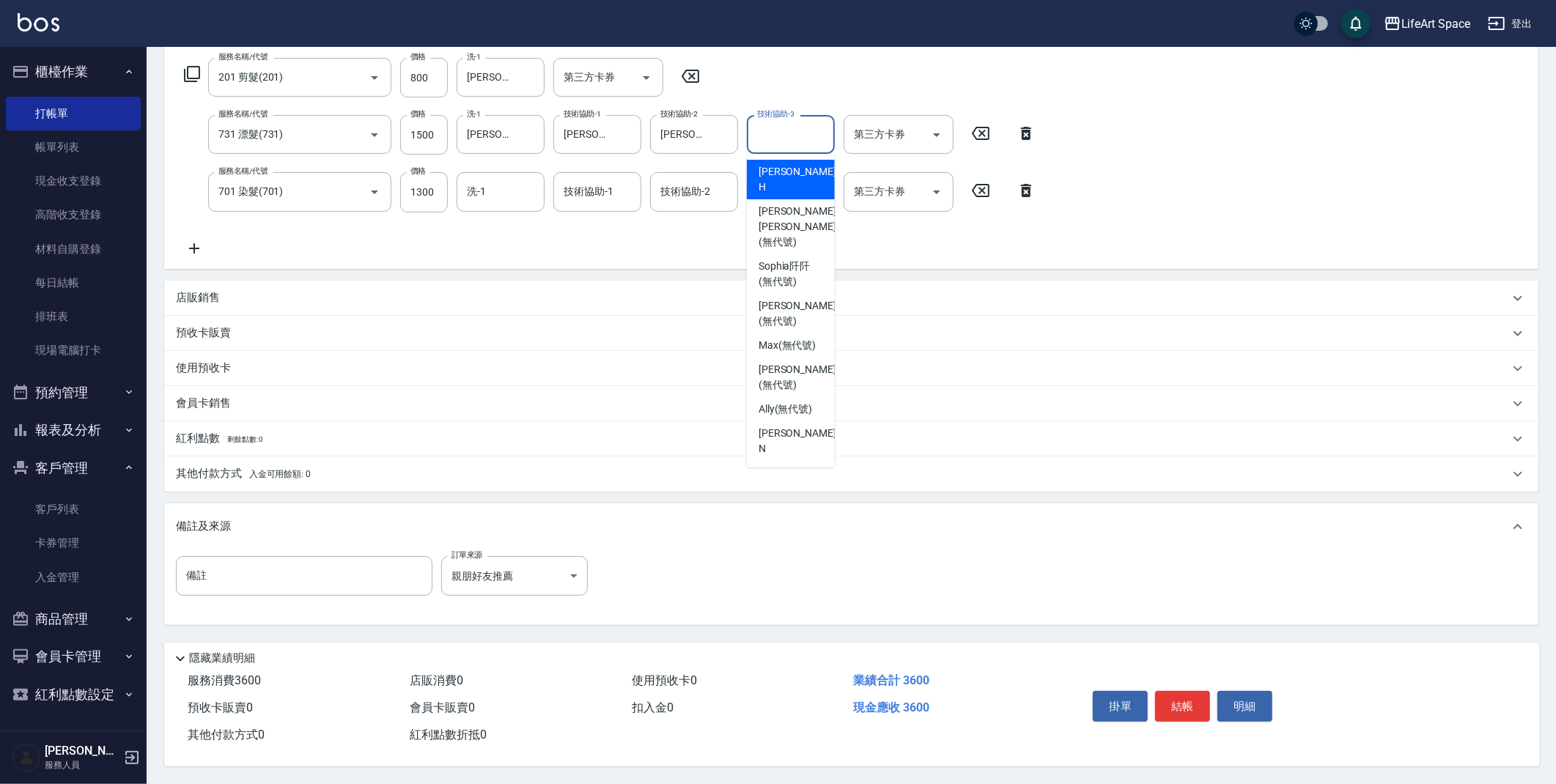
click at [785, 133] on div "技術協助-3 技術協助-3" at bounding box center [790, 135] width 88 height 39
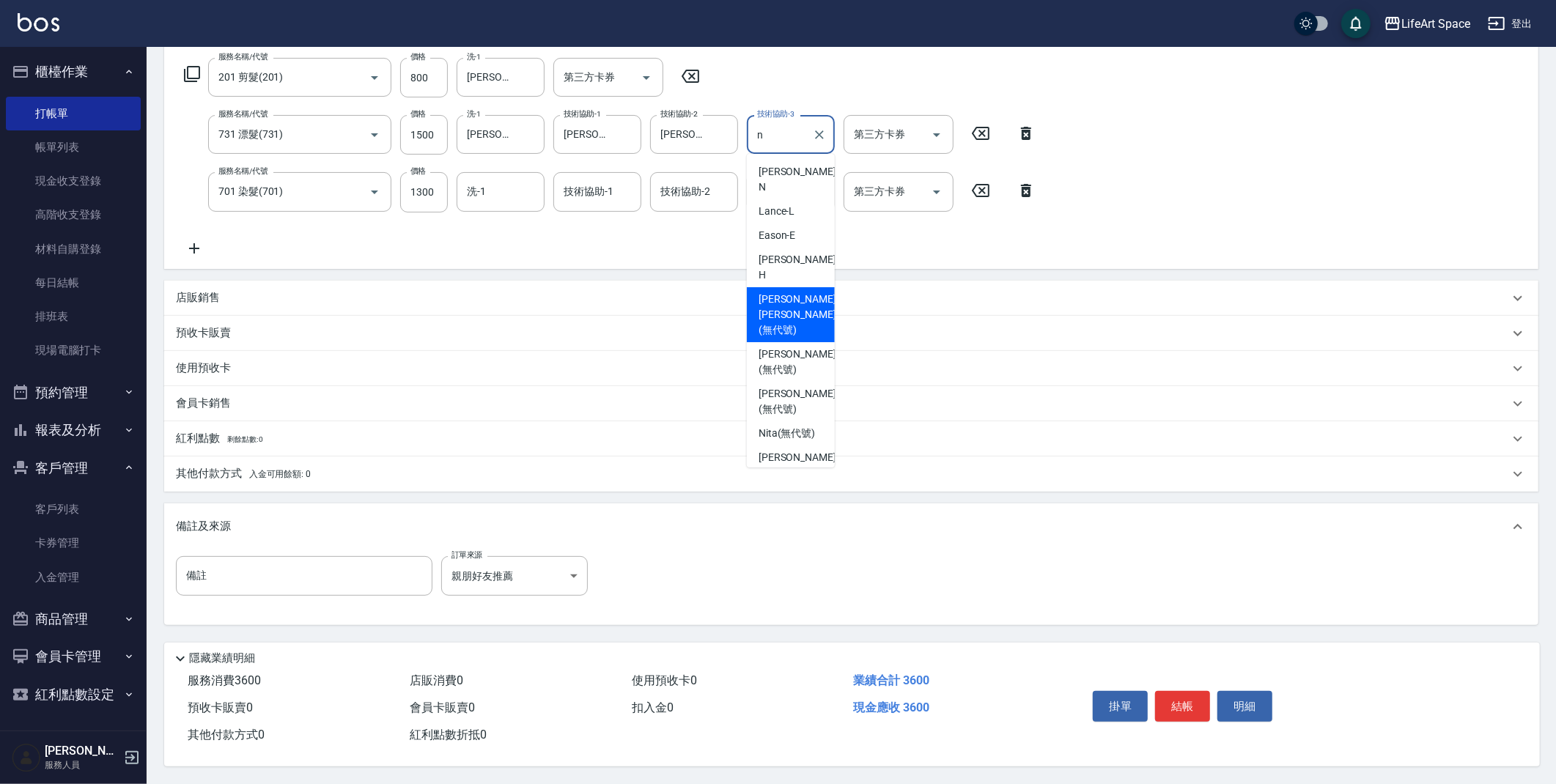
click at [788, 292] on span "[PERSON_NAME] [PERSON_NAME] (無代號)" at bounding box center [797, 315] width 78 height 46
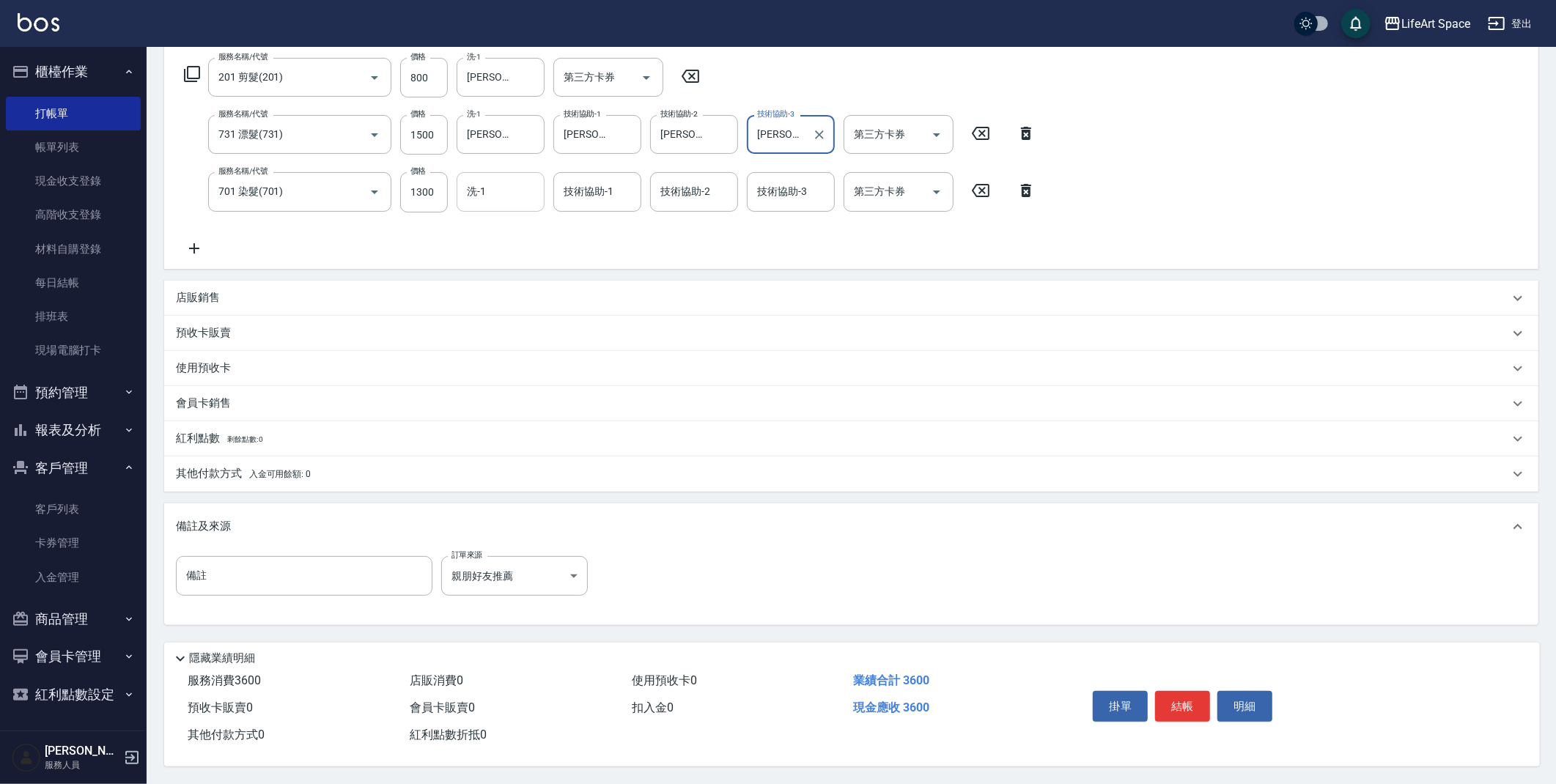
type input "[PERSON_NAME] [PERSON_NAME](無代號)"
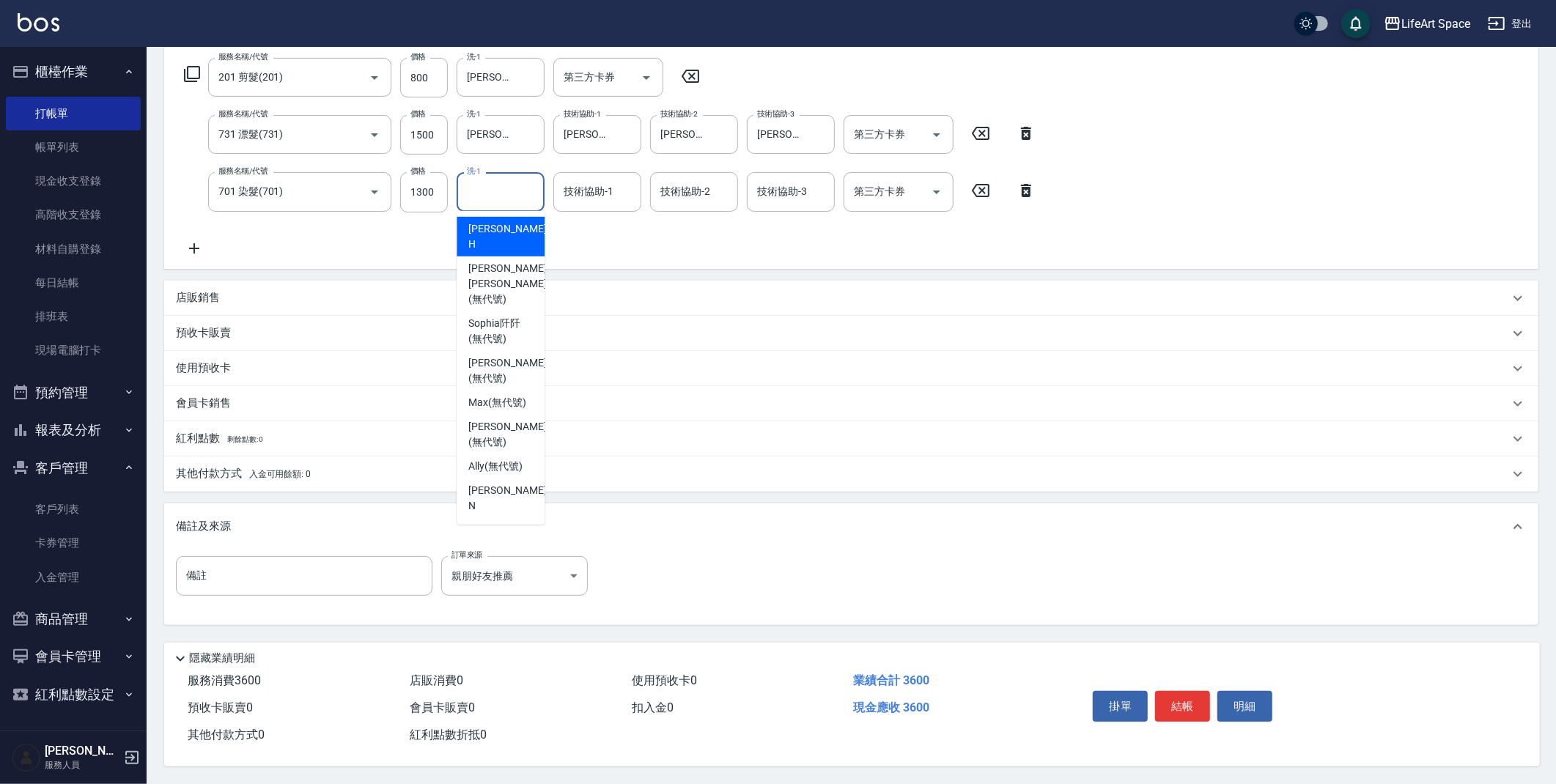
click at [492, 194] on input "洗-1" at bounding box center [500, 192] width 75 height 26
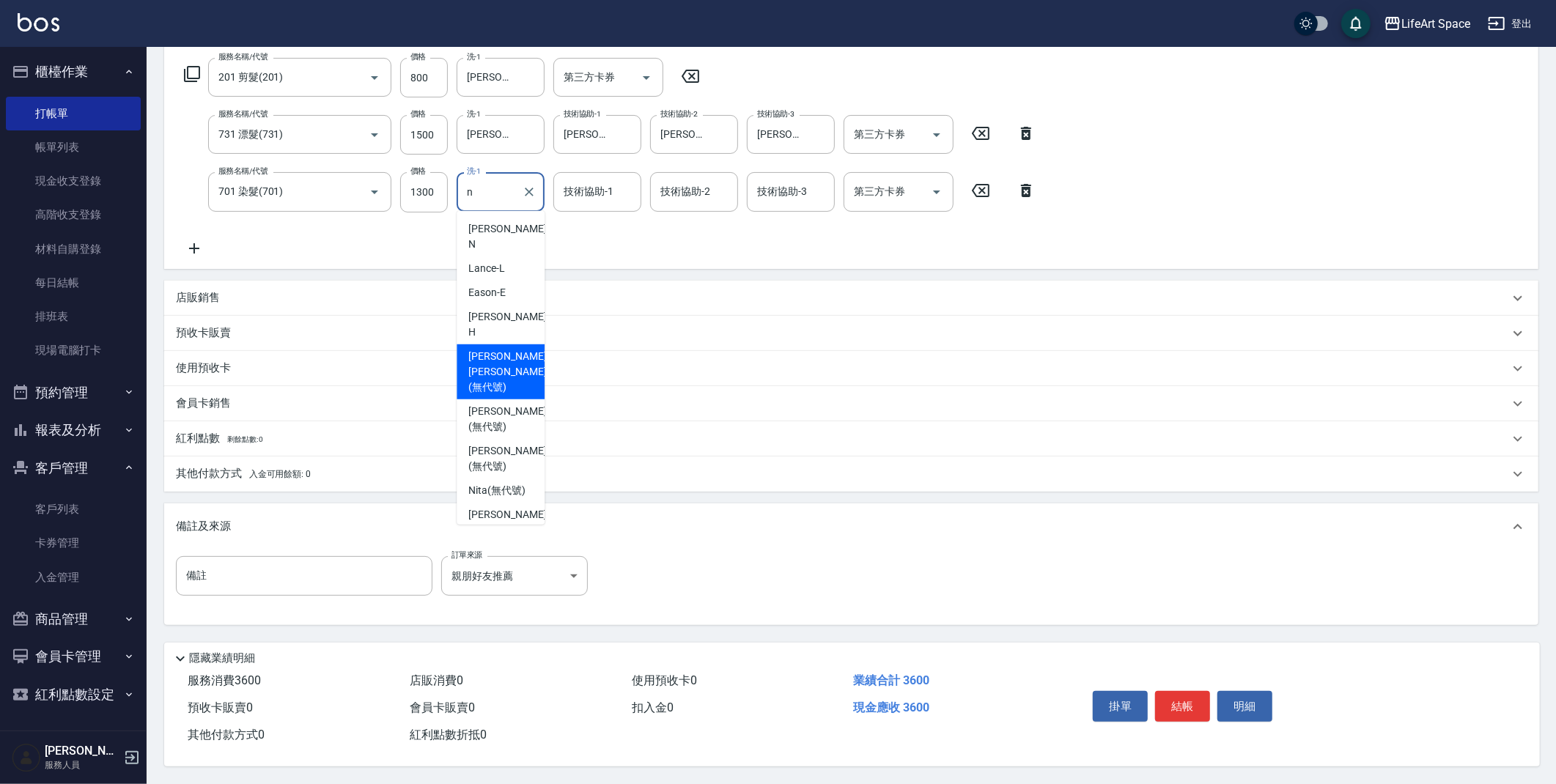
drag, startPoint x: 506, startPoint y: 359, endPoint x: 510, endPoint y: 333, distance: 26.3
click at [510, 333] on ul "[PERSON_NAME] -N [PERSON_NAME] -E [PERSON_NAME] [PERSON_NAME] [PERSON_NAME] (無代…" at bounding box center [500, 368] width 88 height 314
click at [510, 349] on span "[PERSON_NAME] [PERSON_NAME] (無代號)" at bounding box center [507, 372] width 78 height 46
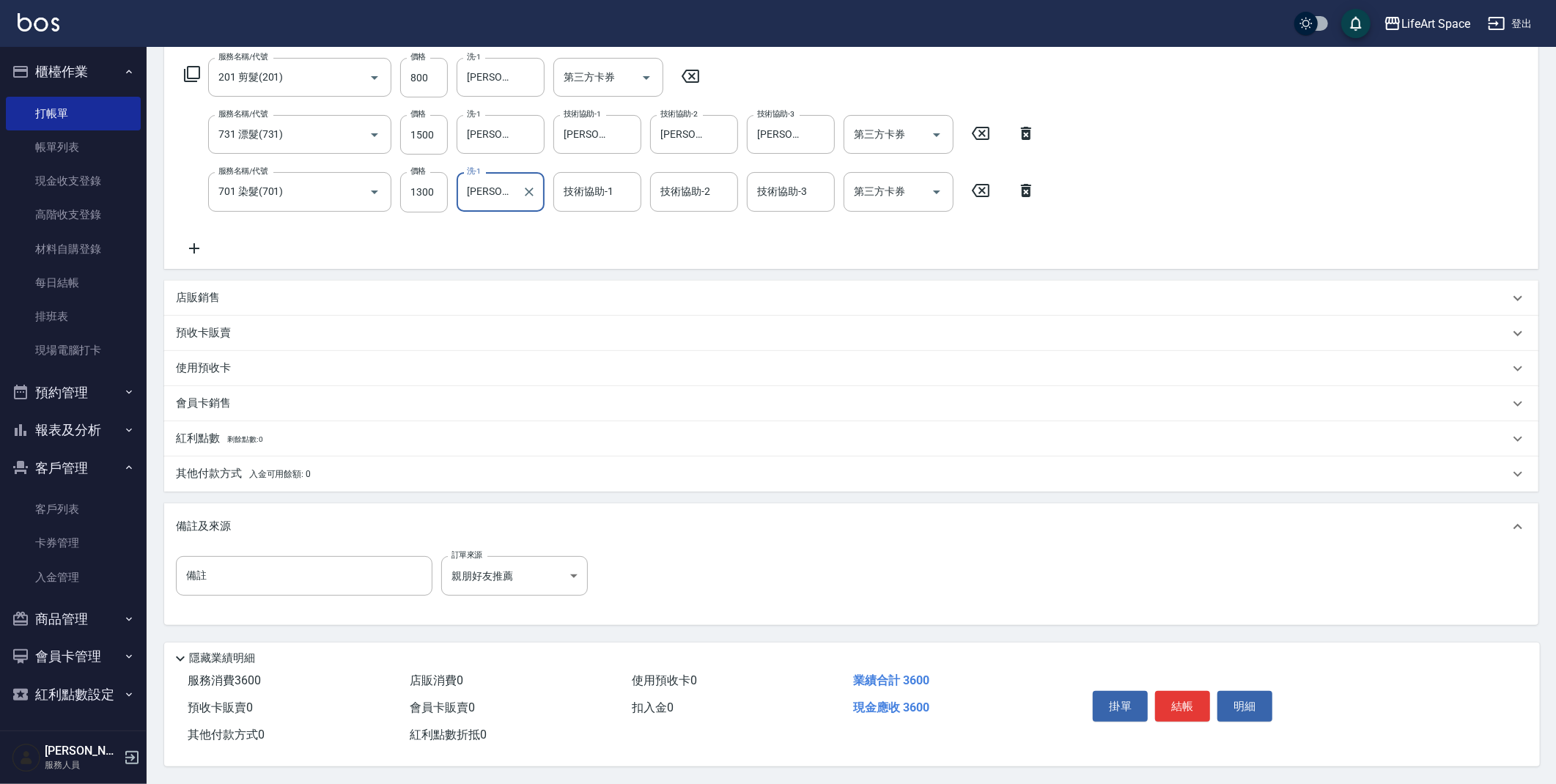
type input "[PERSON_NAME] [PERSON_NAME](無代號)"
click at [595, 209] on div "服務名稱/代號 201 剪髮(201) 服務名稱/代號 價格 800 價格 洗-1 [PERSON_NAME] [PERSON_NAME](無代號) 洗-1 …" at bounding box center [610, 157] width 869 height 199
click at [595, 202] on div "技術協助-1" at bounding box center [597, 191] width 88 height 39
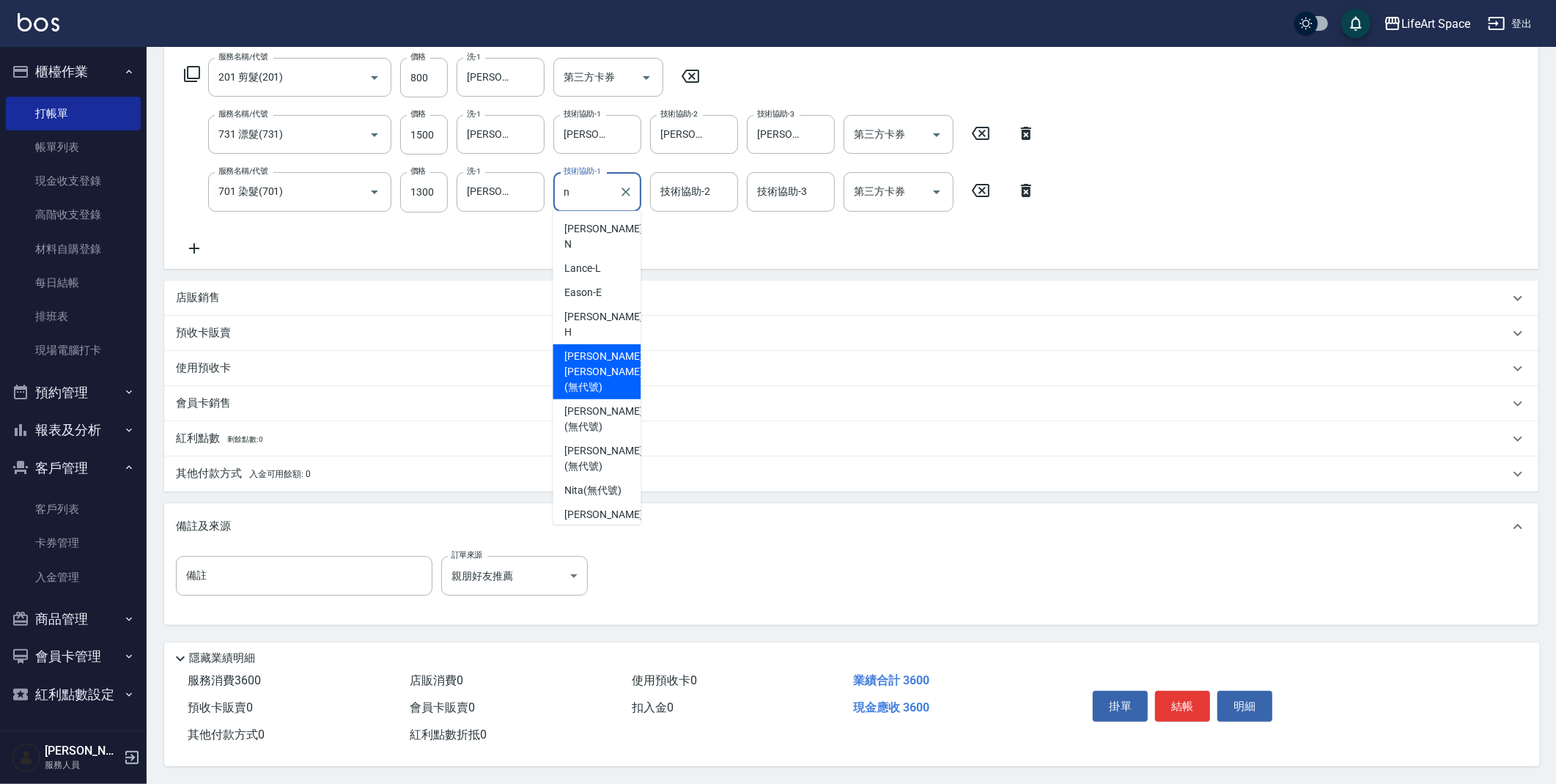
click at [607, 349] on span "[PERSON_NAME] [PERSON_NAME] (無代號)" at bounding box center [603, 372] width 78 height 46
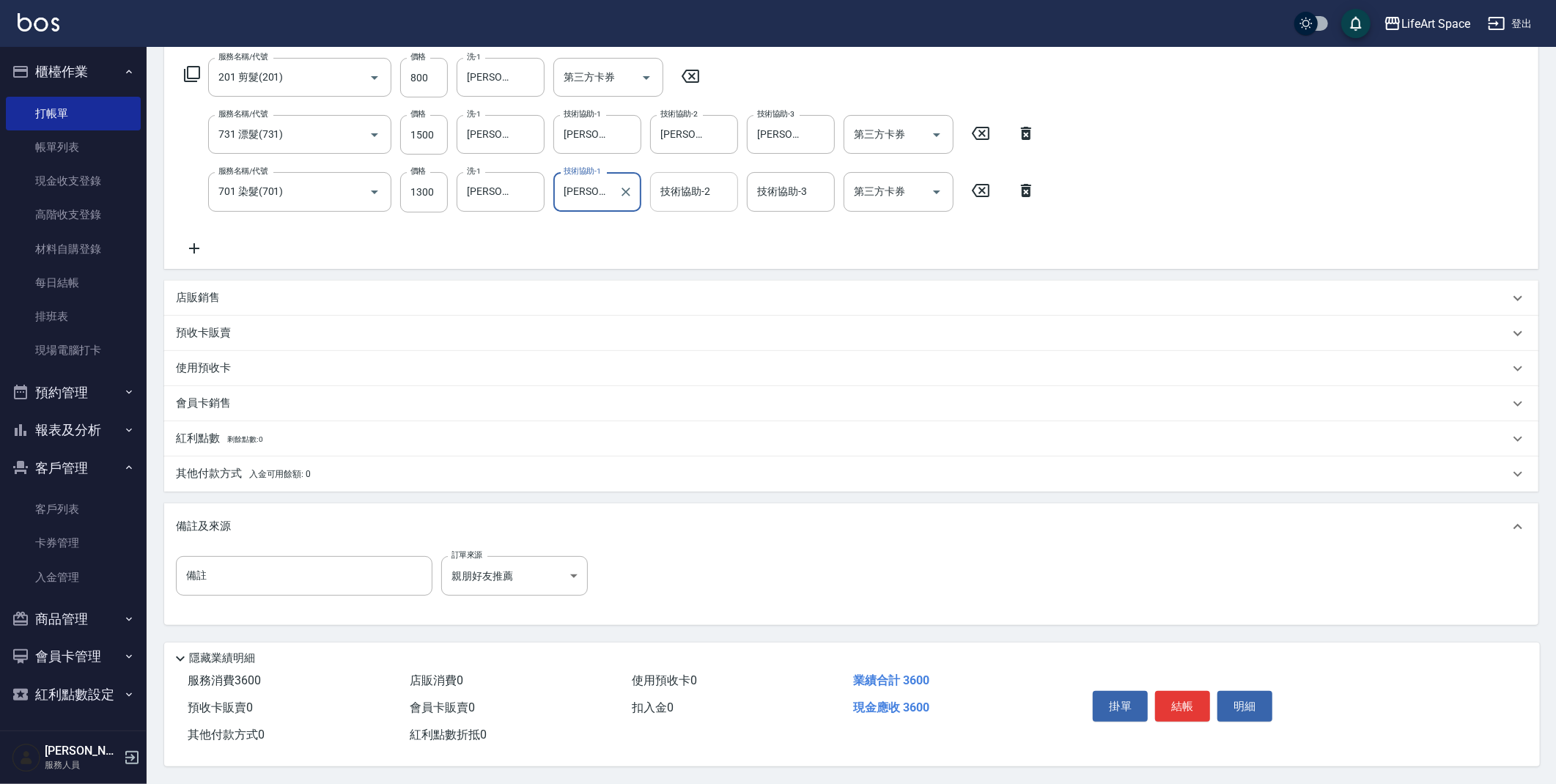
type input "[PERSON_NAME] [PERSON_NAME](無代號)"
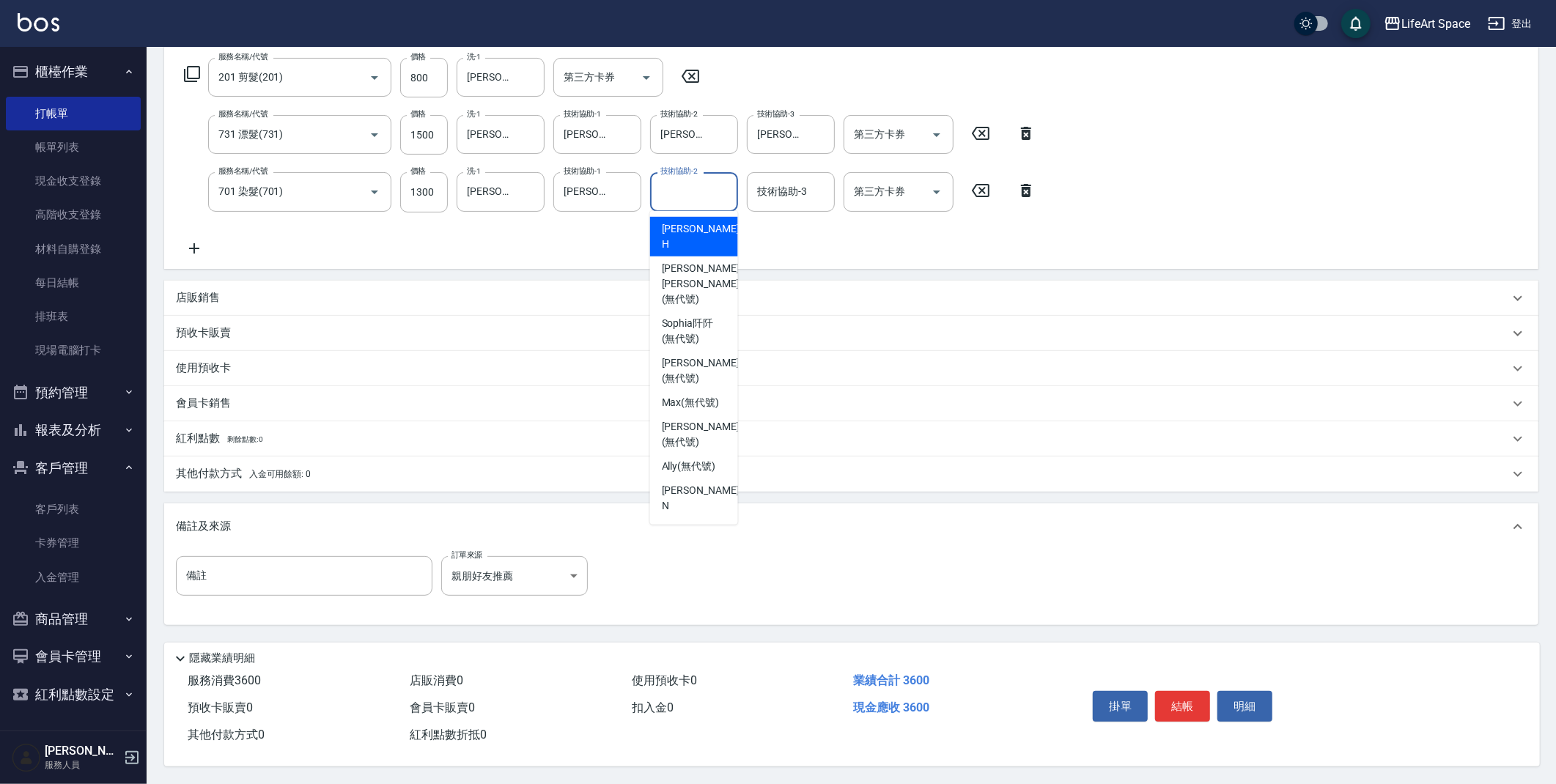
click at [690, 189] on input "技術協助-2" at bounding box center [694, 192] width 75 height 26
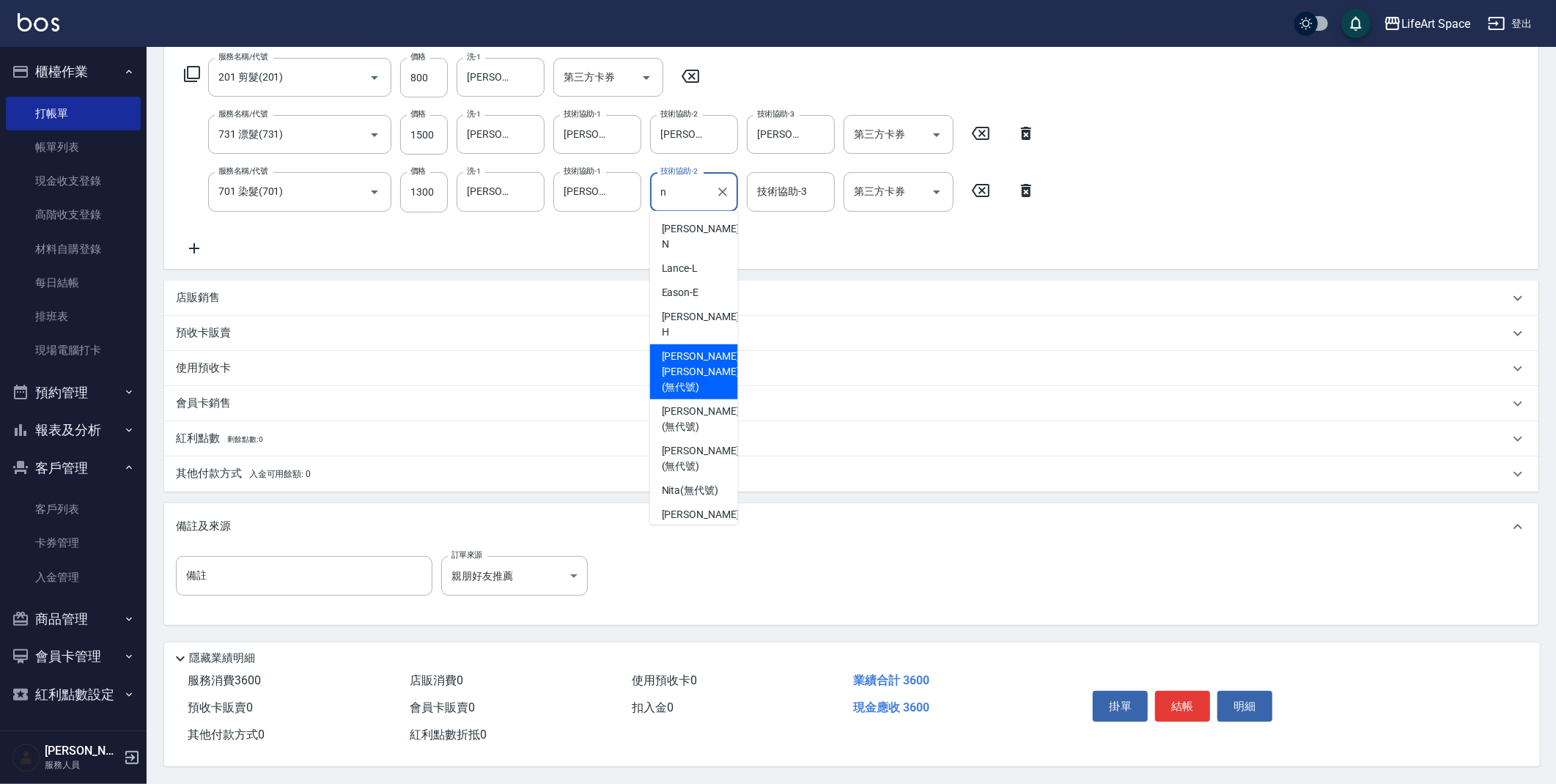
click at [690, 349] on span "[PERSON_NAME] [PERSON_NAME] (無代號)" at bounding box center [700, 372] width 78 height 46
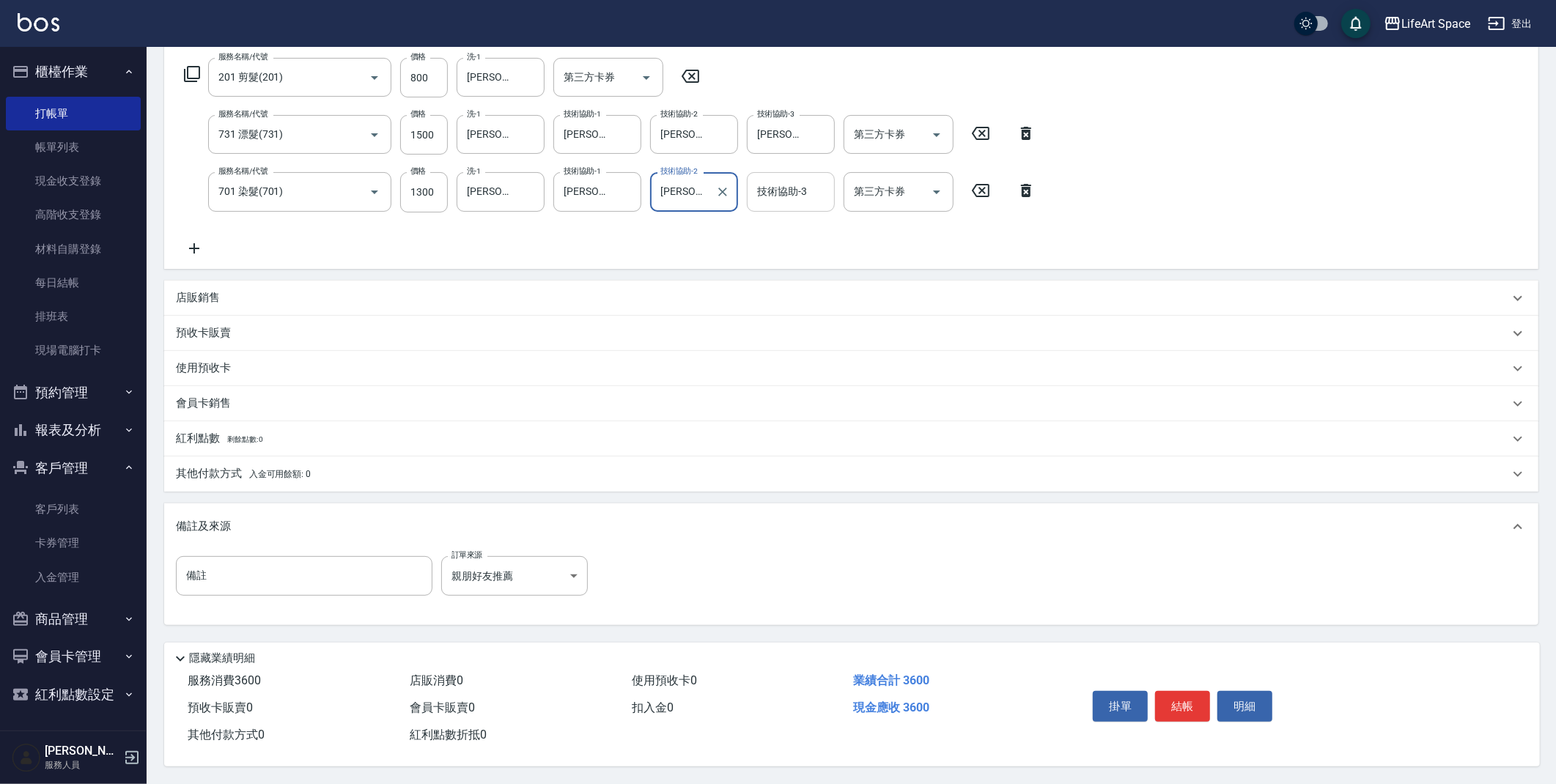
type input "[PERSON_NAME] [PERSON_NAME](無代號)"
click at [790, 192] on div "技術協助-3 技術協助-3" at bounding box center [790, 191] width 88 height 39
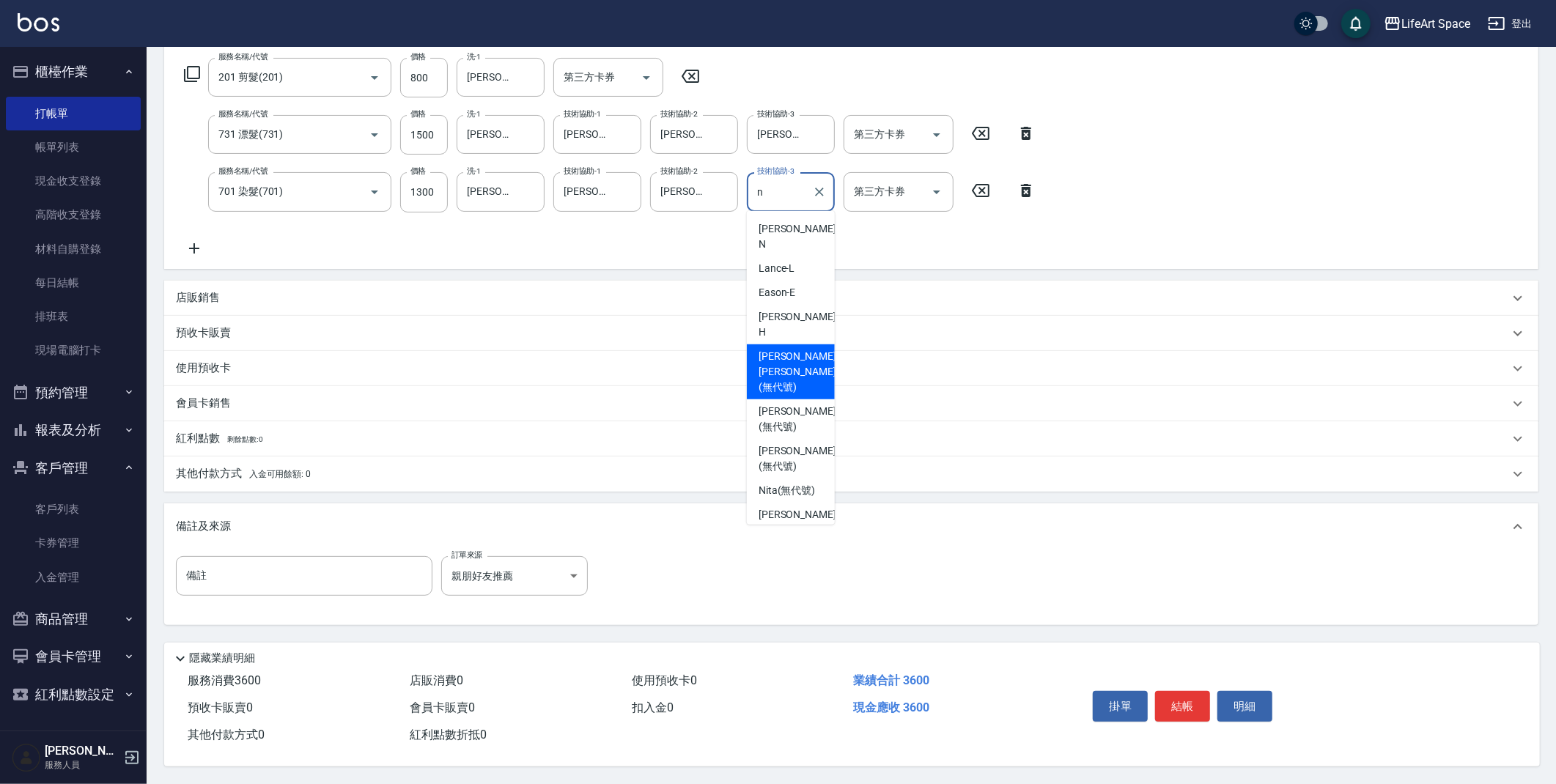
click at [785, 349] on span "[PERSON_NAME] [PERSON_NAME] (無代號)" at bounding box center [797, 372] width 78 height 46
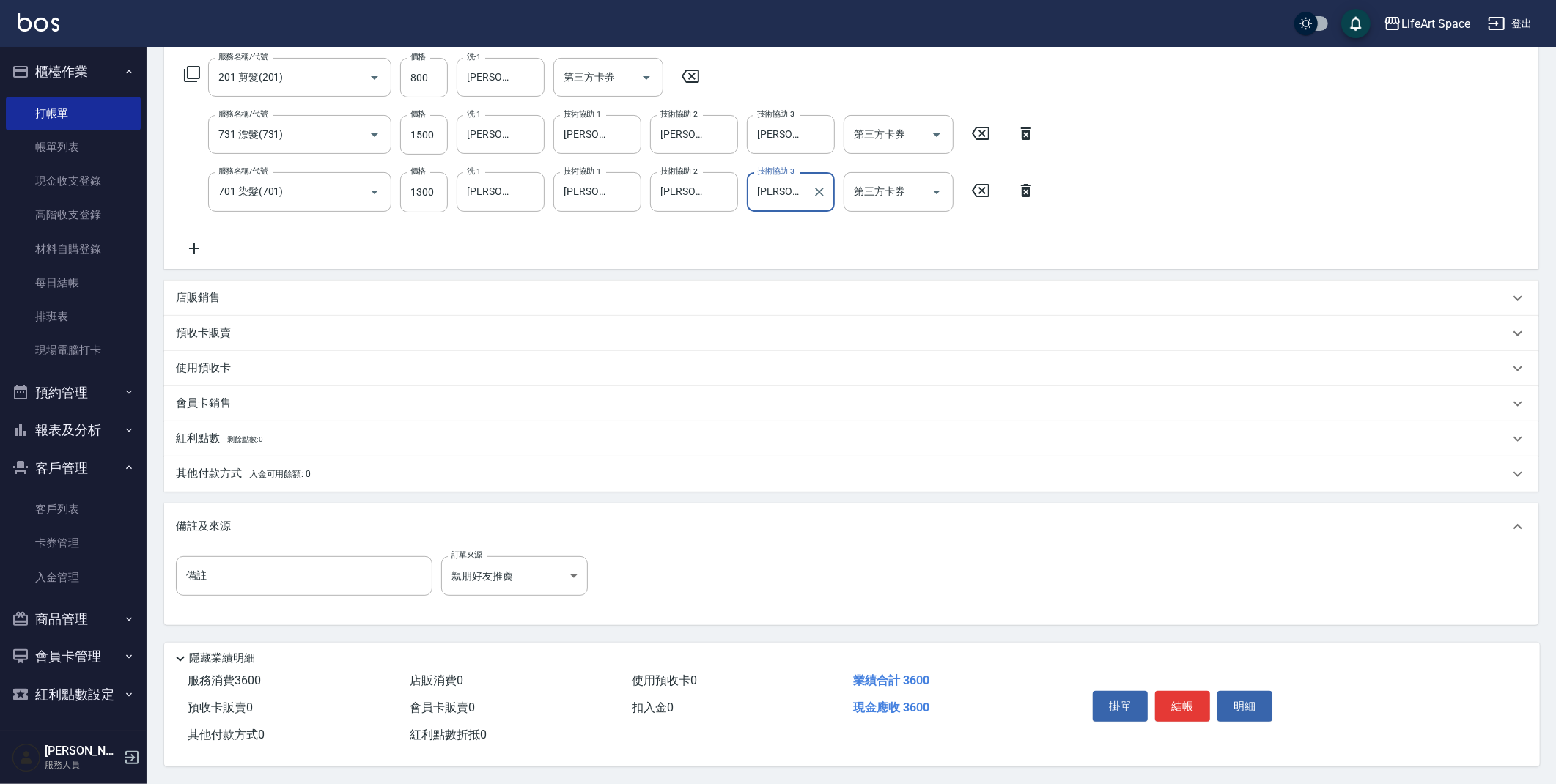
type input "[PERSON_NAME] [PERSON_NAME](無代號)"
click at [224, 471] on p "其他付款方式 入金可用餘額: 0" at bounding box center [243, 474] width 135 height 16
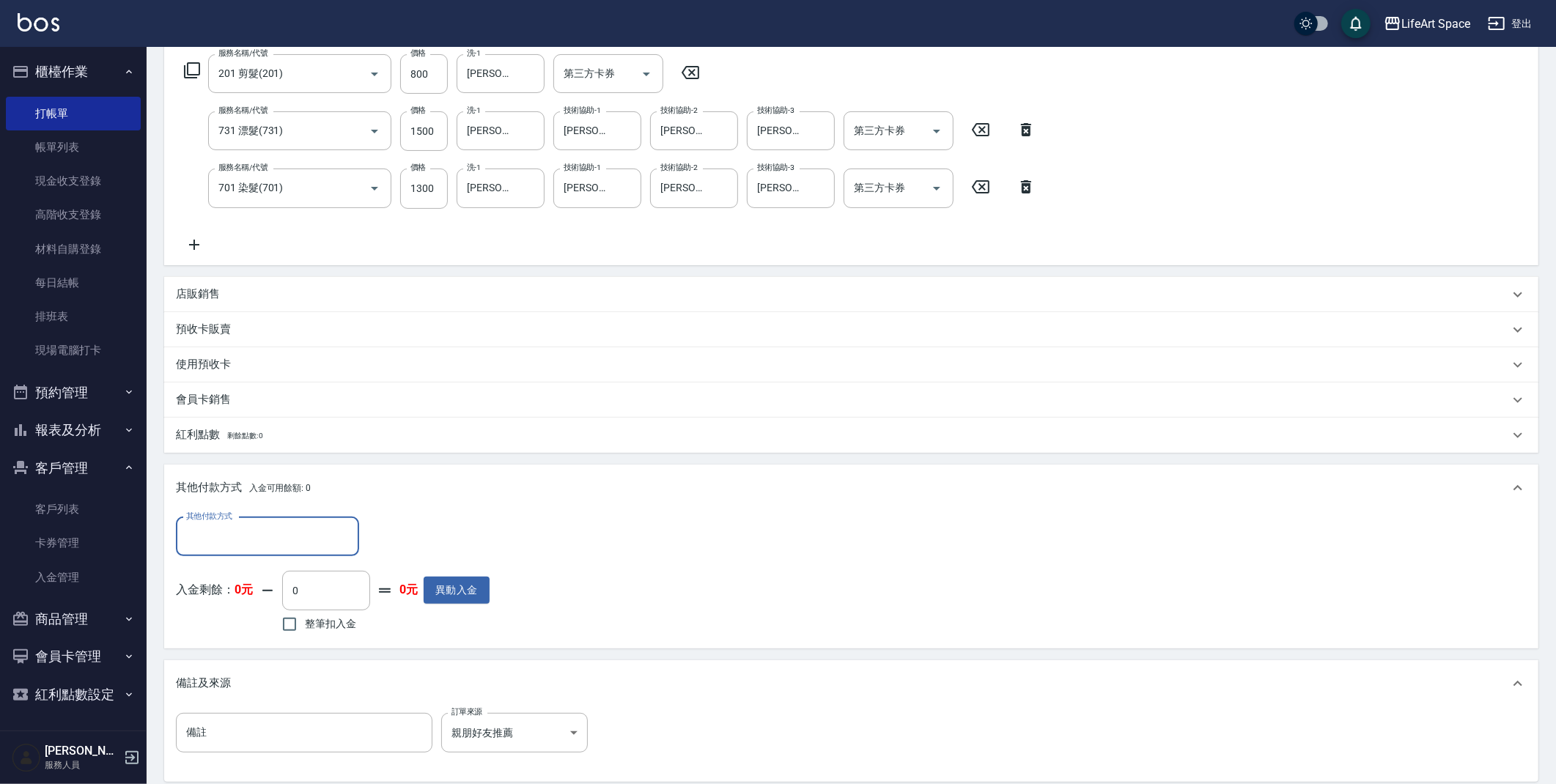
scroll to position [0, 0]
click at [247, 530] on input "其他付款方式" at bounding box center [268, 537] width 170 height 26
click at [254, 593] on span "Linepay" at bounding box center [267, 597] width 183 height 24
type input "Linepay"
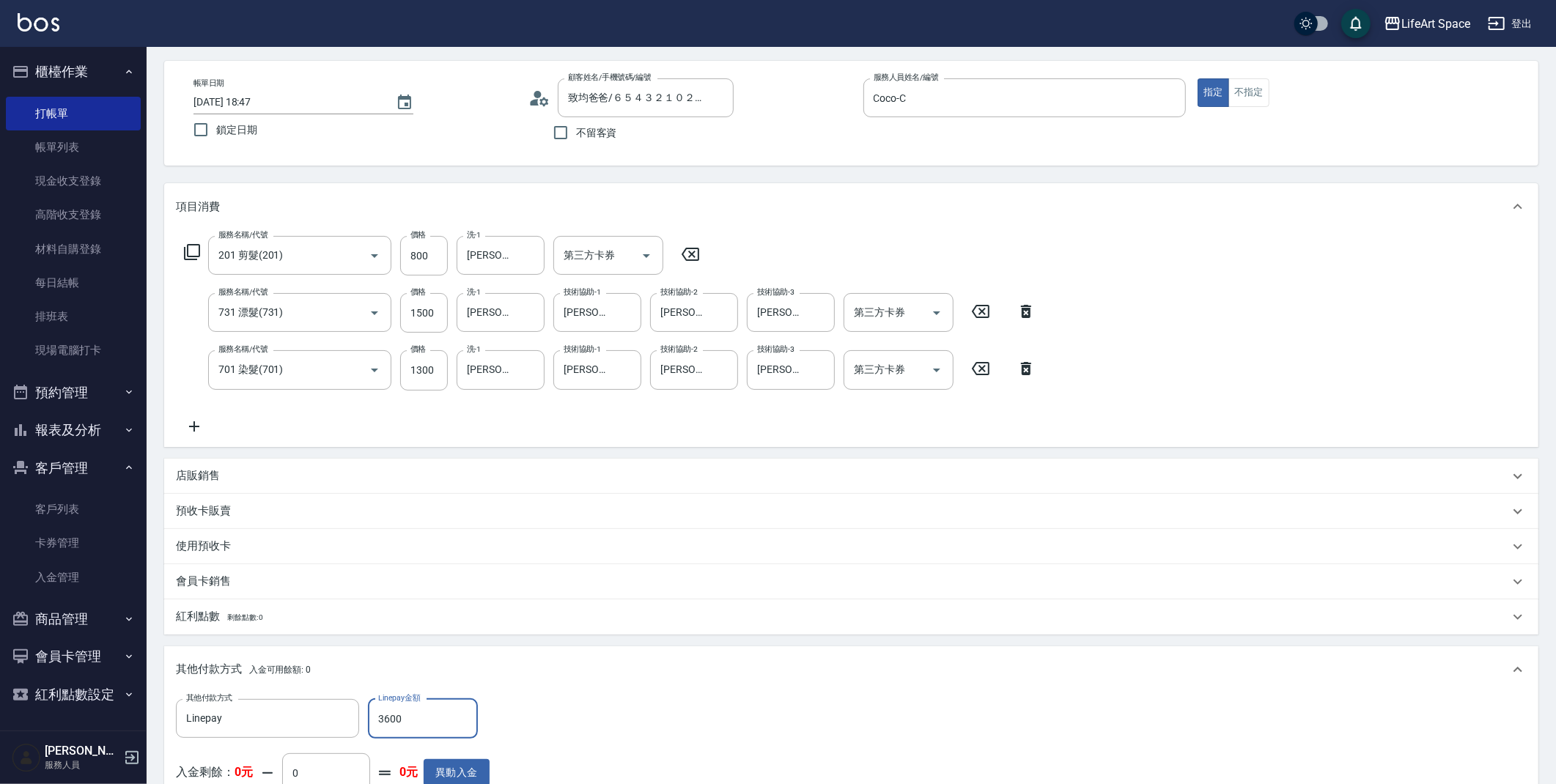
scroll to position [401, 0]
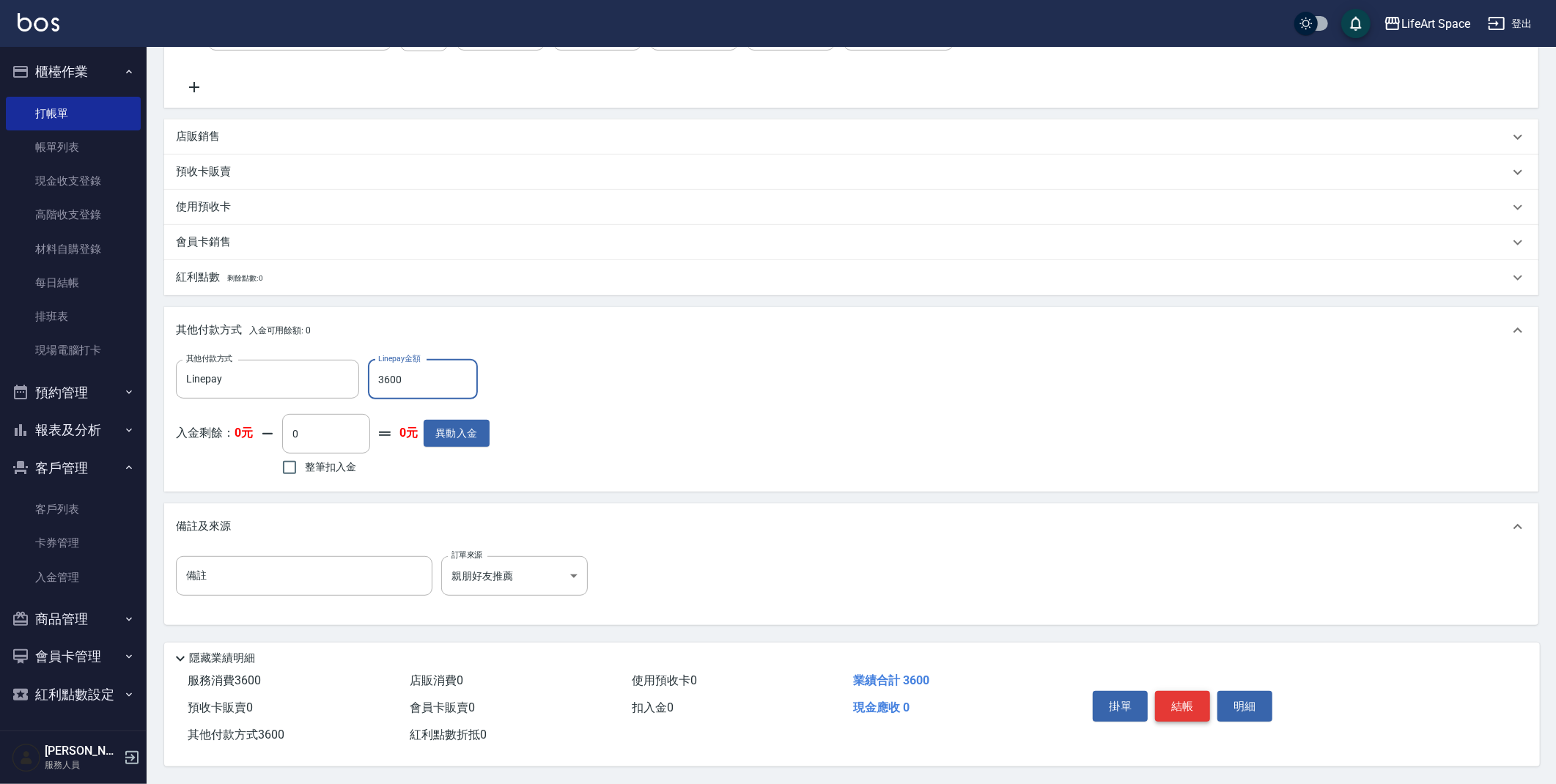
type input "3600"
click at [1192, 694] on button "結帳" at bounding box center [1182, 706] width 55 height 30
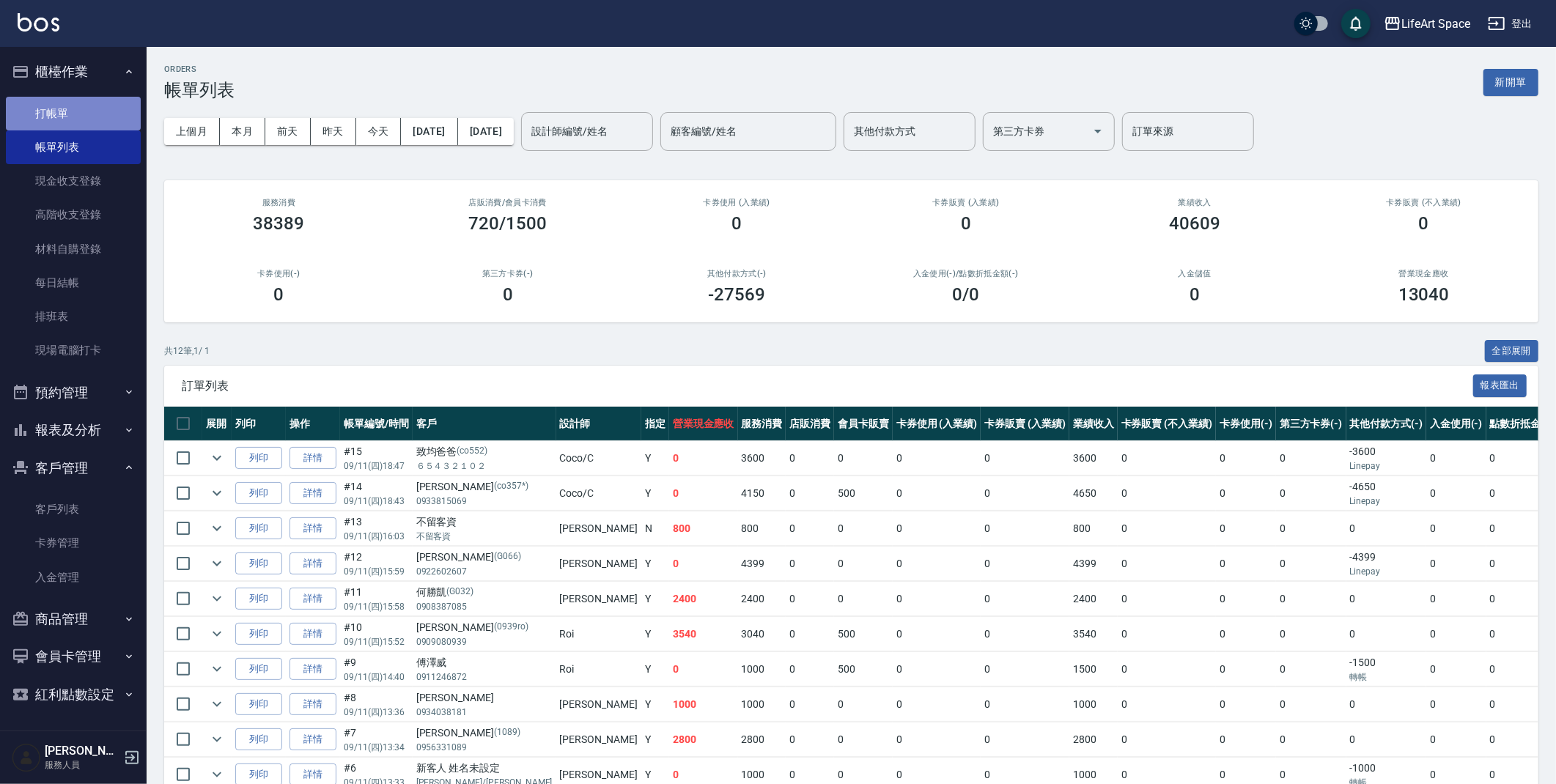
click at [52, 118] on link "打帳單" at bounding box center [73, 114] width 135 height 33
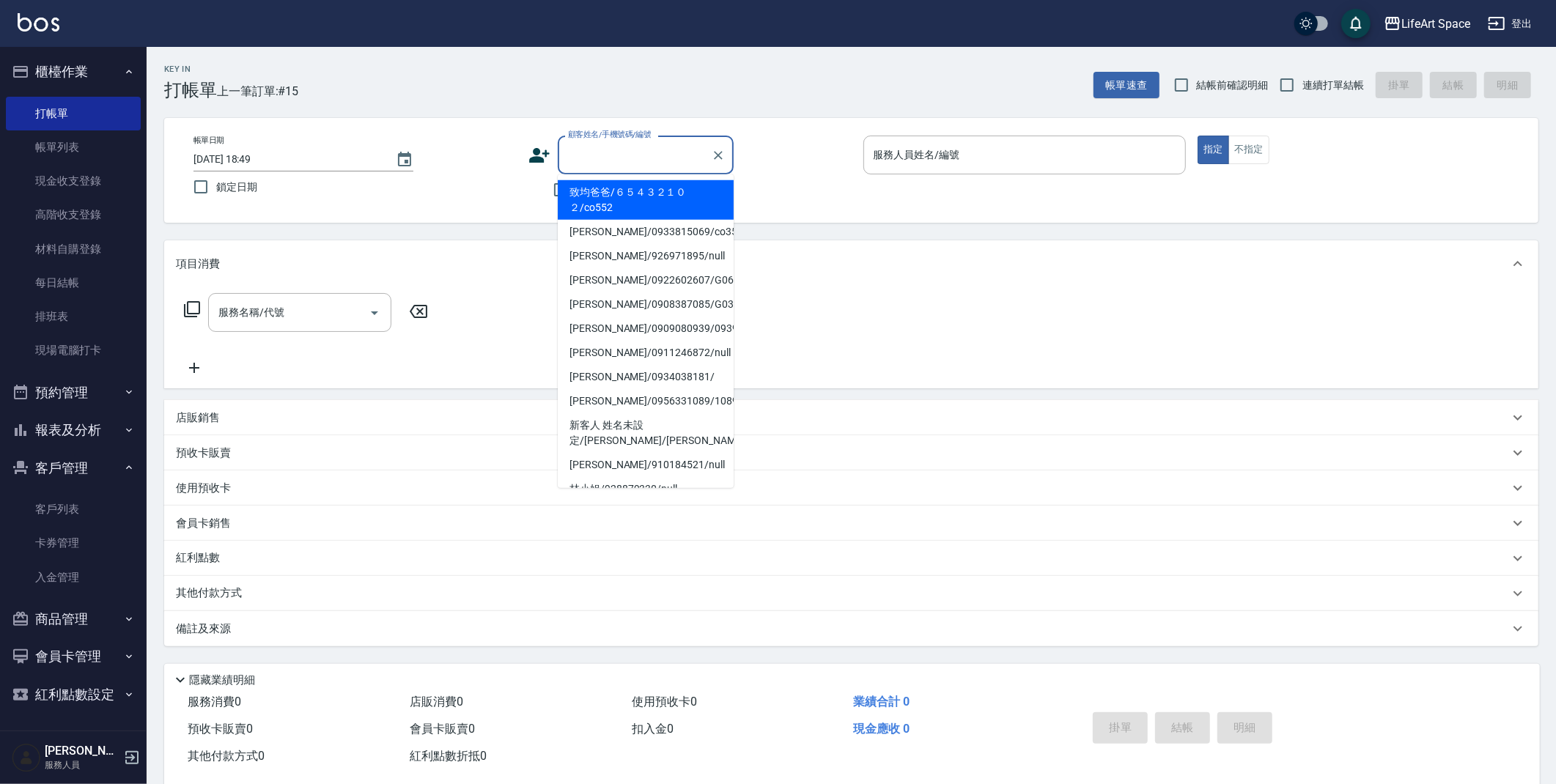
click at [583, 154] on input "顧客姓名/手機號碼/編號" at bounding box center [635, 155] width 140 height 26
type input "f"
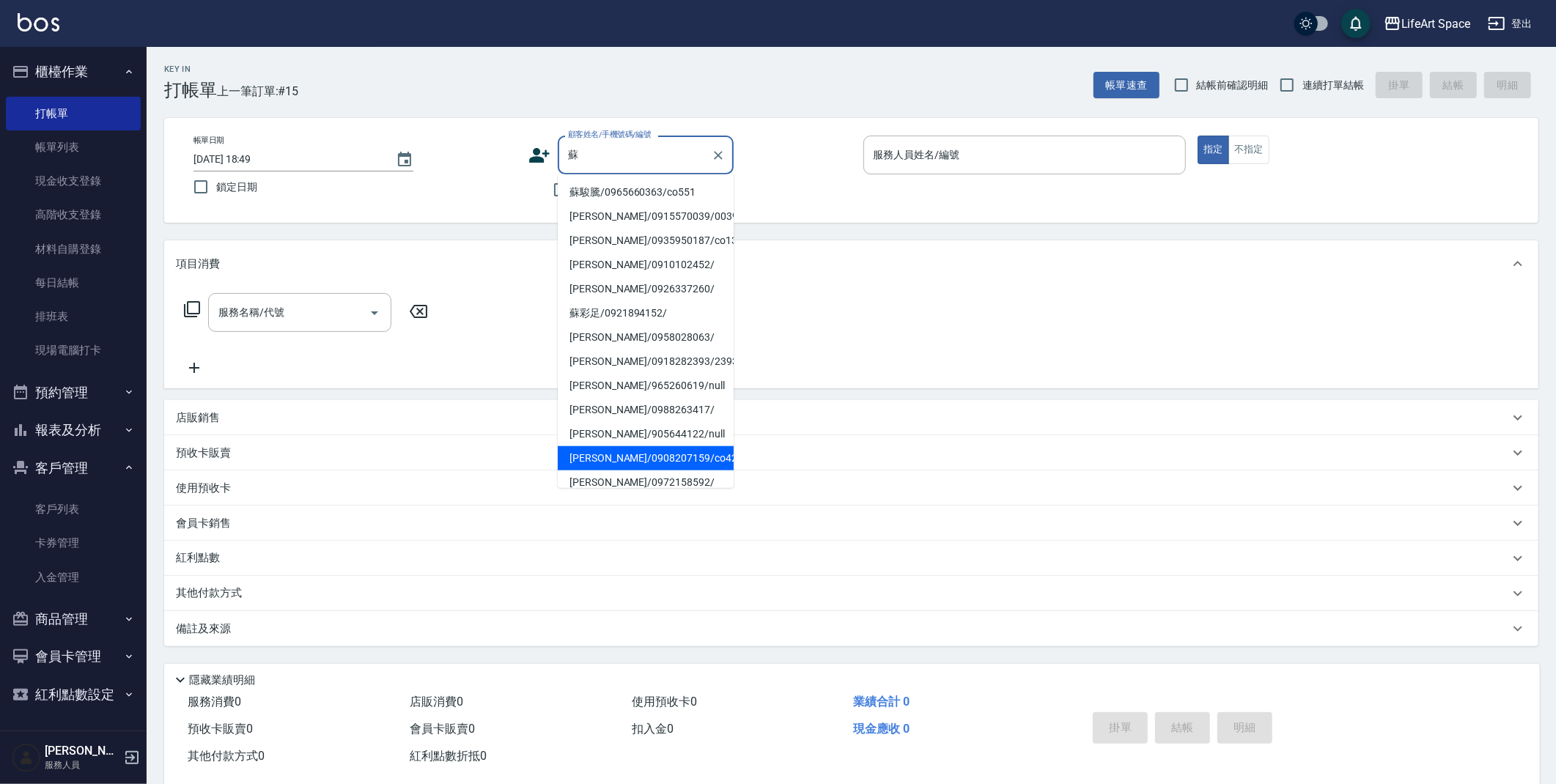
click at [656, 457] on li "[PERSON_NAME]/0908207159/co420*" at bounding box center [646, 458] width 176 height 24
type input "[PERSON_NAME]/0908207159/co420*"
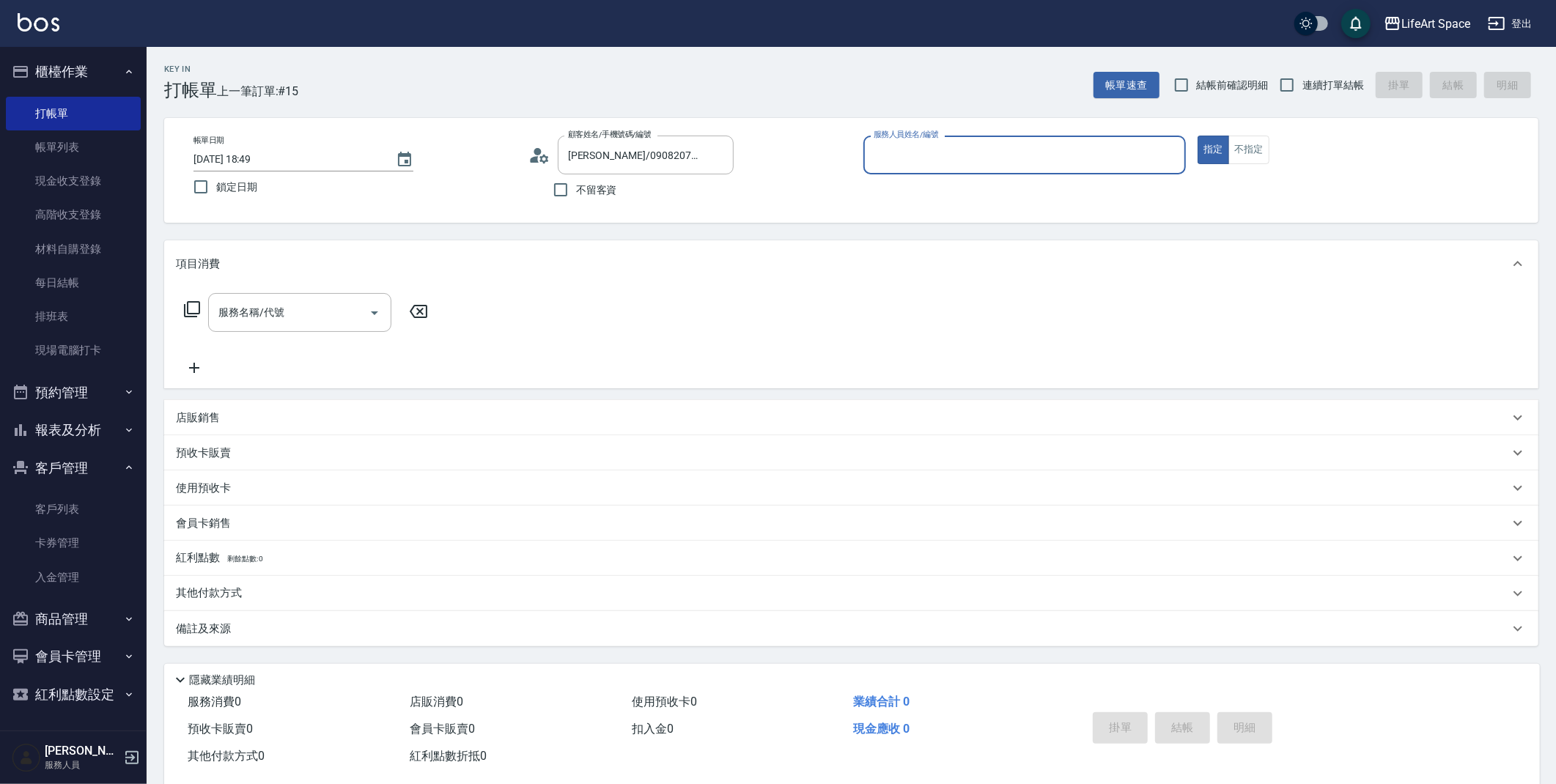
type input "Coco-C"
click at [541, 141] on div "顧客姓名/手機號碼/編號 [PERSON_NAME]/0908207159/co420* 顧客姓名/手機號碼/編號" at bounding box center [690, 155] width 323 height 39
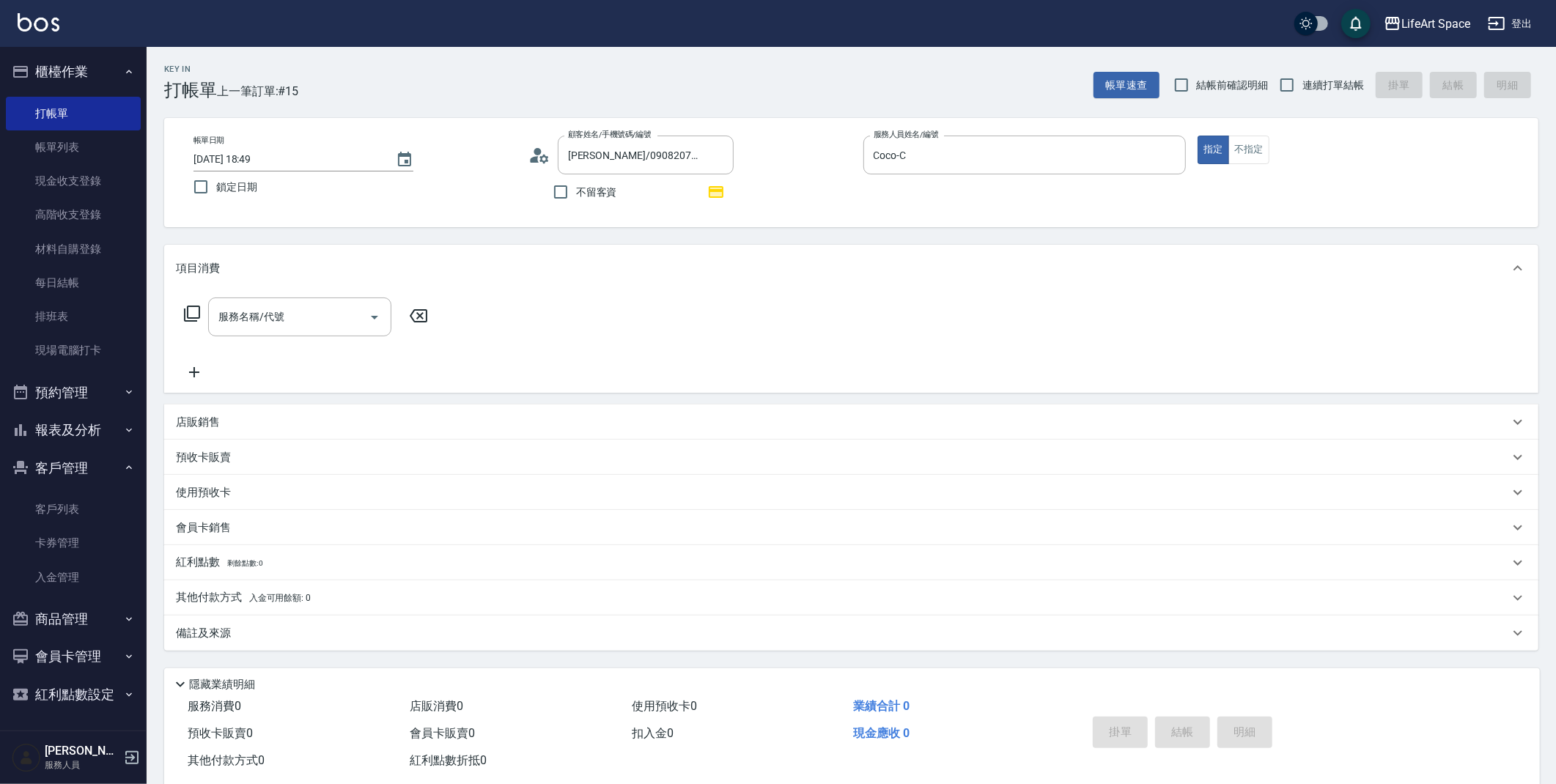
click at [541, 141] on div "顧客姓名/手機號碼/編號 [PERSON_NAME]/0908207159/co420* 顧客姓名/手機號碼/編號" at bounding box center [690, 155] width 323 height 39
click at [541, 146] on icon at bounding box center [540, 155] width 22 height 22
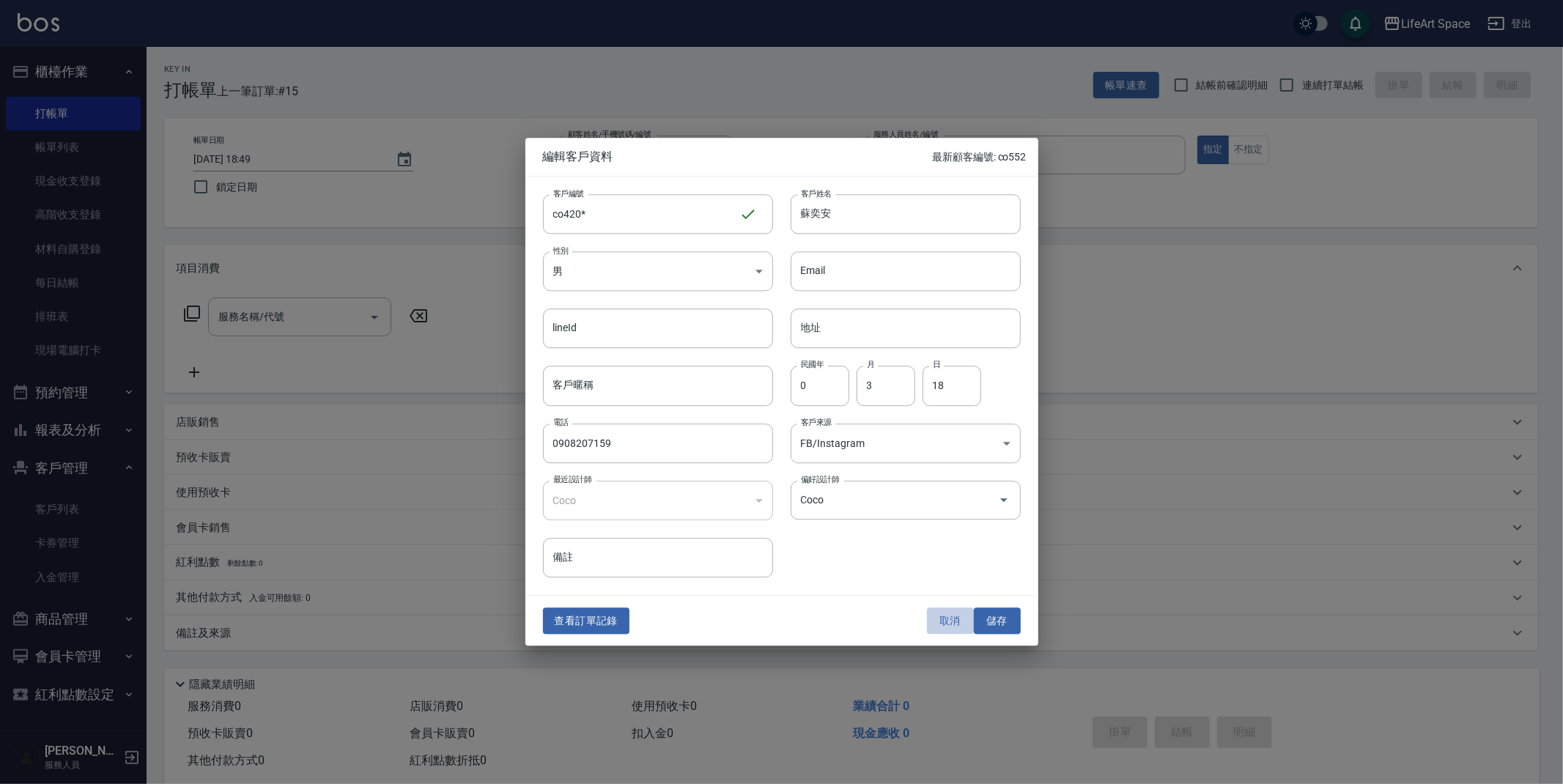
click at [939, 611] on button "取消" at bounding box center [951, 621] width 47 height 27
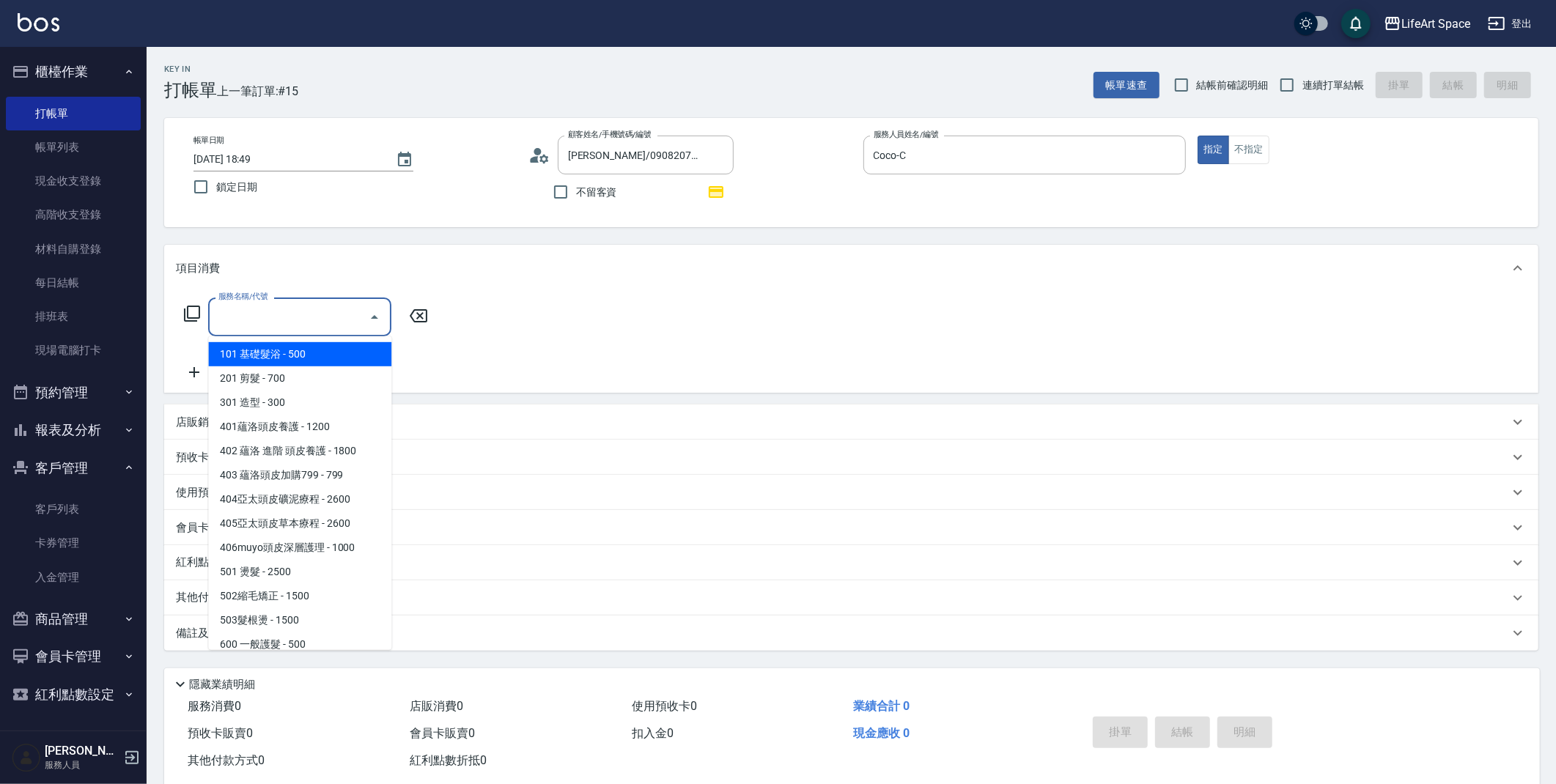
click at [321, 320] on input "服務名稱/代號" at bounding box center [288, 317] width 148 height 26
click at [311, 369] on span "201 剪髮 - 700" at bounding box center [299, 379] width 183 height 24
type input "201 剪髮(201)"
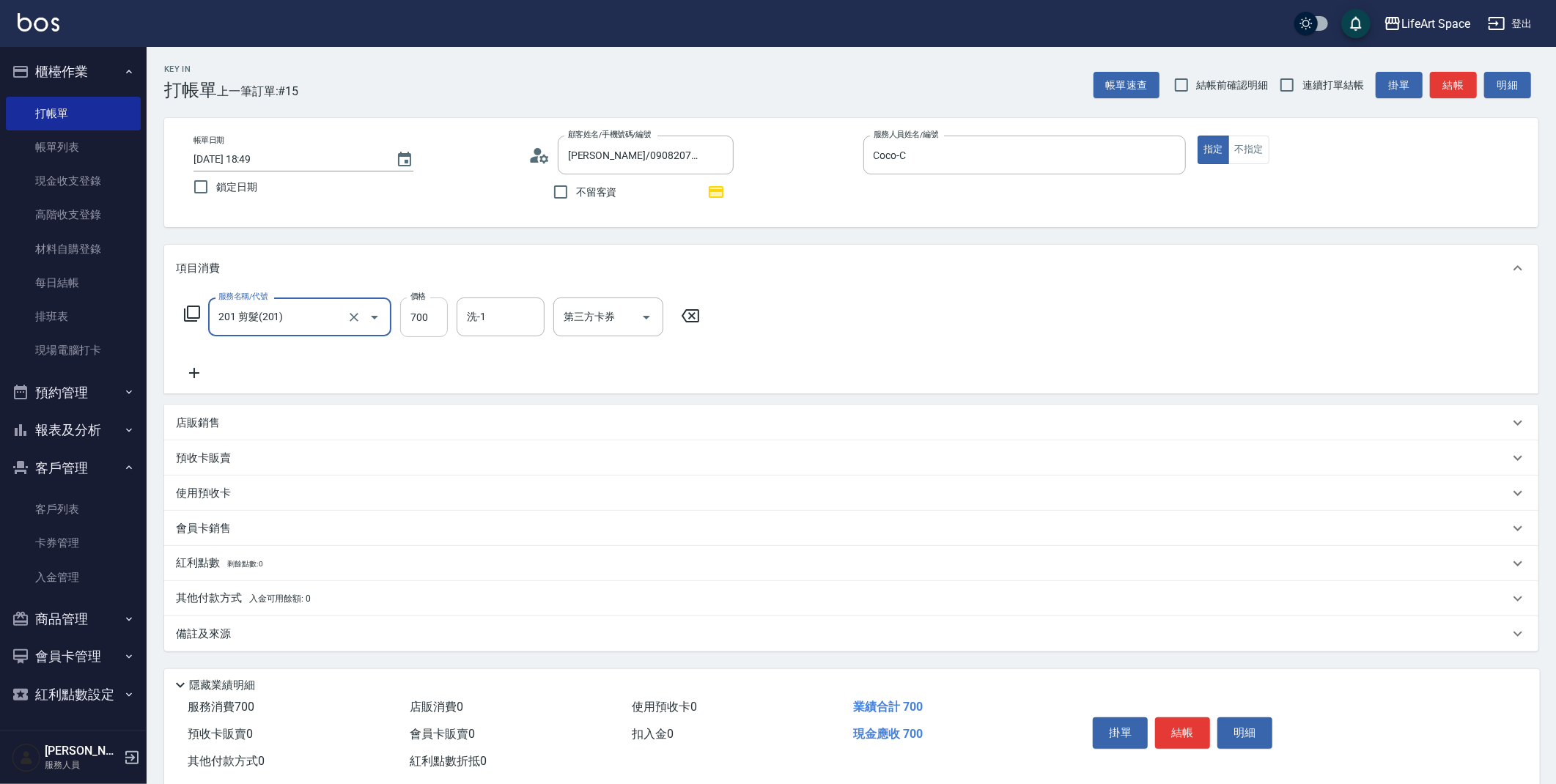
click at [420, 323] on input "700" at bounding box center [424, 317] width 48 height 40
type input "800"
click at [395, 624] on div "備註及來源" at bounding box center [851, 633] width 1374 height 35
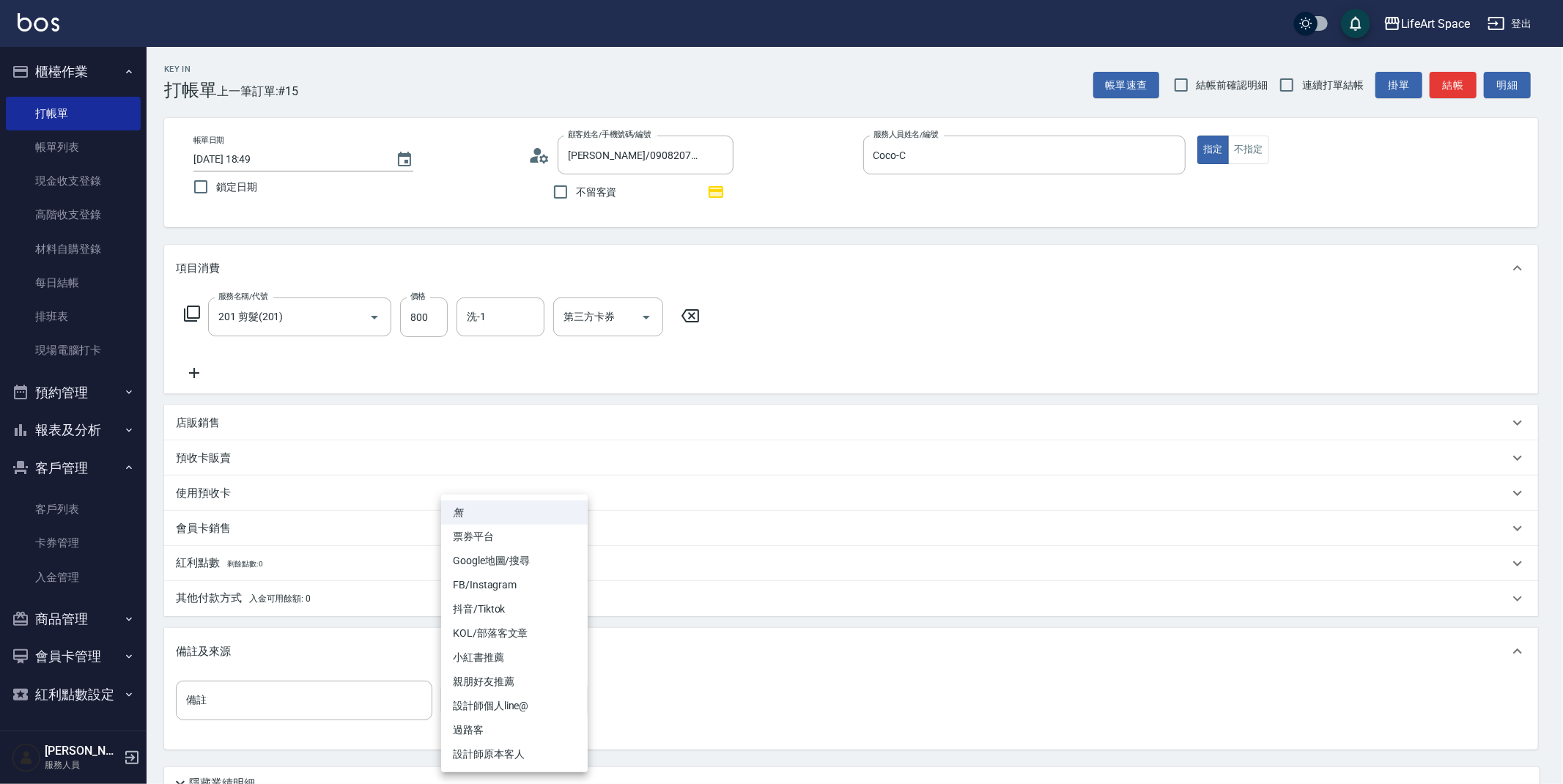
click at [504, 693] on body "LifeArt Space 登出 櫃檯作業 打帳單 帳單列表 現金收支登錄 高階收支登錄 材料自購登錄 每日結帳 排班表 現場電腦打卡 預約管理 預約管理 單…" at bounding box center [782, 454] width 1563 height 909
click at [539, 754] on li "設計師原本客人" at bounding box center [515, 754] width 147 height 24
type input "設計師原本客人"
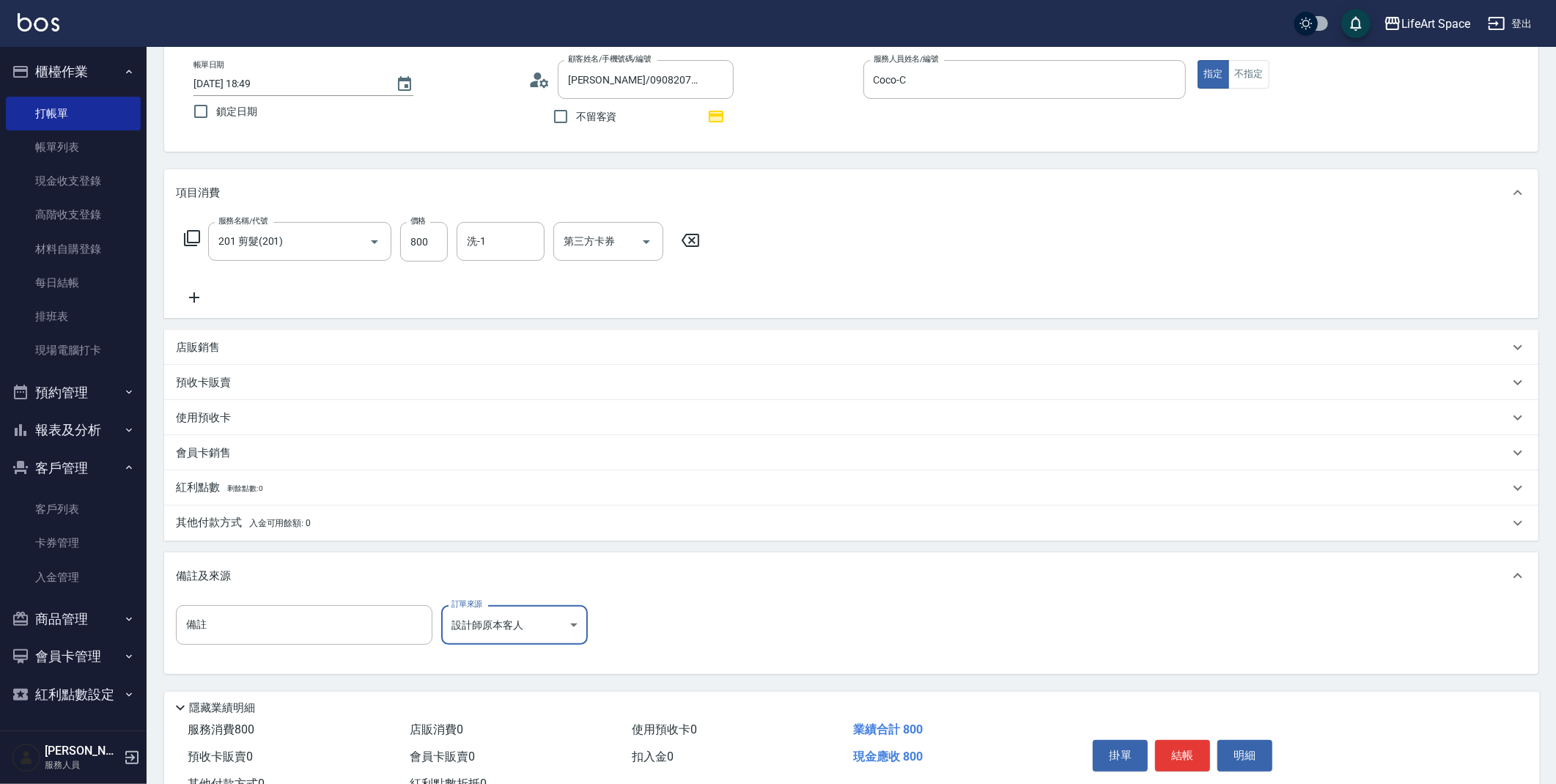
scroll to position [129, 0]
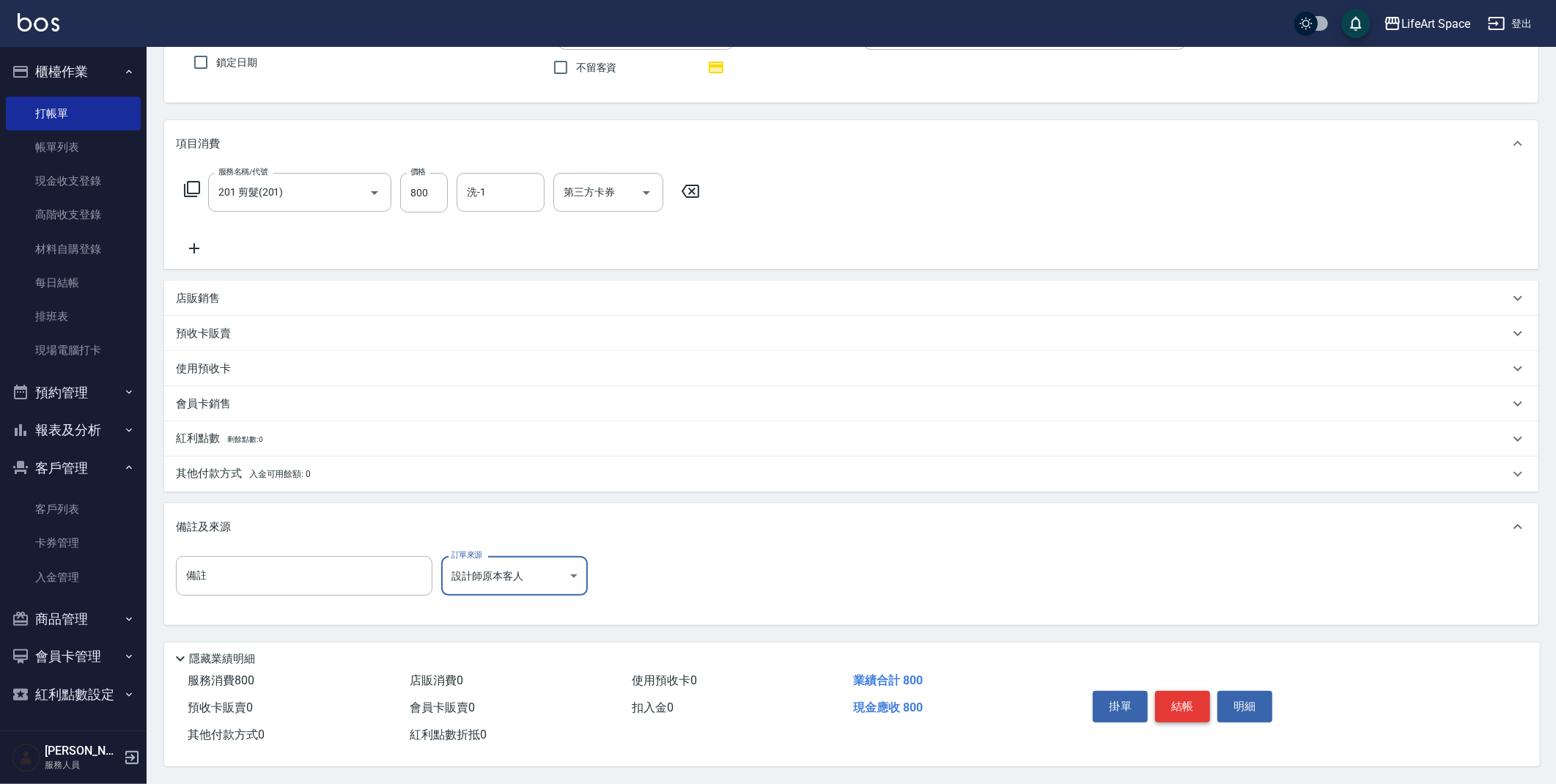
click at [1186, 710] on button "結帳" at bounding box center [1182, 706] width 55 height 30
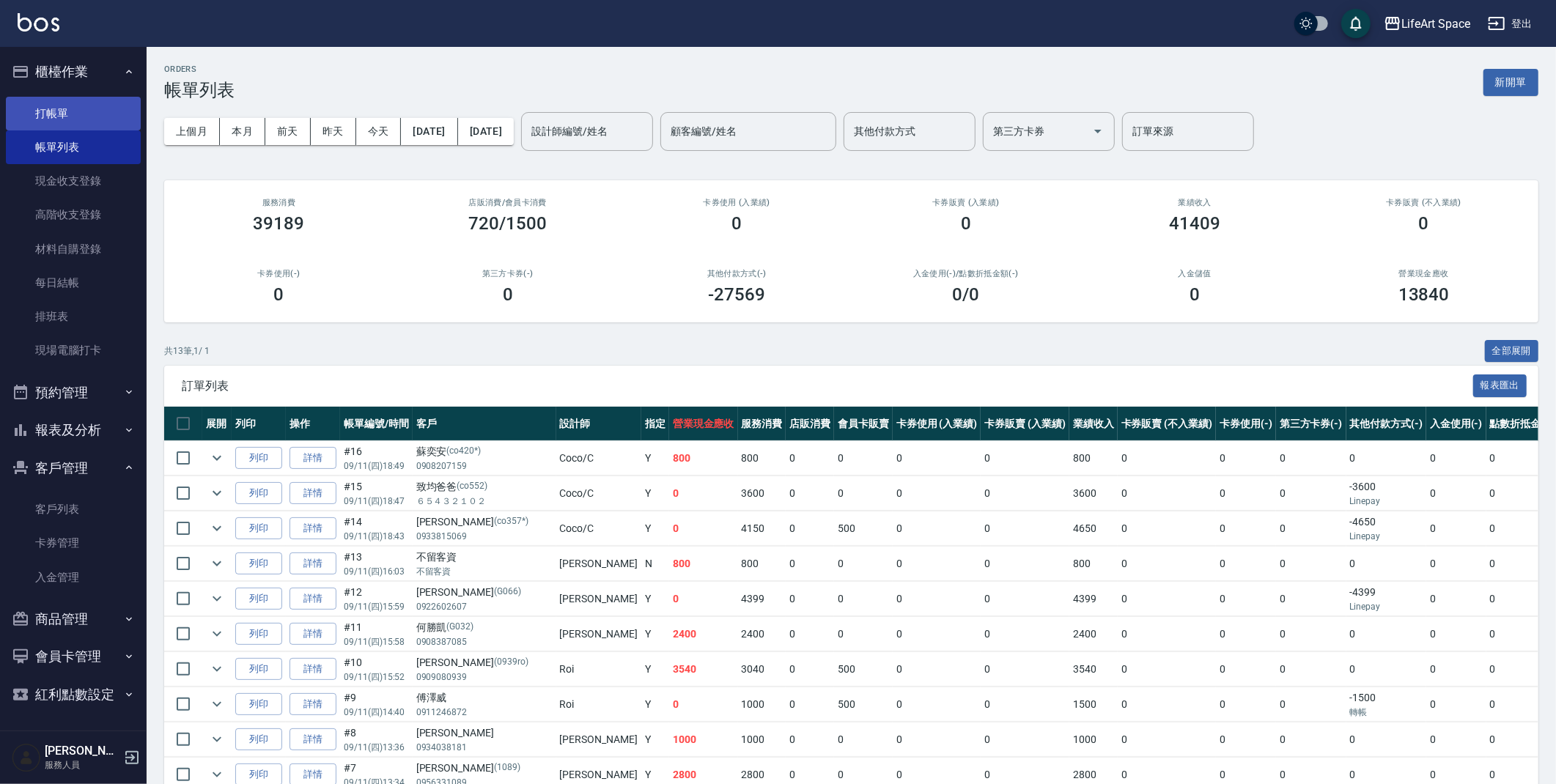
click at [76, 122] on link "打帳單" at bounding box center [73, 114] width 135 height 33
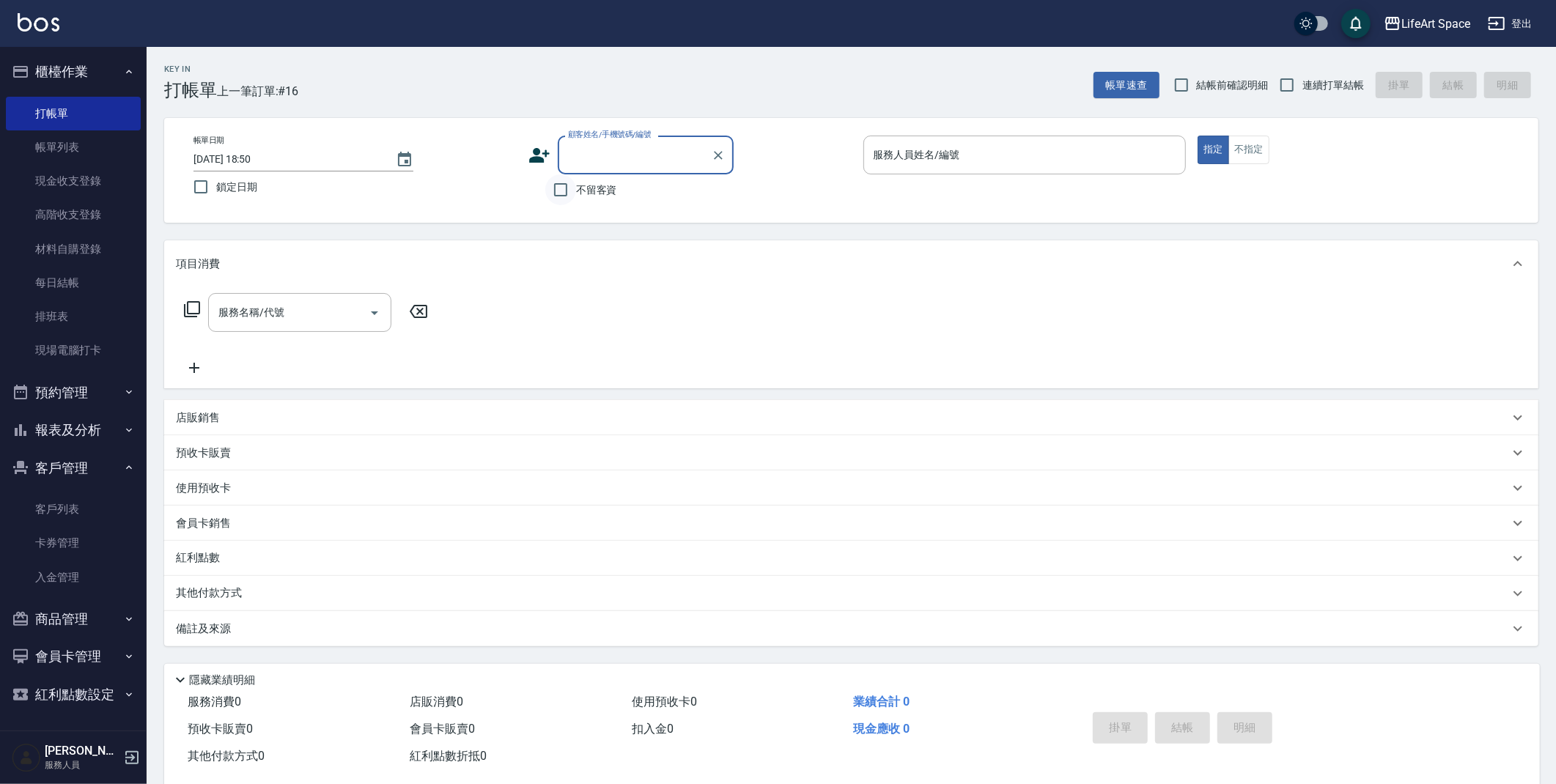
click at [557, 190] on input "不留客資" at bounding box center [560, 189] width 30 height 30
checkbox input "true"
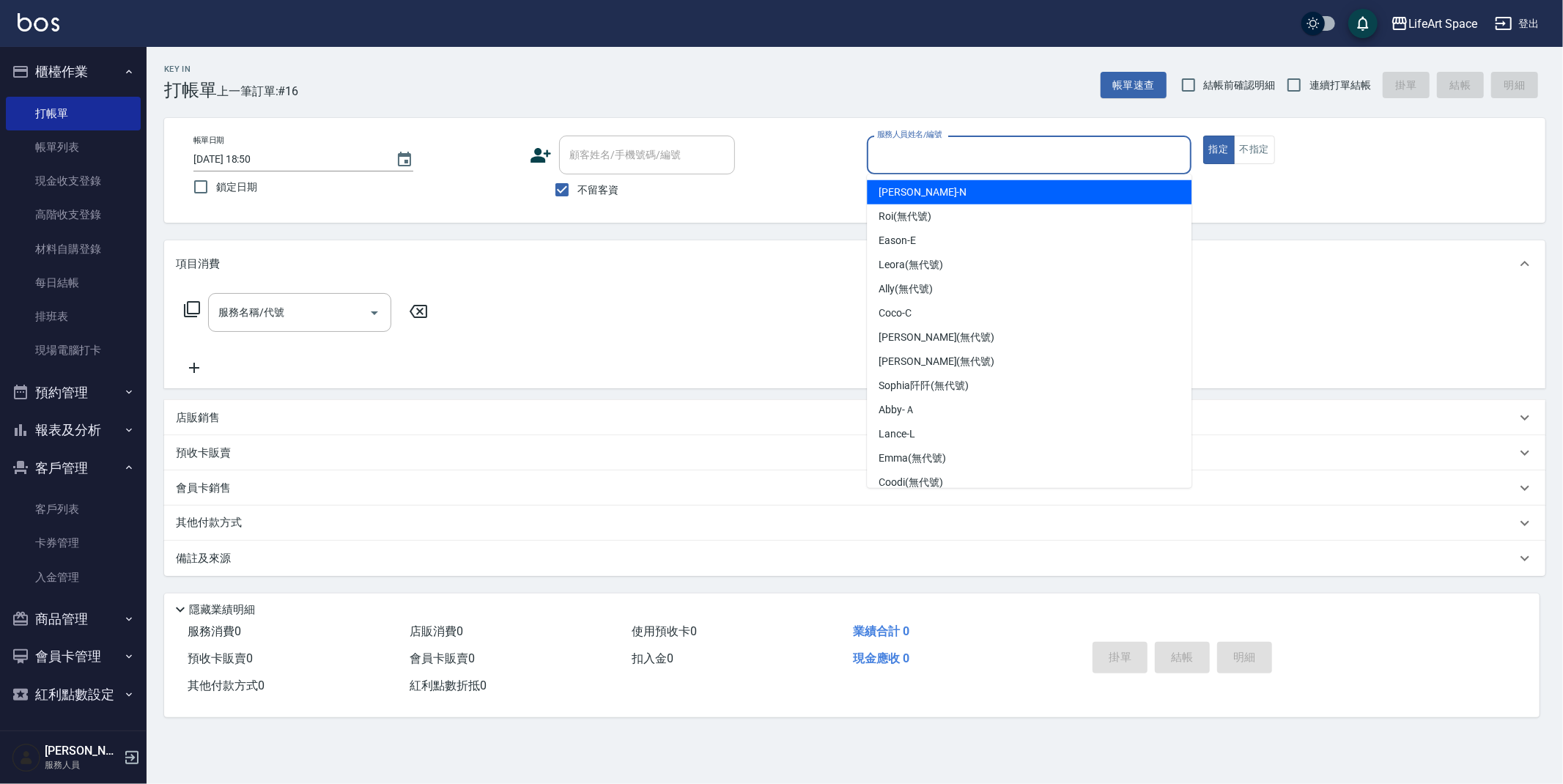
click at [1044, 150] on input "服務人員姓名/編號" at bounding box center [1029, 155] width 311 height 26
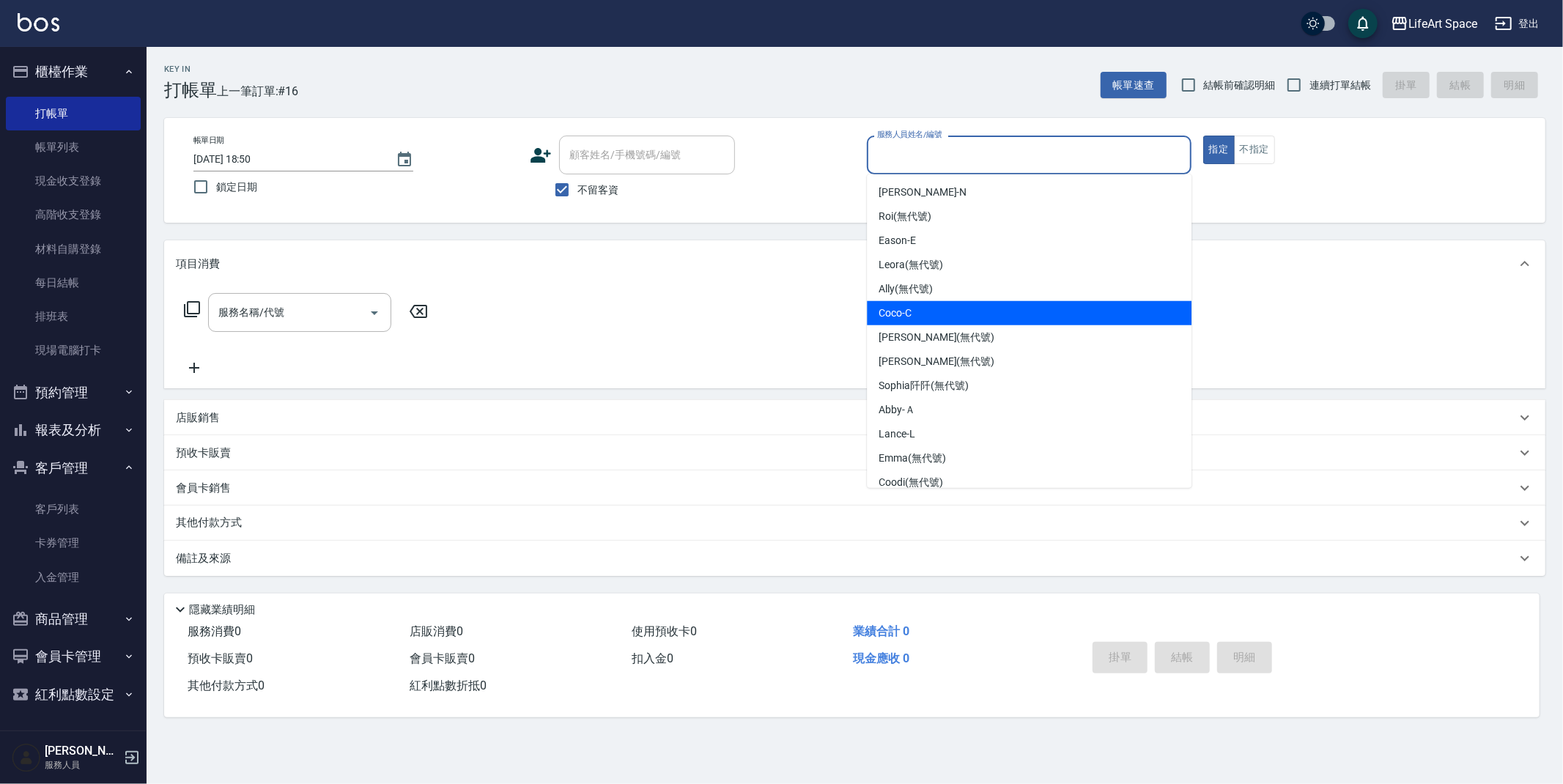
click at [983, 311] on div "Coco -C" at bounding box center [1028, 313] width 324 height 24
type input "Coco-C"
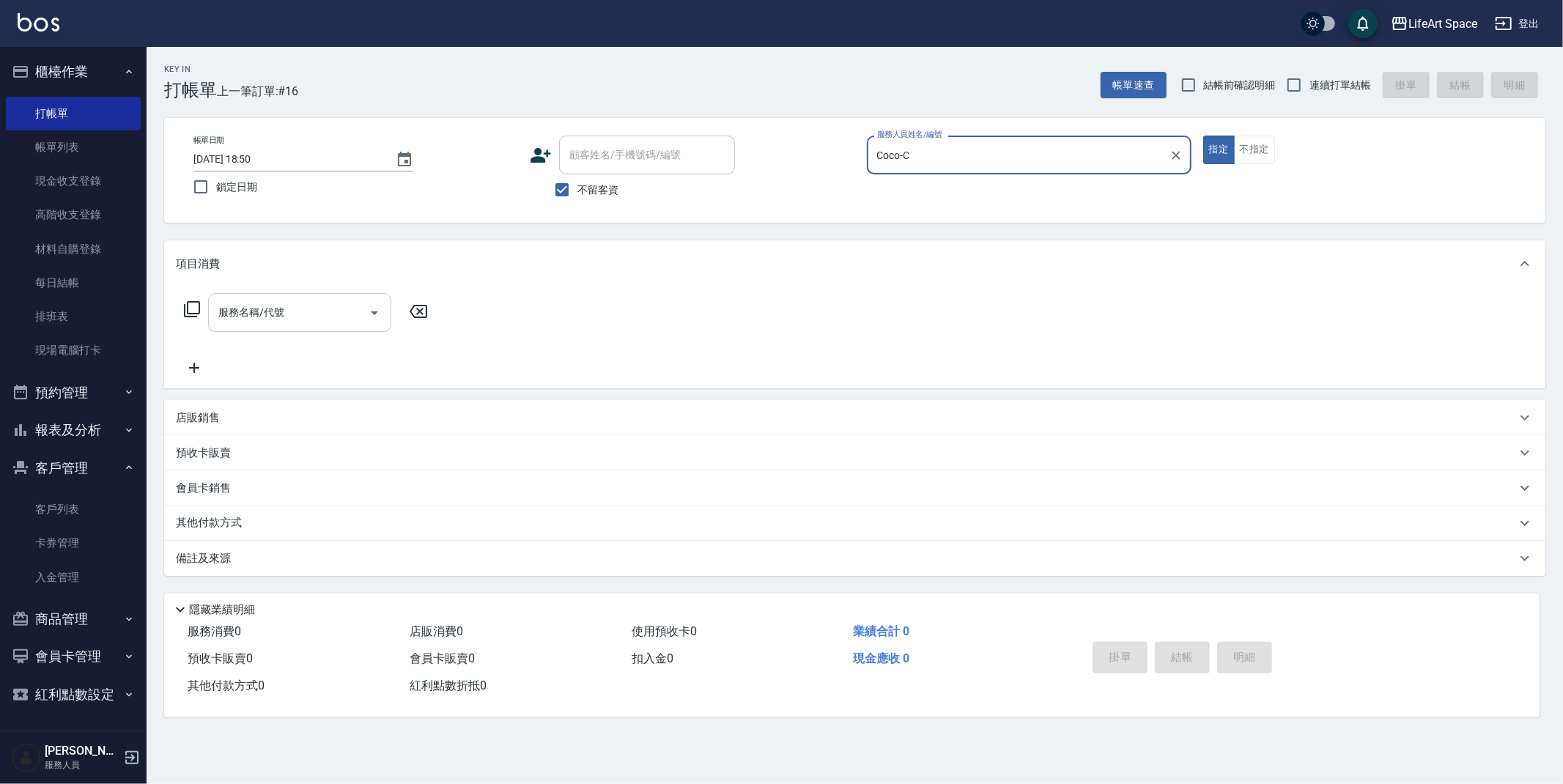
click at [305, 320] on input "服務名稱/代號" at bounding box center [288, 312] width 148 height 26
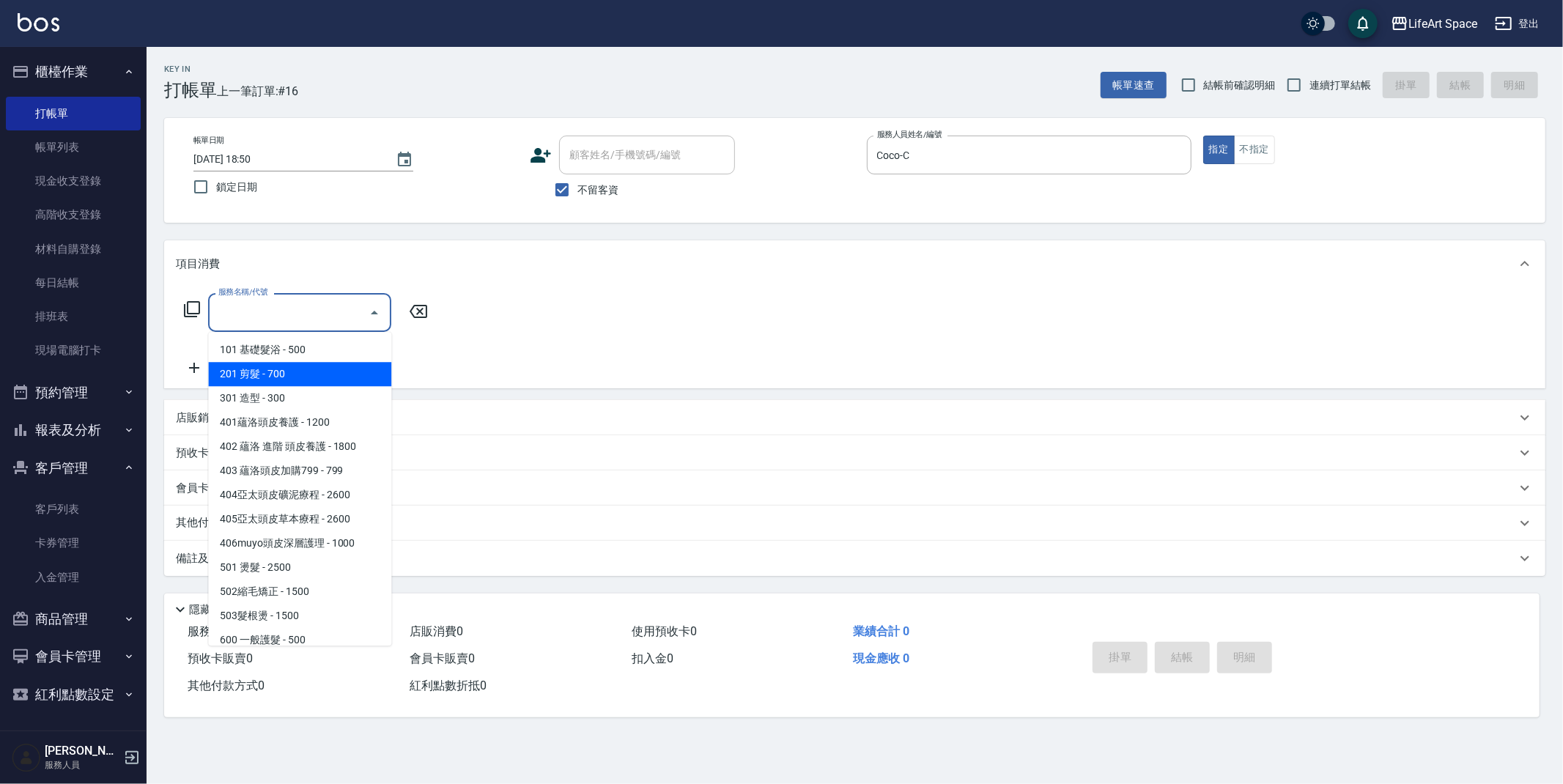
click at [287, 380] on span "201 剪髮 - 700" at bounding box center [299, 374] width 183 height 24
type input "201 剪髮(201)"
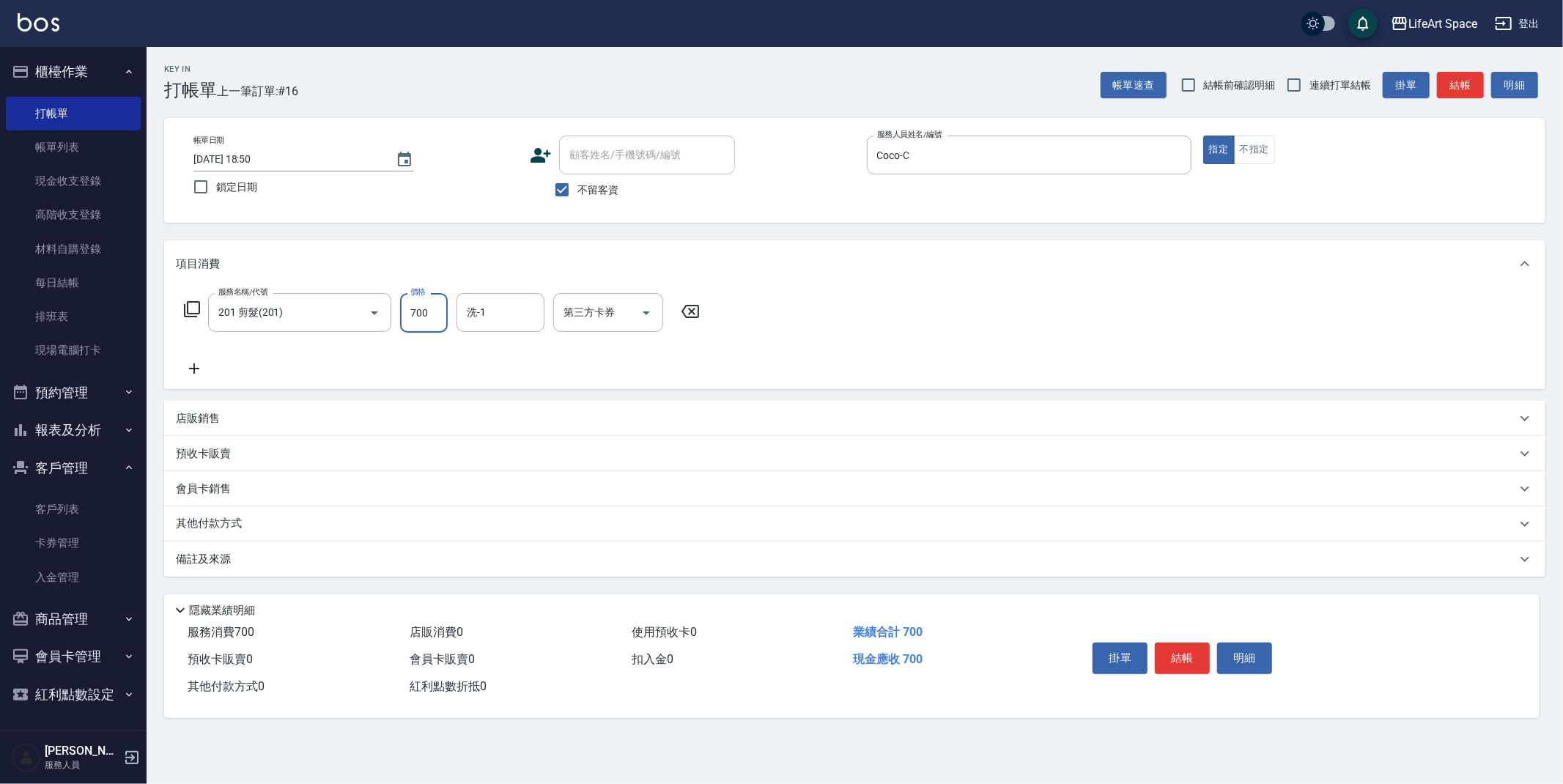
click at [420, 325] on input "700" at bounding box center [424, 312] width 48 height 40
type input "800"
click at [471, 569] on div "備註及來源" at bounding box center [854, 559] width 1381 height 35
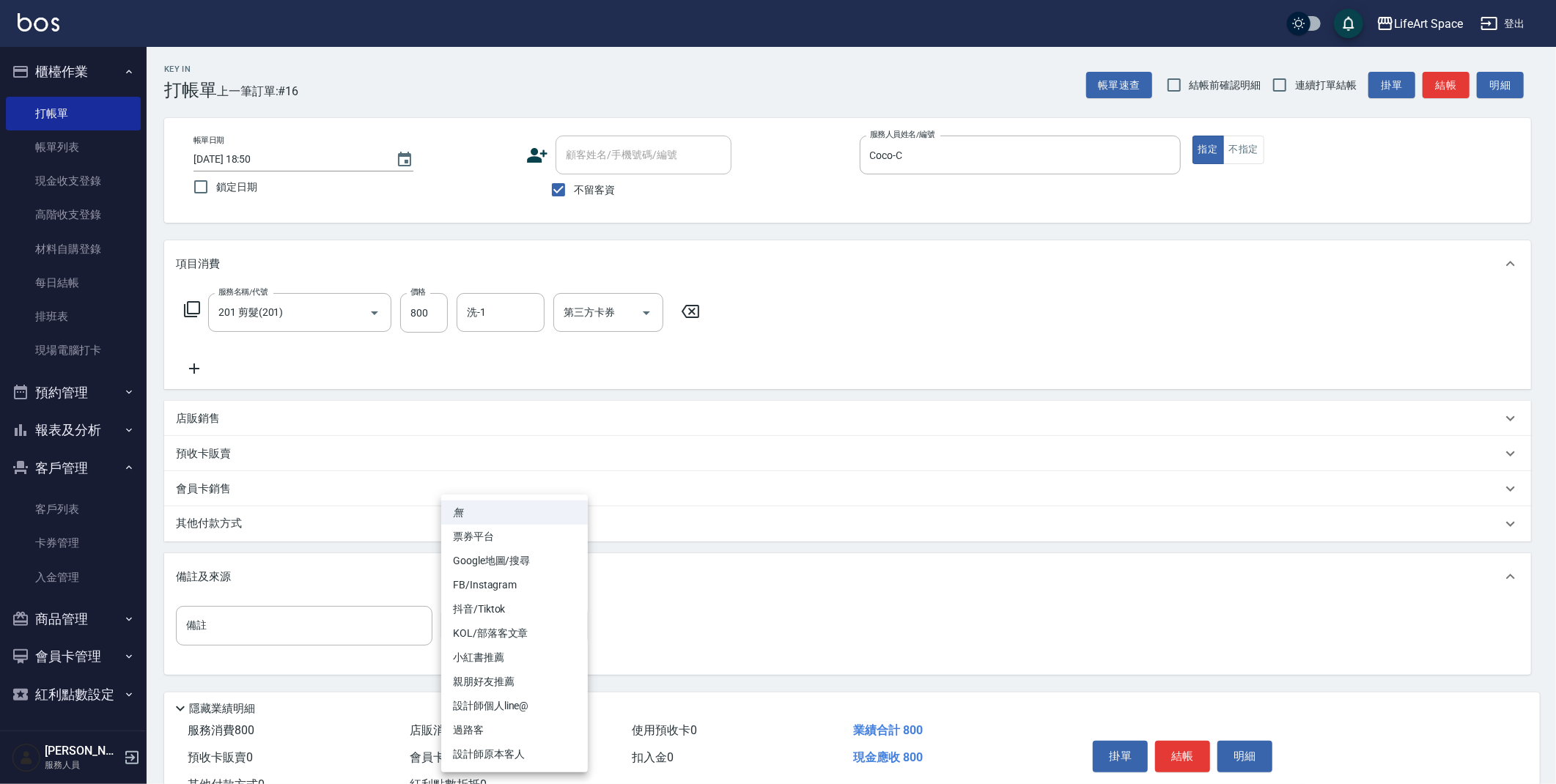
click at [547, 632] on body "LifeArt Space 登出 櫃檯作業 打帳單 帳單列表 現金收支登錄 高階收支登錄 材料自購登錄 每日結帳 排班表 現場電腦打卡 預約管理 預約管理 單…" at bounding box center [778, 416] width 1556 height 834
click at [527, 754] on li "設計師原本客人" at bounding box center [515, 754] width 147 height 24
type input "設計師原本客人"
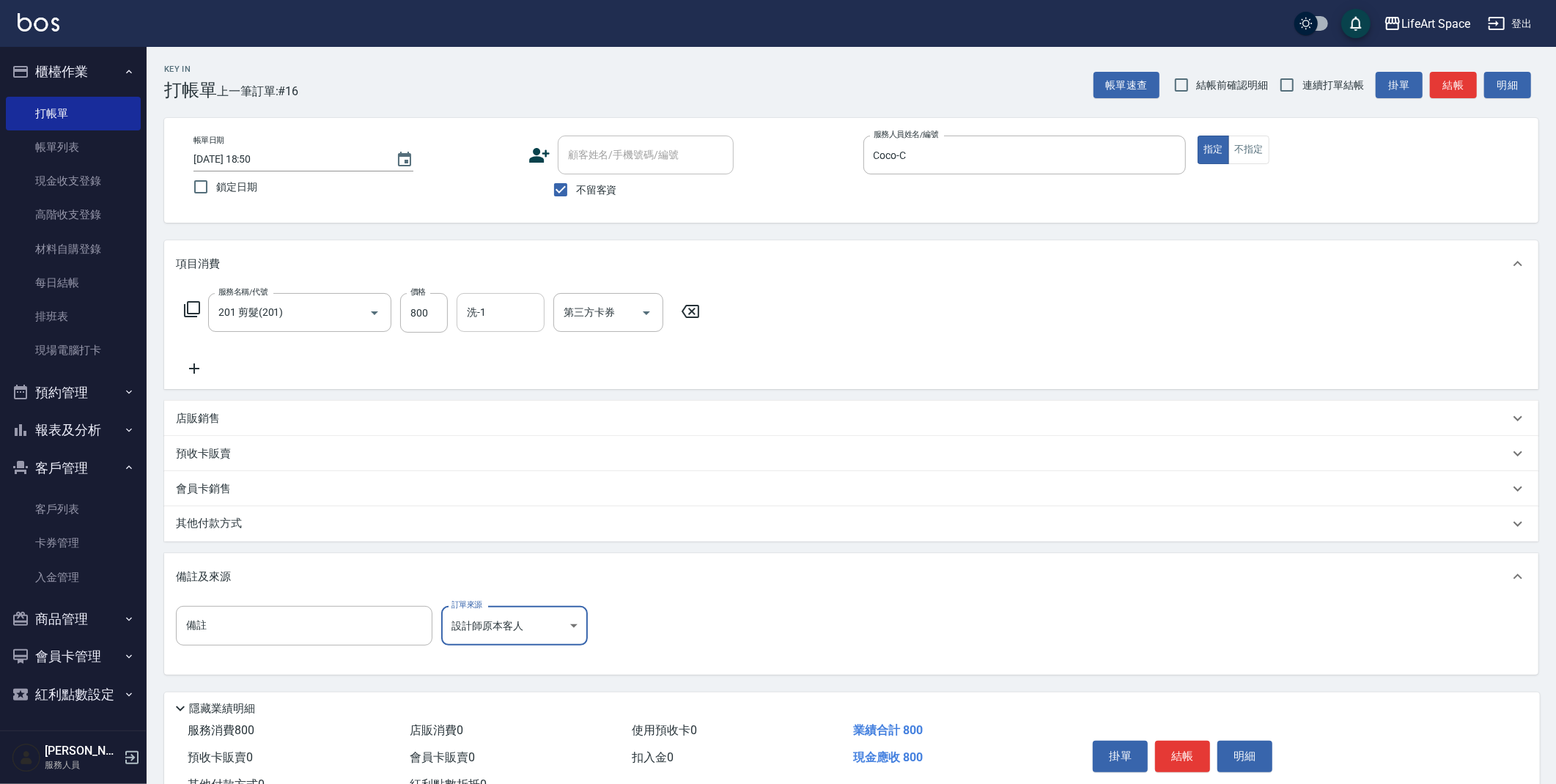
click at [490, 322] on input "洗-1" at bounding box center [500, 312] width 75 height 26
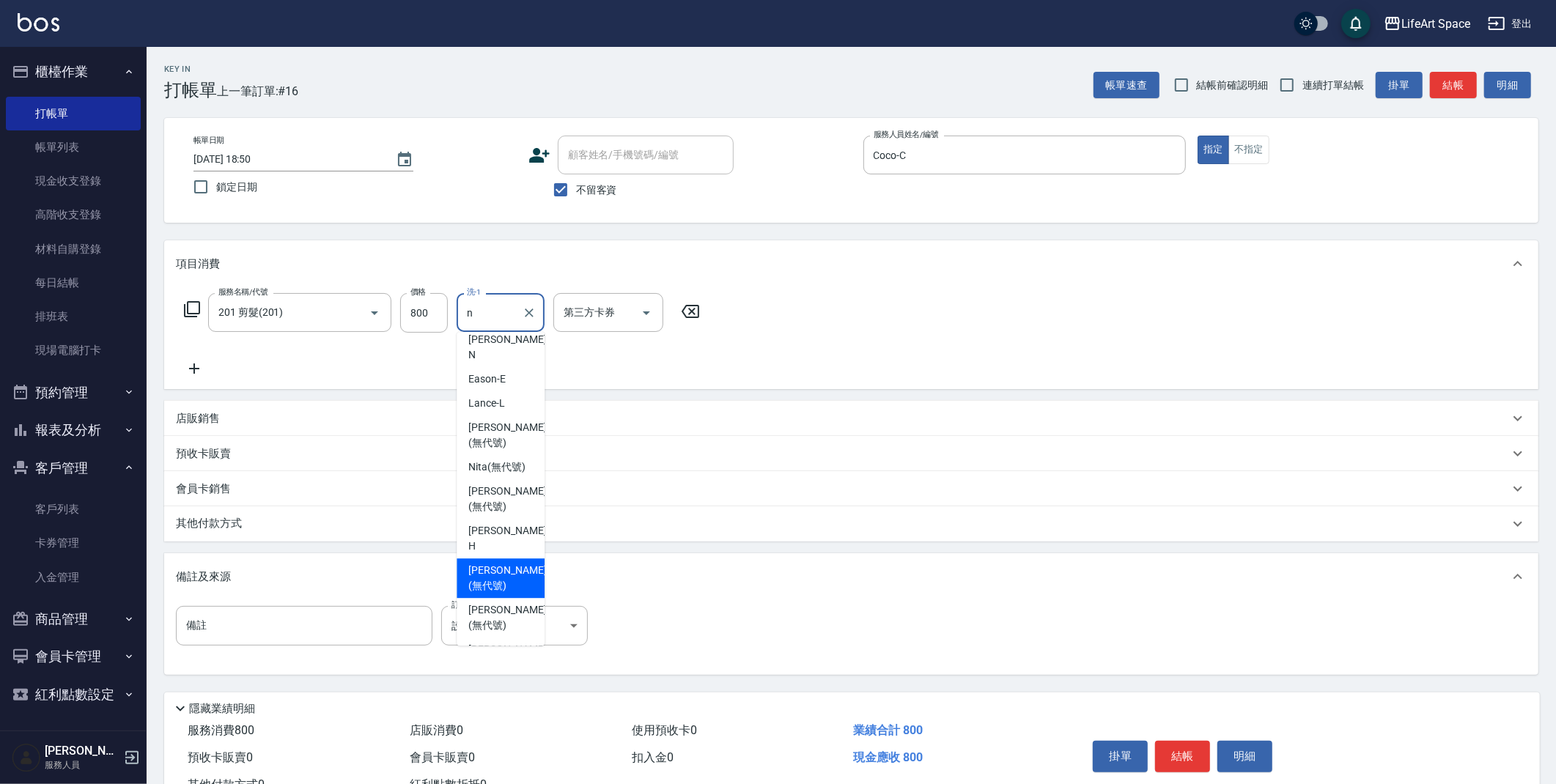
scroll to position [17, 0]
click at [504, 635] on span "[PERSON_NAME] [PERSON_NAME] (無代號)" at bounding box center [507, 658] width 78 height 46
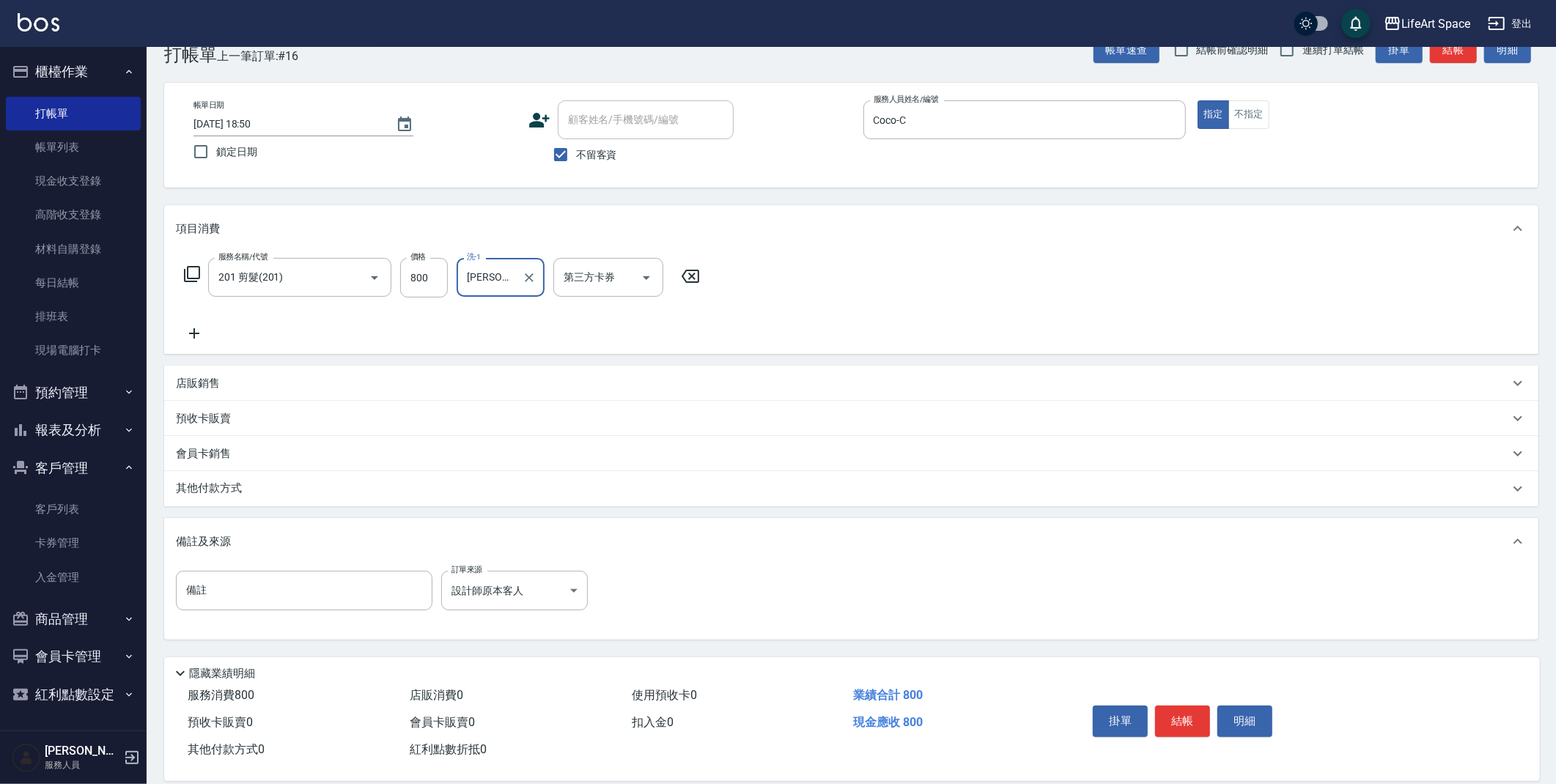
scroll to position [54, 0]
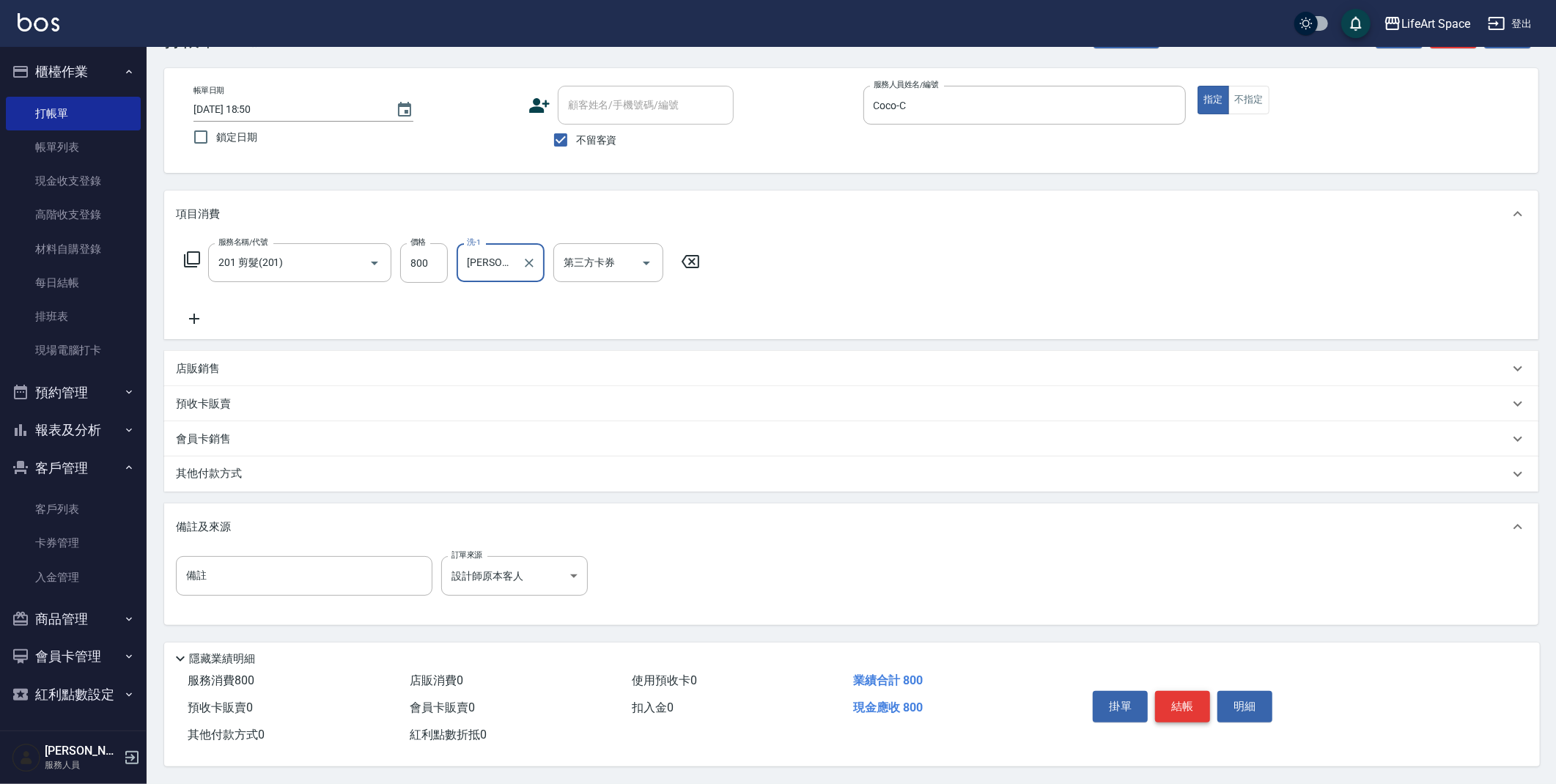
type input "[PERSON_NAME] [PERSON_NAME](無代號)"
click at [1181, 695] on button "結帳" at bounding box center [1182, 706] width 55 height 30
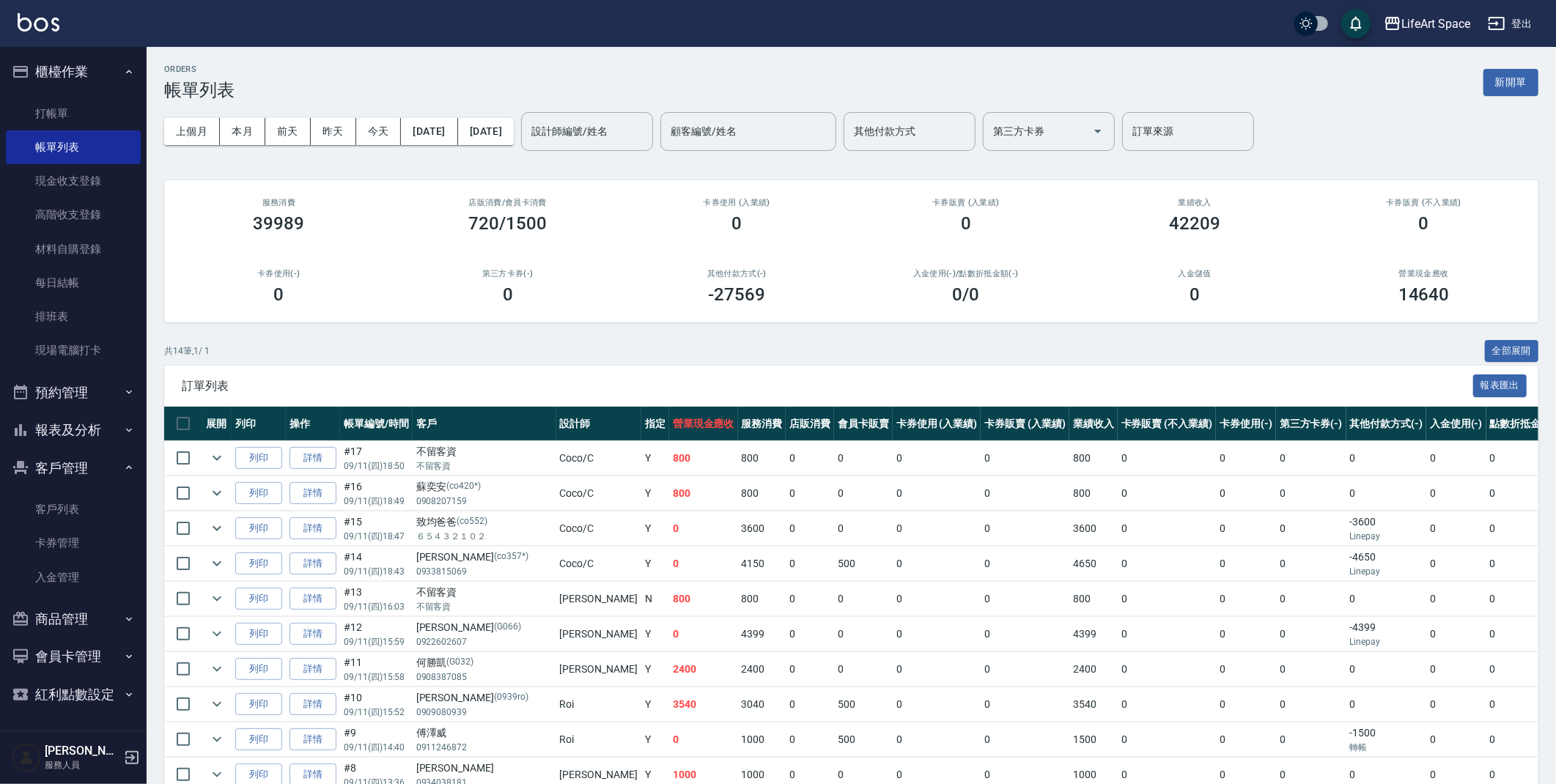
click at [67, 476] on button "客戶管理" at bounding box center [73, 467] width 135 height 38
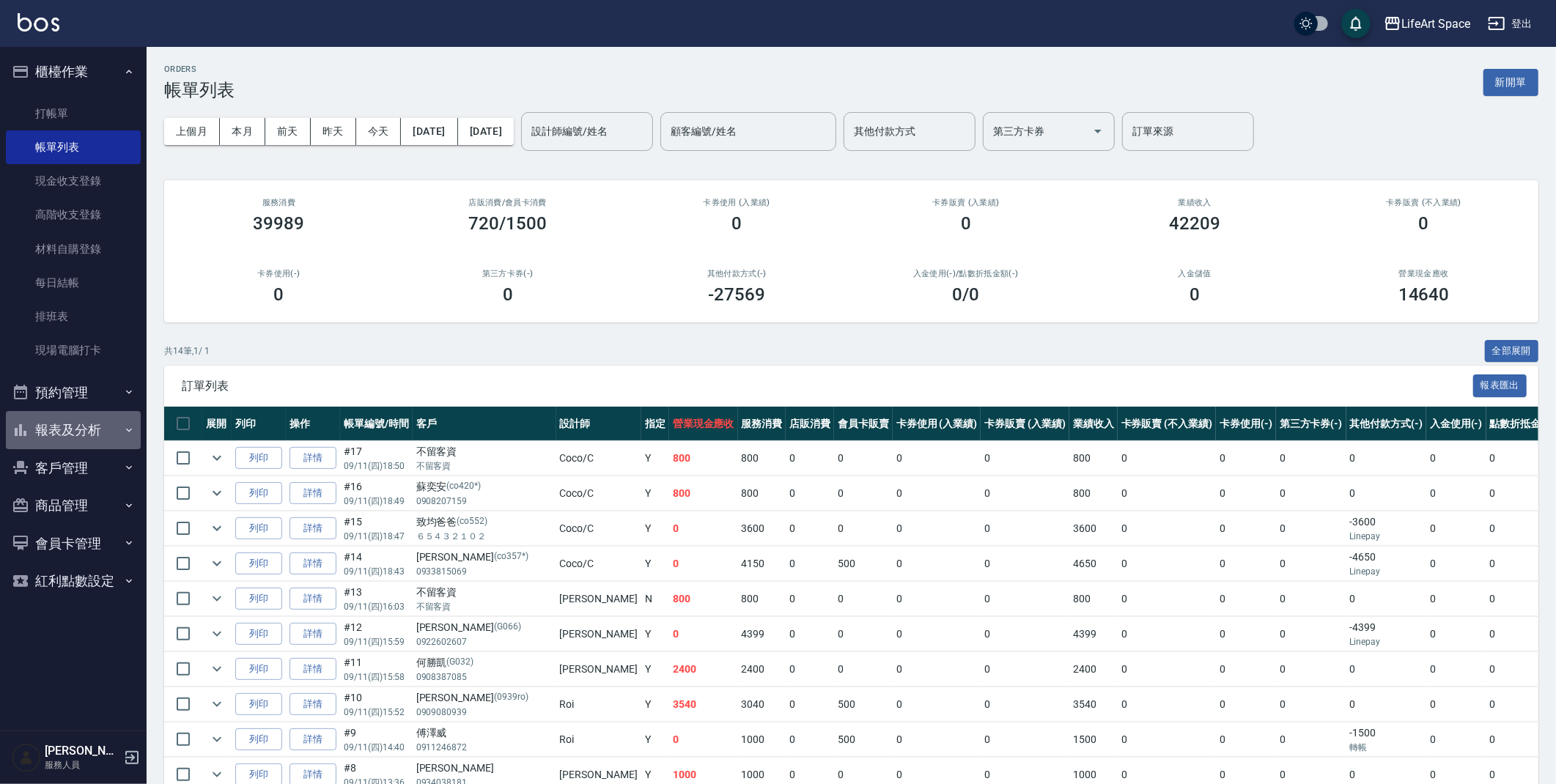
click at [77, 441] on button "報表及分析" at bounding box center [73, 429] width 135 height 38
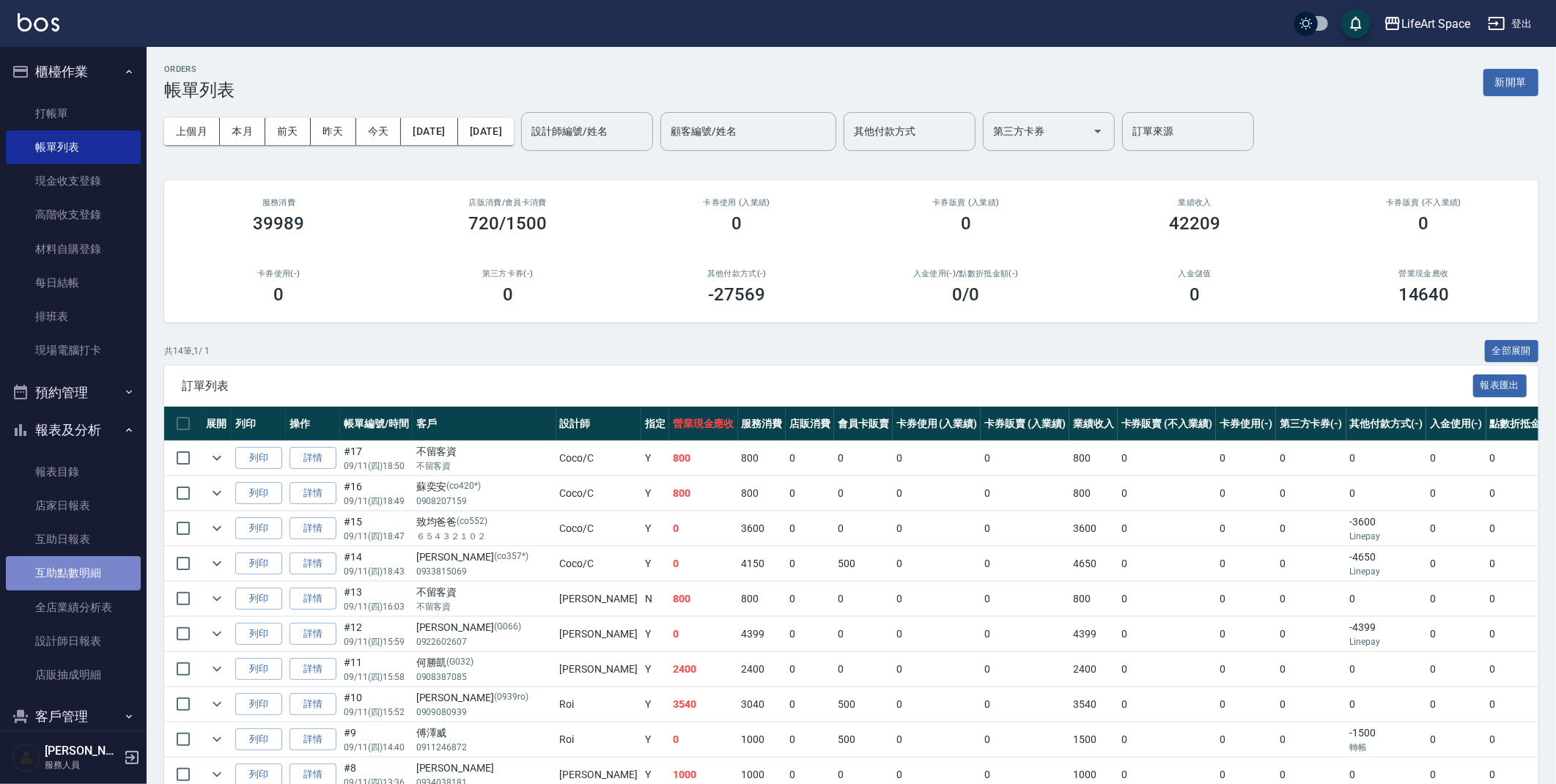
click at [101, 581] on link "互助點數明細" at bounding box center [73, 573] width 135 height 33
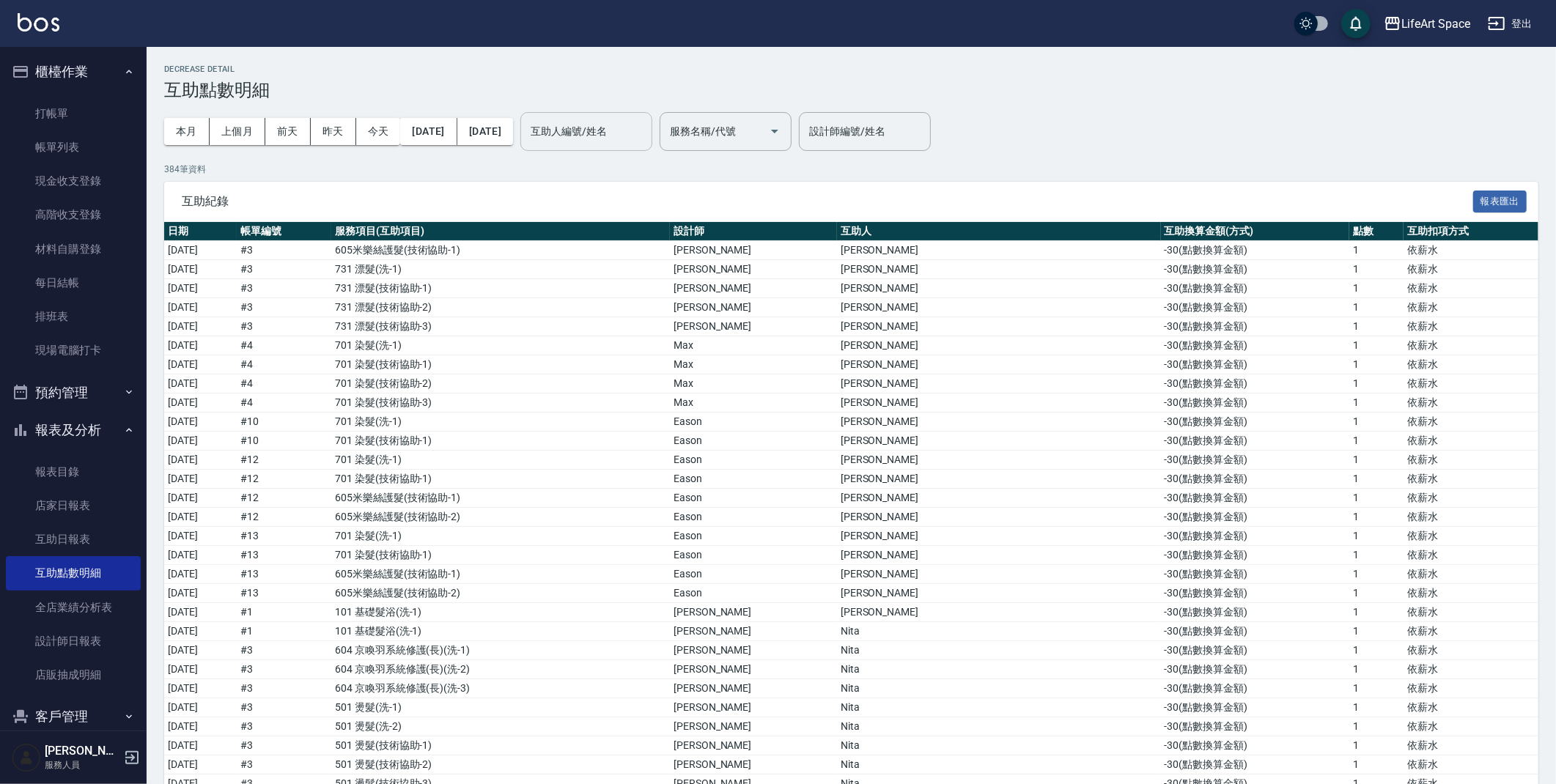
click at [631, 133] on input "互助人編號/姓名" at bounding box center [586, 132] width 119 height 26
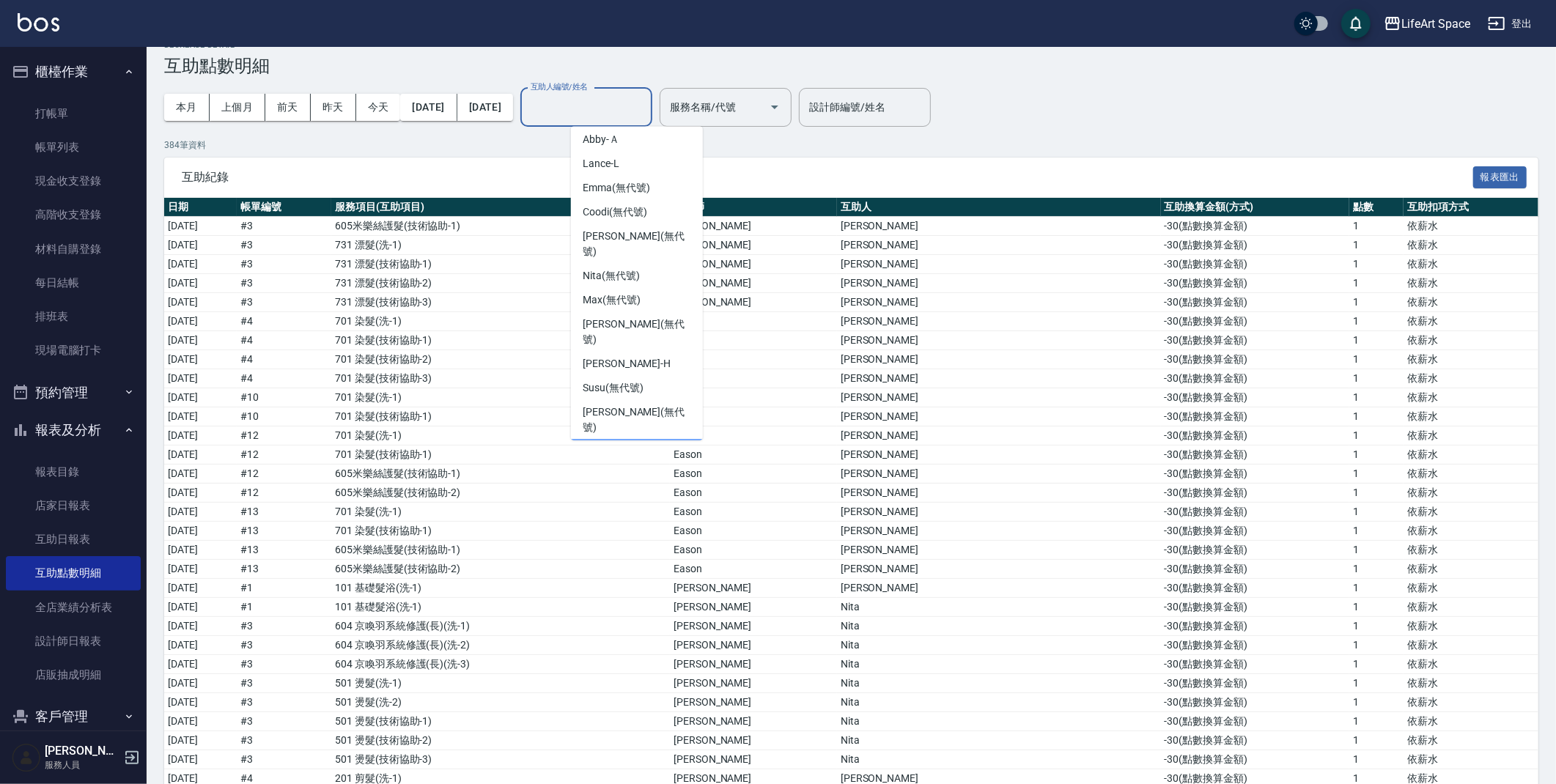
scroll to position [25, 0]
click at [627, 523] on span "[PERSON_NAME] [PERSON_NAME] (無代號)" at bounding box center [637, 546] width 108 height 46
type input "[PERSON_NAME] [PERSON_NAME](無代號)"
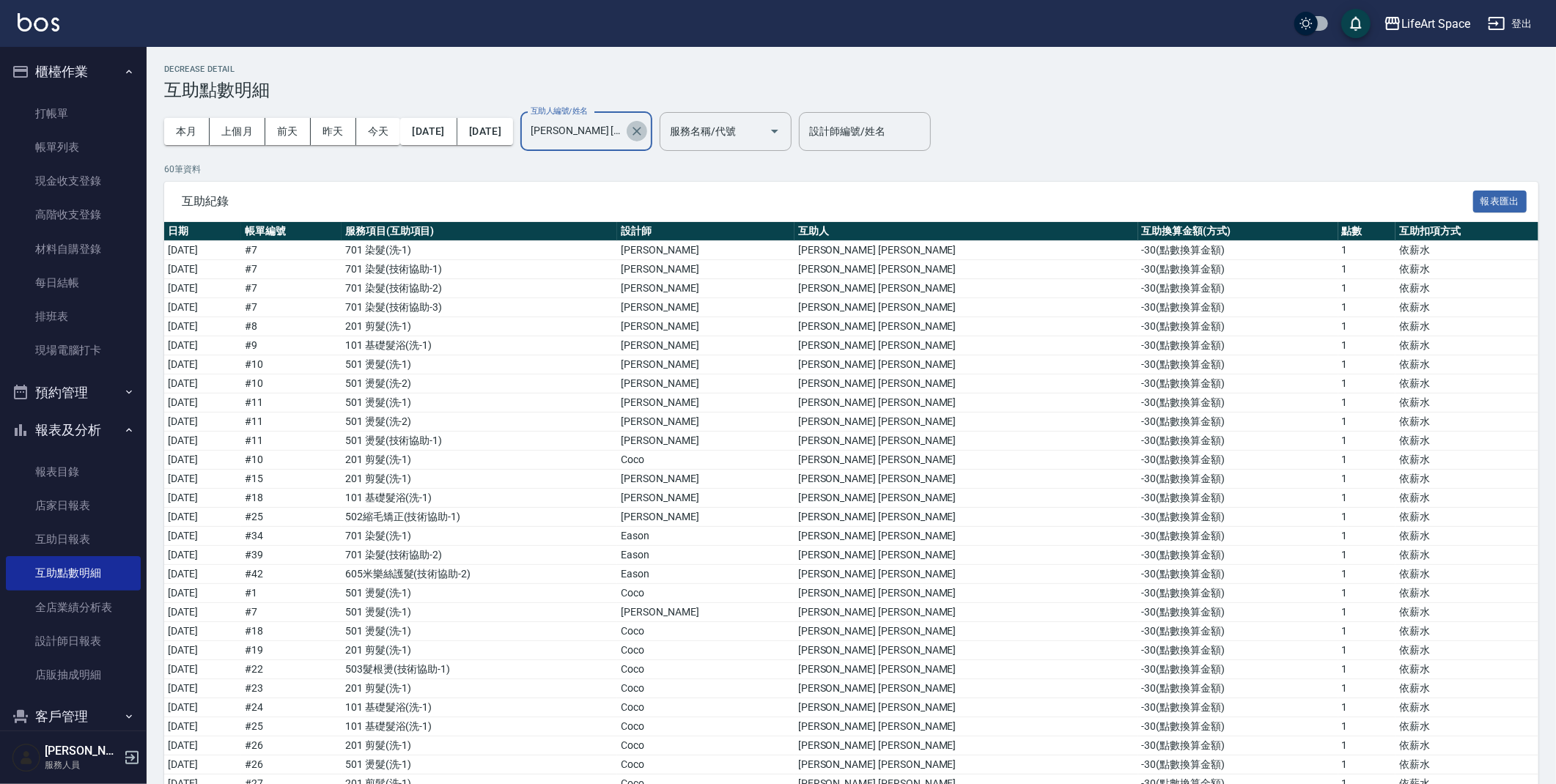
click at [644, 127] on icon "Clear" at bounding box center [637, 131] width 15 height 15
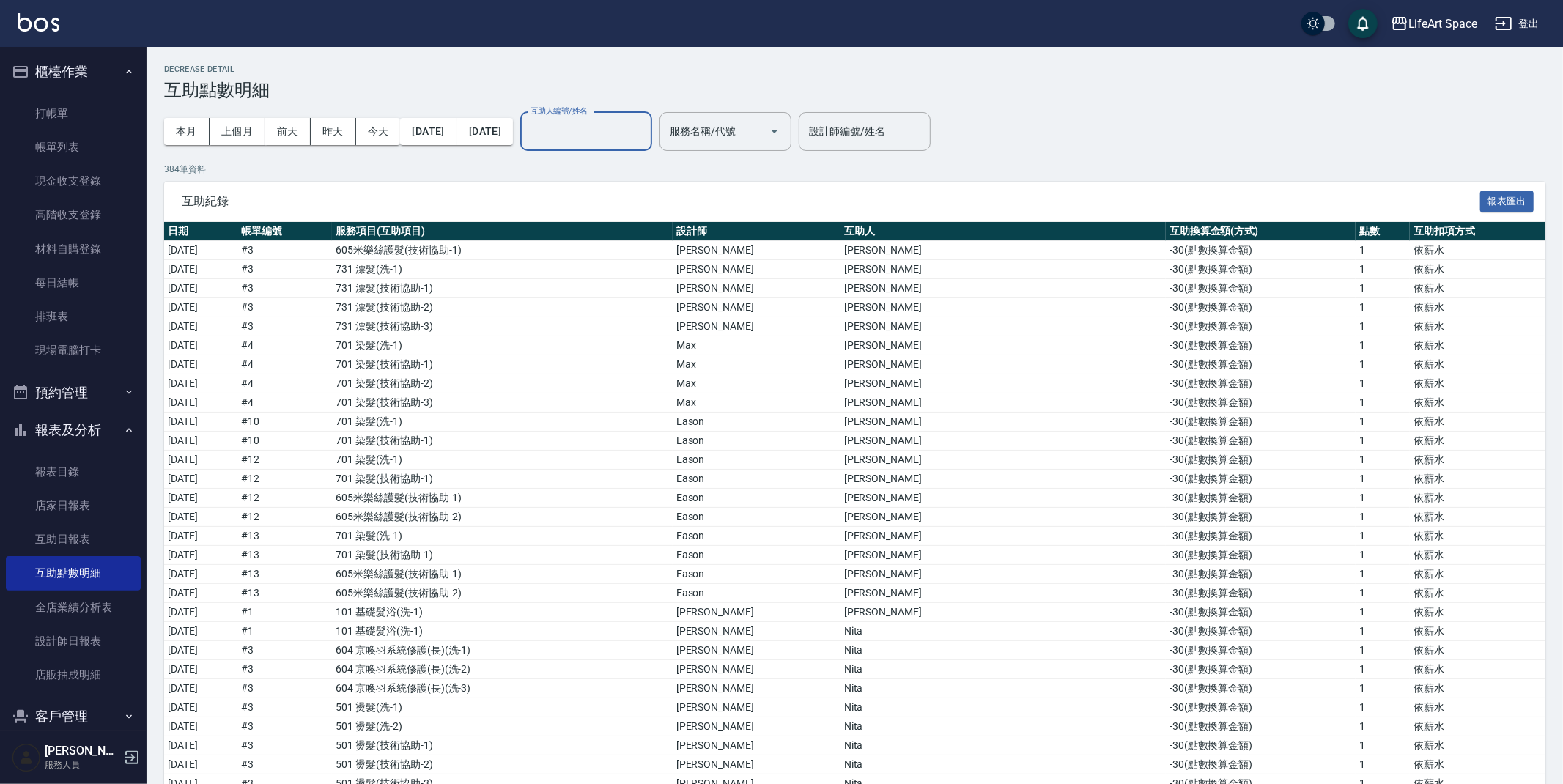
click at [601, 138] on input "互助人編號/姓名" at bounding box center [586, 132] width 119 height 26
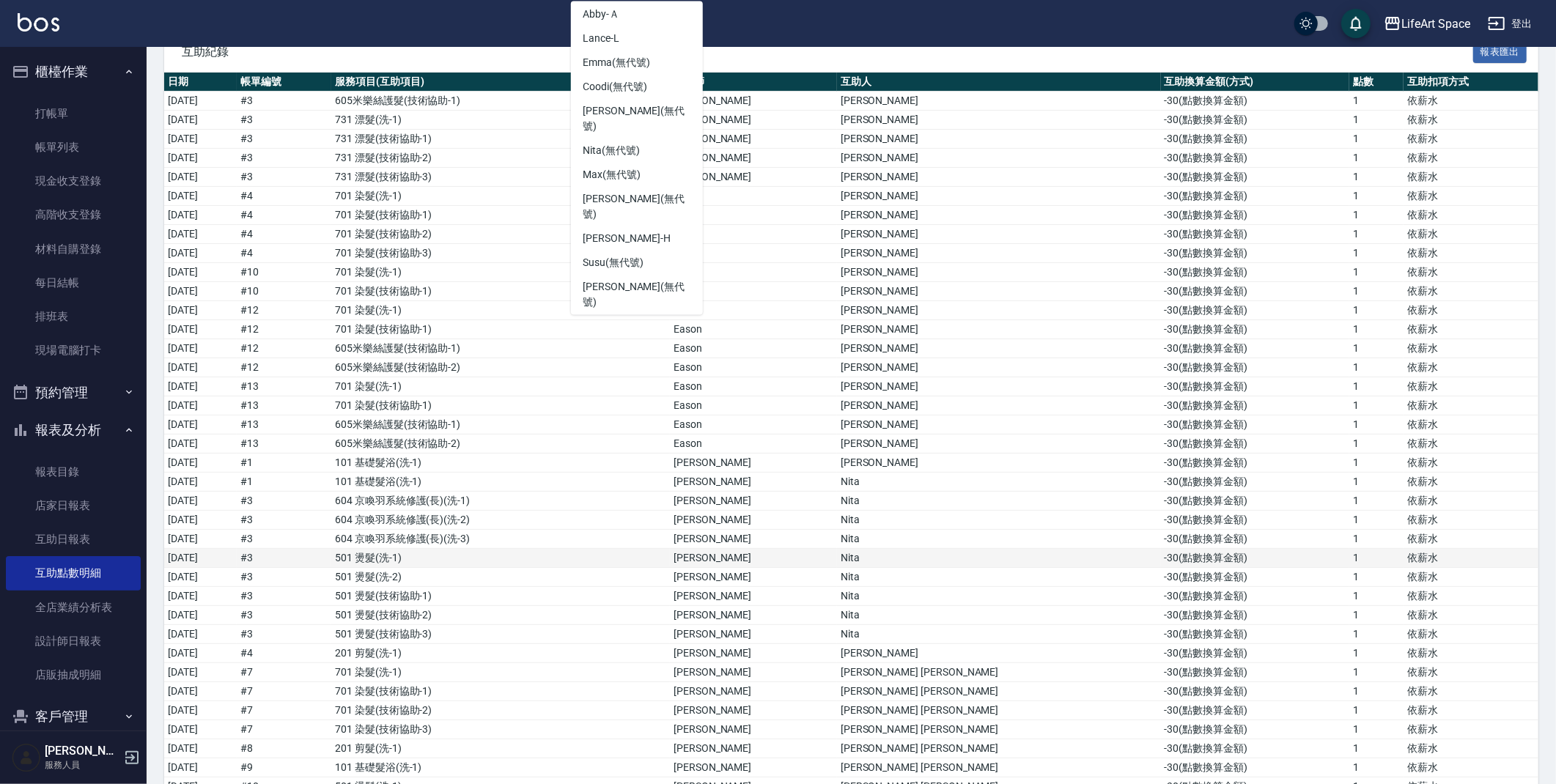
scroll to position [271, 0]
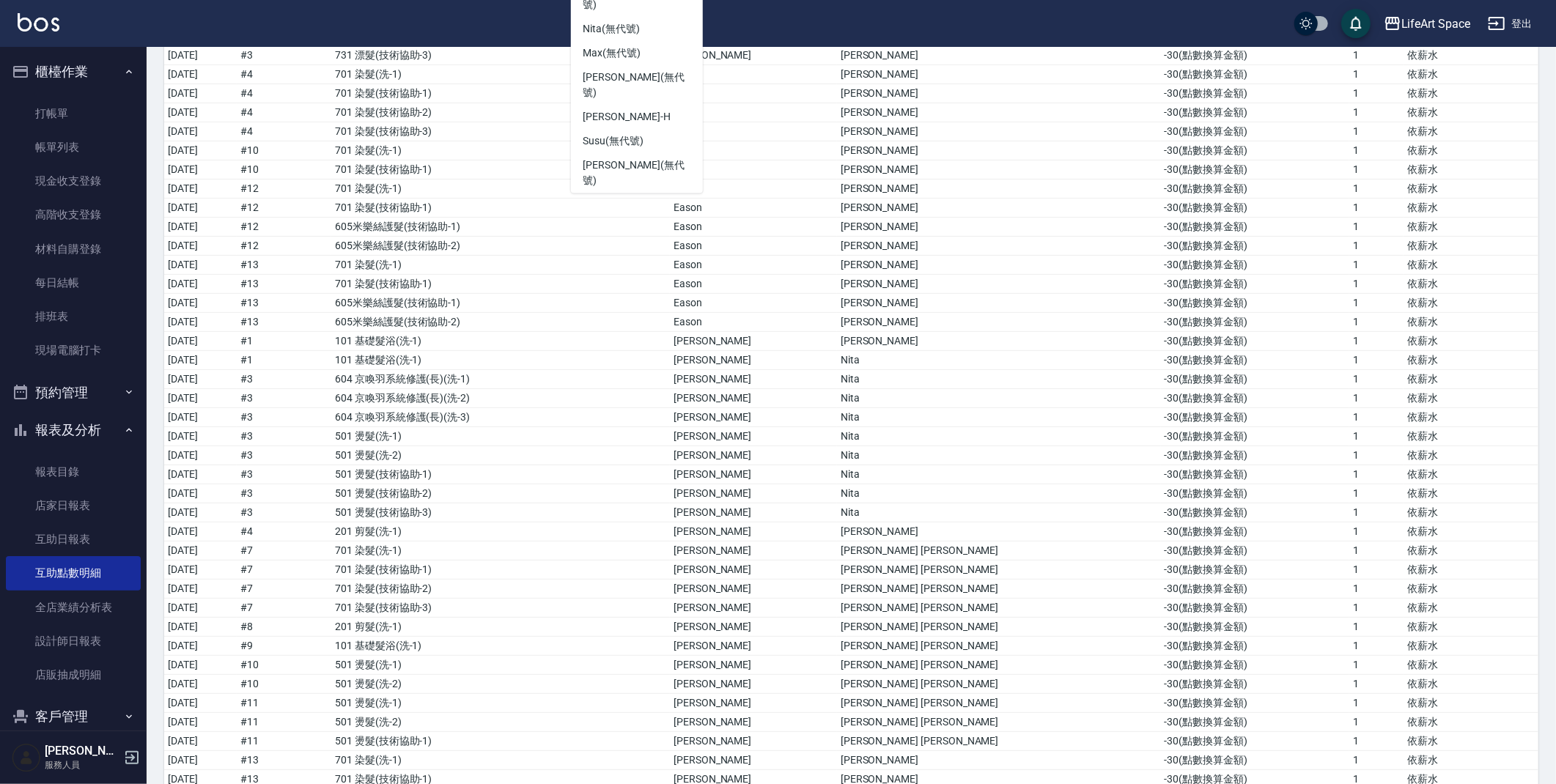
click at [621, 276] on span "[PERSON_NAME] [PERSON_NAME] (無代號)" at bounding box center [637, 299] width 108 height 46
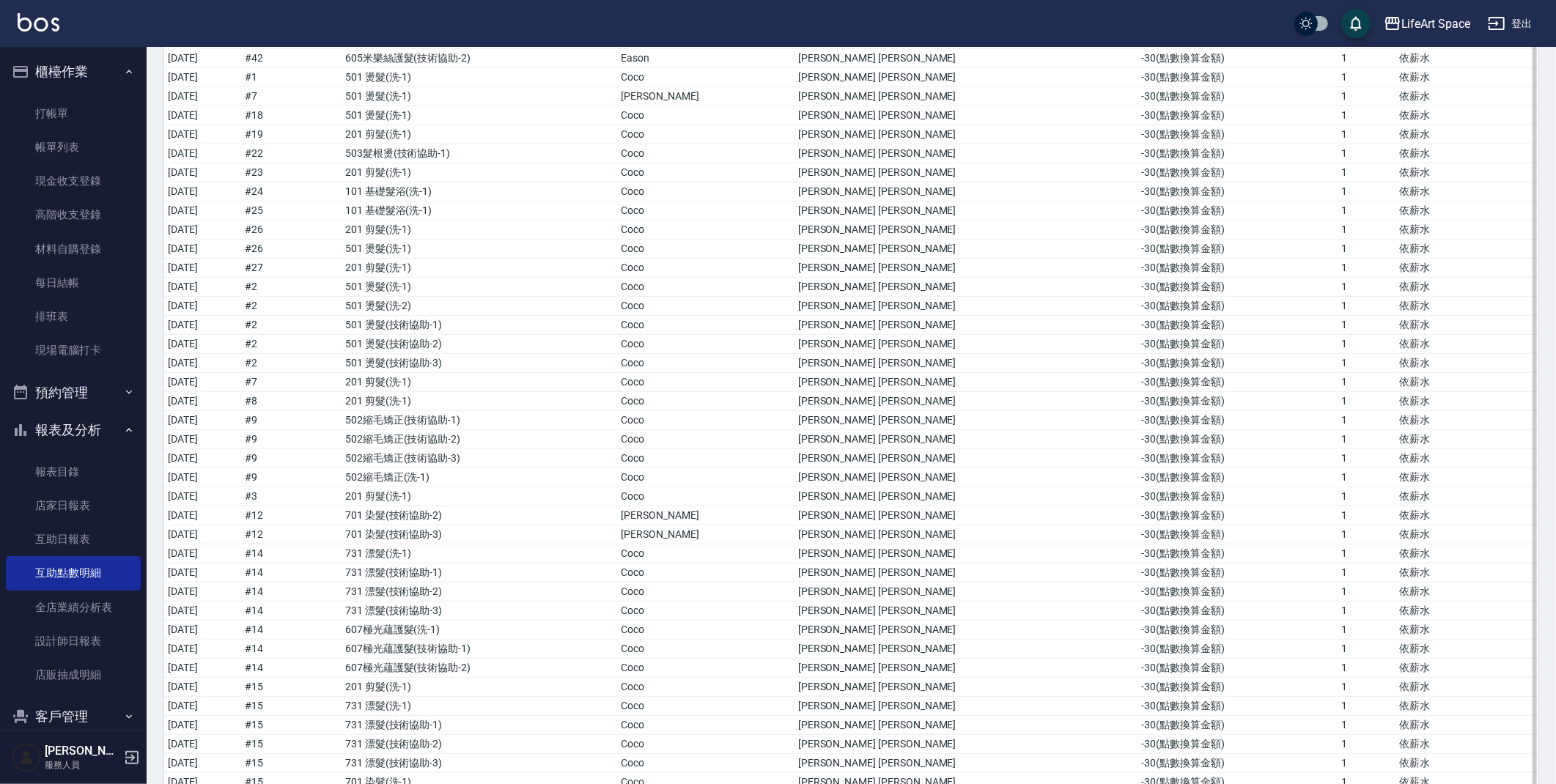
scroll to position [657, 0]
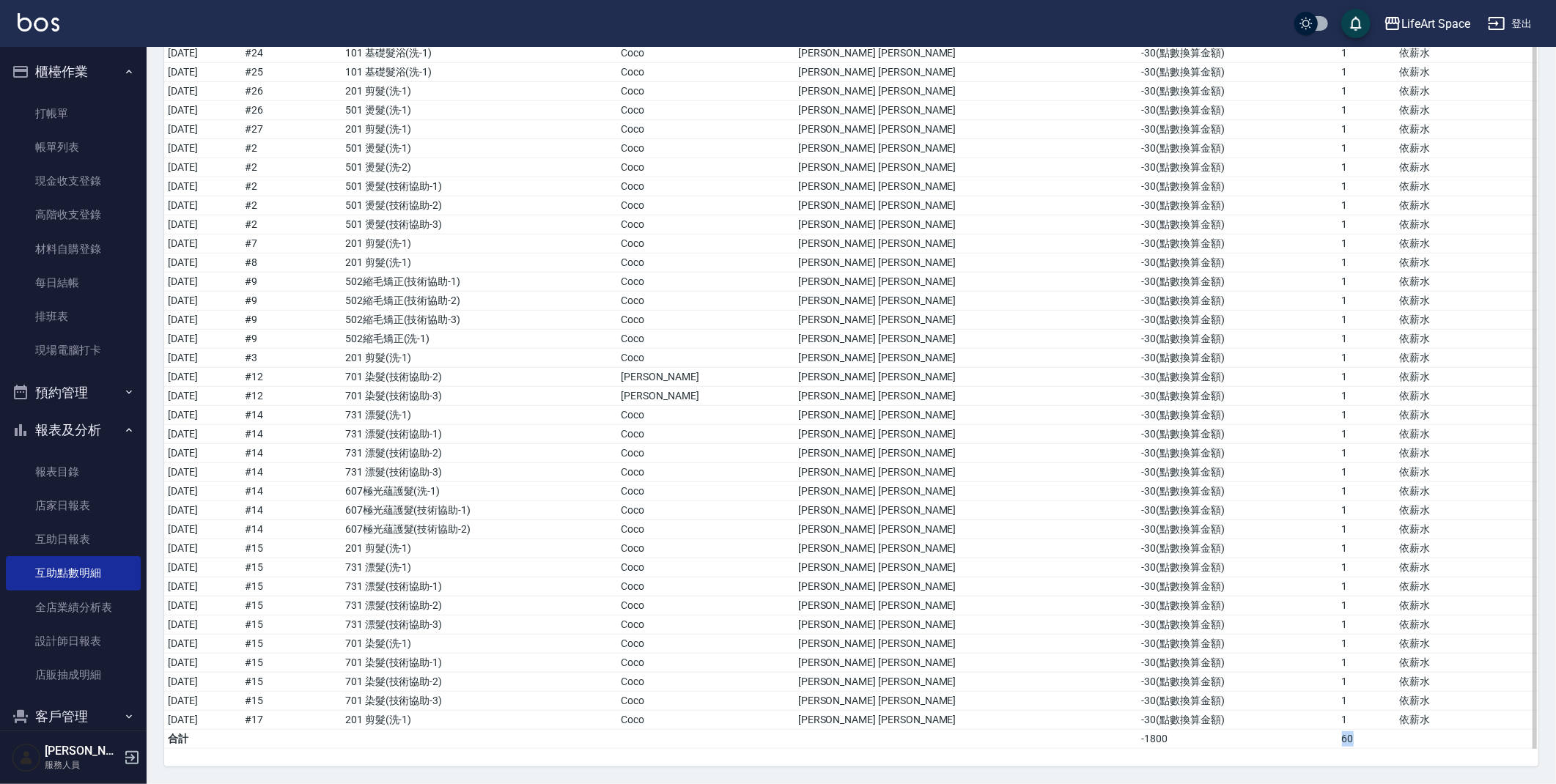
drag, startPoint x: 1289, startPoint y: 736, endPoint x: 1297, endPoint y: 736, distance: 8.0
click at [1339, 736] on td "60" at bounding box center [1368, 739] width 58 height 19
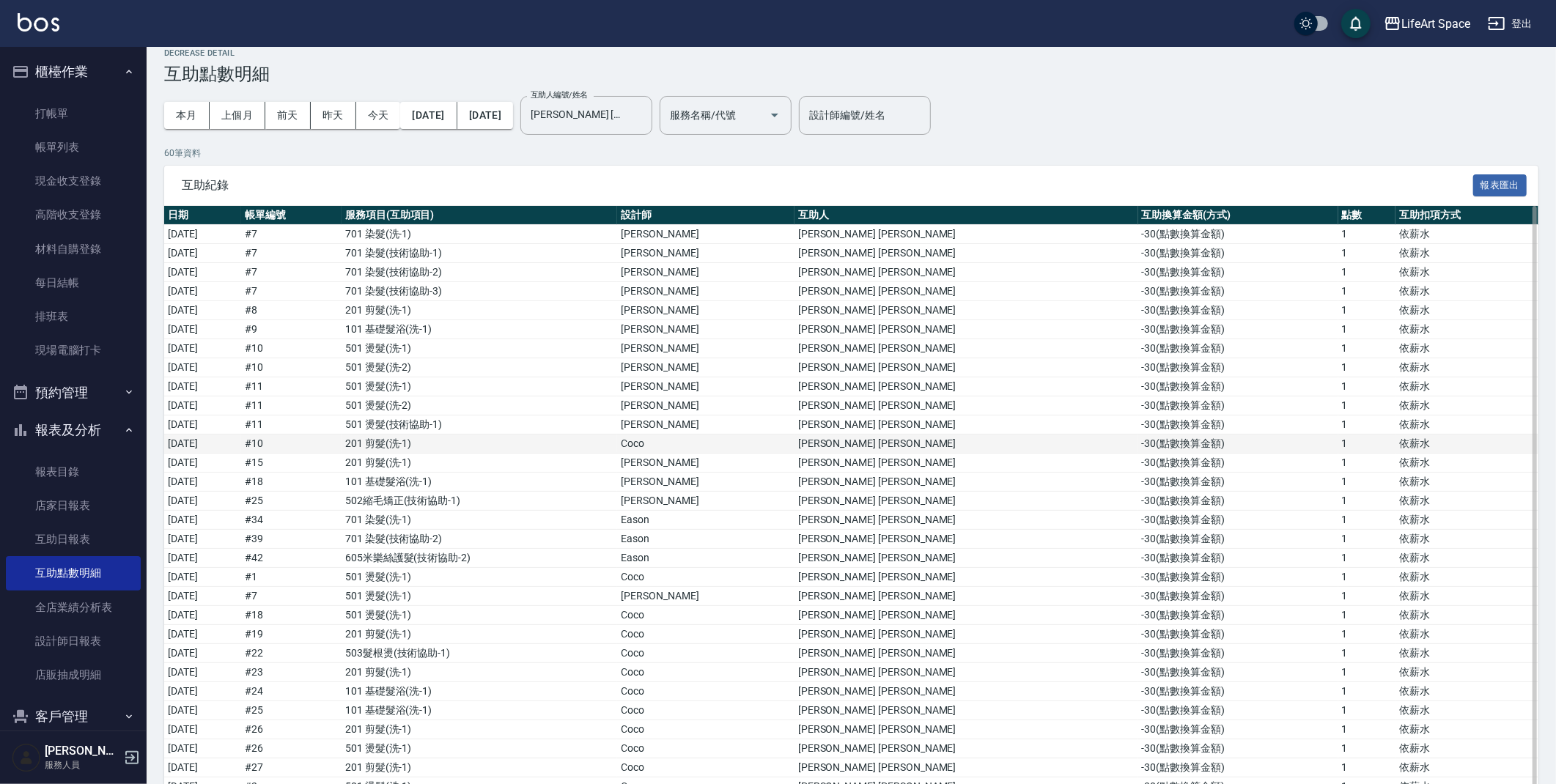
scroll to position [0, 0]
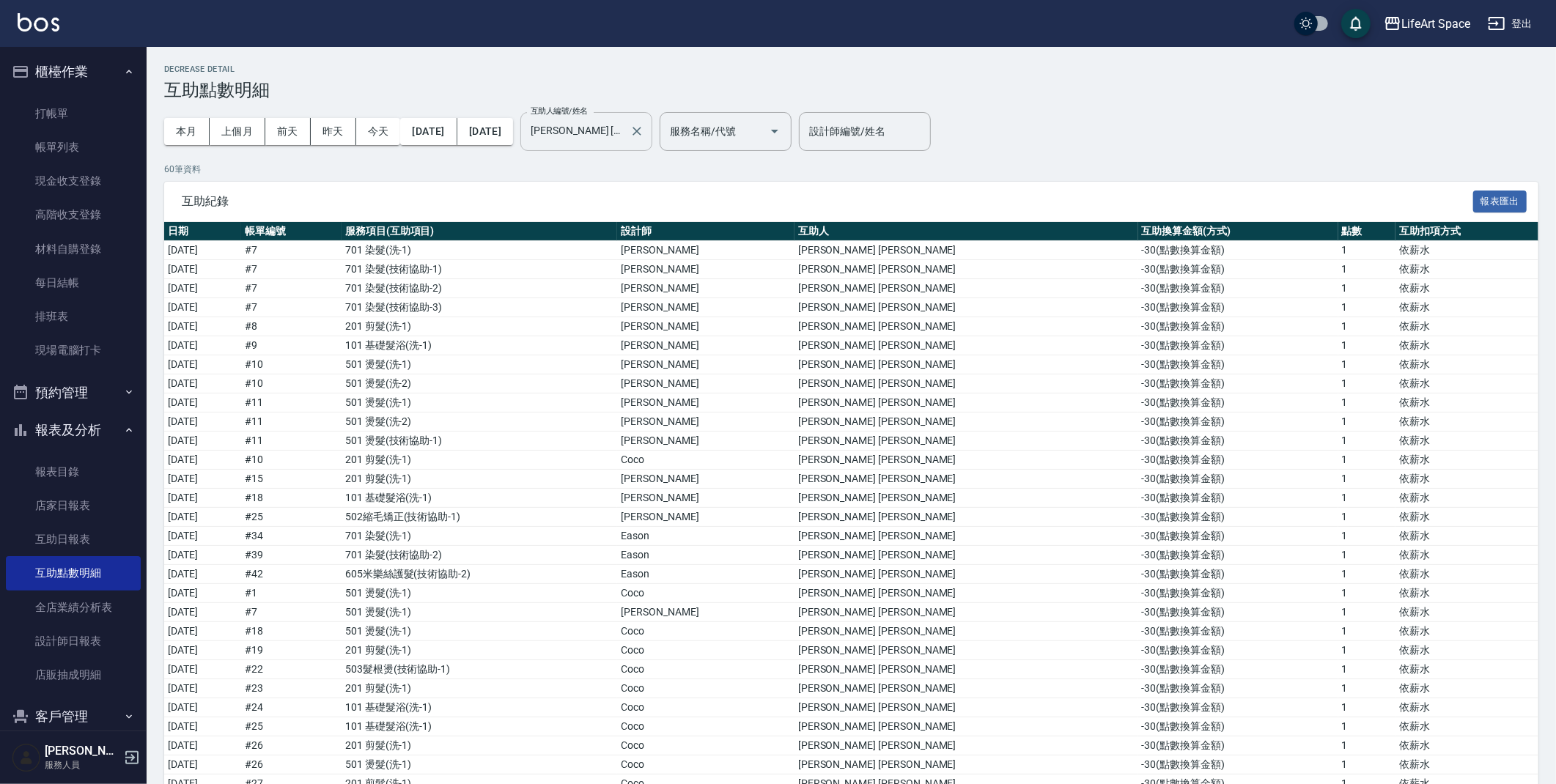
click at [624, 133] on input "[PERSON_NAME] [PERSON_NAME](無代號)" at bounding box center [575, 132] width 97 height 26
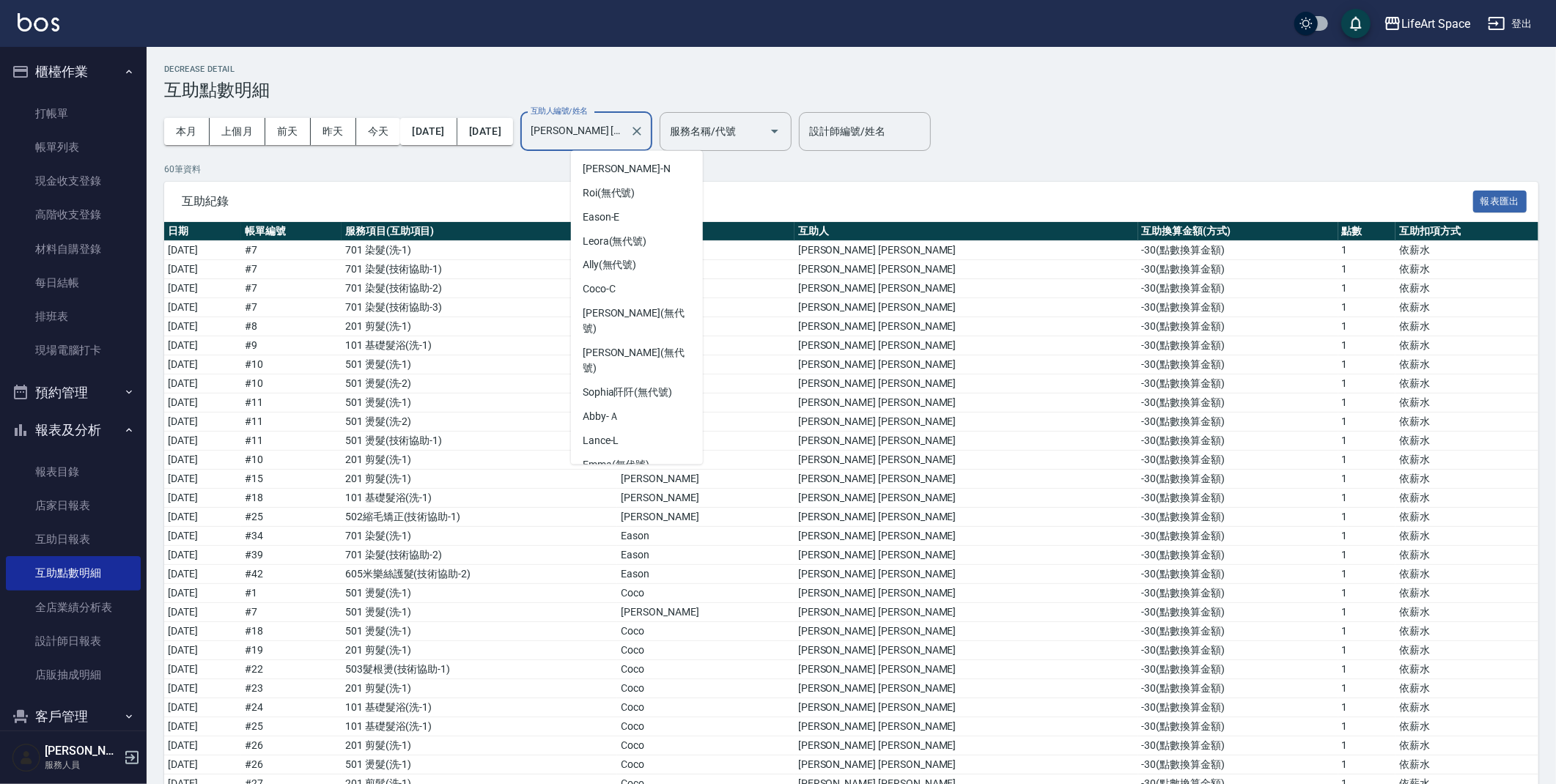
scroll to position [247, 0]
click at [658, 430] on div "[PERSON_NAME] (無代號)" at bounding box center [637, 450] width 132 height 40
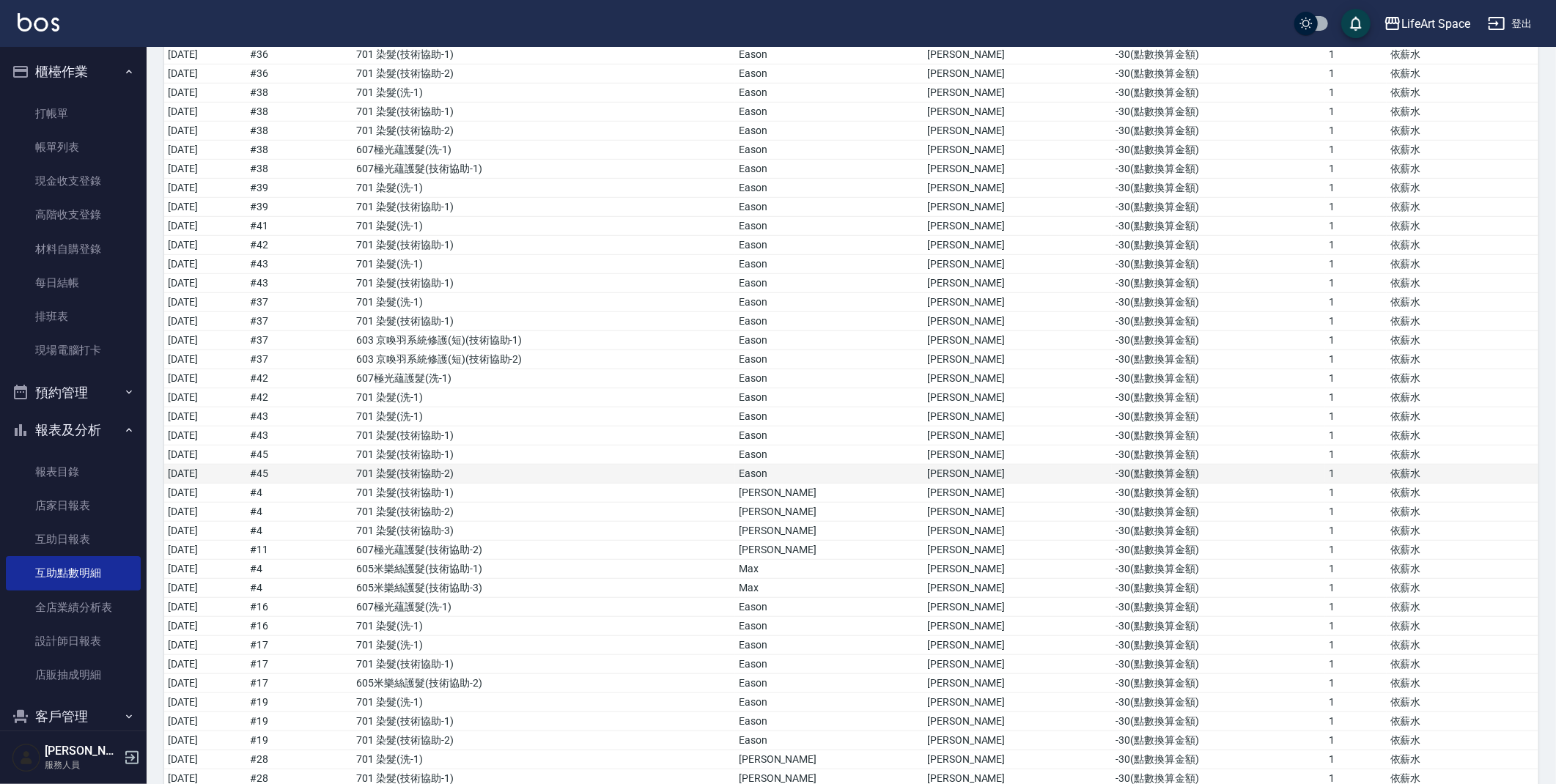
scroll to position [792, 0]
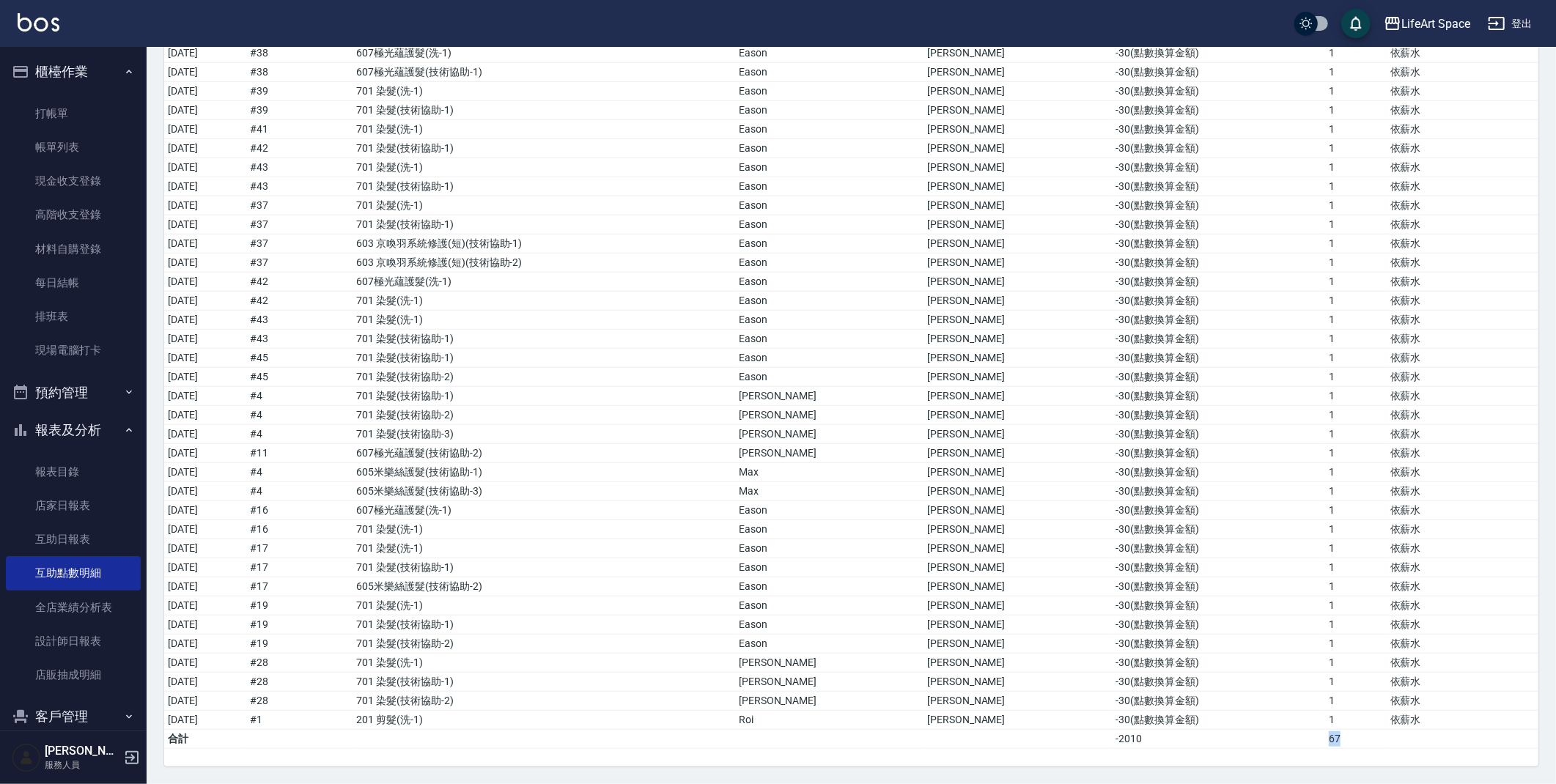
drag, startPoint x: 1334, startPoint y: 740, endPoint x: 1268, endPoint y: 735, distance: 66.2
click at [1268, 735] on tr "合計 -2010 67" at bounding box center [851, 739] width 1374 height 19
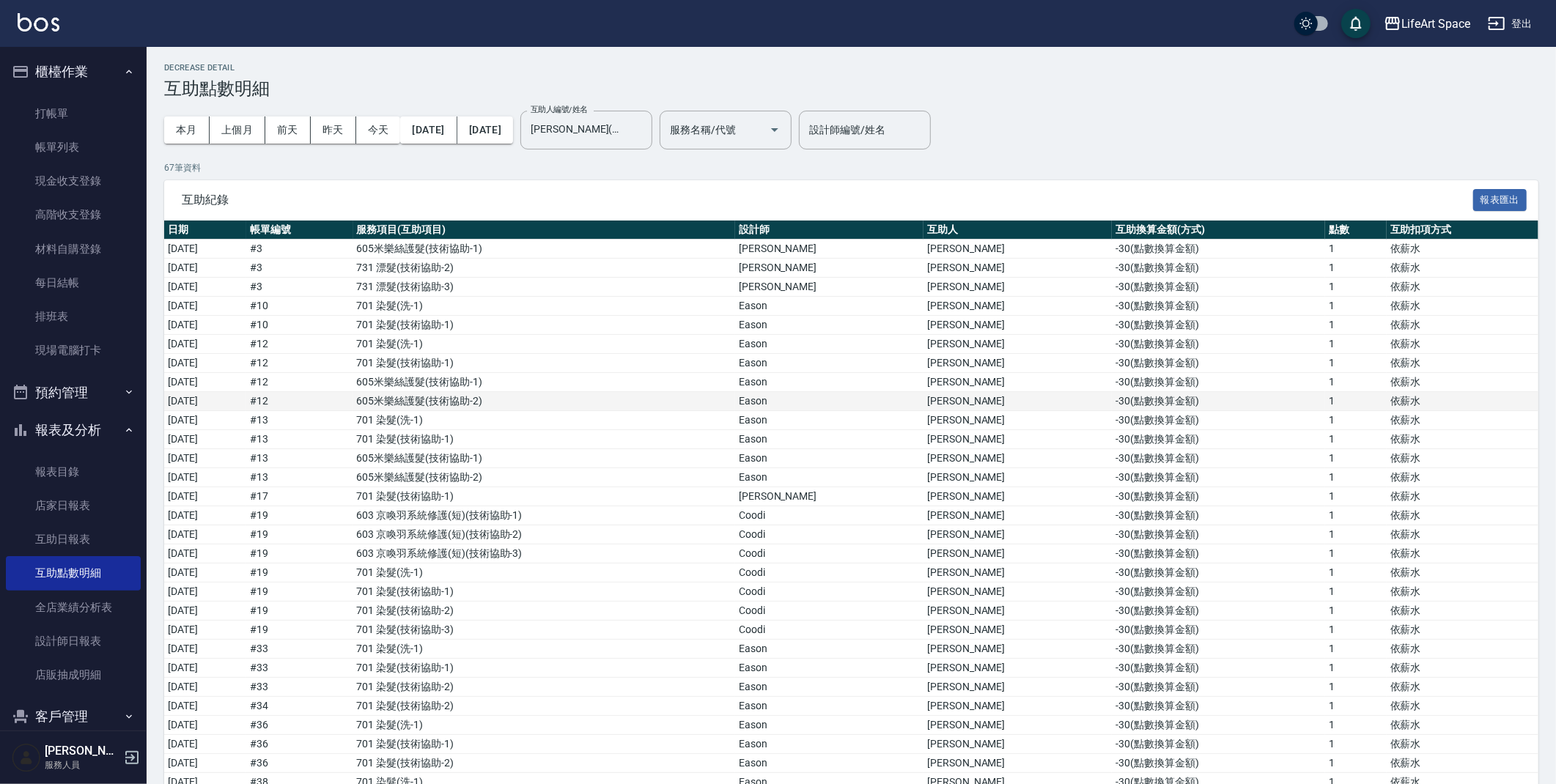
scroll to position [0, 0]
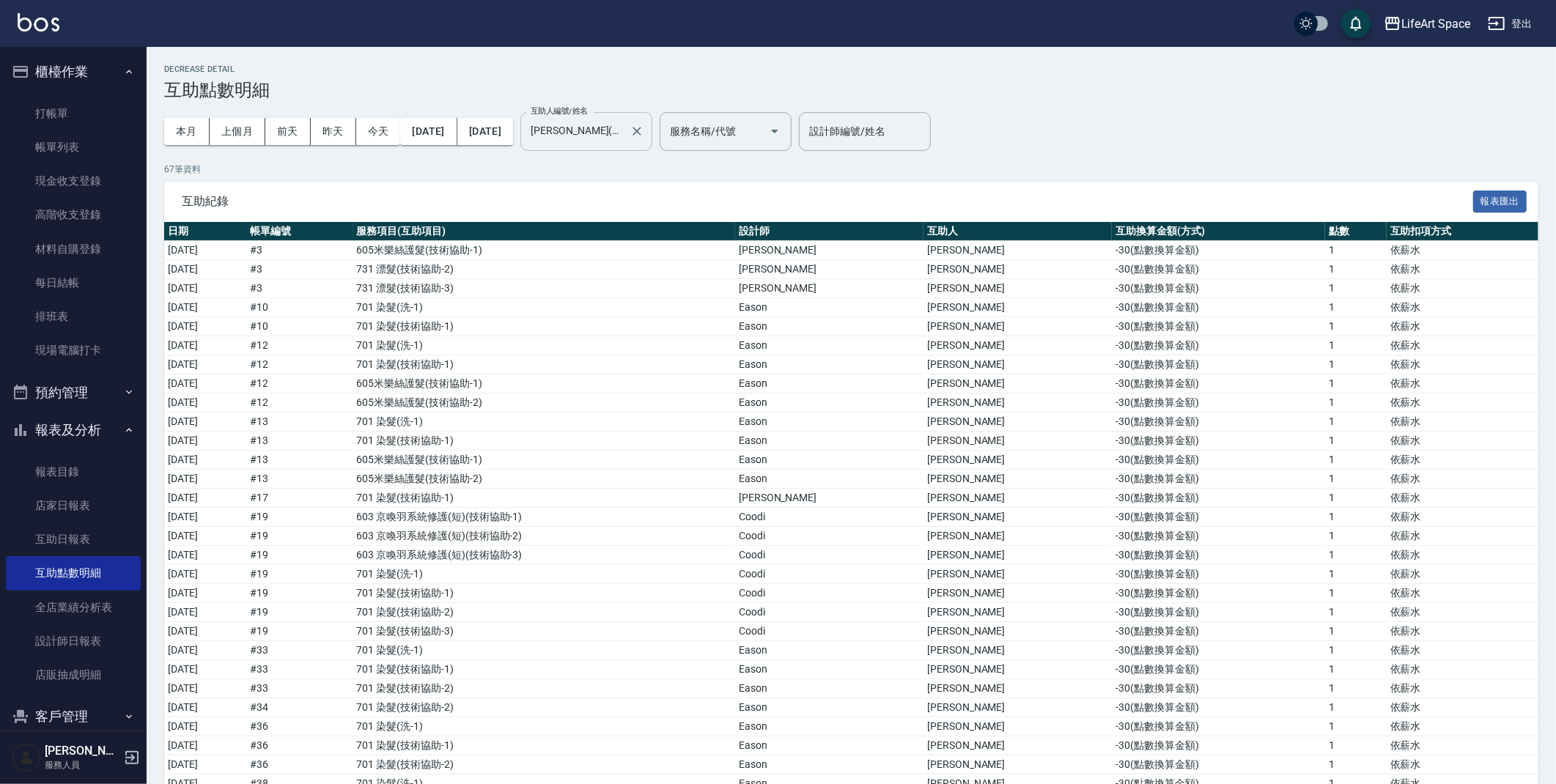
click at [624, 134] on input "[PERSON_NAME](無代號)" at bounding box center [575, 132] width 97 height 26
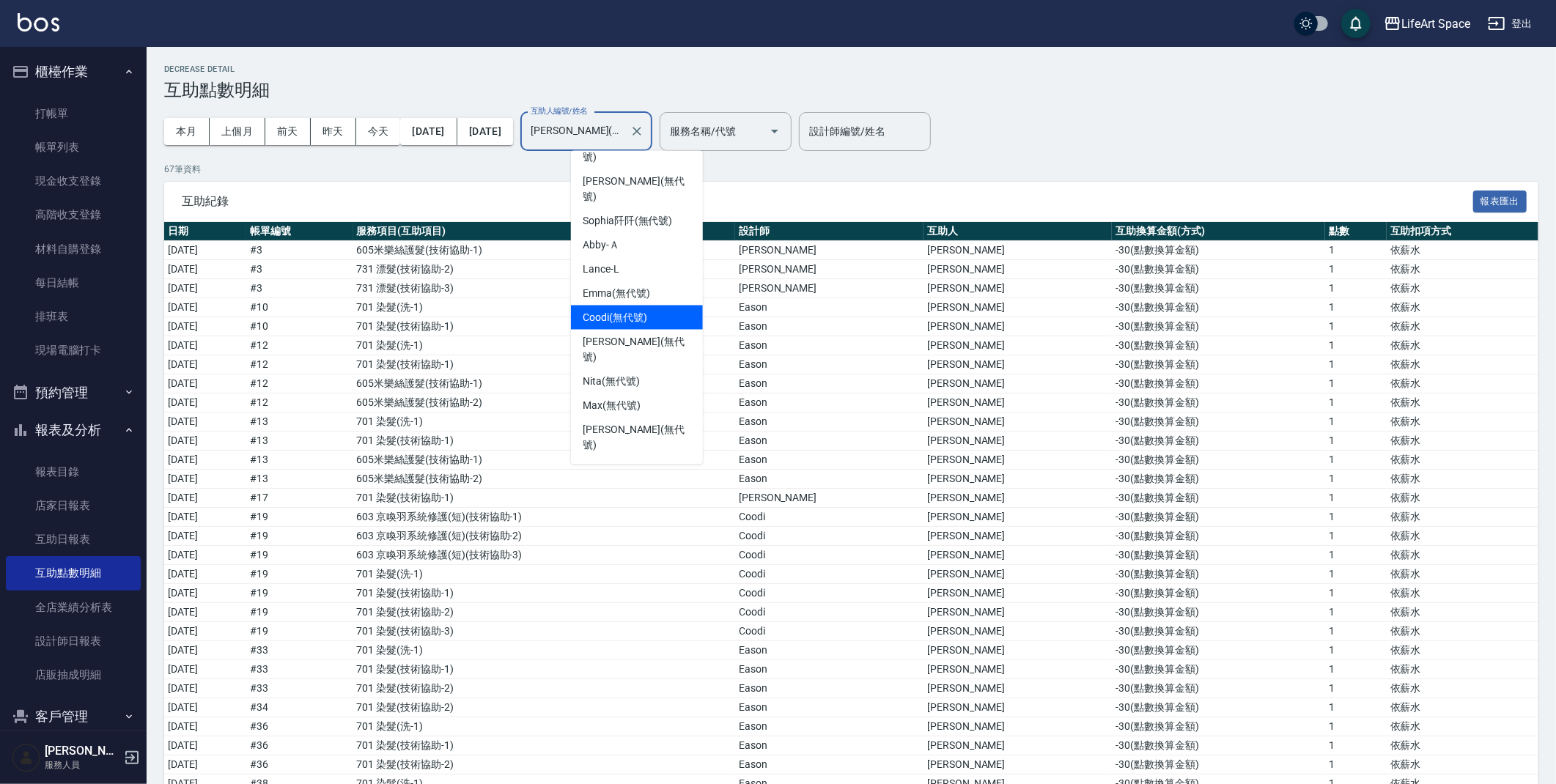
scroll to position [172, 0]
click at [635, 214] on span "[PERSON_NAME]阡 (無代號)" at bounding box center [627, 222] width 90 height 16
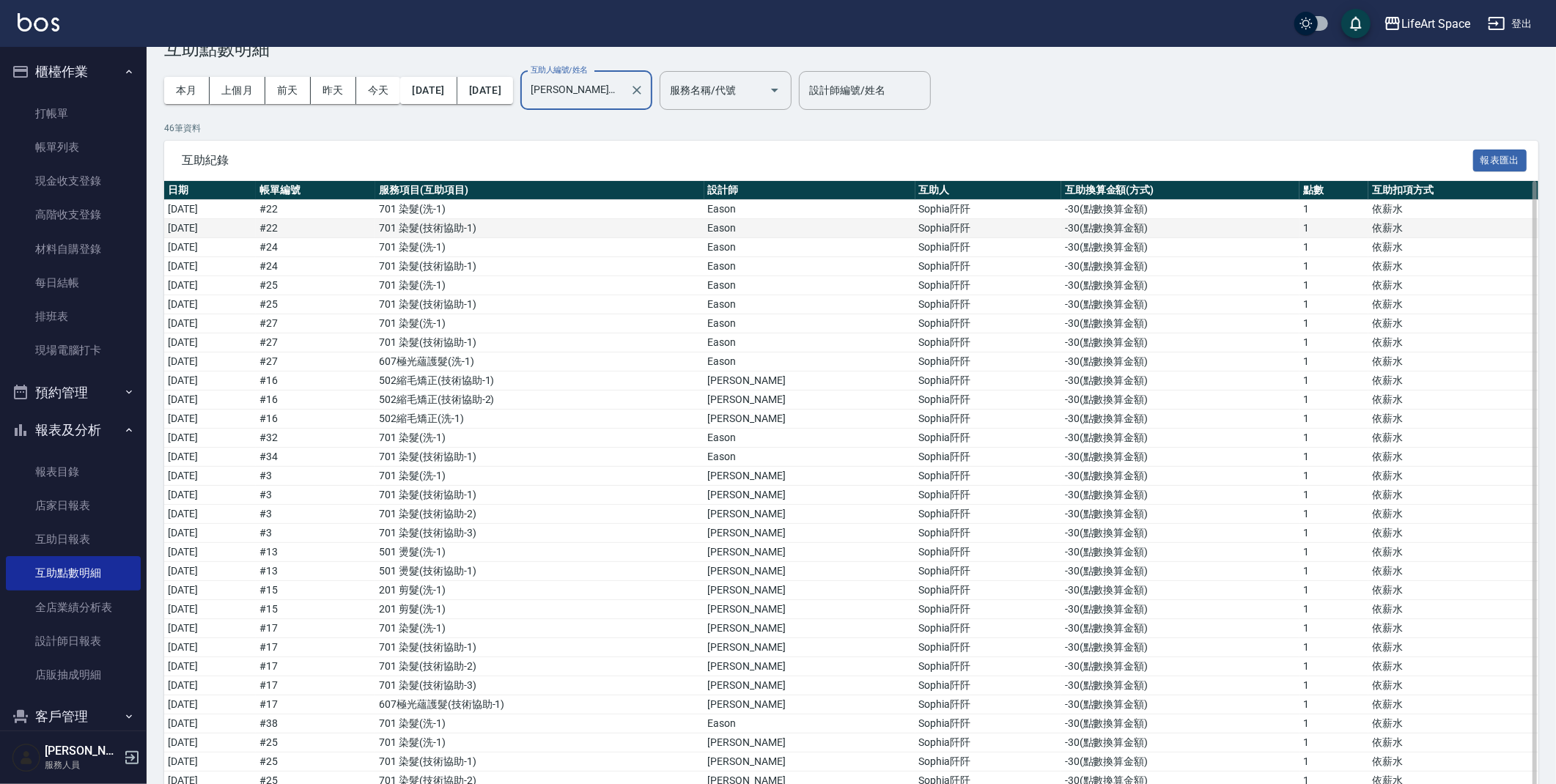
scroll to position [41, 0]
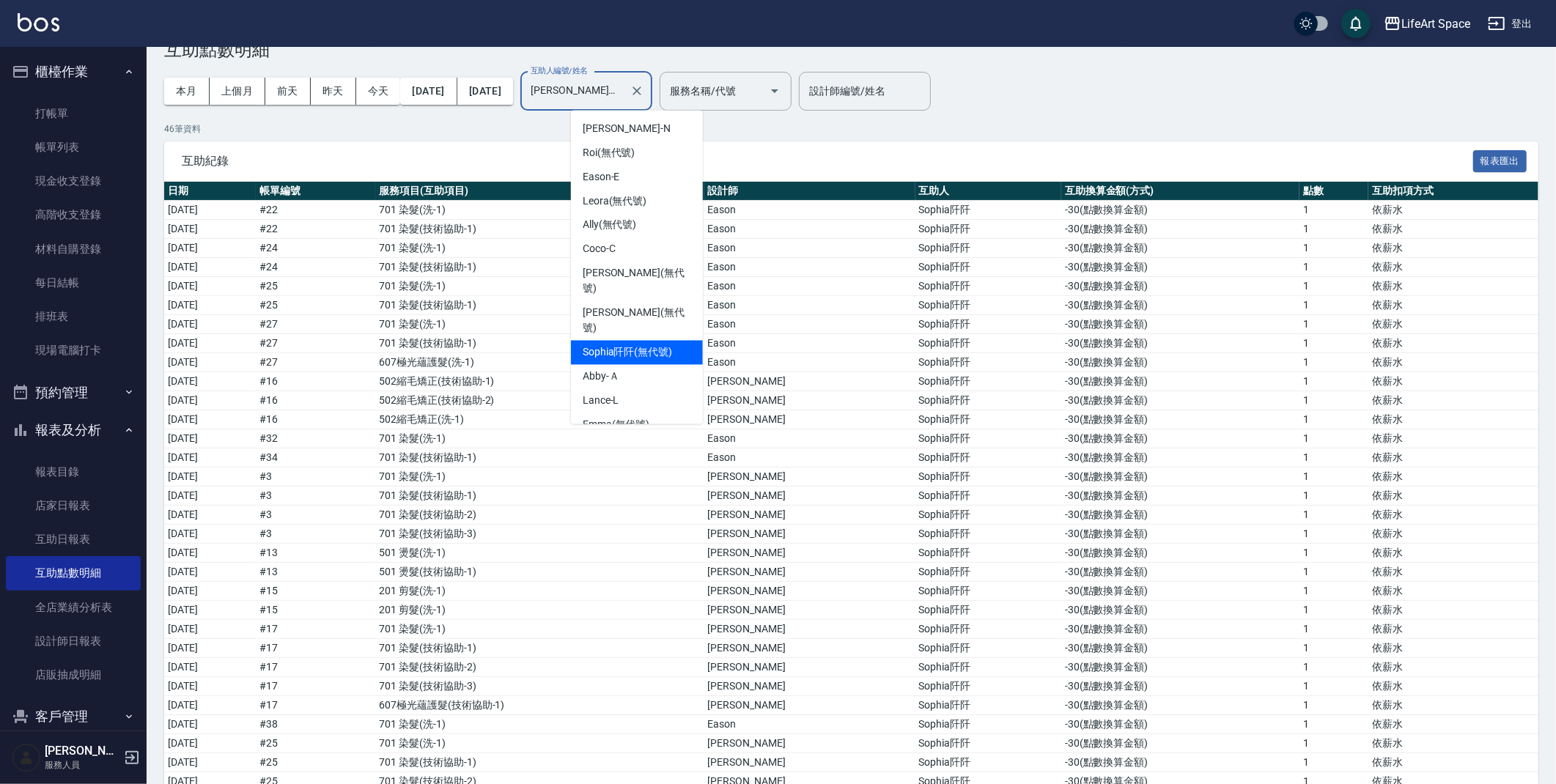
click at [614, 96] on input "[PERSON_NAME]阡(無代號)" at bounding box center [575, 91] width 97 height 26
click at [626, 299] on span "[PERSON_NAME] (無代號)" at bounding box center [637, 314] width 108 height 30
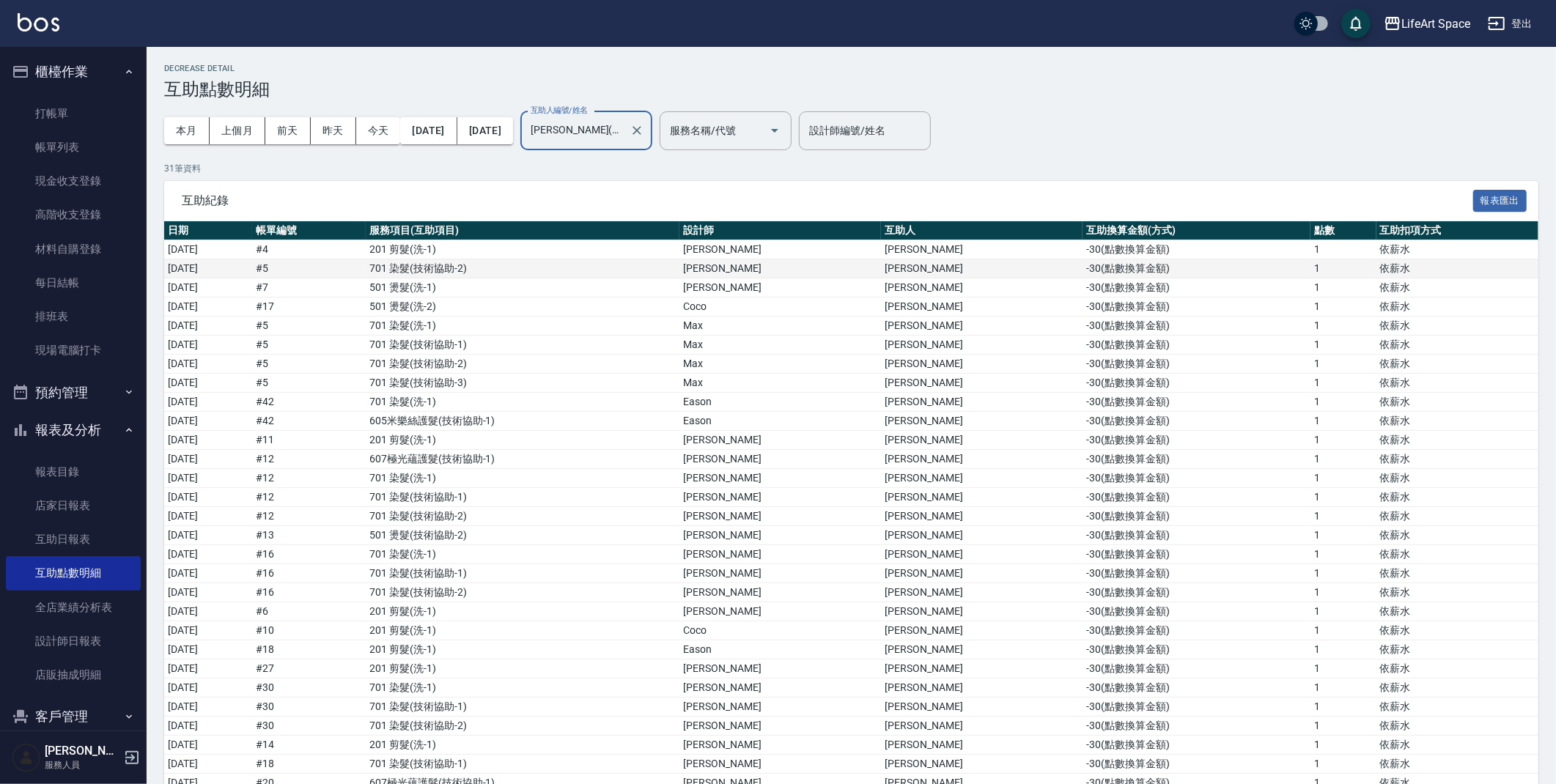
scroll to position [0, 0]
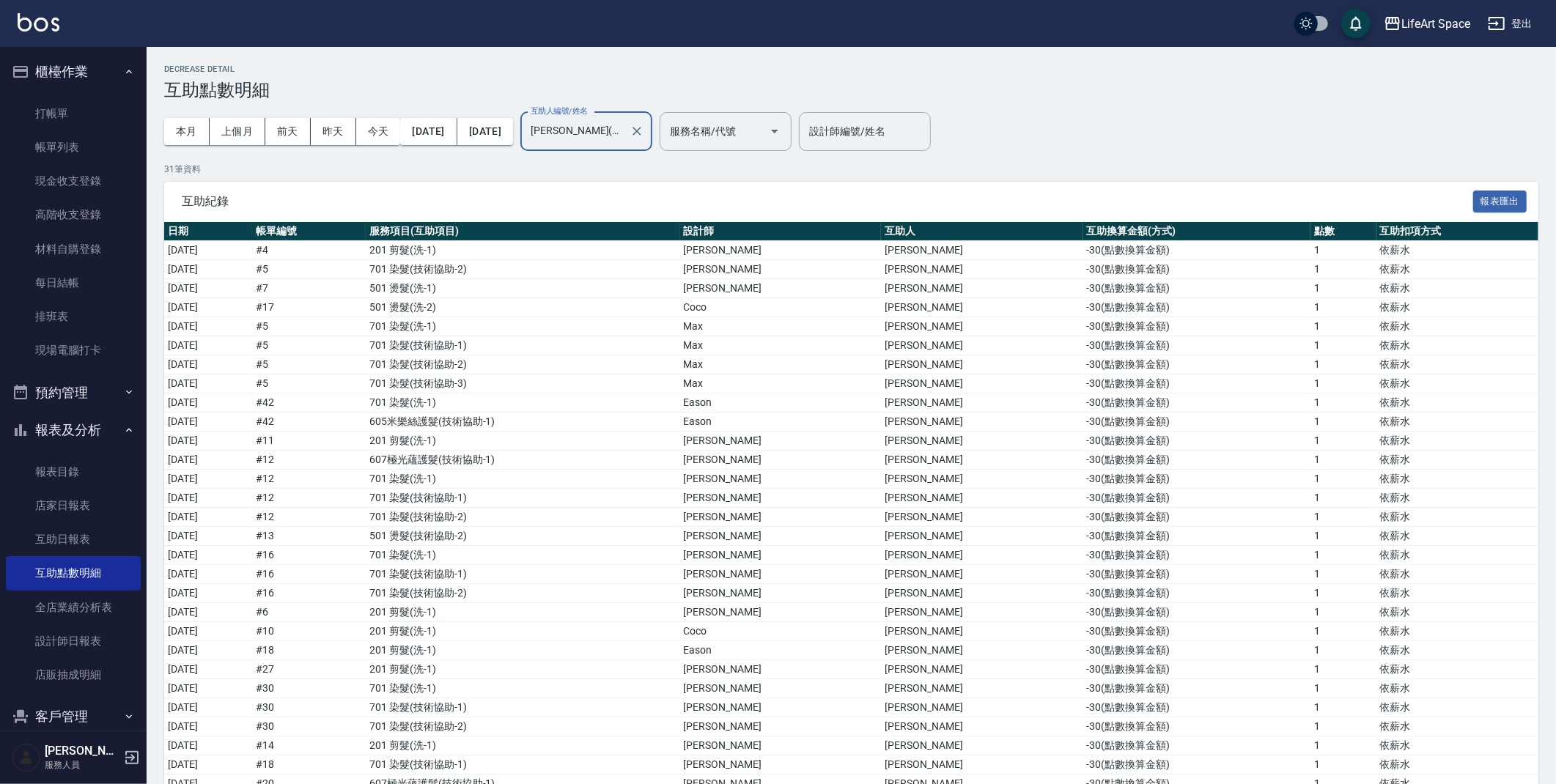
click at [624, 137] on input "[PERSON_NAME](無代號)" at bounding box center [575, 132] width 97 height 26
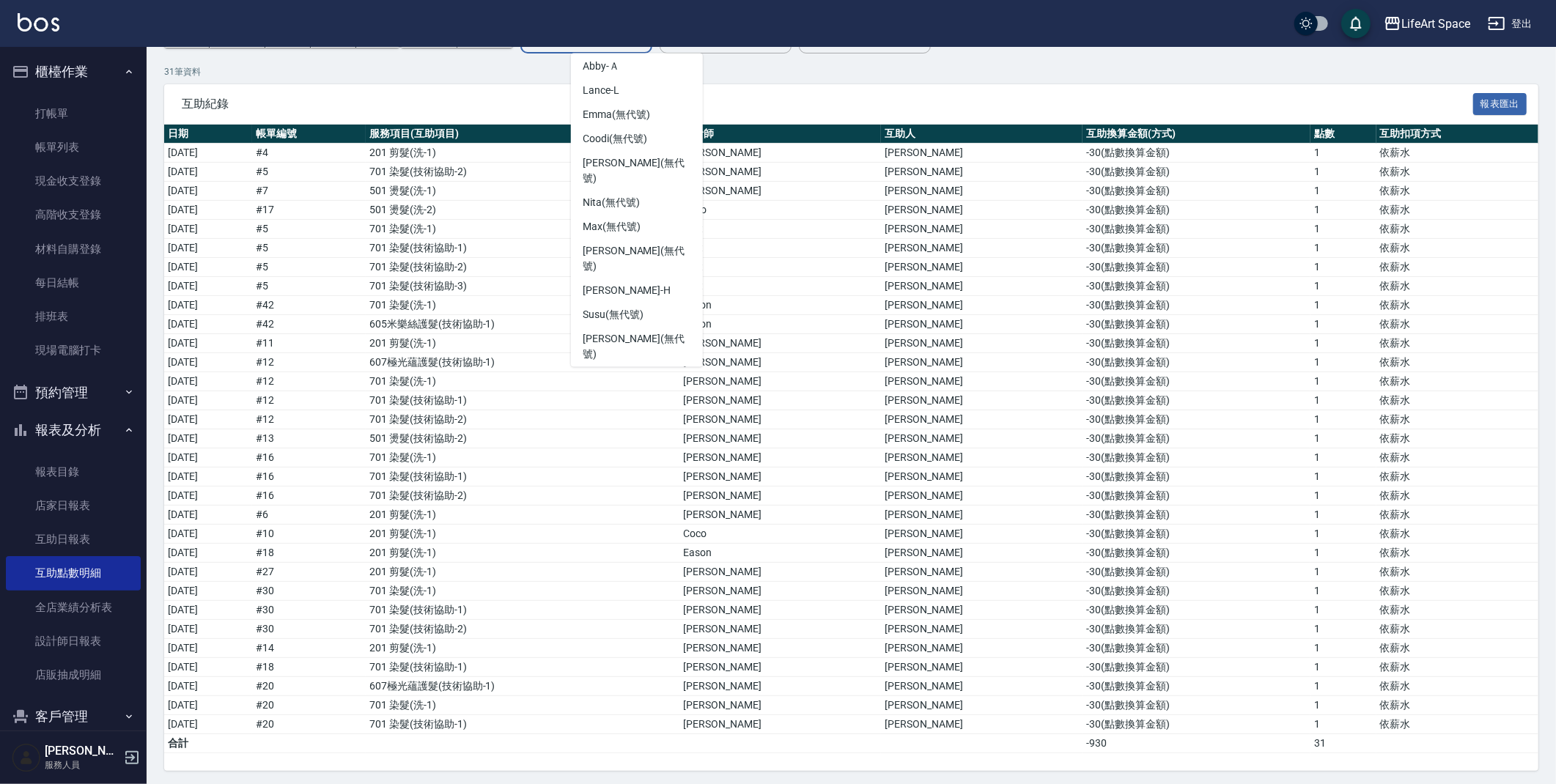
scroll to position [104, 0]
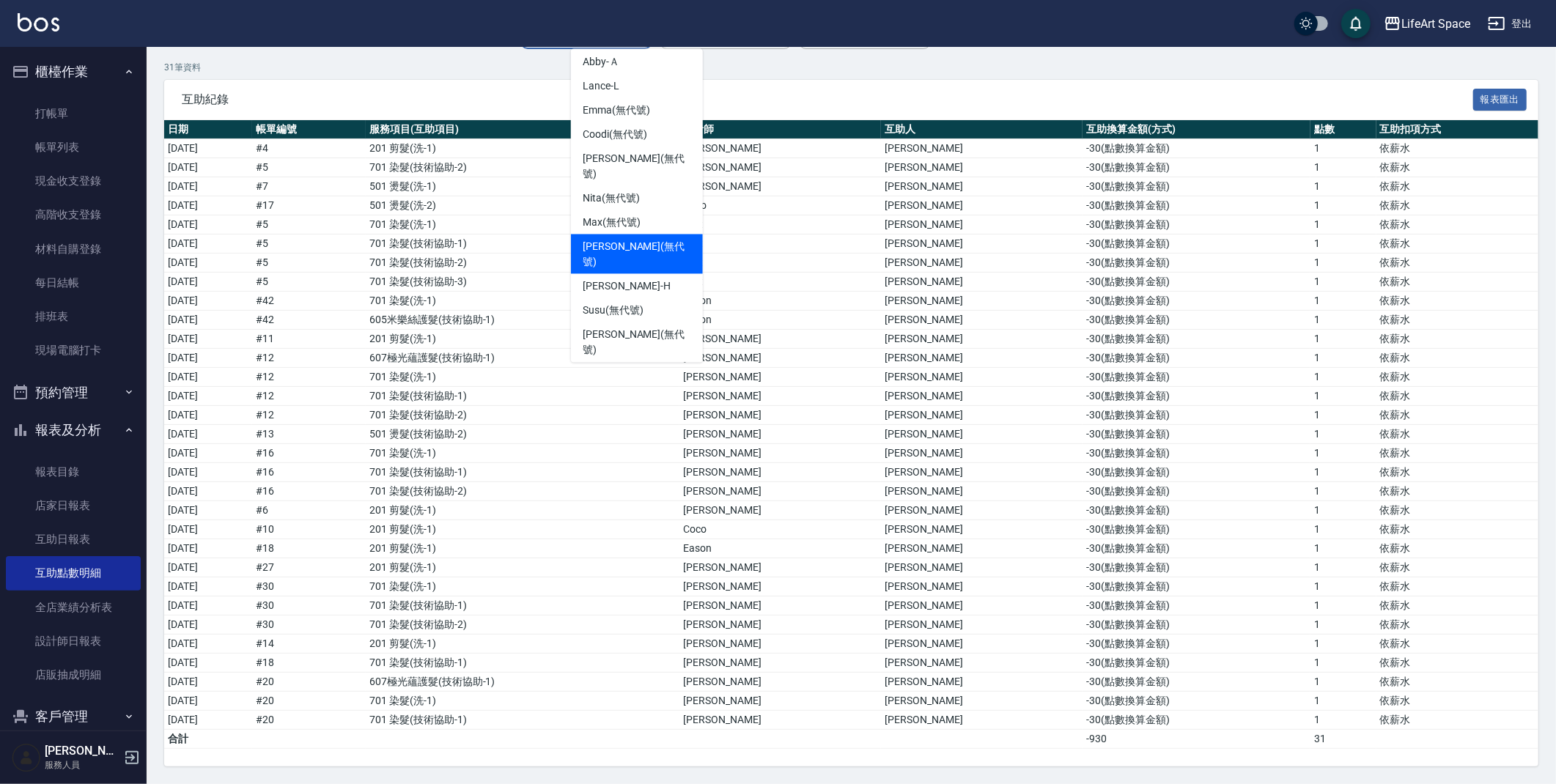
click at [619, 239] on span "[PERSON_NAME] (無代號)" at bounding box center [637, 254] width 108 height 30
type input "[PERSON_NAME](無代號)"
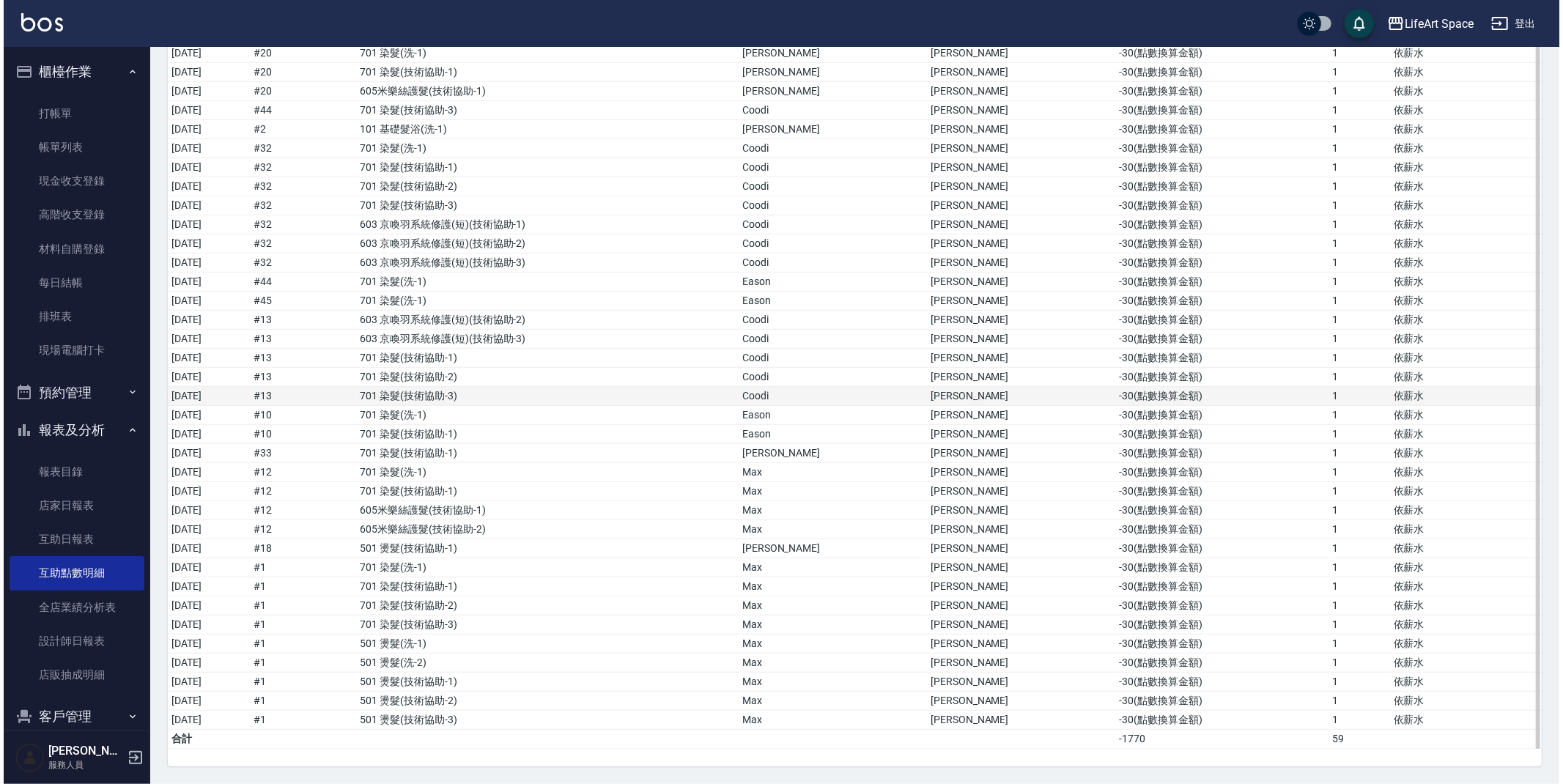
scroll to position [0, 0]
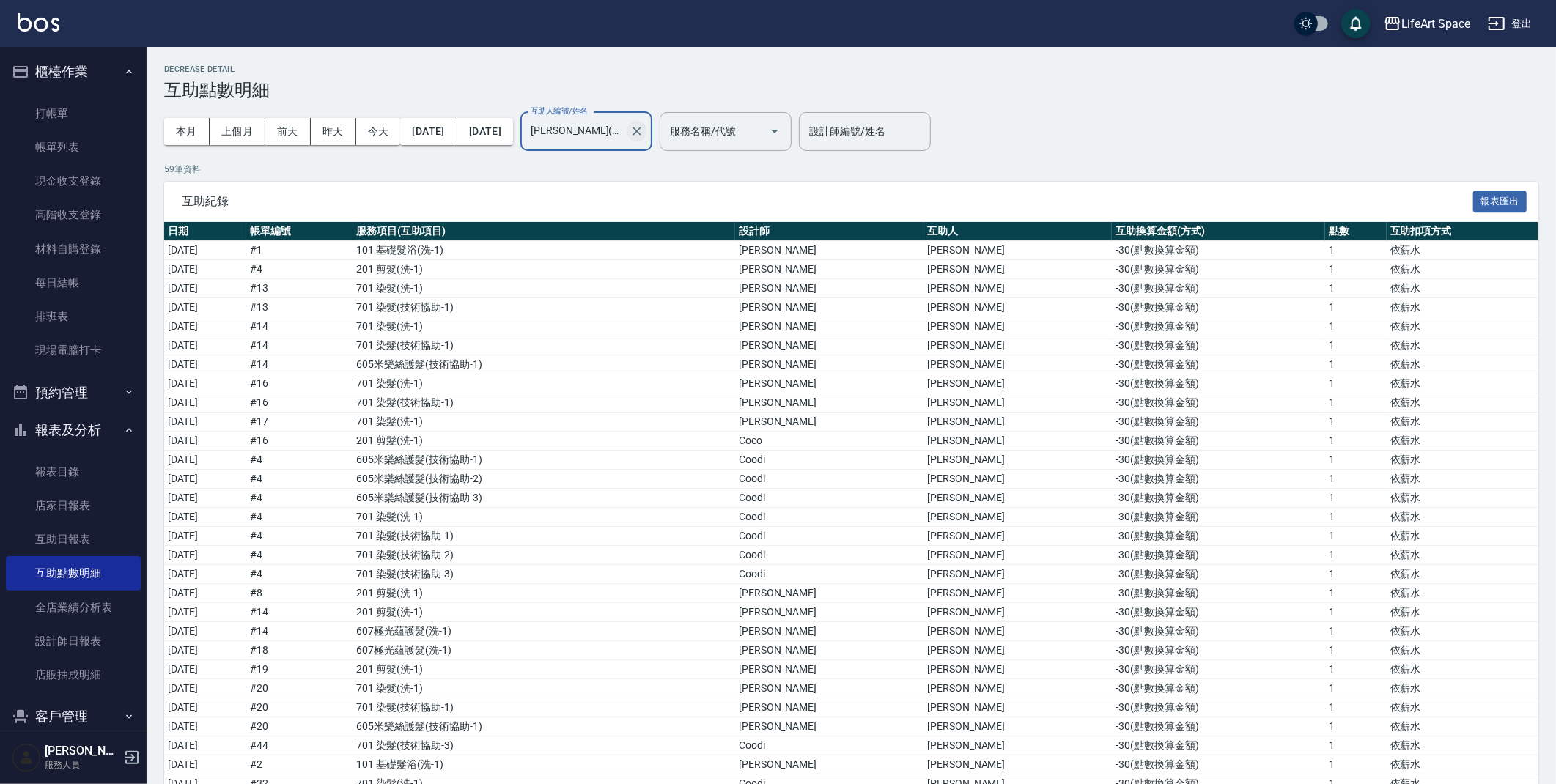
click at [644, 129] on icon "Clear" at bounding box center [637, 131] width 15 height 15
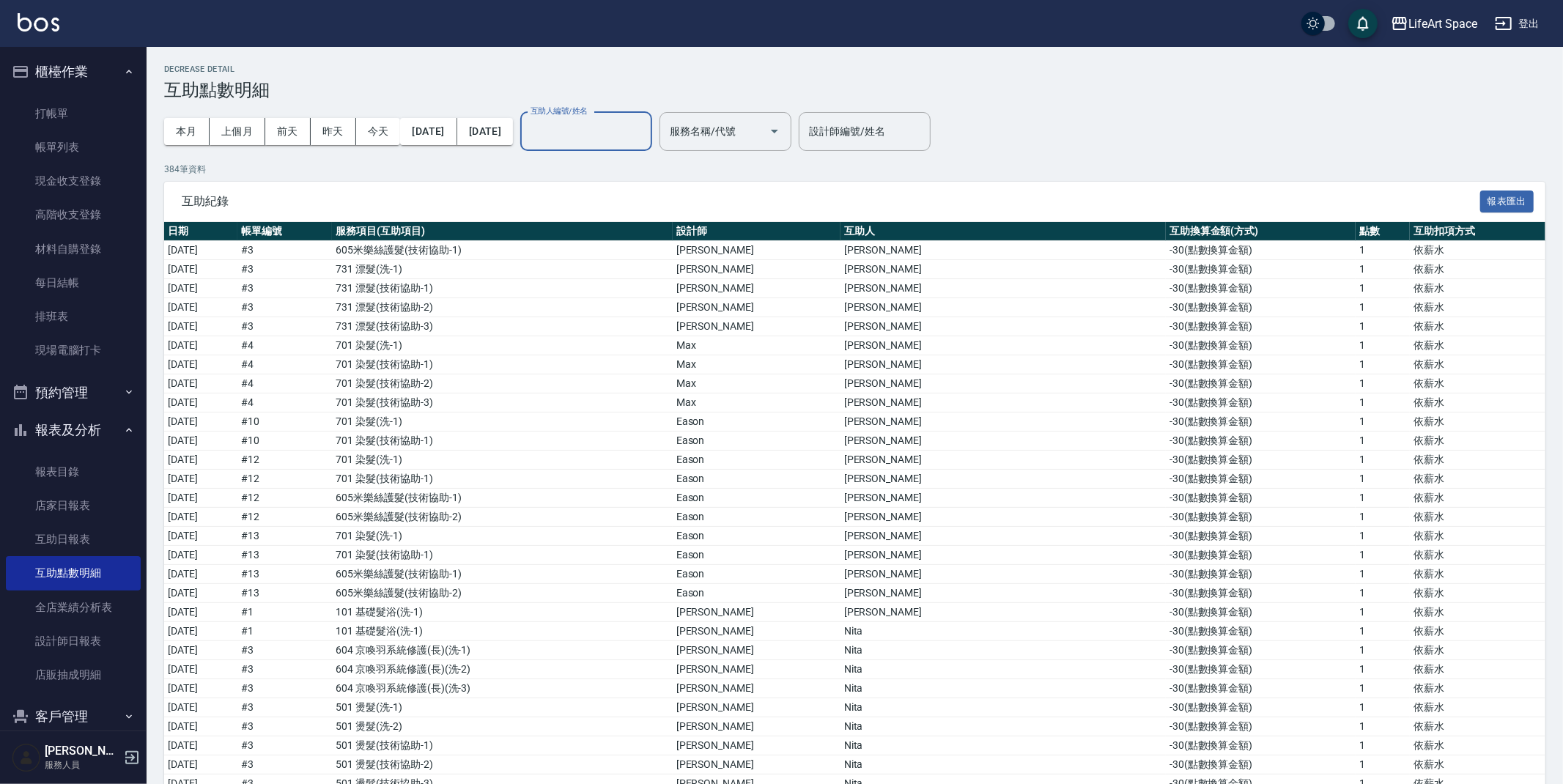
click at [108, 424] on button "報表及分析" at bounding box center [73, 429] width 135 height 38
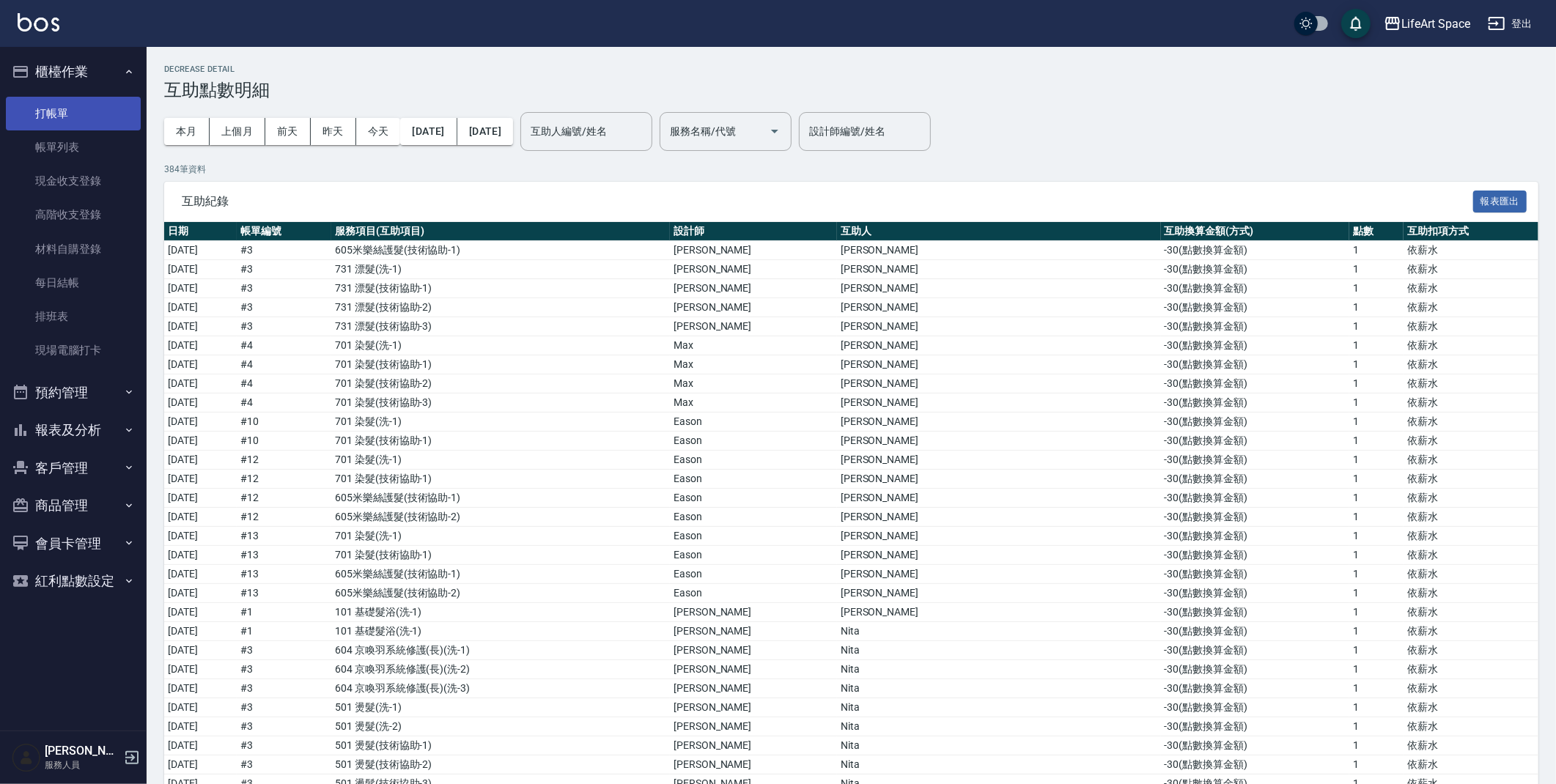
click at [58, 123] on link "打帳單" at bounding box center [73, 114] width 135 height 33
